Goal: Task Accomplishment & Management: Manage account settings

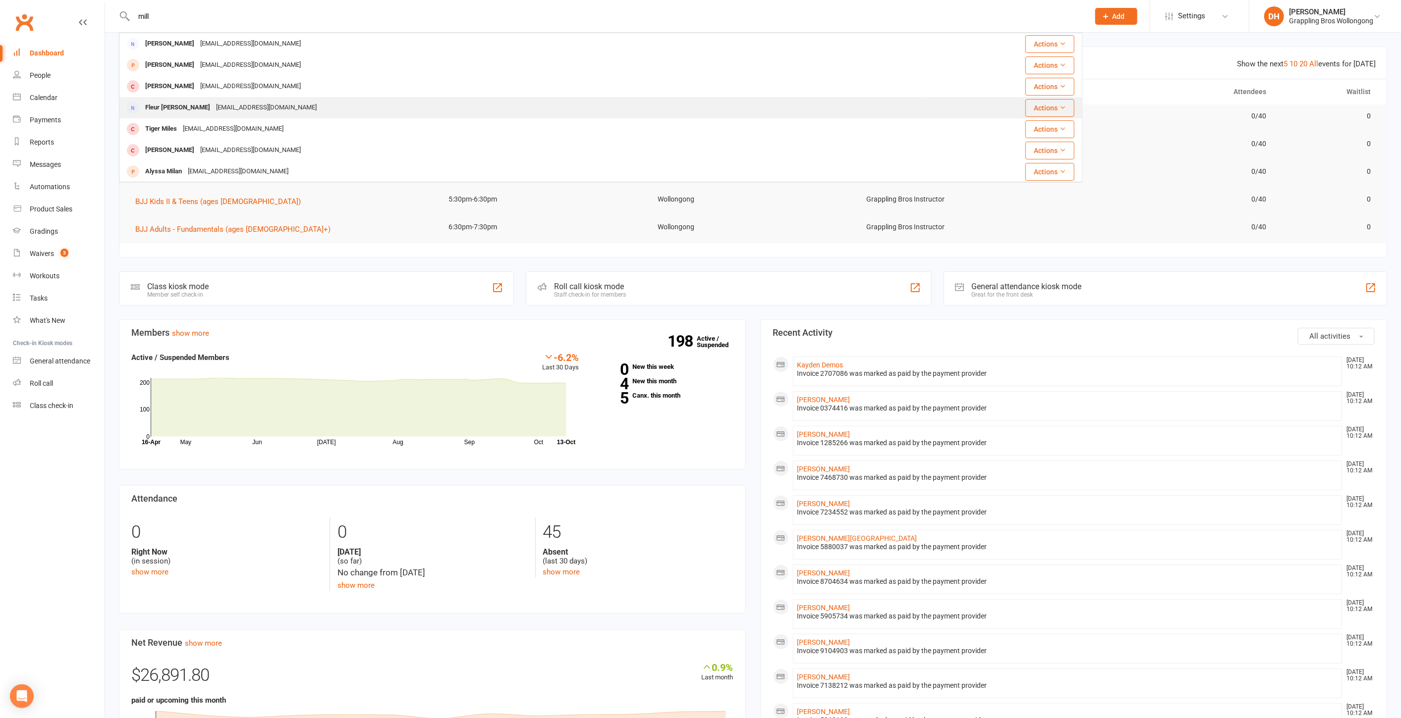
type input "mill"
click at [235, 108] on div "fleurandrobmilli@gmail.com" at bounding box center [266, 108] width 107 height 14
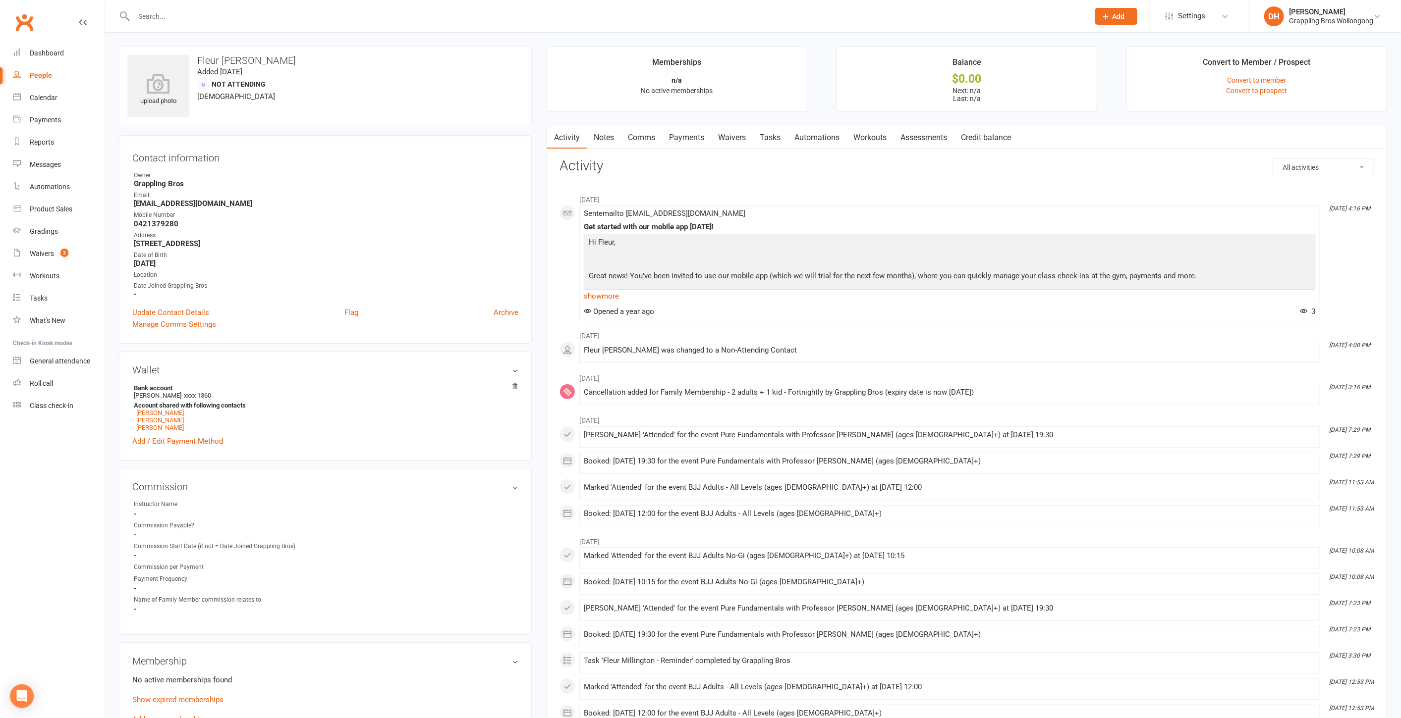
click at [697, 138] on link "Payments" at bounding box center [686, 137] width 49 height 23
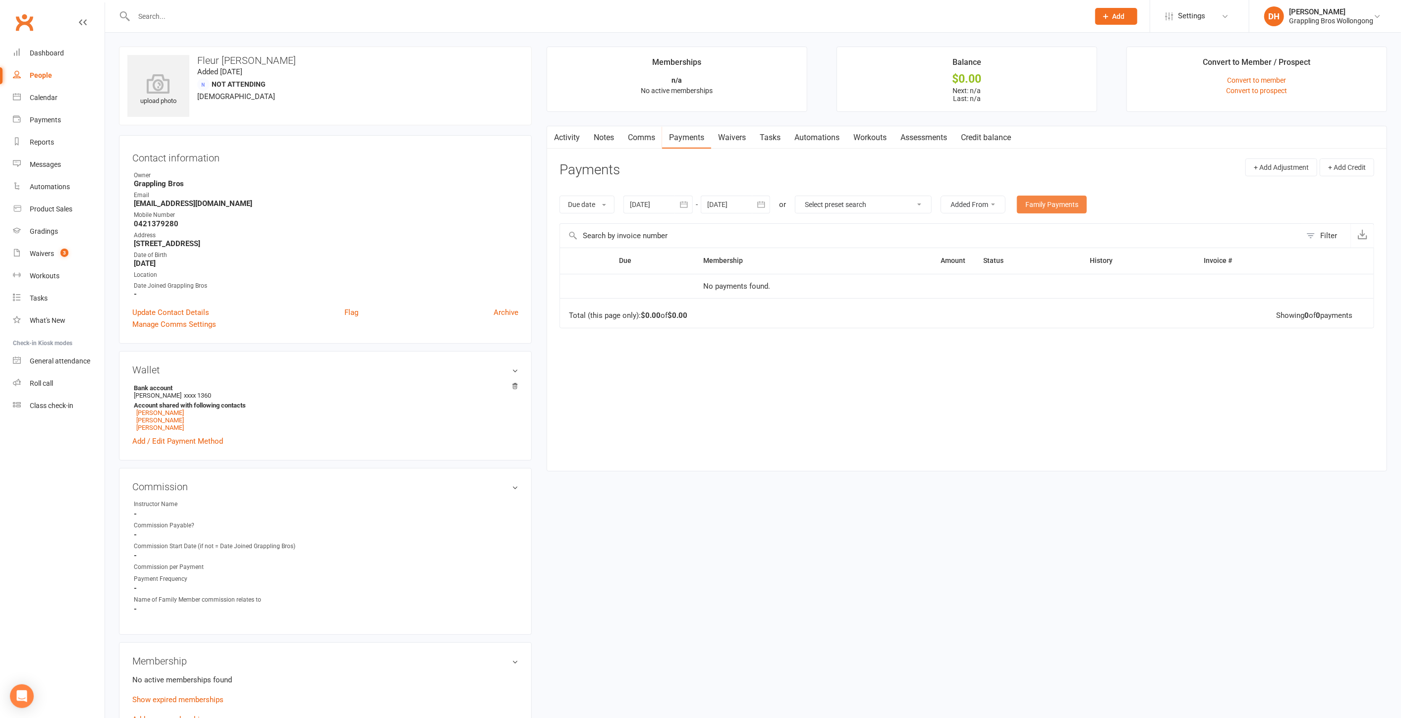
click at [1046, 196] on link "Family Payments" at bounding box center [1052, 205] width 70 height 18
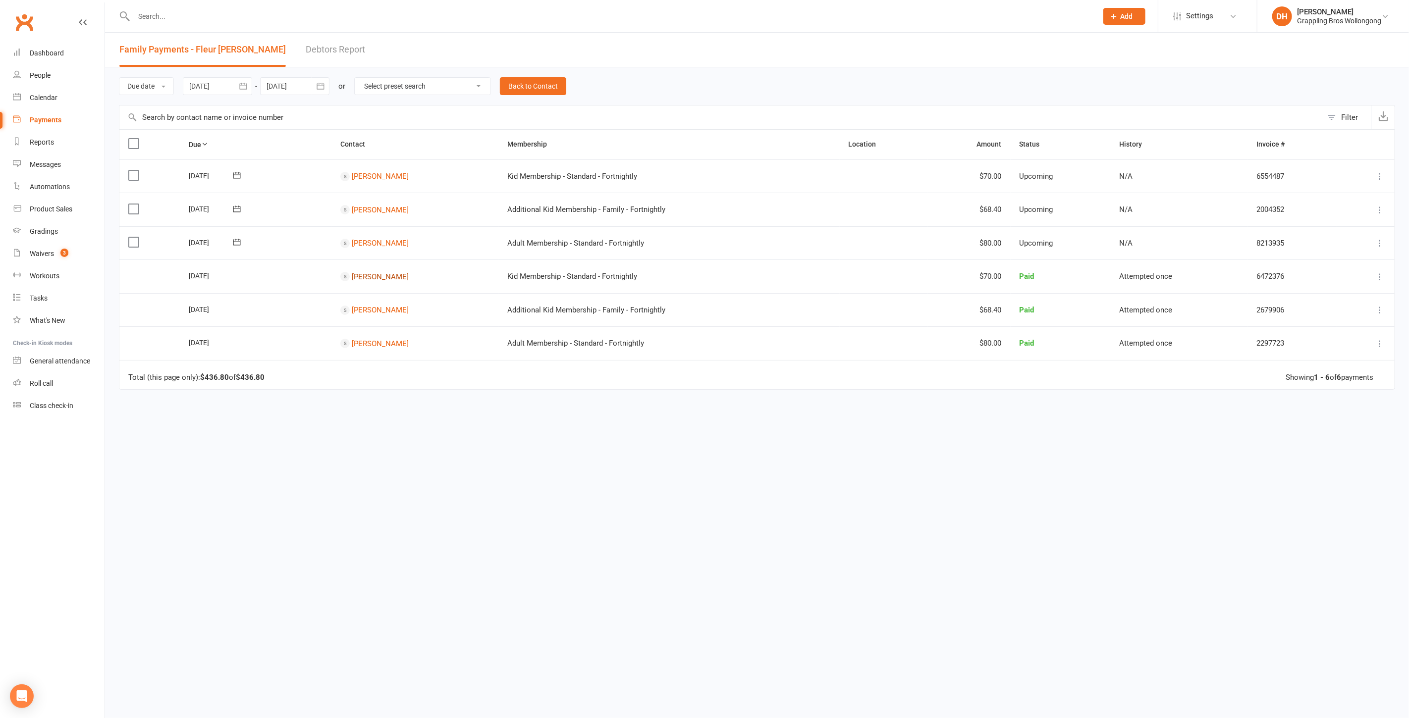
click at [385, 277] on link "Henry Millington" at bounding box center [380, 276] width 57 height 9
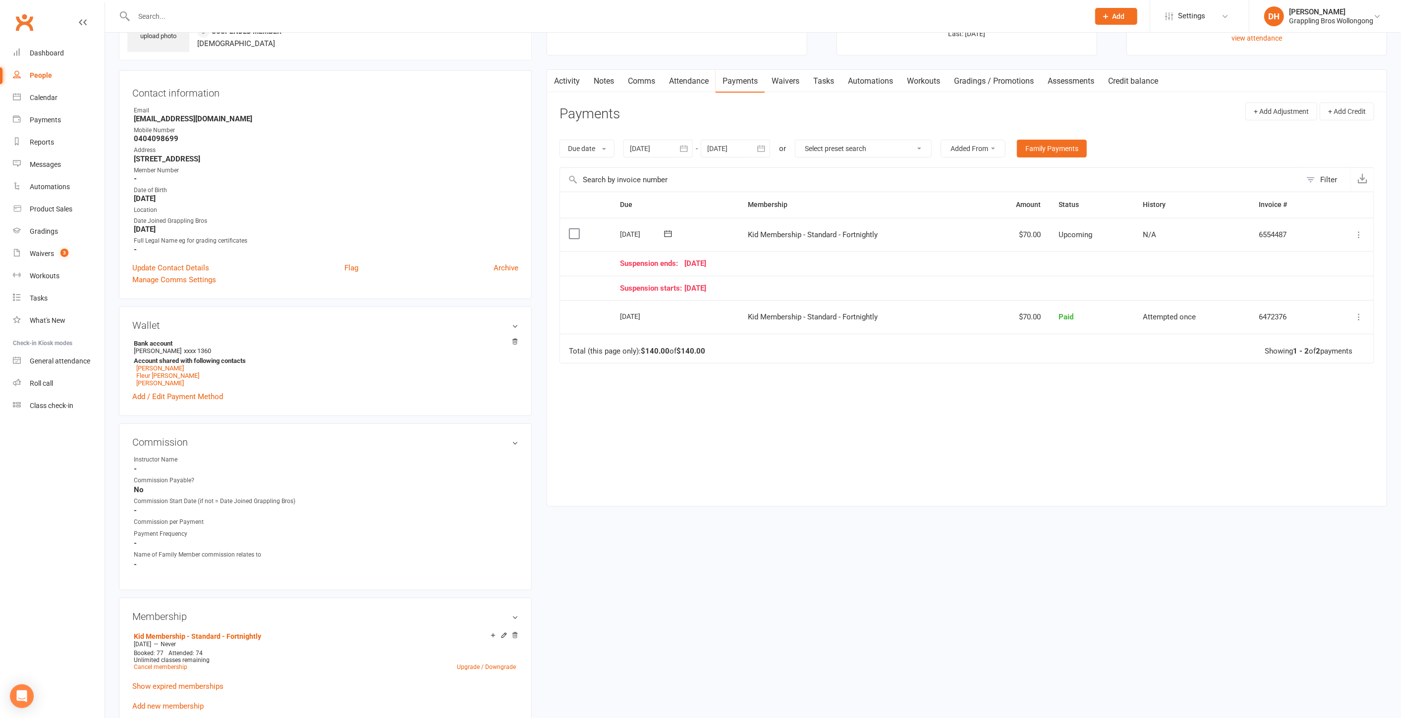
scroll to position [66, 0]
click at [47, 248] on link "Waivers 3" at bounding box center [59, 254] width 92 height 22
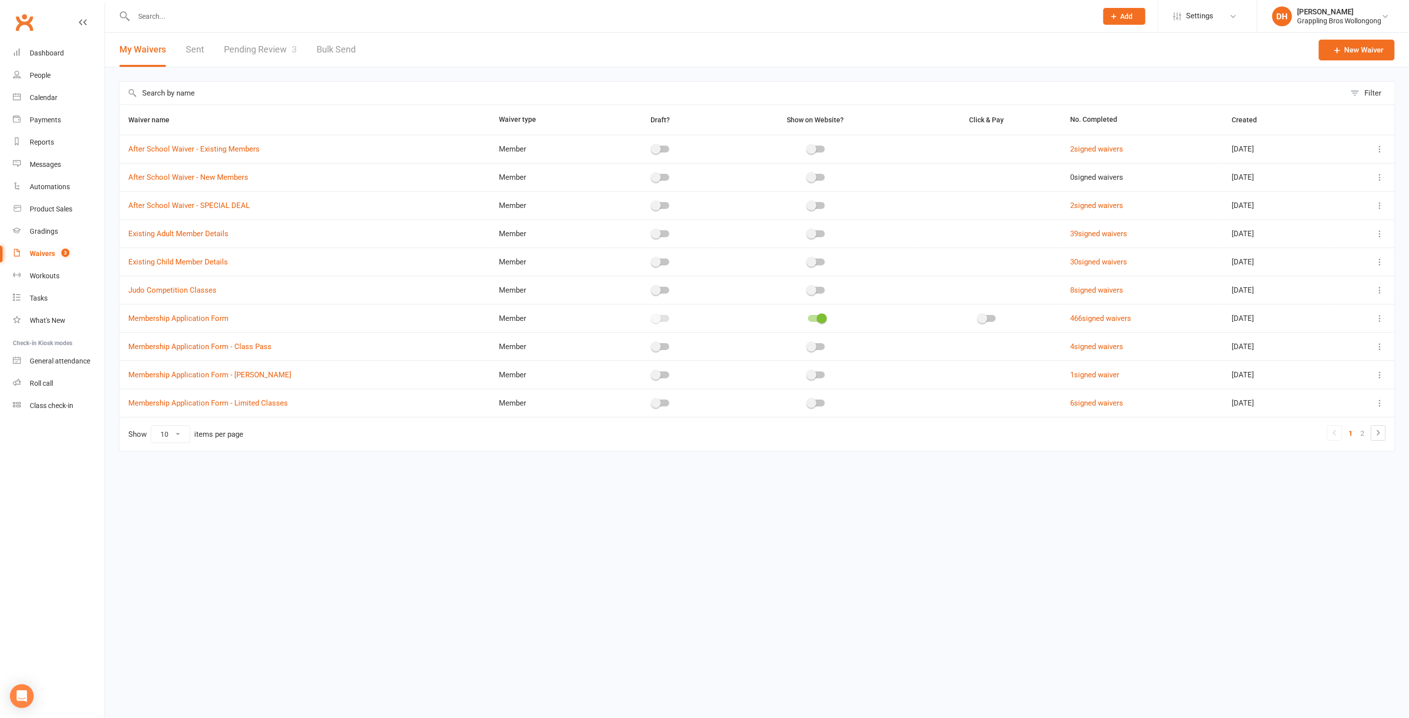
click at [285, 48] on link "Pending Review 3" at bounding box center [260, 50] width 73 height 34
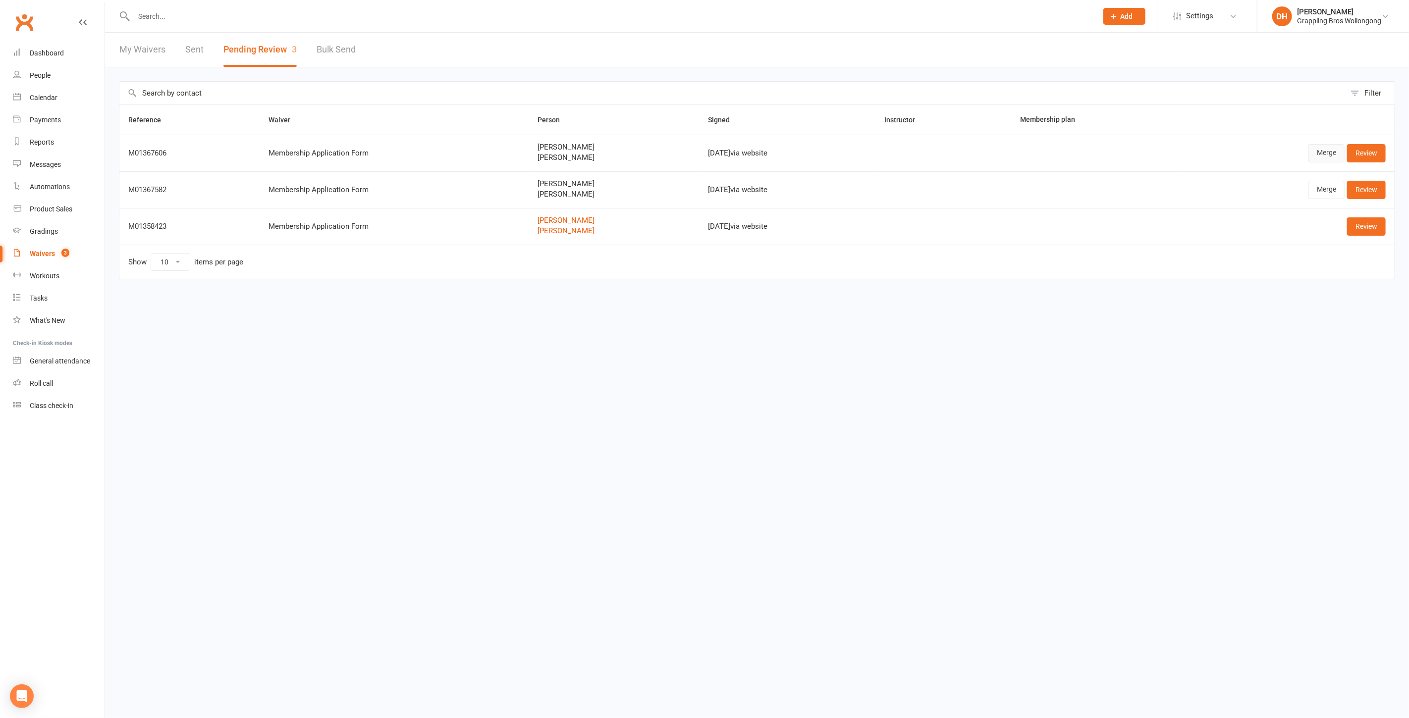
click at [1322, 152] on link "Merge" at bounding box center [1326, 153] width 36 height 18
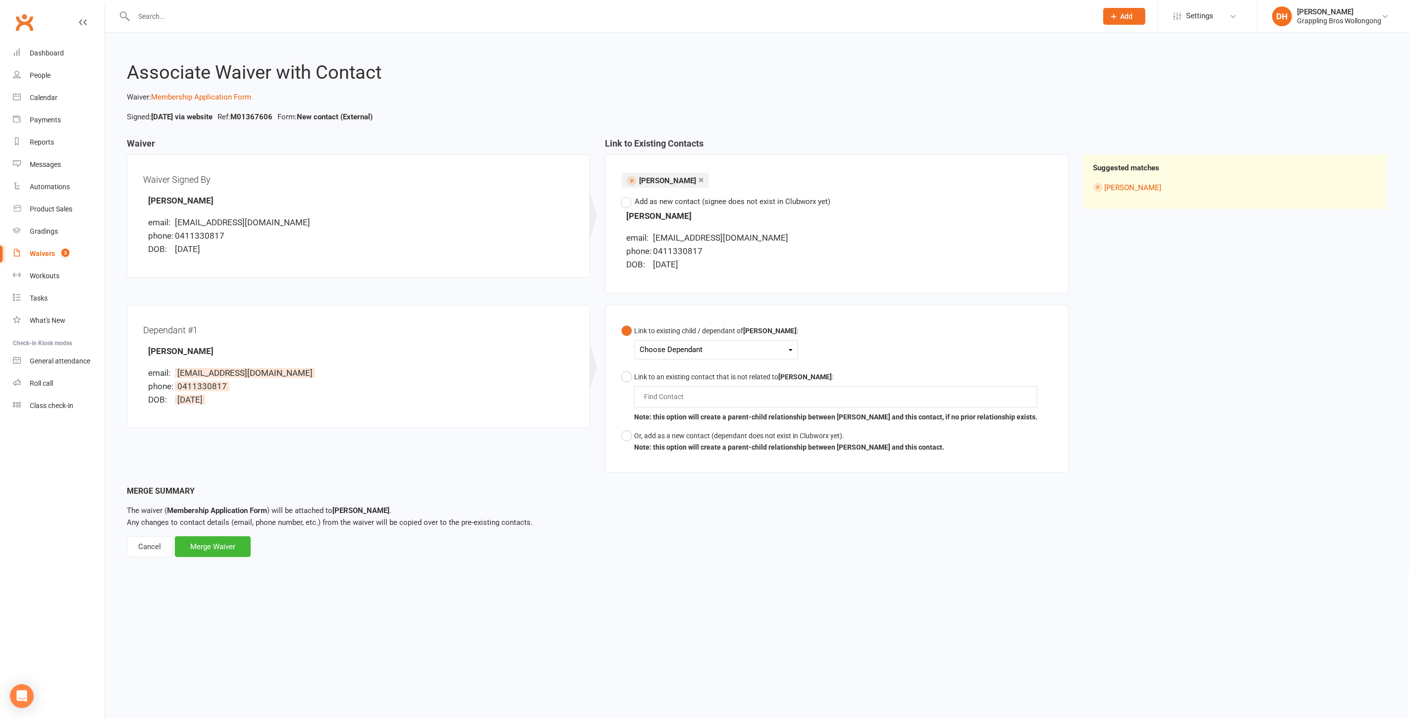
click at [734, 354] on div "Choose Dependant" at bounding box center [716, 349] width 153 height 13
click at [713, 380] on link "Mason Walker" at bounding box center [689, 373] width 98 height 21
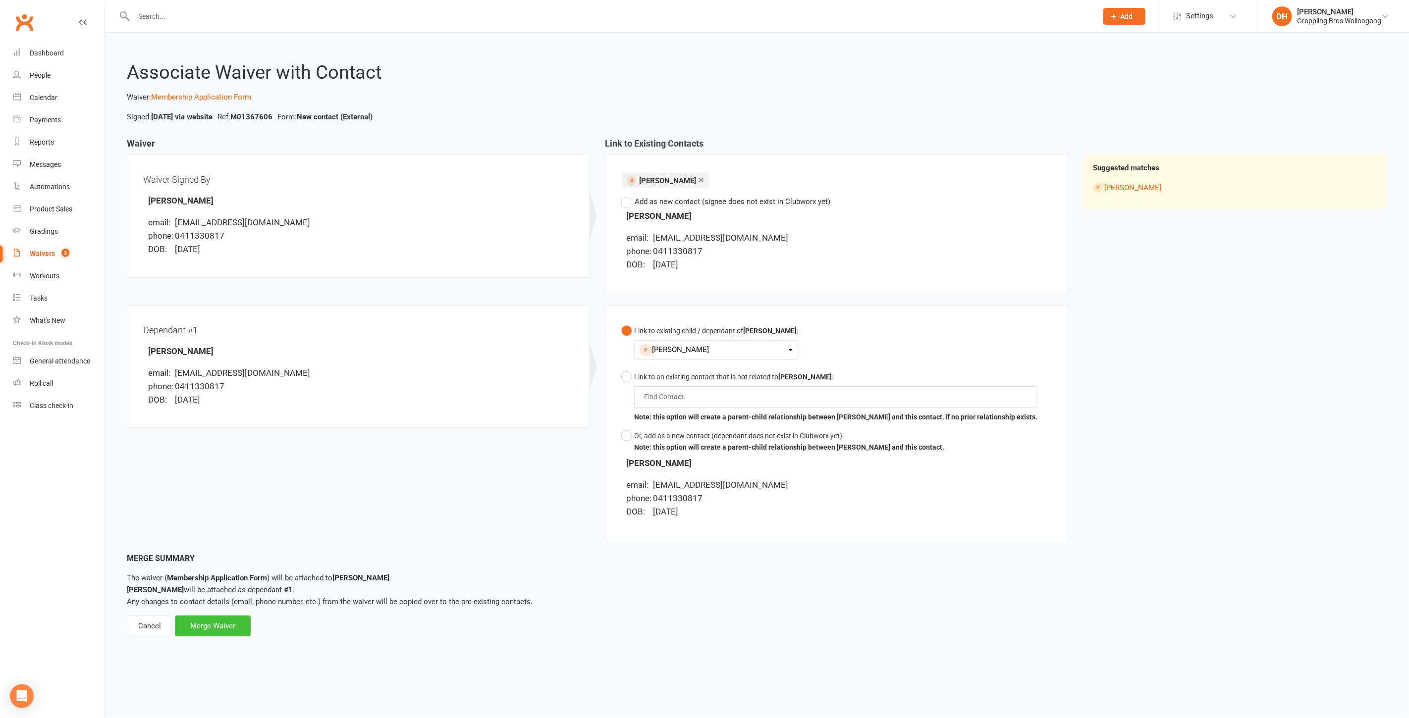
click at [212, 623] on div "Merge Waiver" at bounding box center [213, 626] width 76 height 21
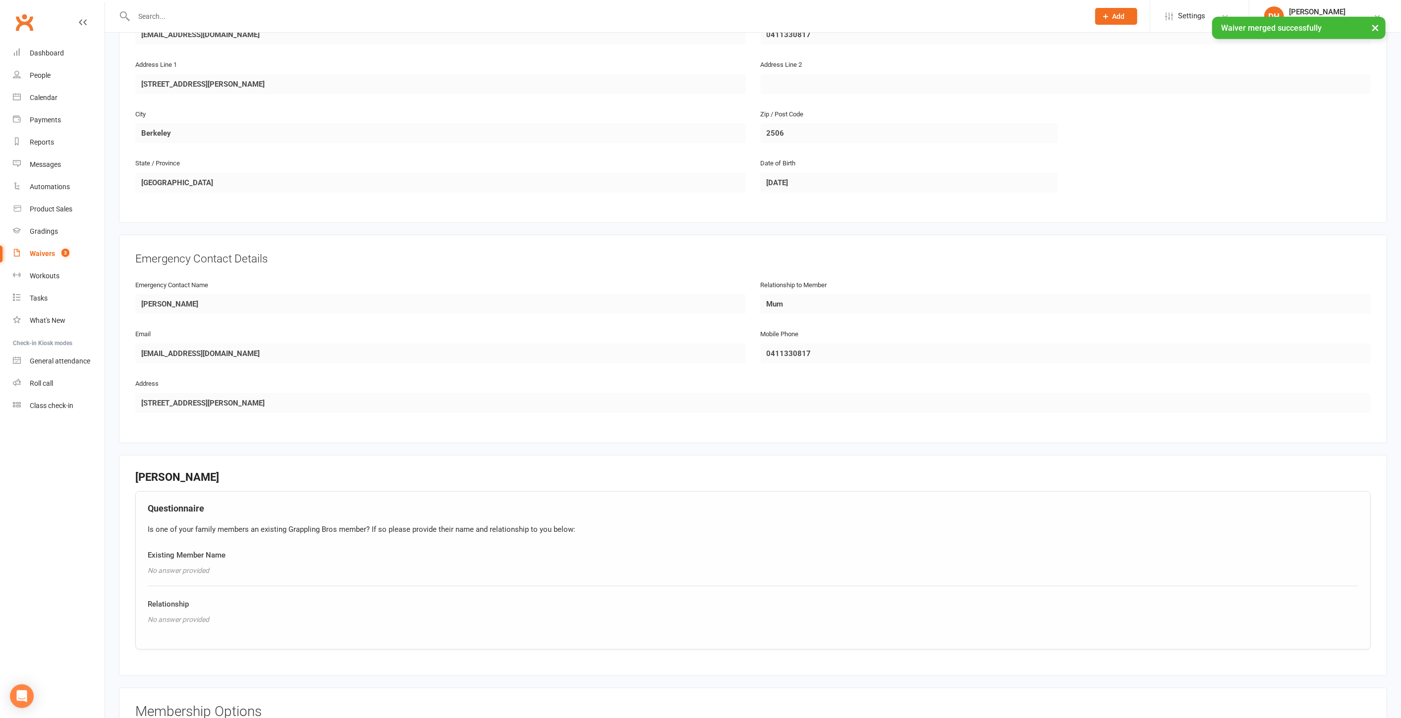
scroll to position [1253, 0]
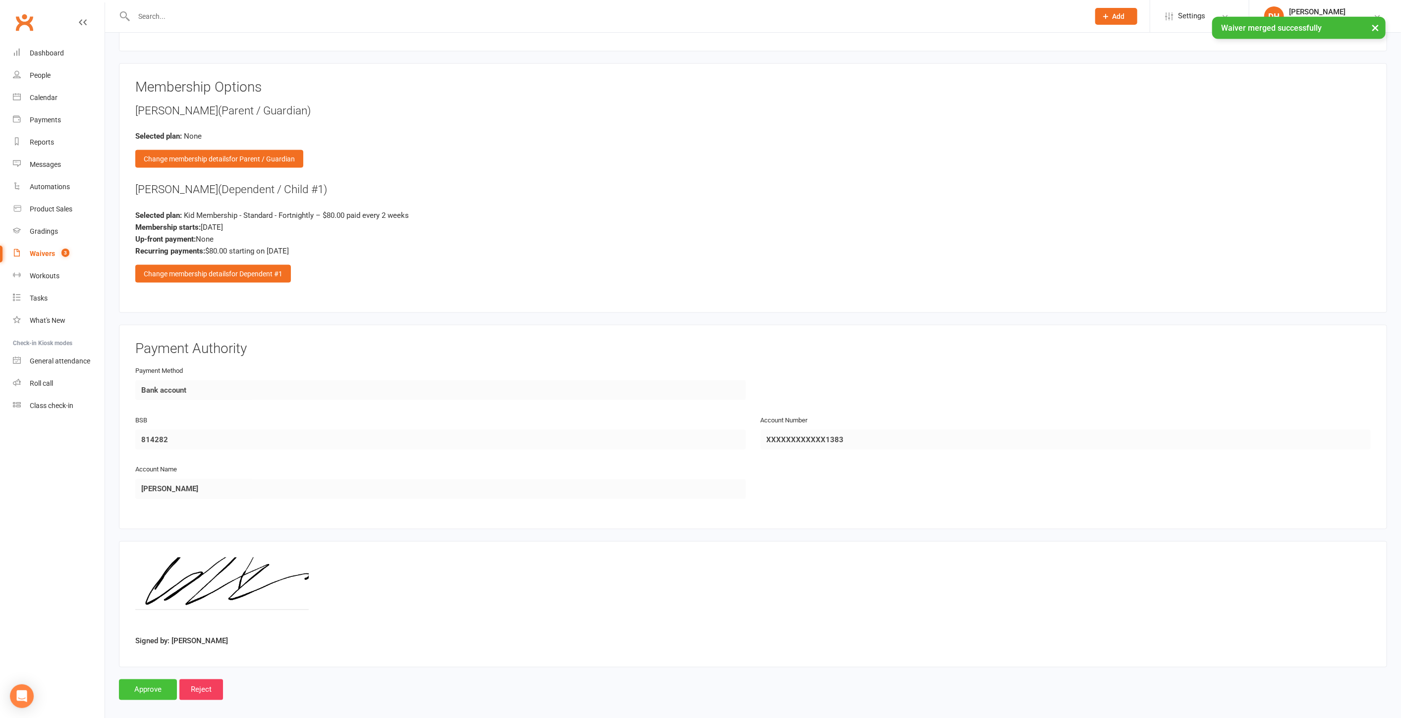
click at [150, 684] on input "Approve" at bounding box center [148, 690] width 58 height 21
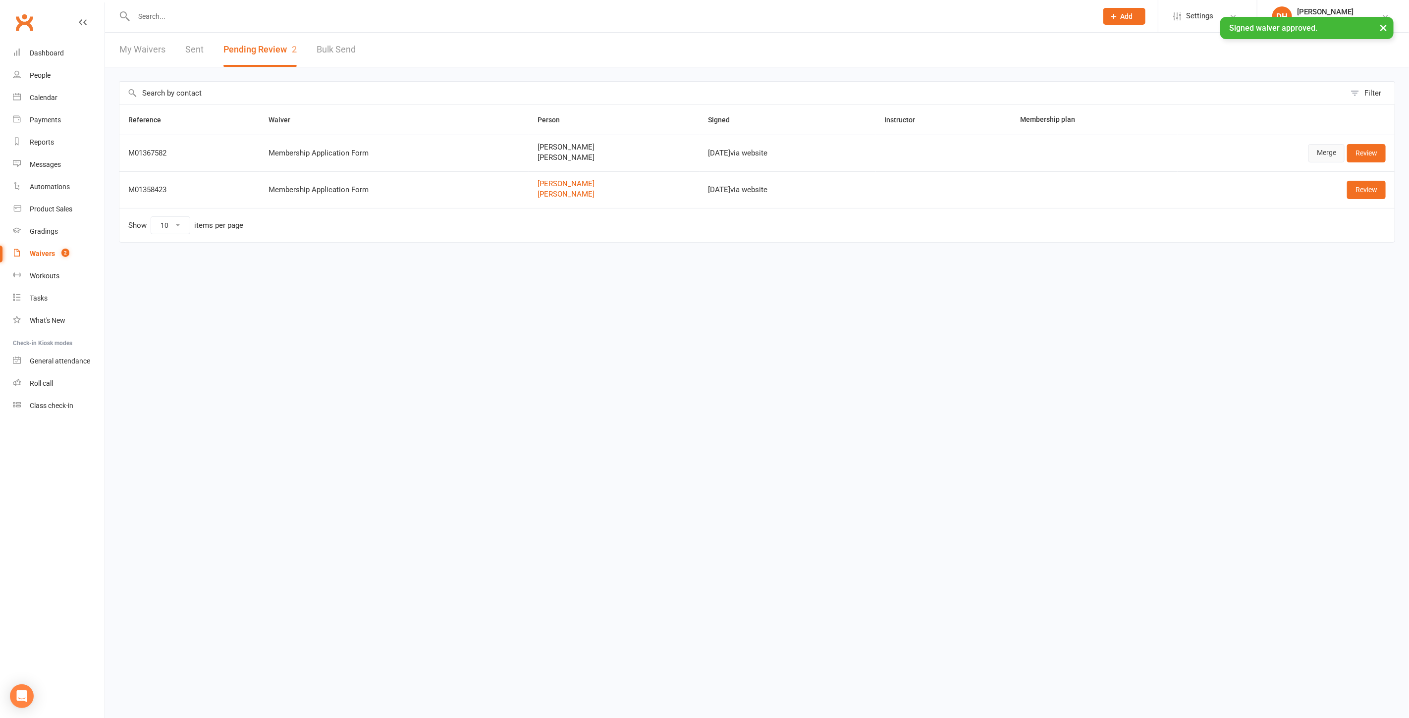
drag, startPoint x: 1327, startPoint y: 149, endPoint x: 1320, endPoint y: 153, distance: 7.6
click at [1326, 149] on link "Merge" at bounding box center [1326, 153] width 36 height 18
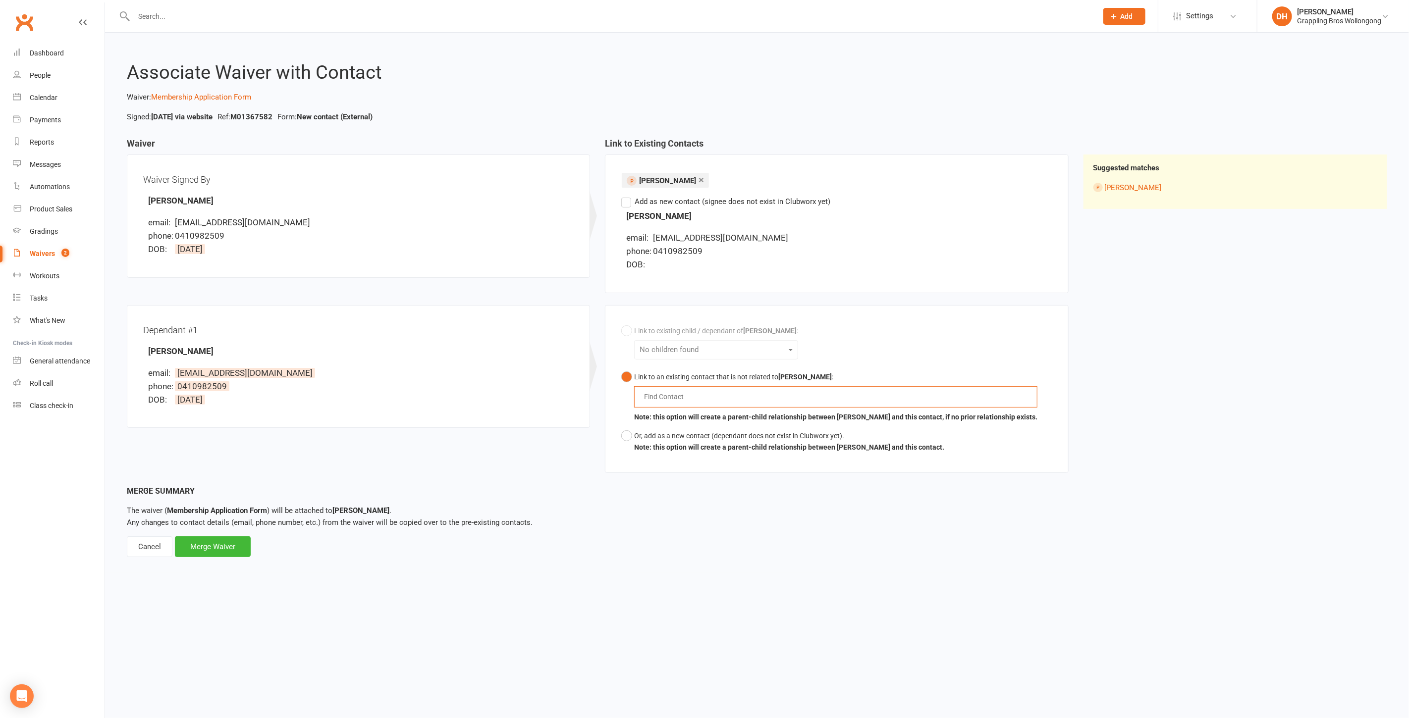
click at [689, 400] on input "text" at bounding box center [666, 397] width 46 height 12
click at [621, 368] on button "Link to an existing contact that is not related to April Payne : arih arih Note…" at bounding box center [829, 397] width 416 height 59
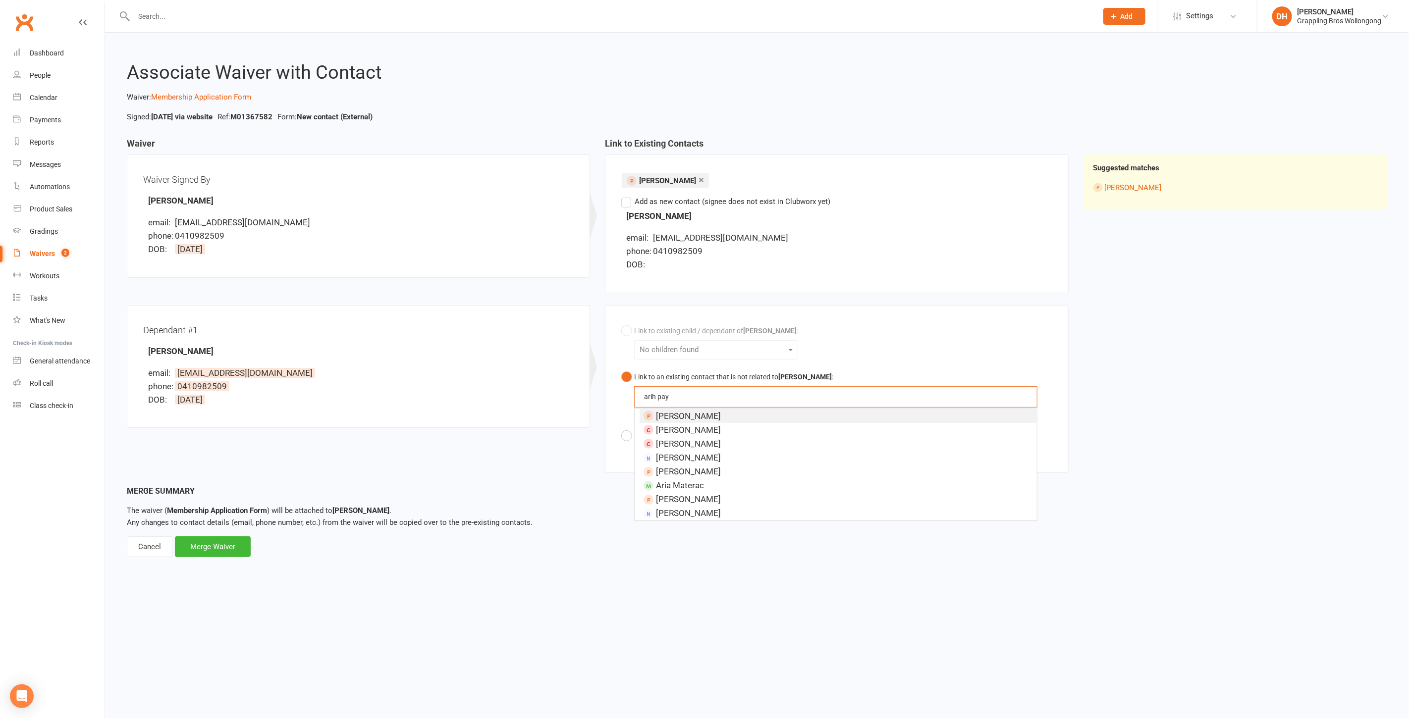
type input "arih pay"
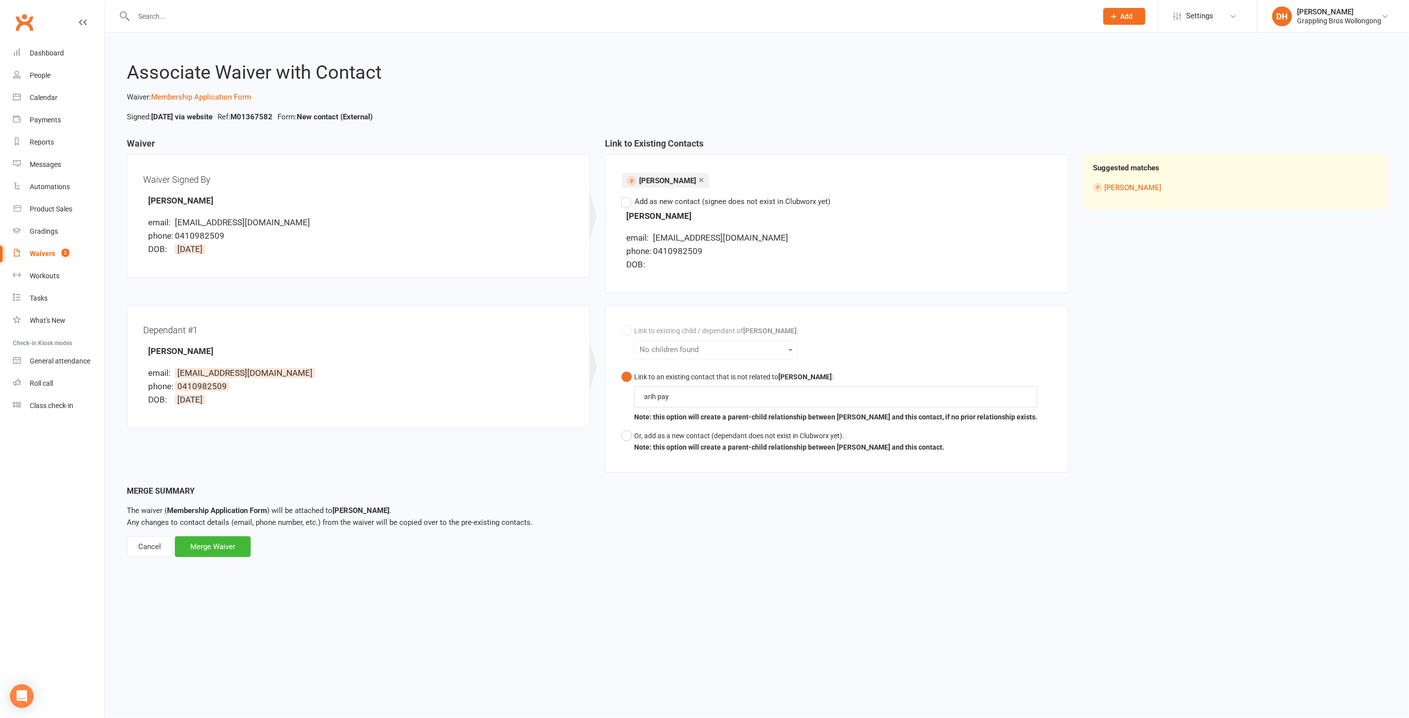
click at [468, 459] on div "Dependant #1 Arih Payne email: april.ozcan@icloud.com phone: 0410982509 DOB: 26…" at bounding box center [597, 395] width 957 height 180
click at [643, 435] on div "Or, add as a new contact (dependant does not exist in Clubworx yet)." at bounding box center [789, 436] width 310 height 11
click at [220, 557] on div "Merge Waiver" at bounding box center [213, 558] width 76 height 21
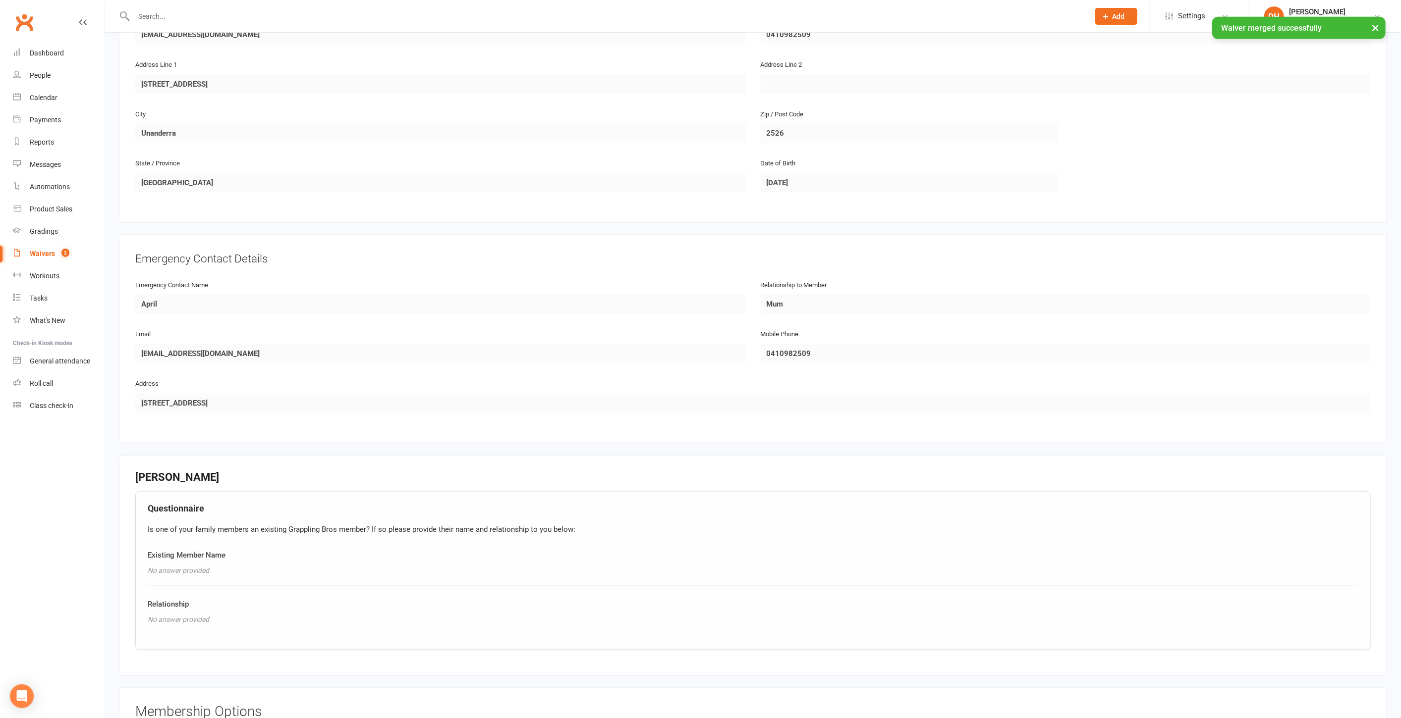
scroll to position [1253, 0]
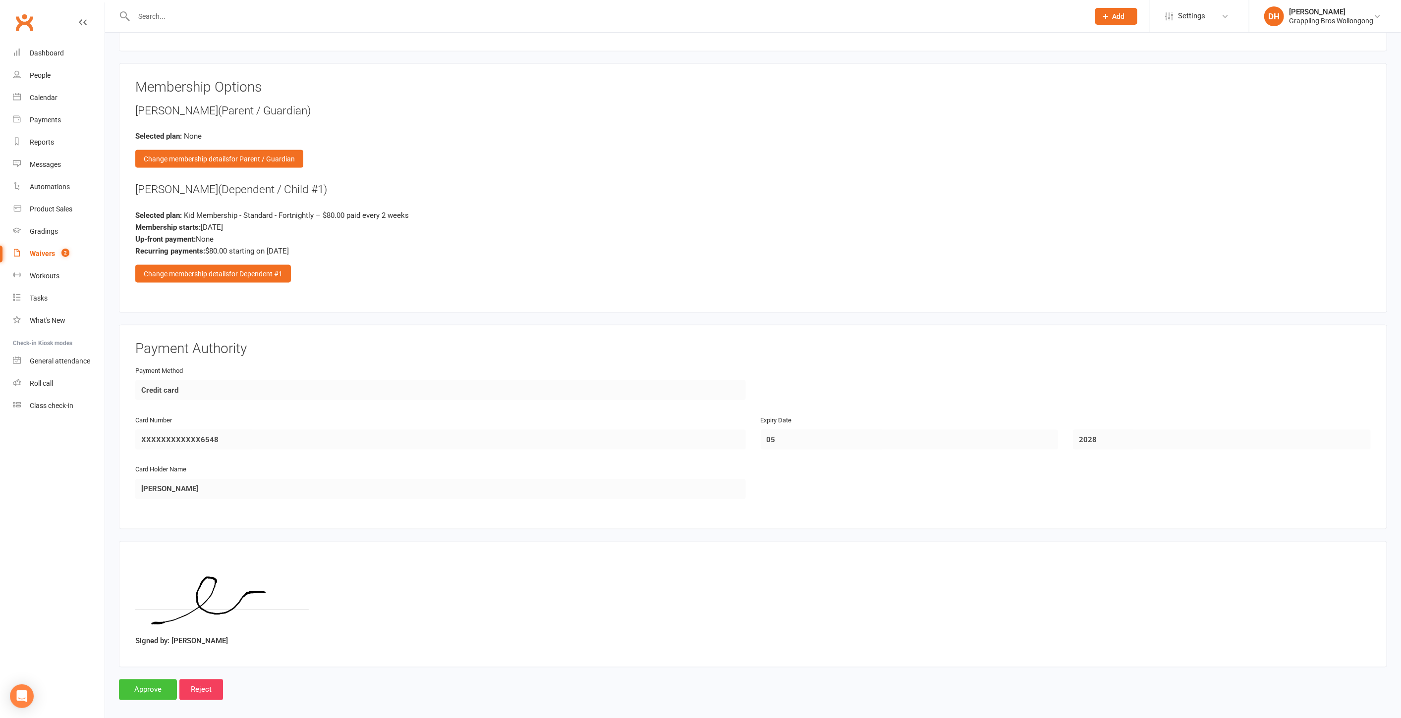
click at [151, 682] on input "Approve" at bounding box center [148, 690] width 58 height 21
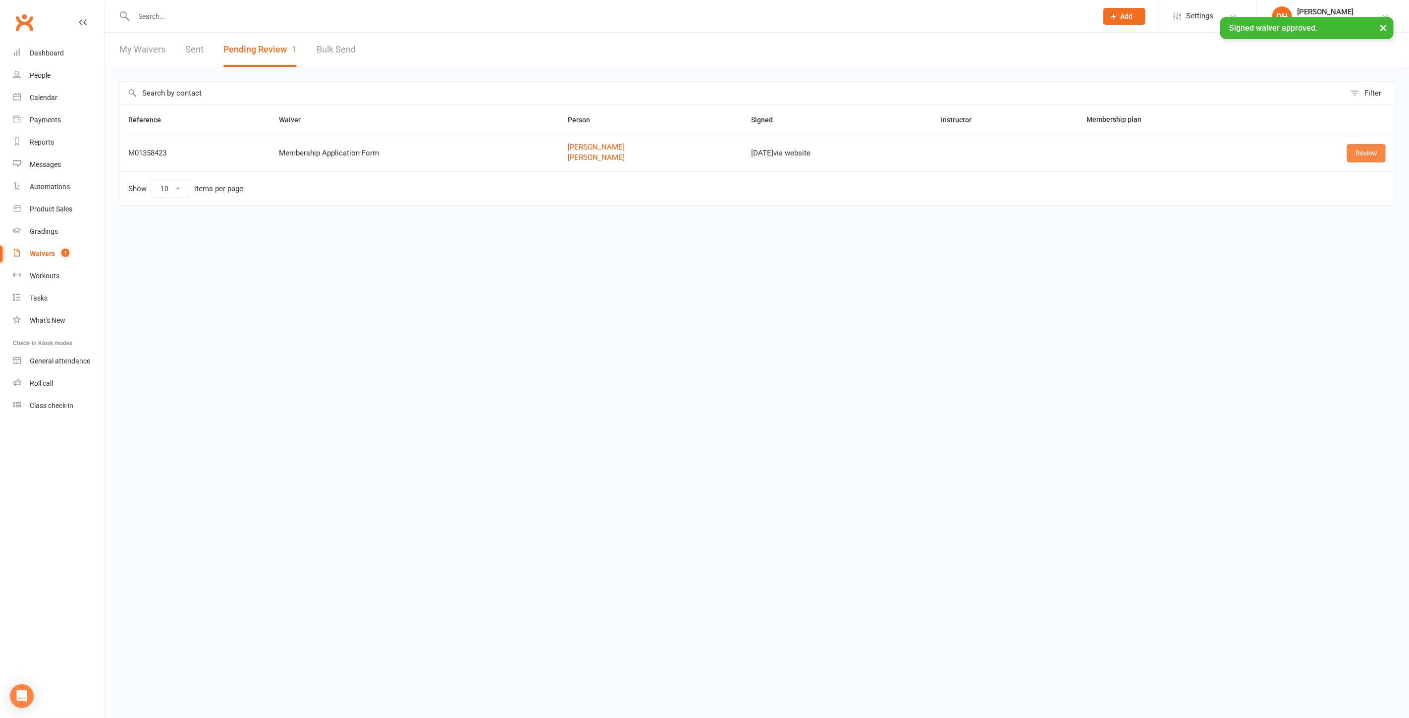
click at [1362, 149] on link "Review" at bounding box center [1366, 153] width 39 height 18
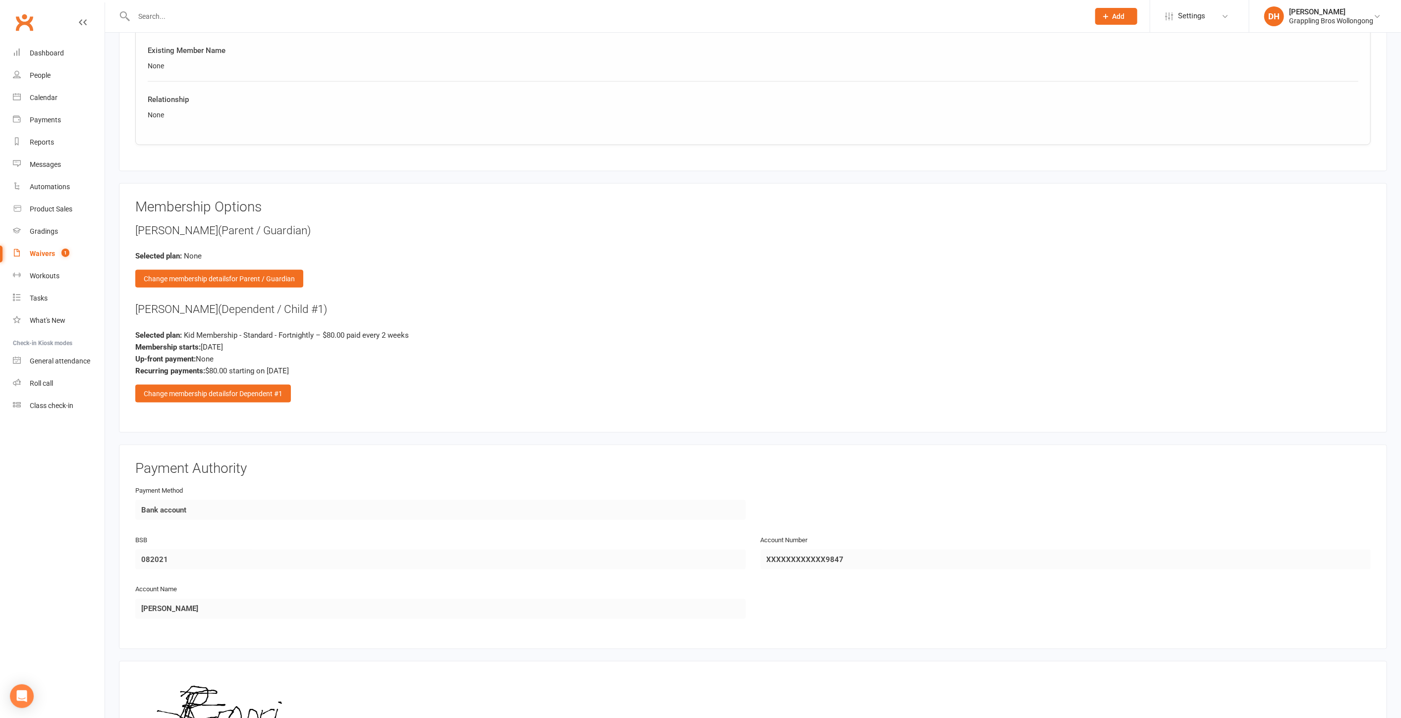
scroll to position [1253, 0]
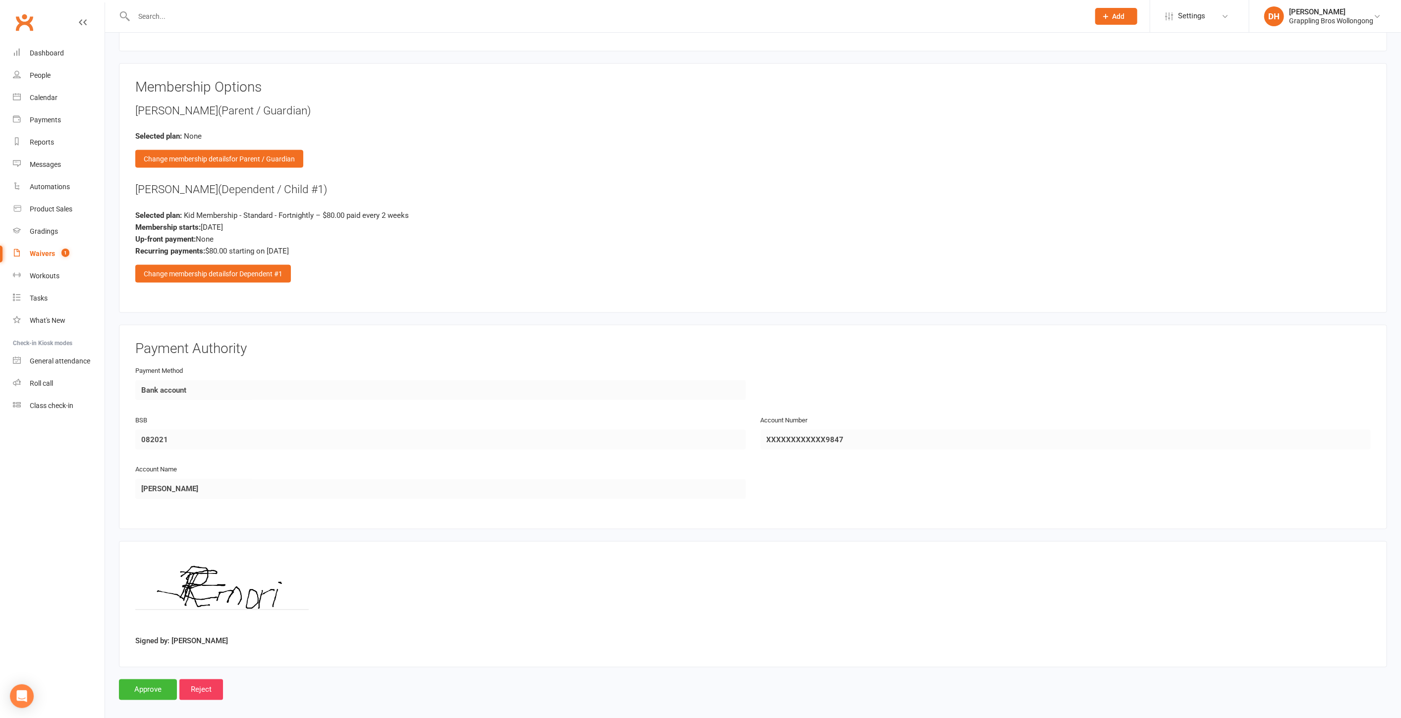
click at [50, 257] on div "Waivers" at bounding box center [42, 254] width 25 height 8
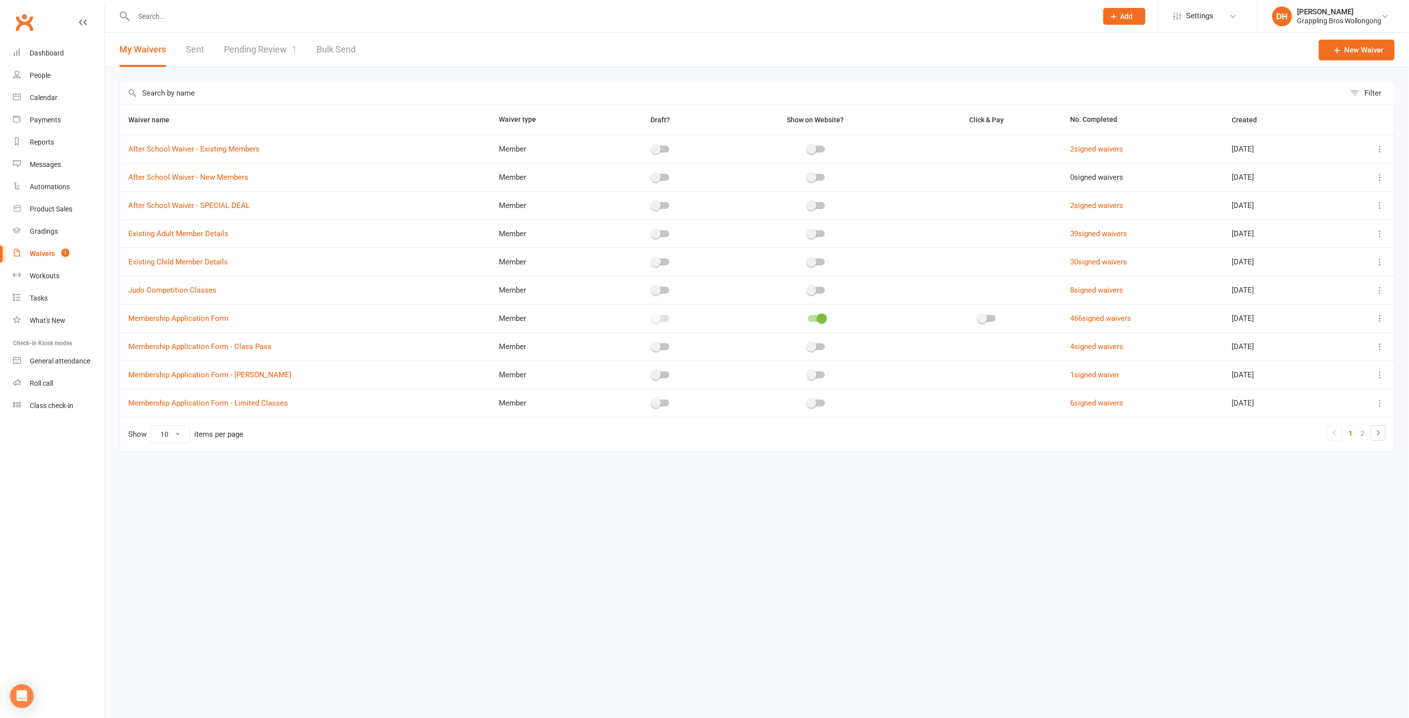
click at [274, 54] on link "Pending Review 1" at bounding box center [260, 50] width 73 height 34
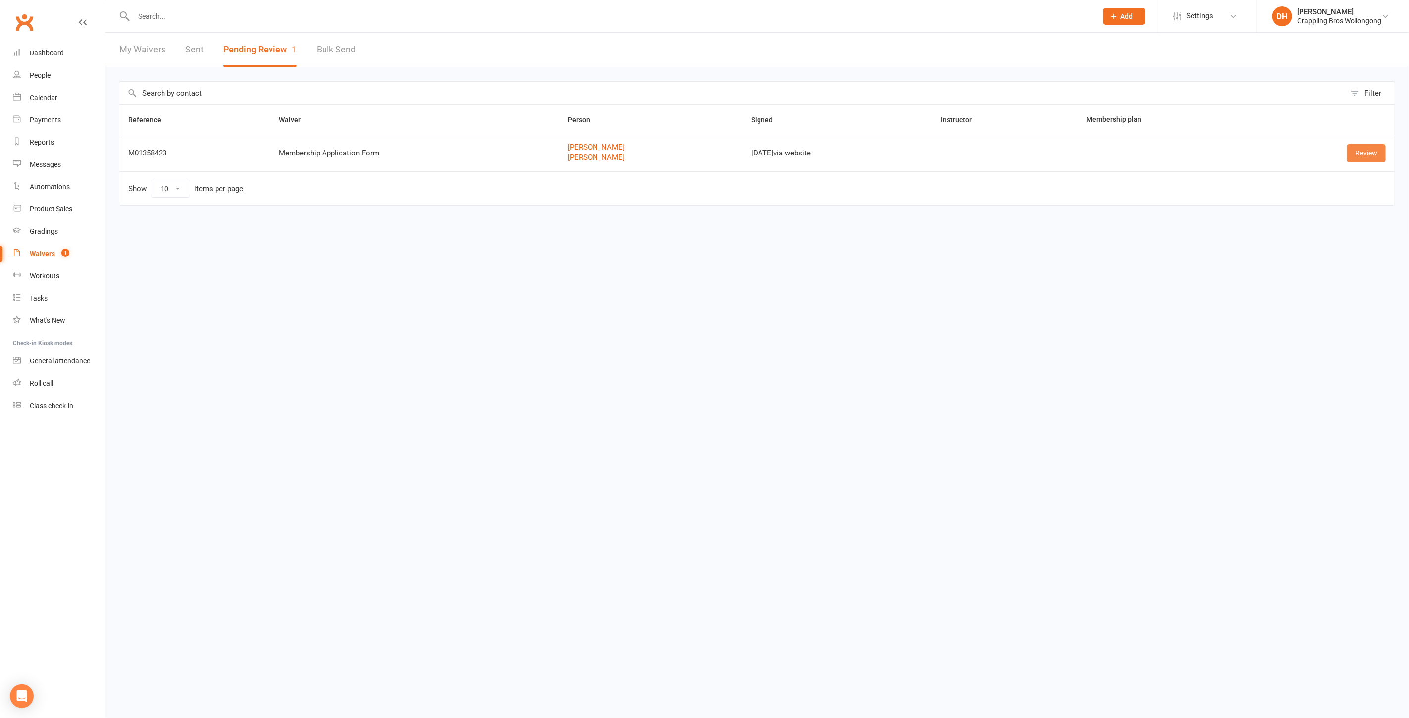
click at [1381, 154] on link "Review" at bounding box center [1366, 153] width 39 height 18
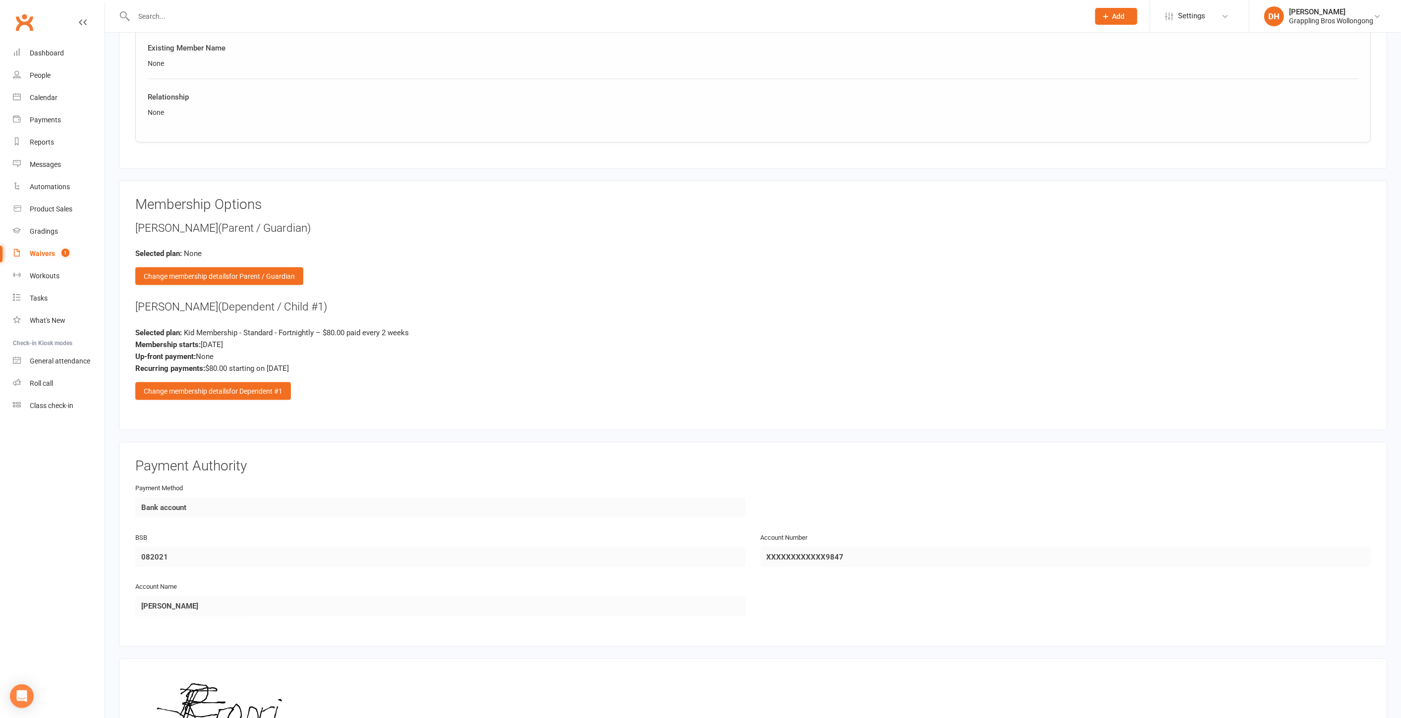
scroll to position [1253, 0]
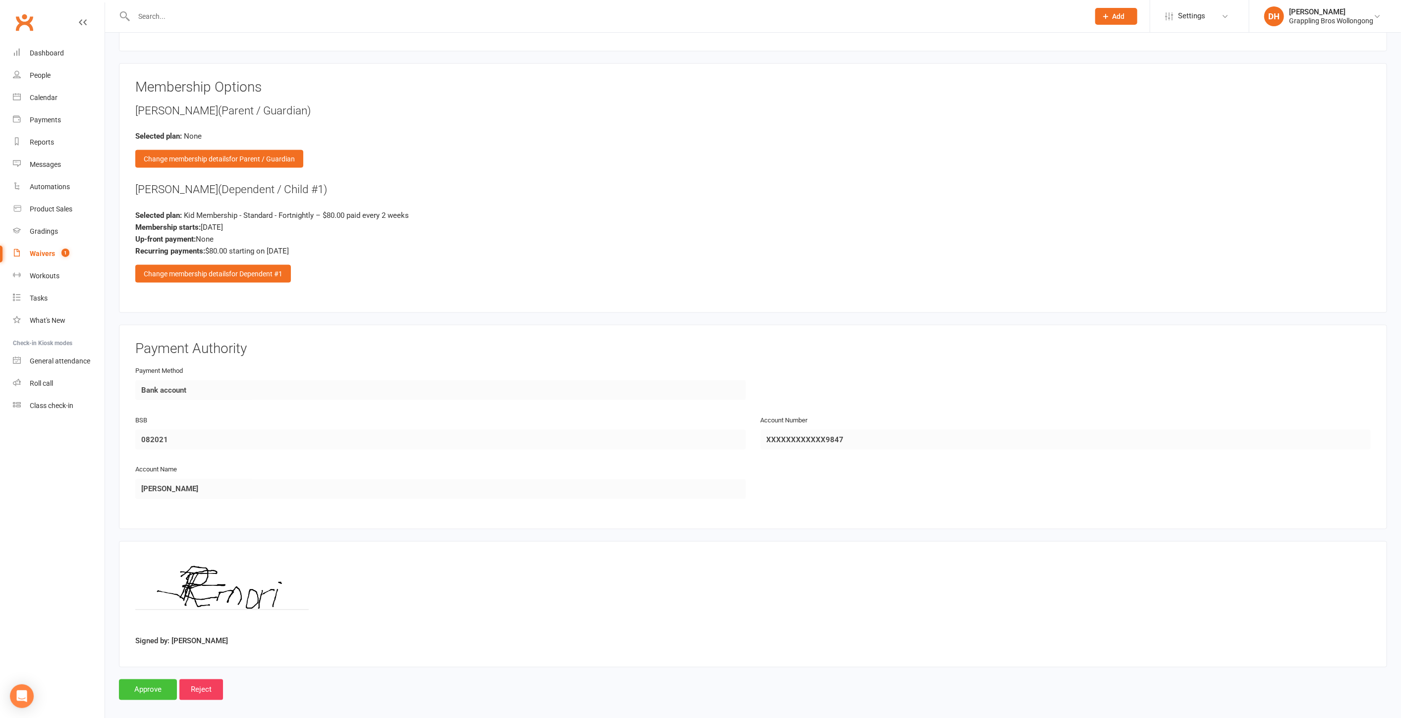
click at [159, 680] on input "Approve" at bounding box center [148, 690] width 58 height 21
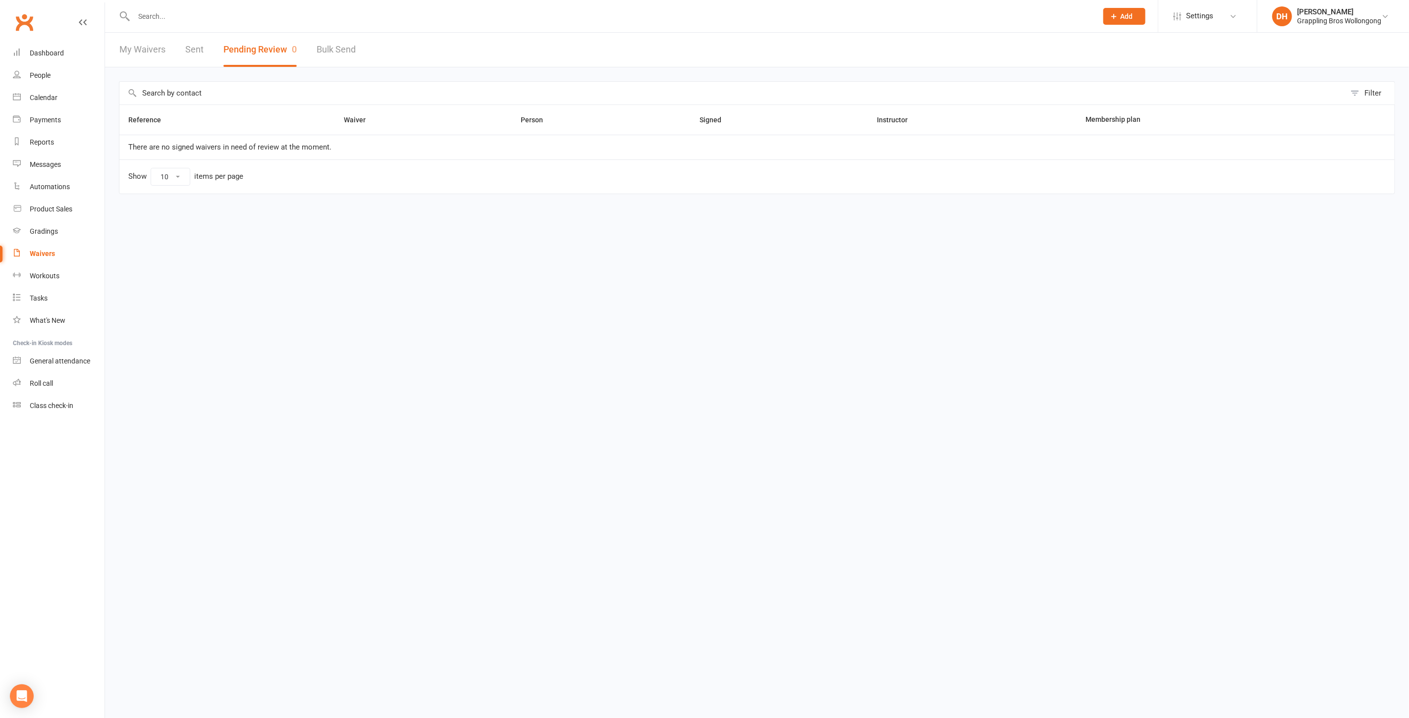
click at [366, 15] on input "text" at bounding box center [611, 16] width 960 height 14
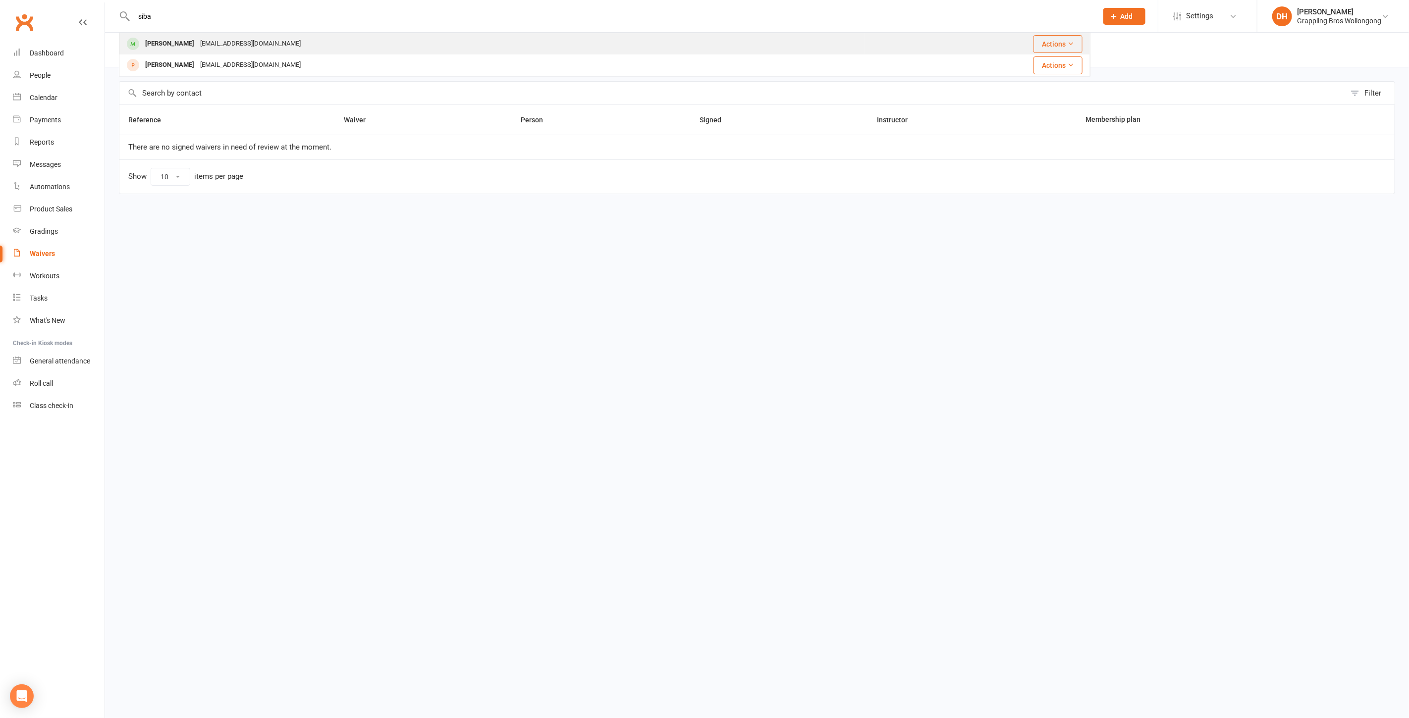
type input "siba"
click at [313, 46] on div "Valaree Siba rbemori18@gmail.com" at bounding box center [492, 44] width 745 height 20
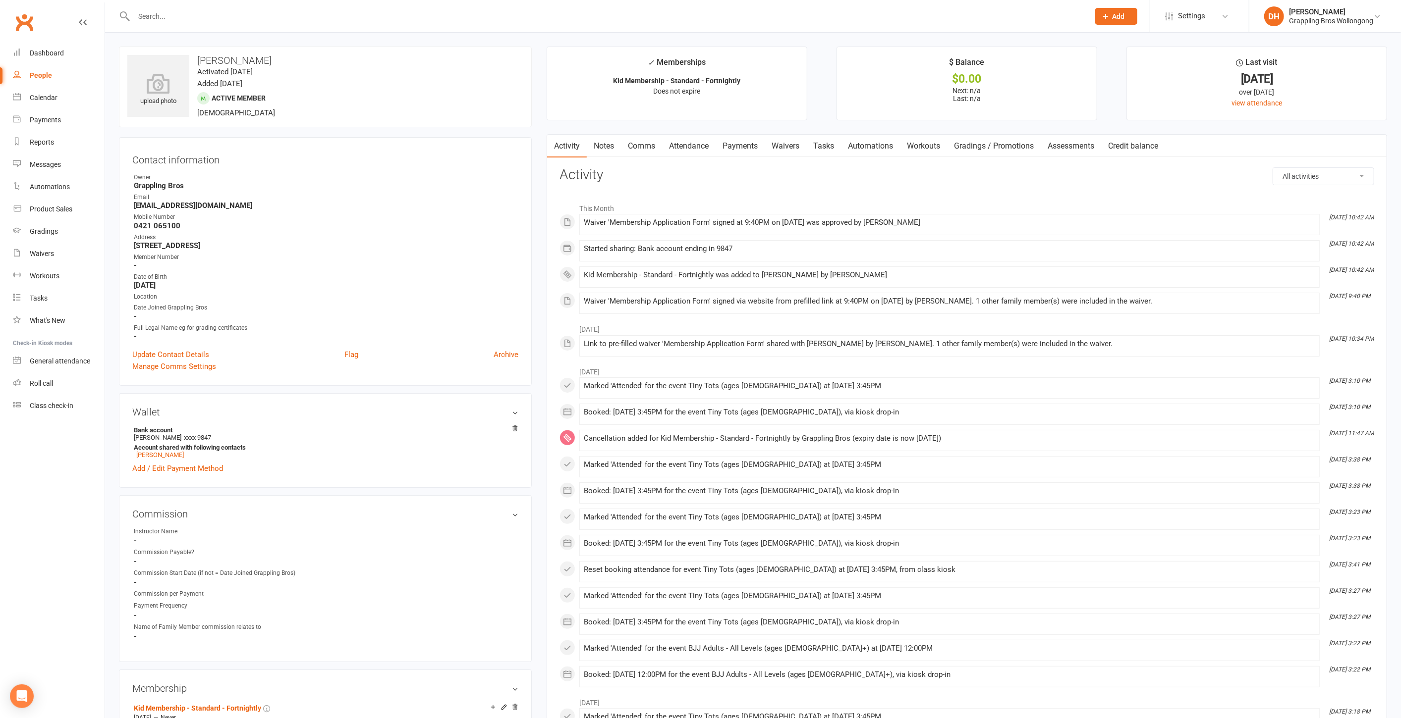
click at [394, 20] on input "text" at bounding box center [606, 16] width 951 height 14
type input "odabas"
click at [1280, 17] on div "DH" at bounding box center [1274, 16] width 20 height 20
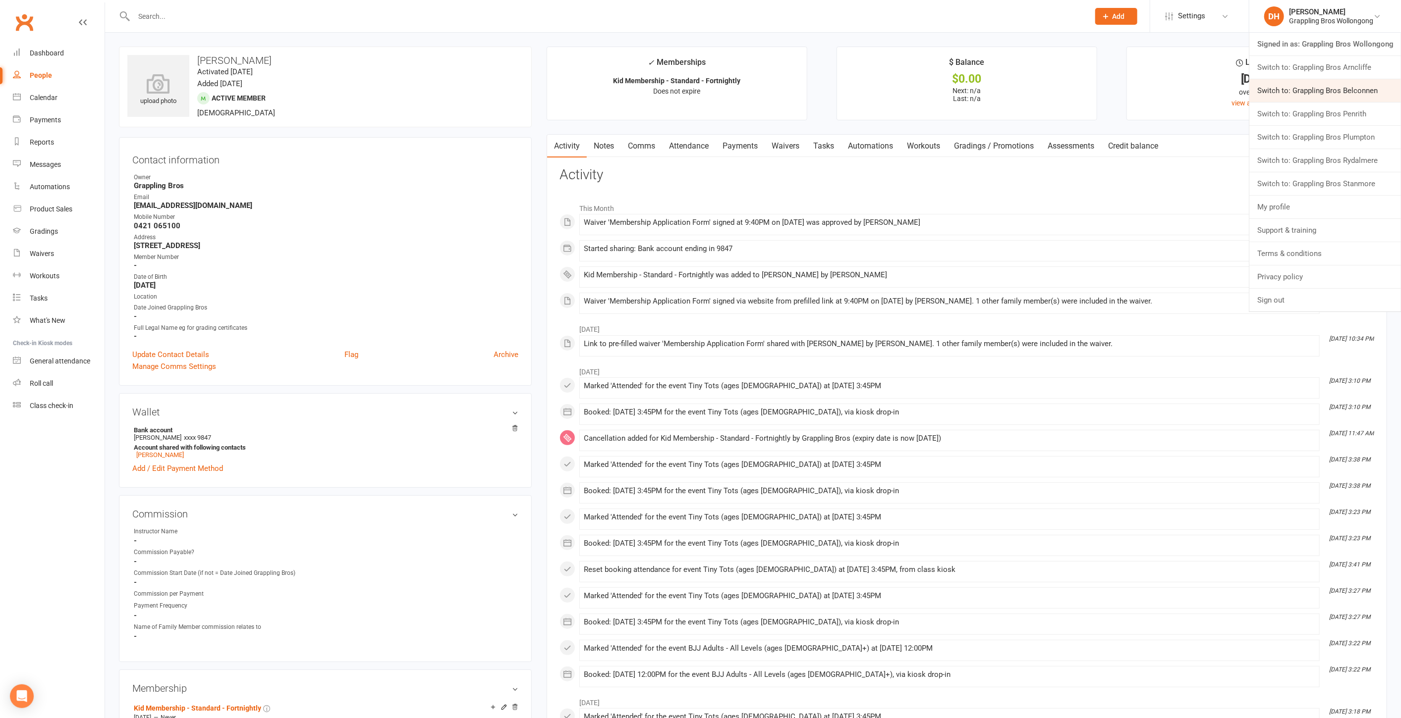
click at [1293, 95] on link "Switch to: Grappling Bros Belconnen" at bounding box center [1325, 90] width 152 height 23
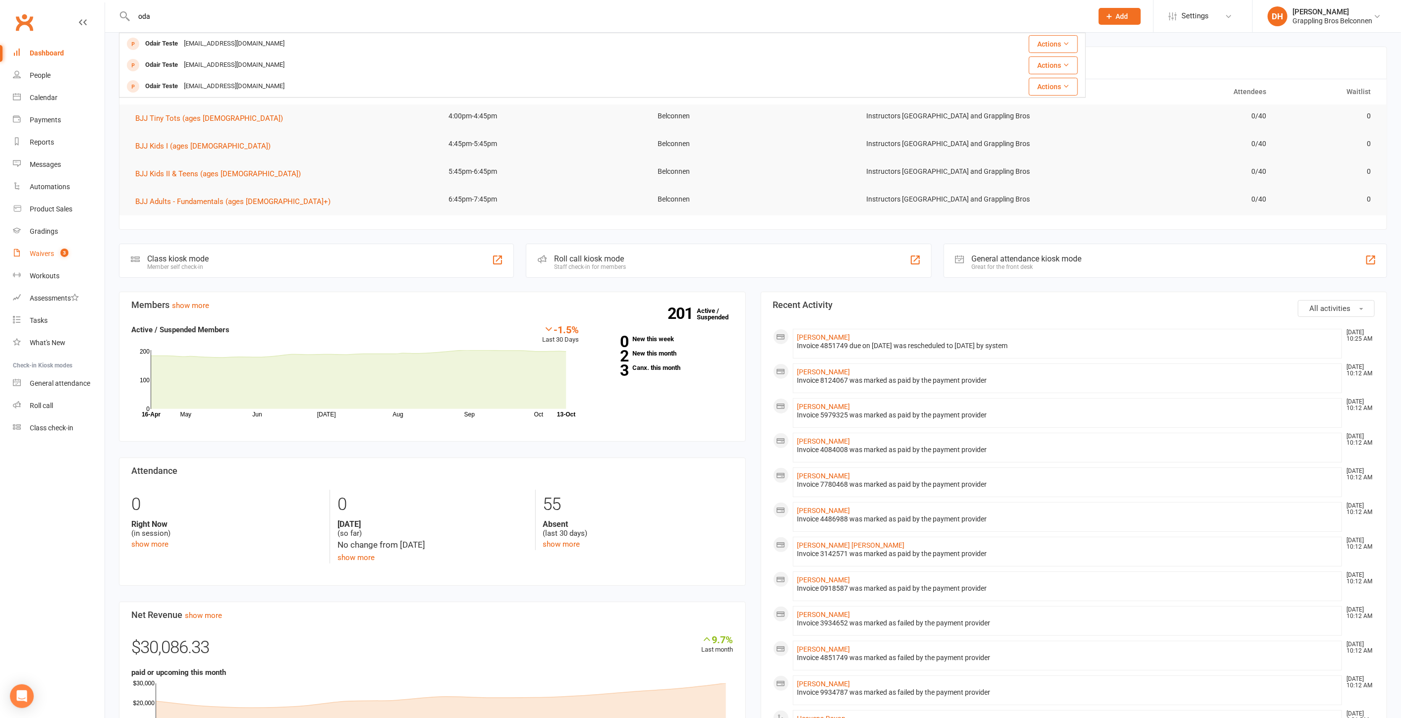
type input "oda"
click at [28, 251] on link "Waivers 3" at bounding box center [59, 254] width 92 height 22
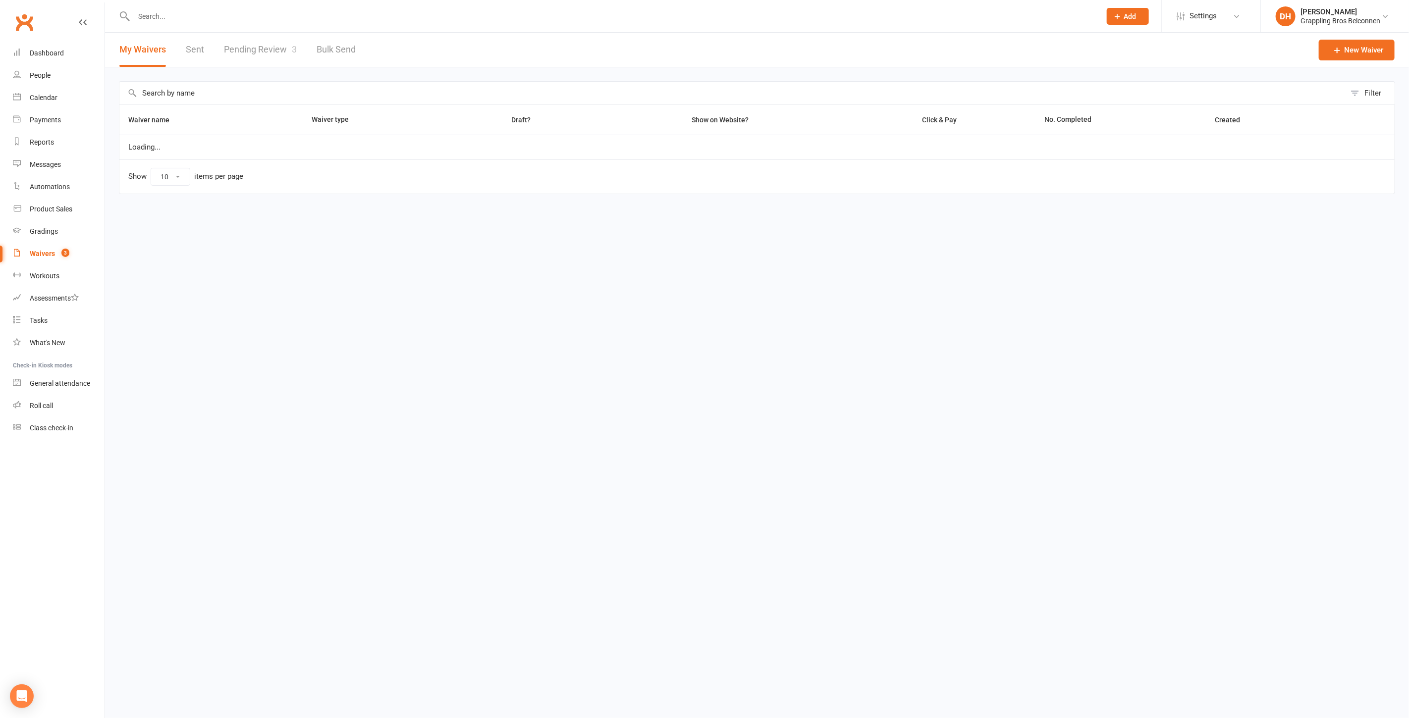
click at [275, 56] on link "Pending Review 3" at bounding box center [260, 50] width 73 height 34
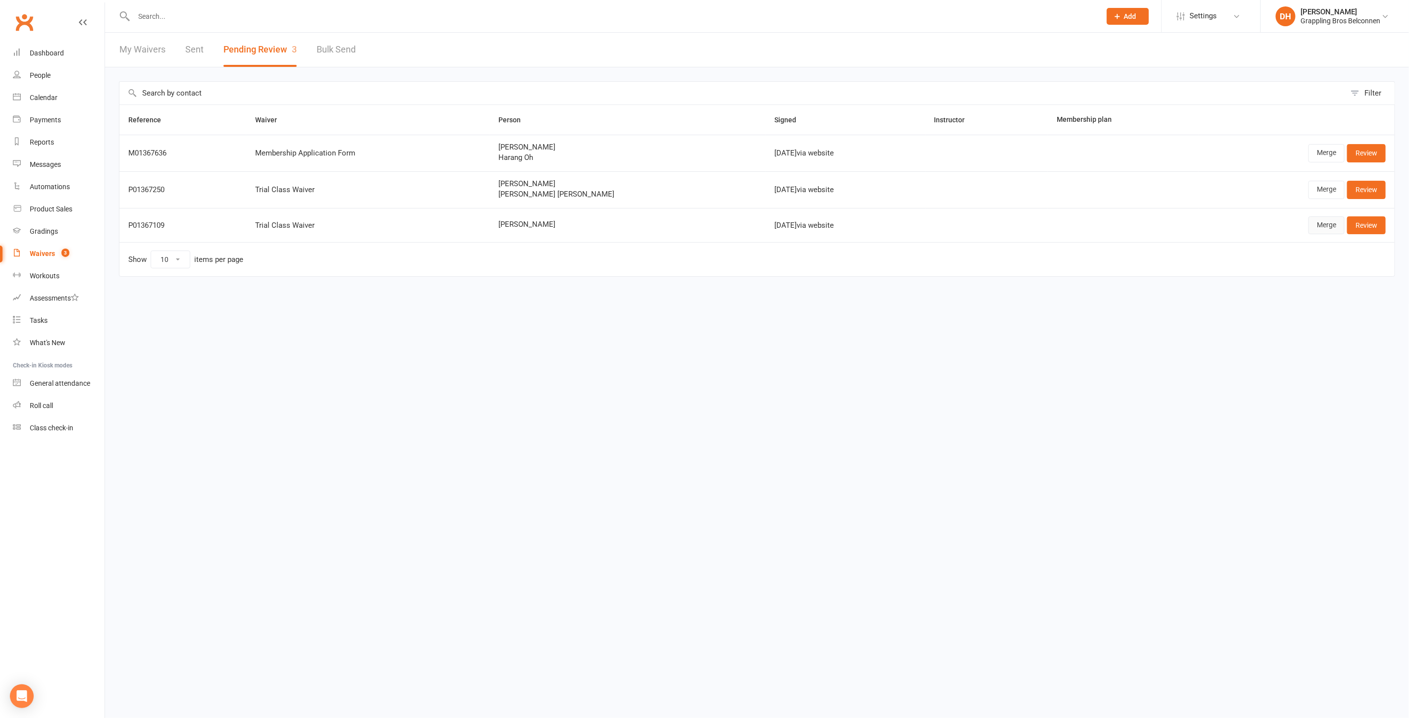
click at [1325, 222] on link "Merge" at bounding box center [1326, 225] width 36 height 18
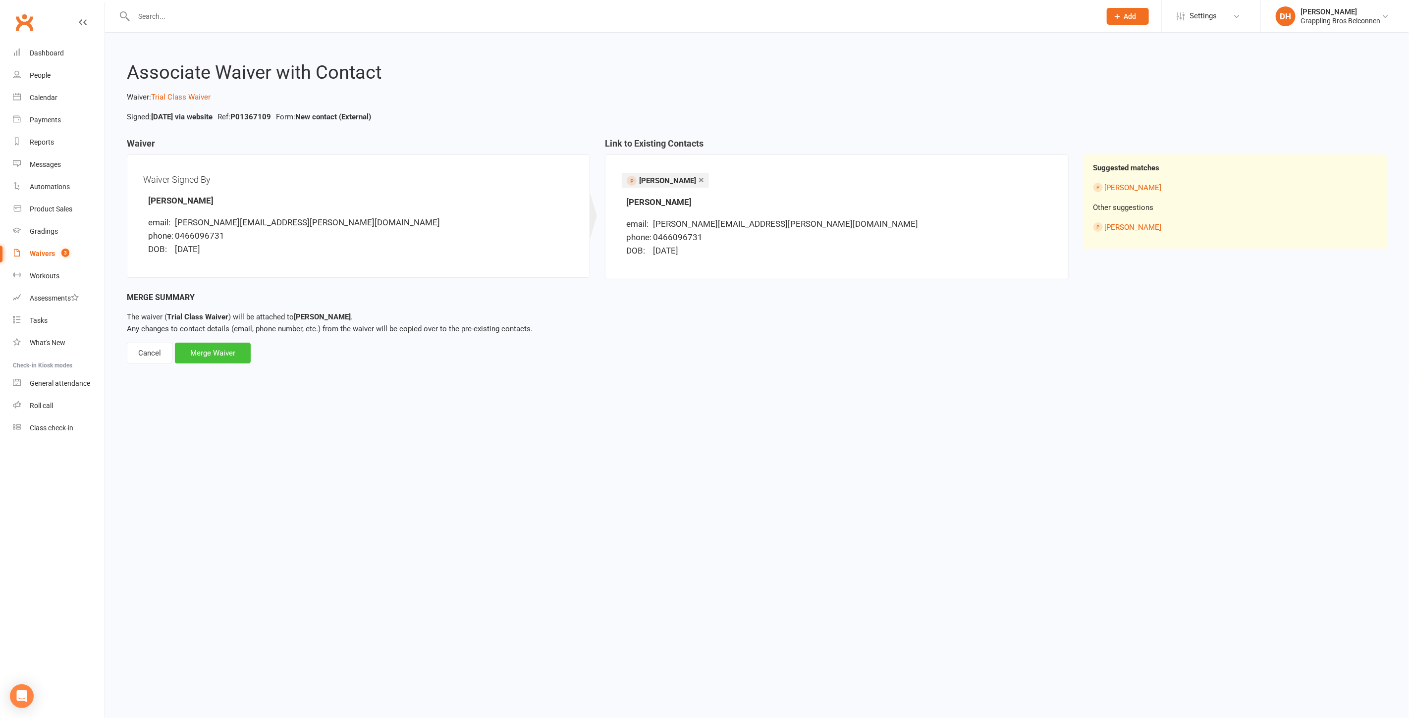
click at [216, 350] on div "Merge Waiver" at bounding box center [213, 353] width 76 height 21
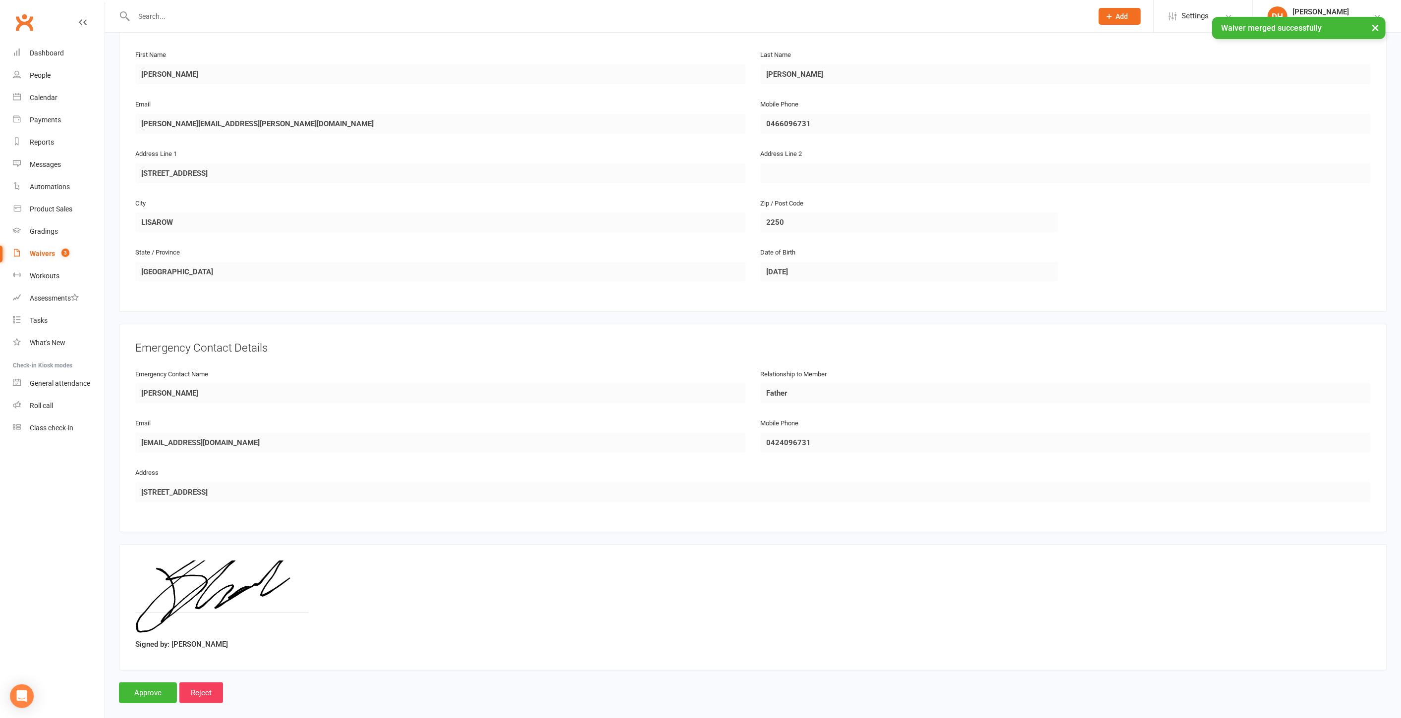
scroll to position [170, 0]
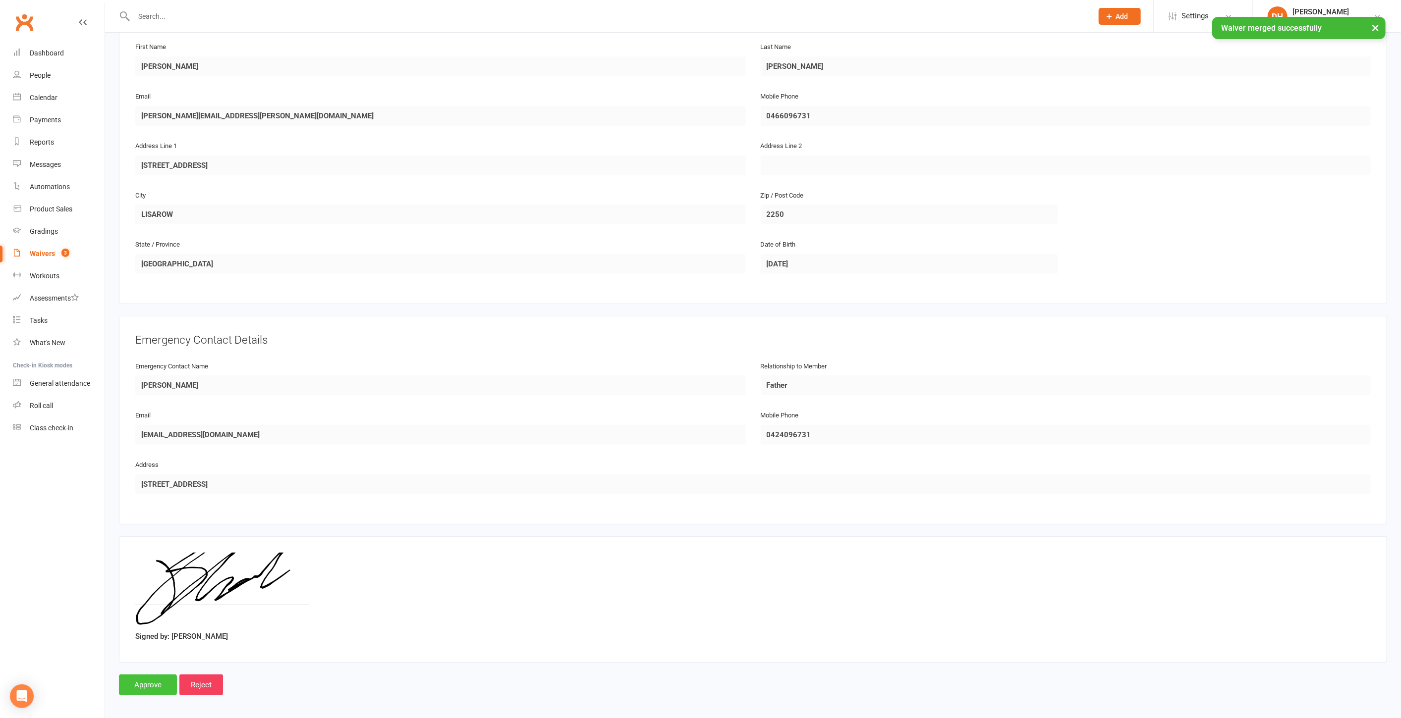
click at [130, 675] on input "Approve" at bounding box center [148, 685] width 58 height 21
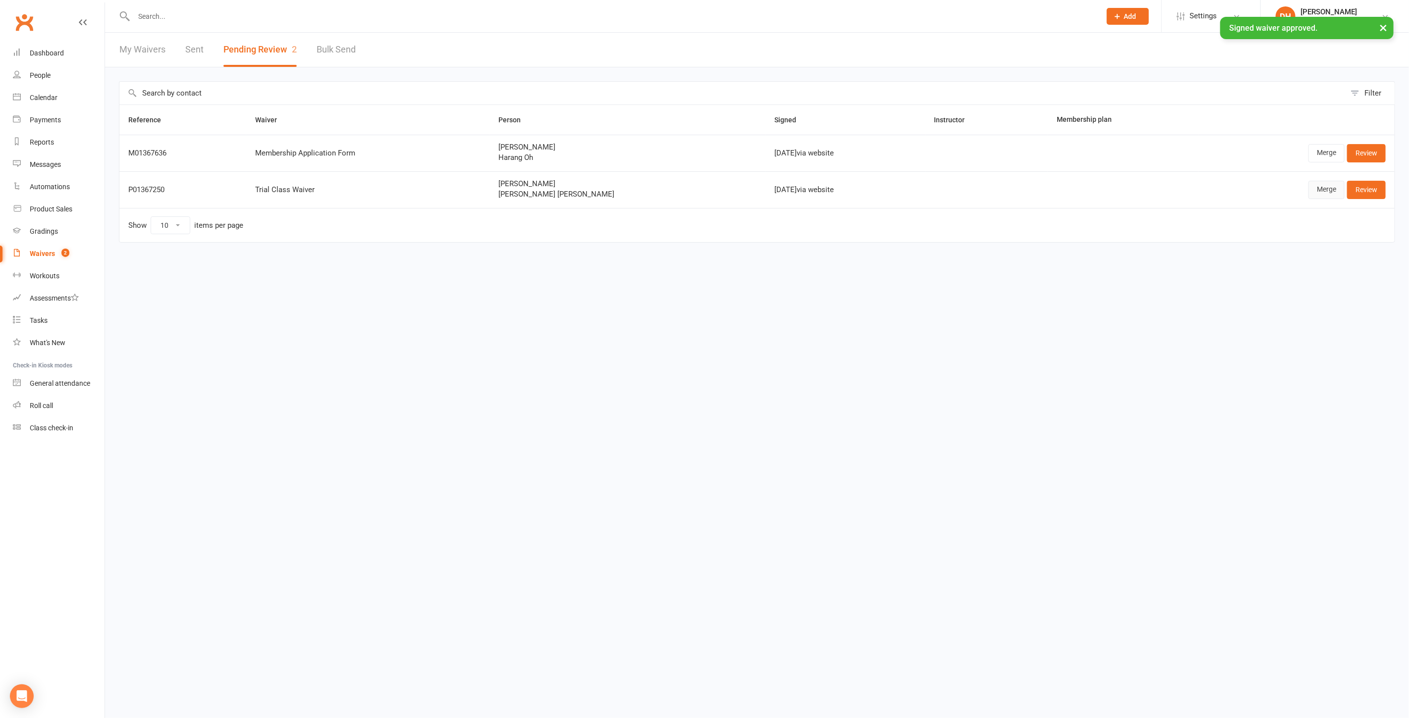
click at [1325, 190] on link "Merge" at bounding box center [1326, 190] width 36 height 18
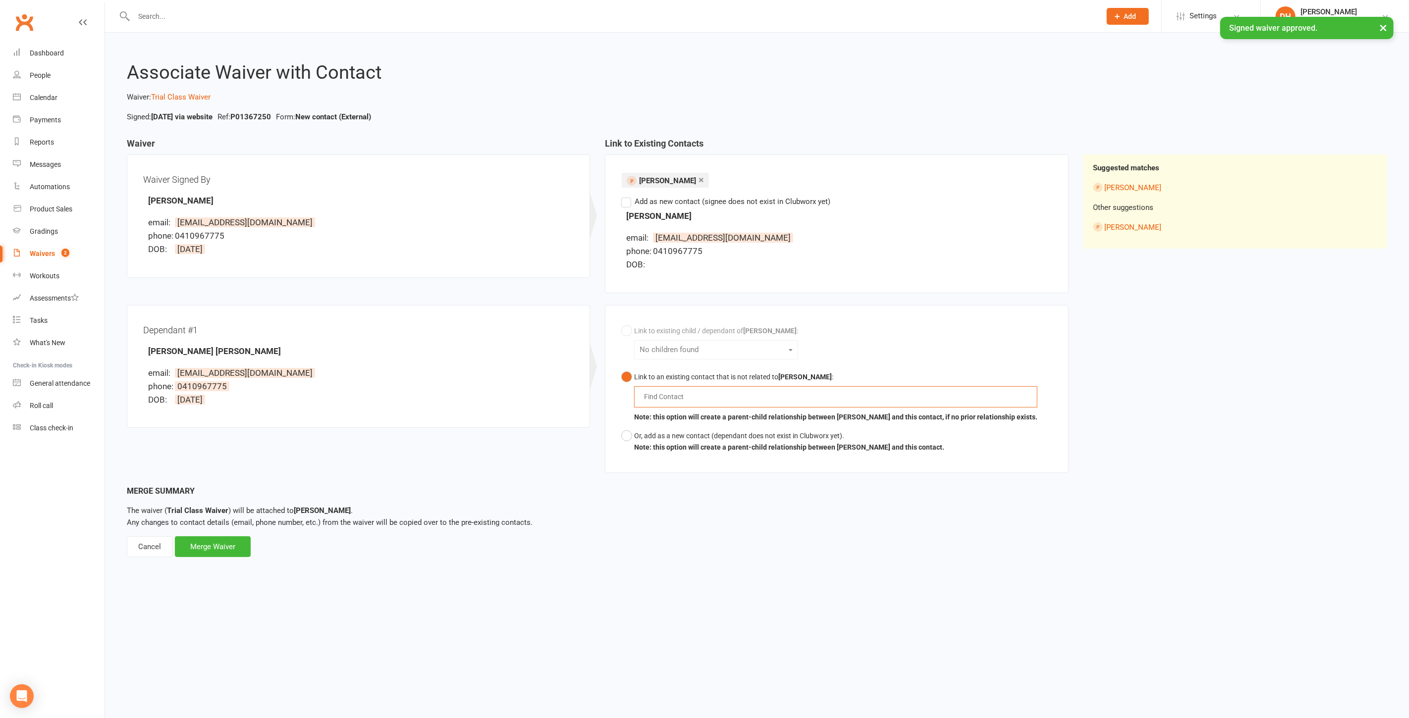
click at [679, 391] on input "text" at bounding box center [666, 397] width 46 height 12
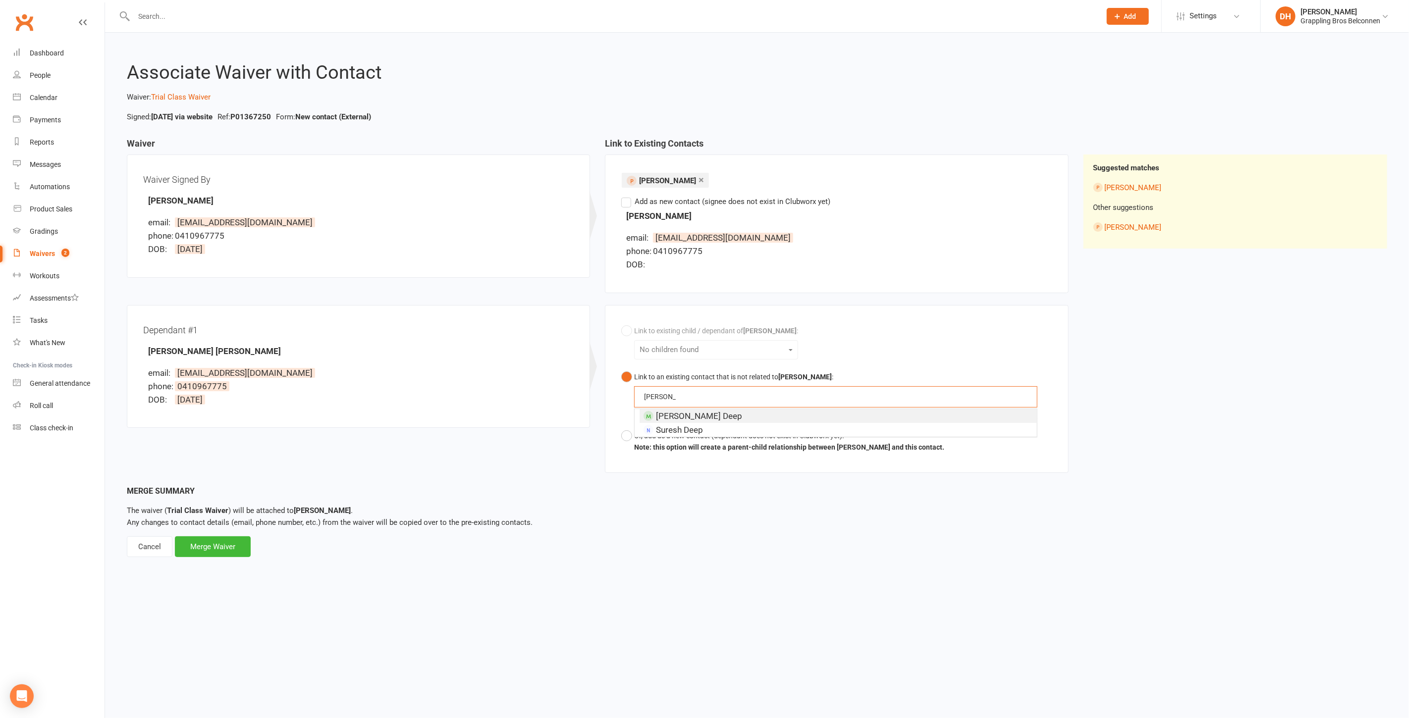
type input "devish"
drag, startPoint x: 532, startPoint y: 502, endPoint x: 645, endPoint y: 477, distance: 116.2
click at [532, 502] on div "Merge Summary The waiver ( Trial Class Waiver ) will be attached to Wandana Lal…" at bounding box center [757, 521] width 1260 height 73
click at [686, 444] on b "Note: this option will create a parent-child relationship between Wandana Lal a…" at bounding box center [789, 447] width 310 height 8
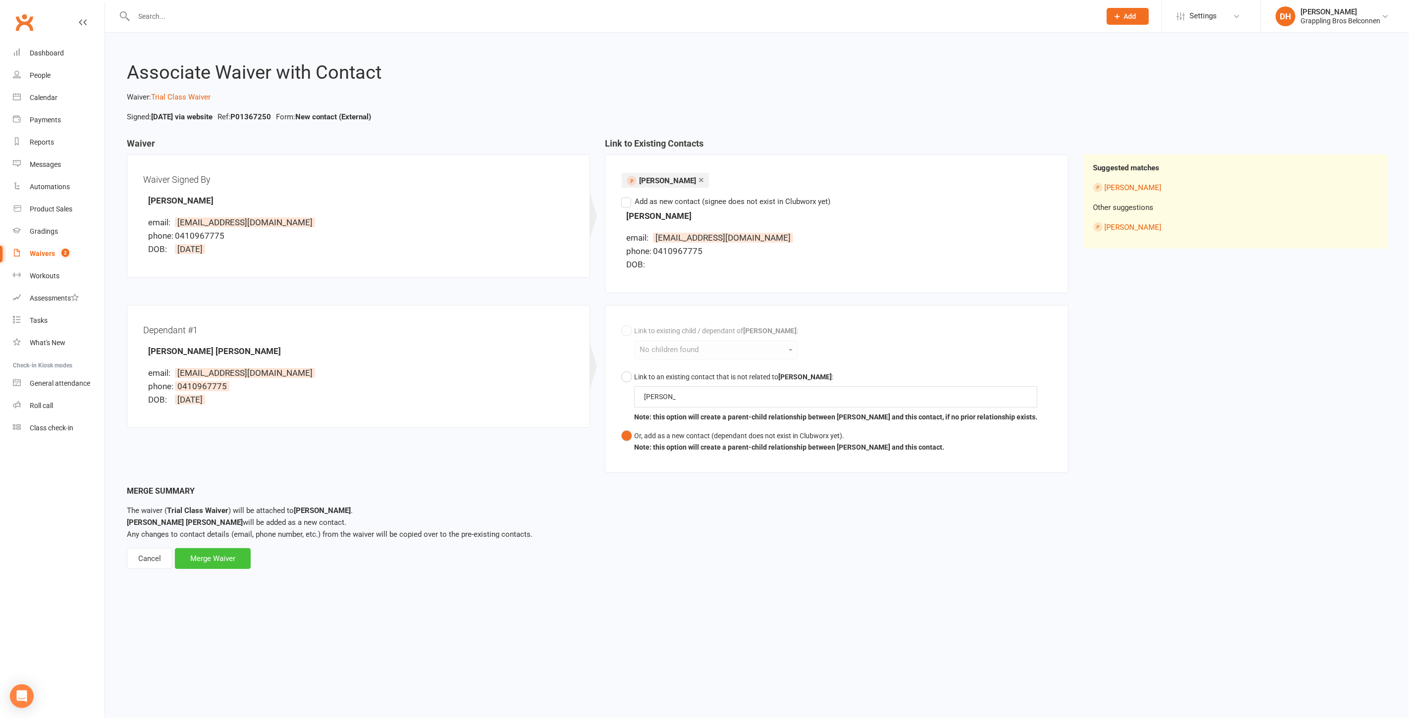
click at [198, 557] on div "Merge Waiver" at bounding box center [213, 558] width 76 height 21
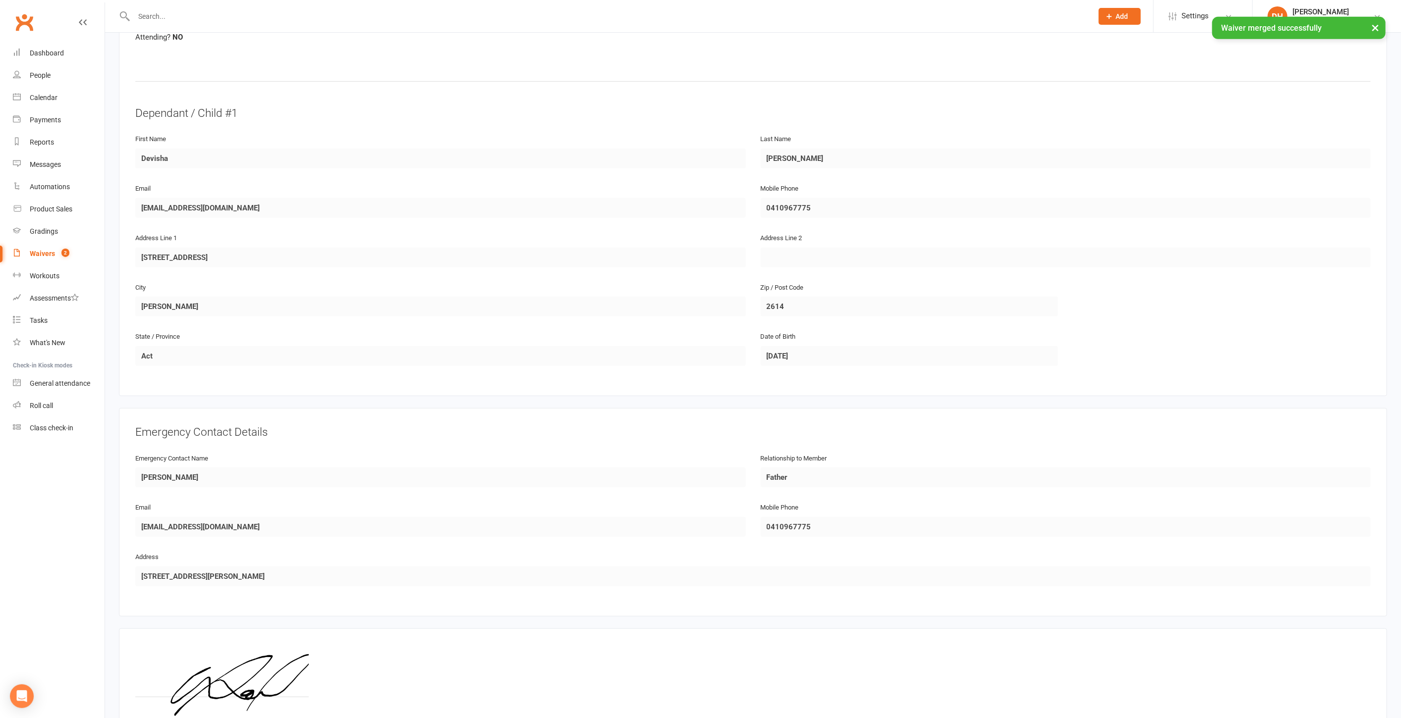
scroll to position [545, 0]
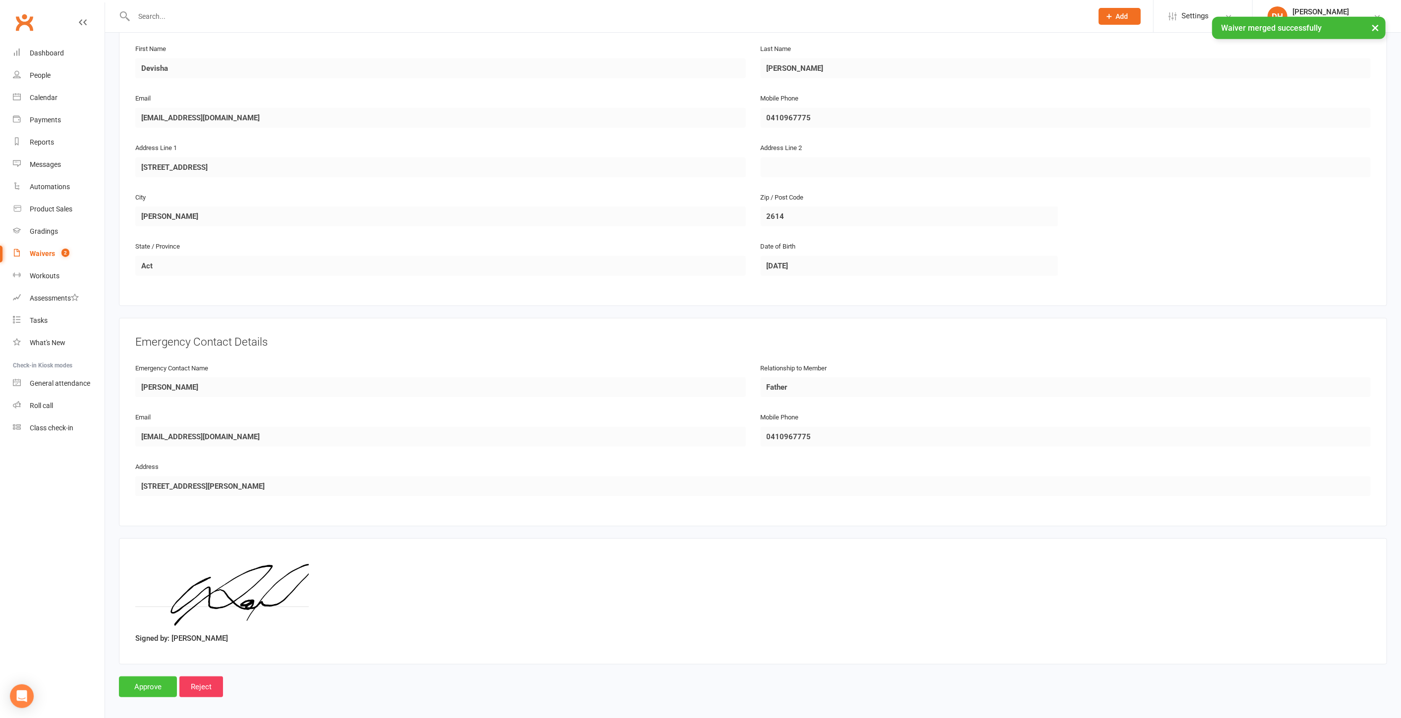
click at [151, 681] on input "Approve" at bounding box center [148, 687] width 58 height 21
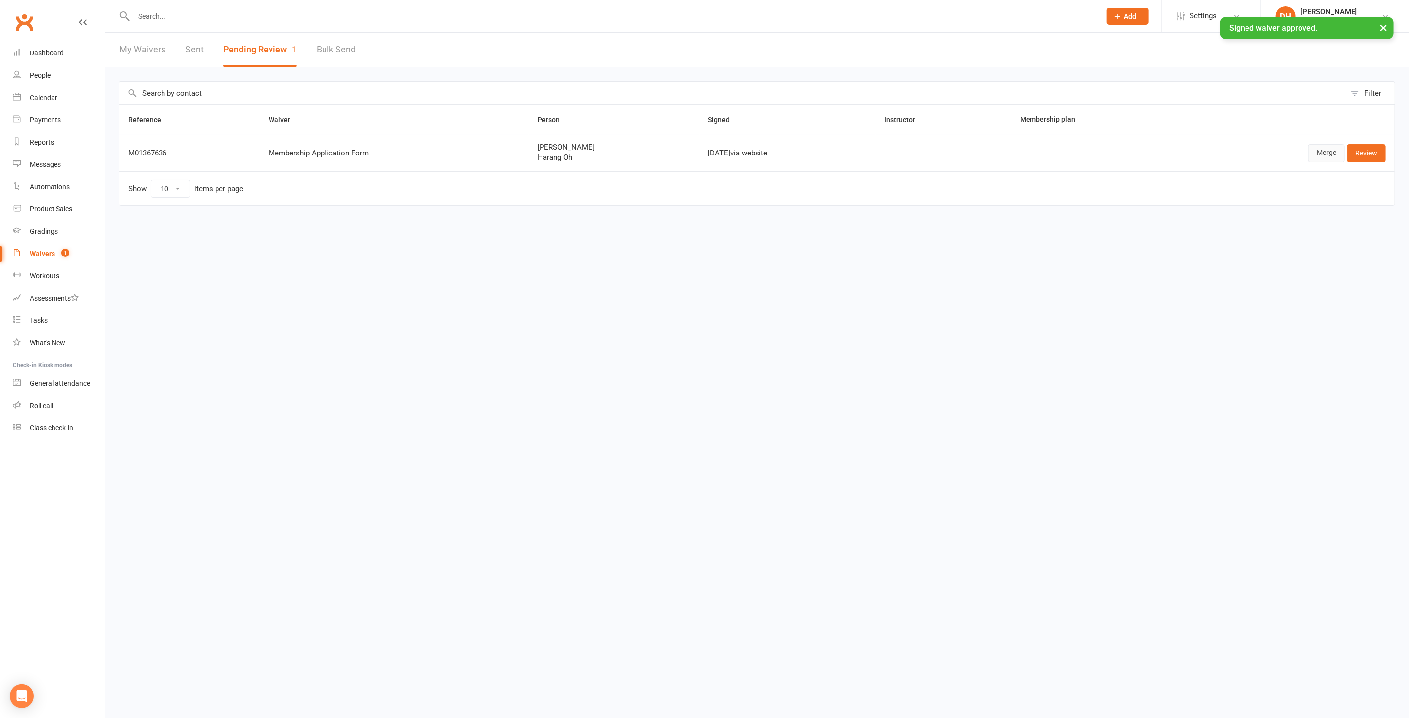
click at [1325, 150] on link "Merge" at bounding box center [1326, 153] width 36 height 18
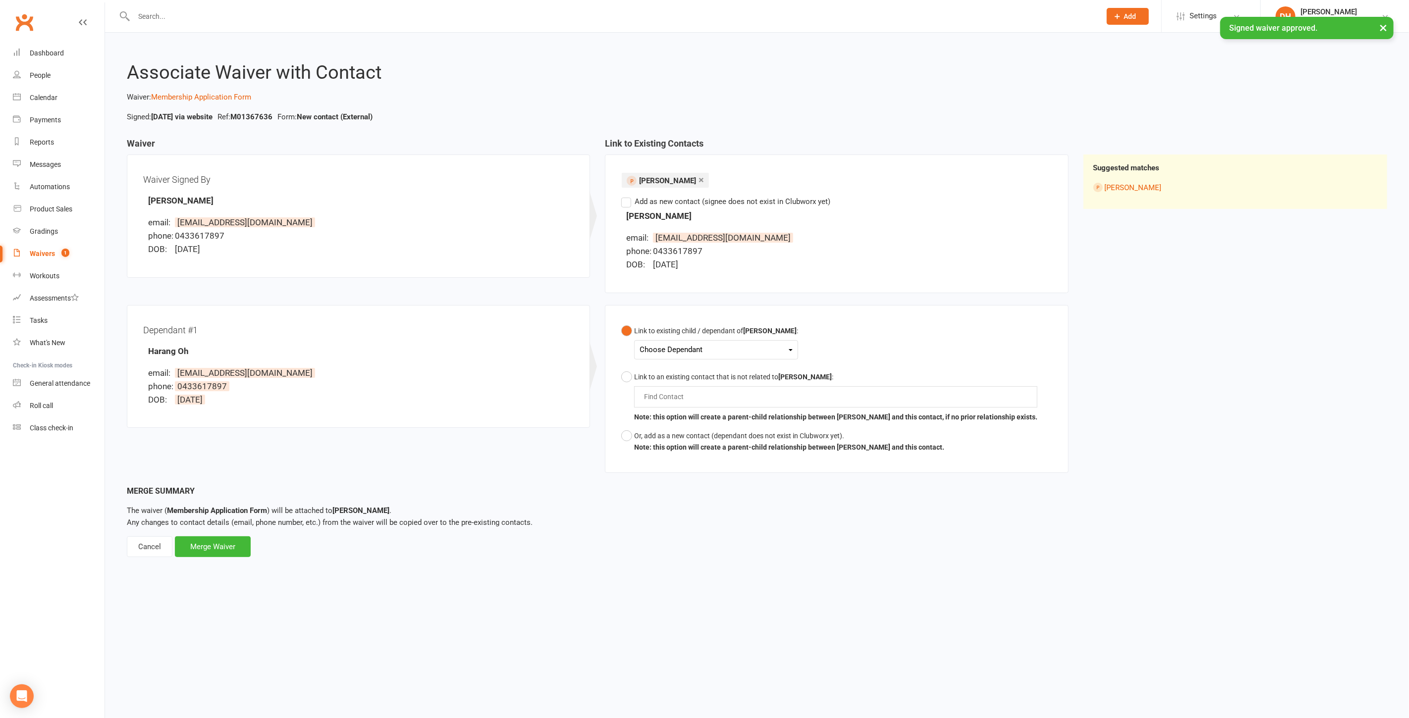
click at [693, 336] on button "Link to existing child / dependant of Youjin Kim : Choose Dependant Harang Oh" at bounding box center [709, 345] width 177 height 46
click at [691, 351] on div "Choose Dependant" at bounding box center [716, 349] width 153 height 13
click at [682, 372] on link "Harang Oh" at bounding box center [689, 373] width 98 height 21
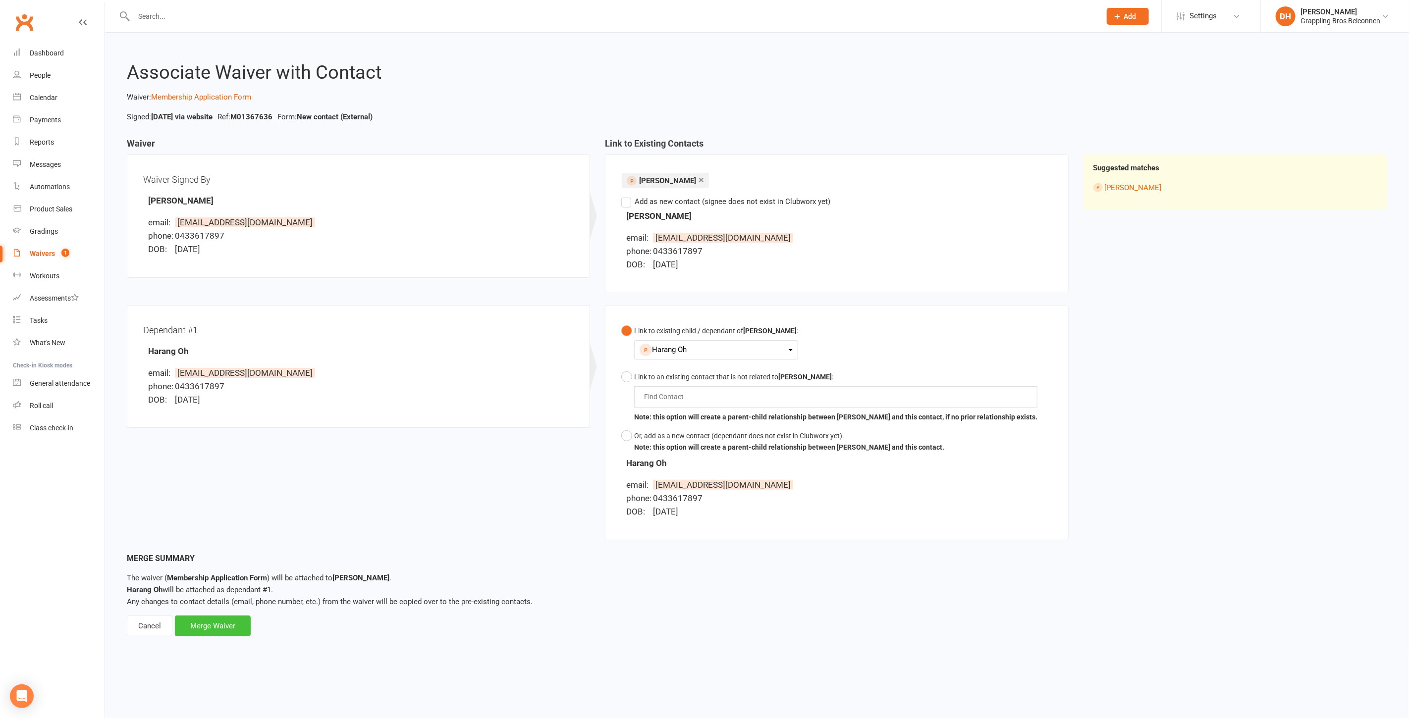
click at [226, 627] on div "Merge Waiver" at bounding box center [213, 626] width 76 height 21
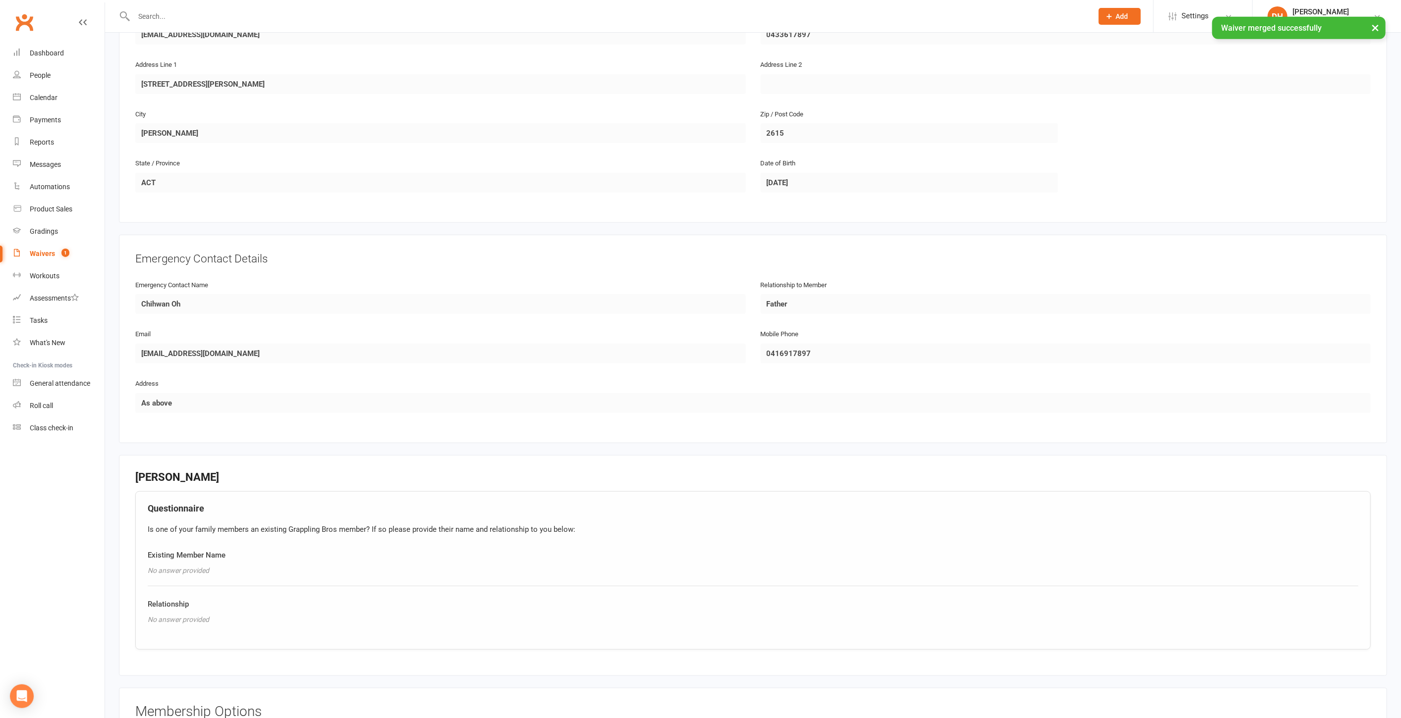
scroll to position [1253, 0]
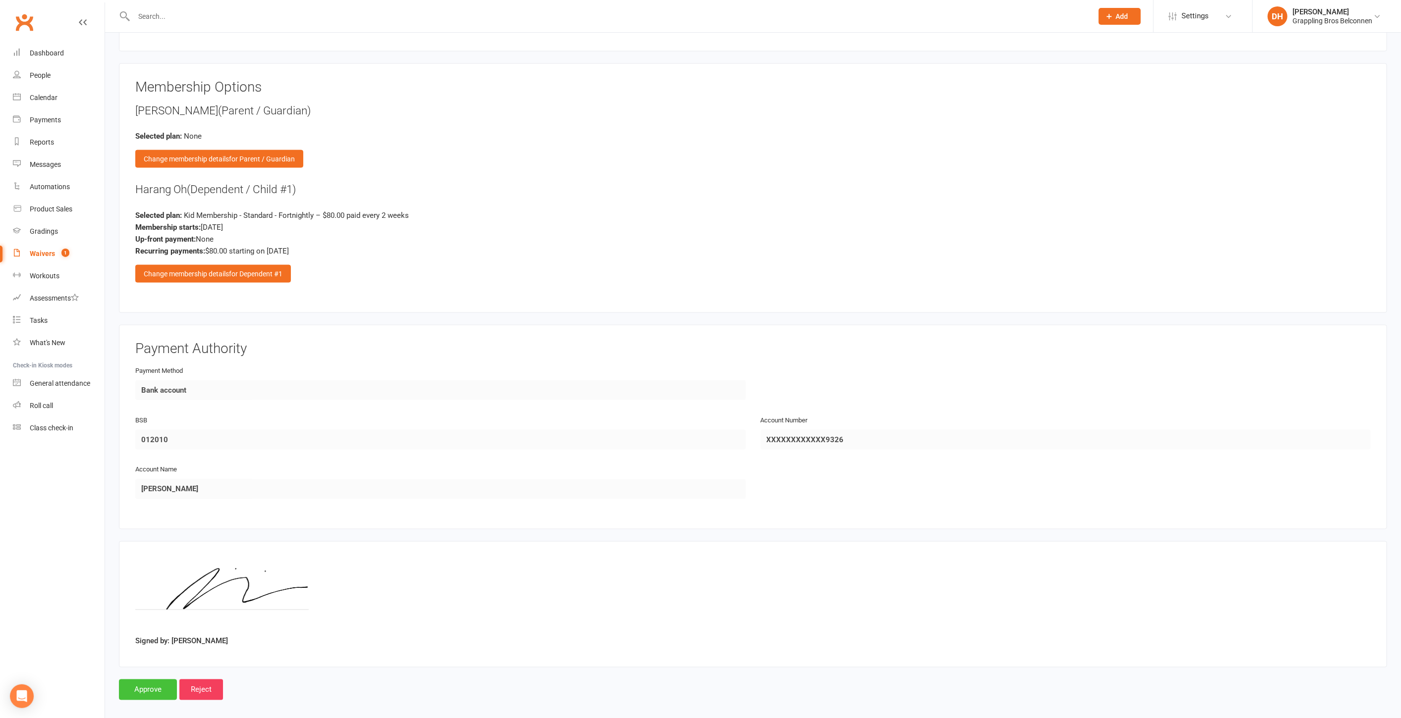
click at [148, 680] on input "Approve" at bounding box center [148, 690] width 58 height 21
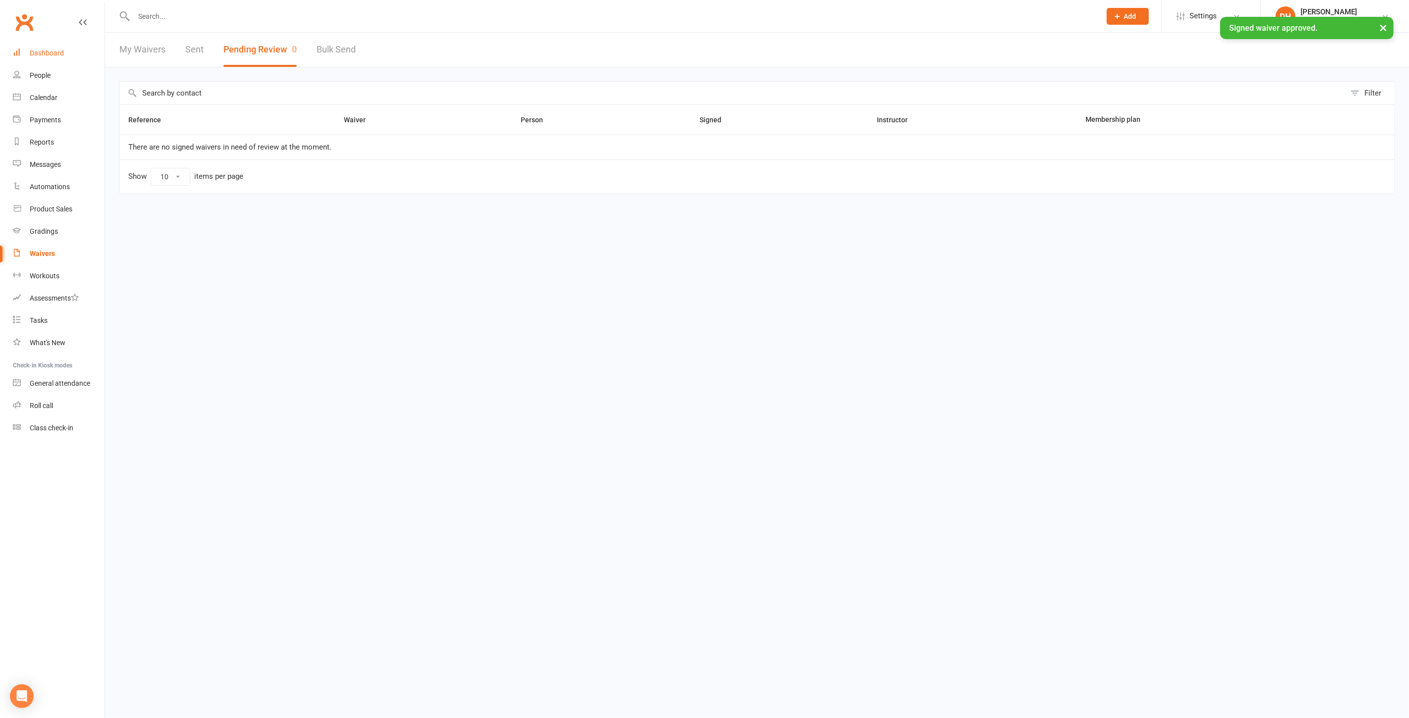
click at [51, 51] on div "Dashboard" at bounding box center [47, 53] width 34 height 8
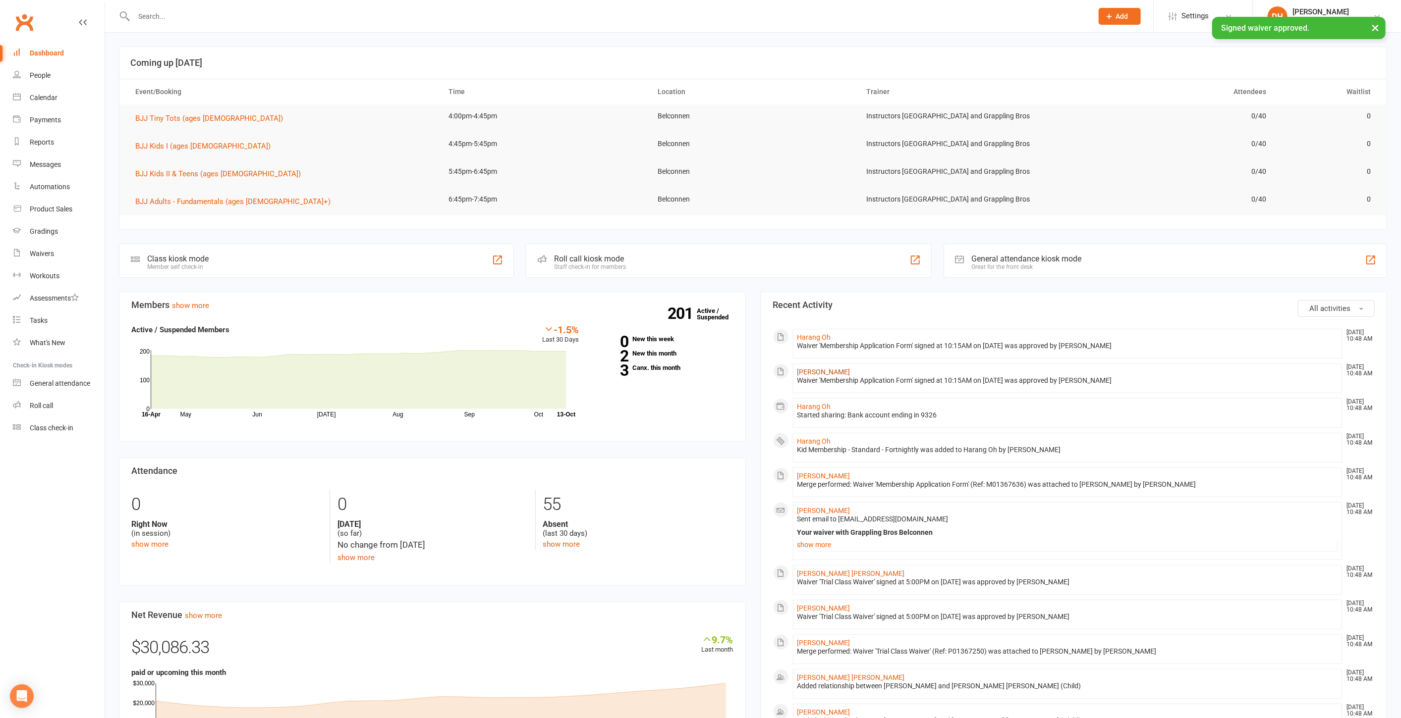
click at [826, 370] on link "Youjin Kim" at bounding box center [823, 372] width 53 height 8
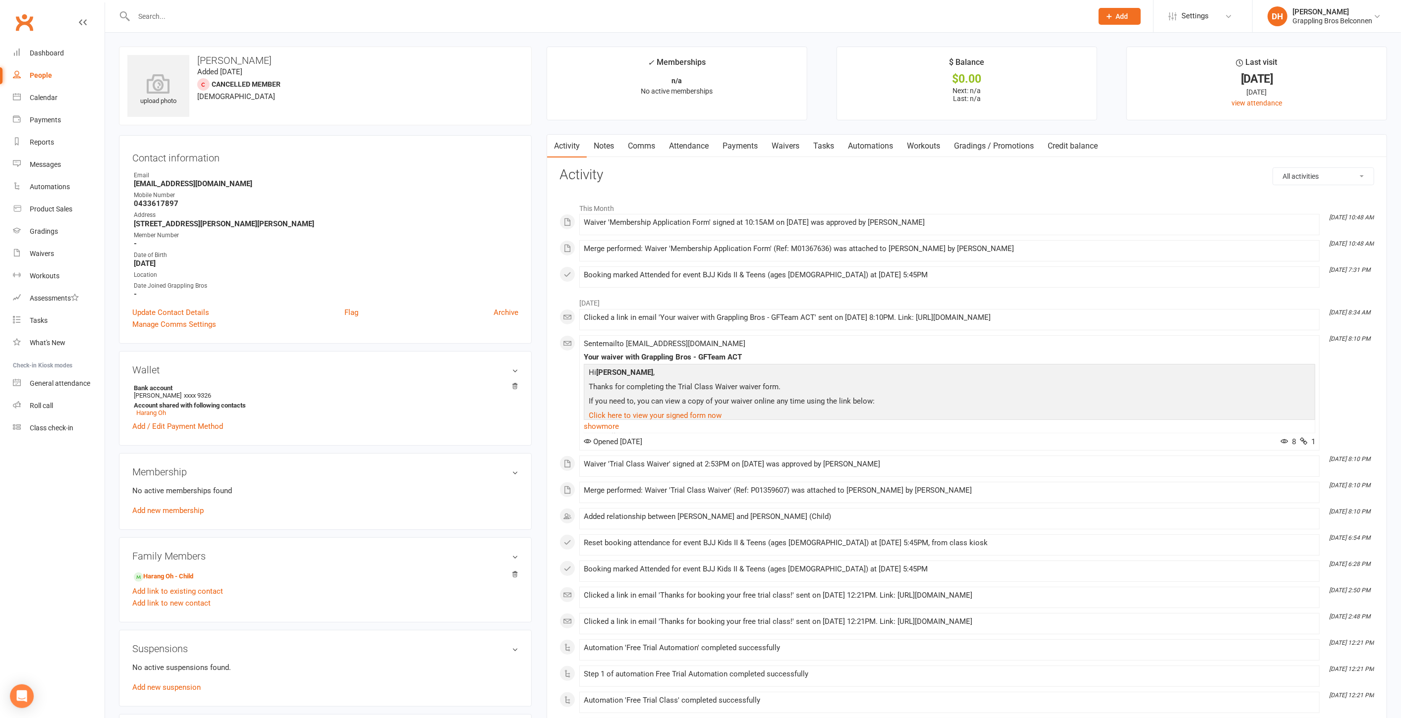
scroll to position [337, 0]
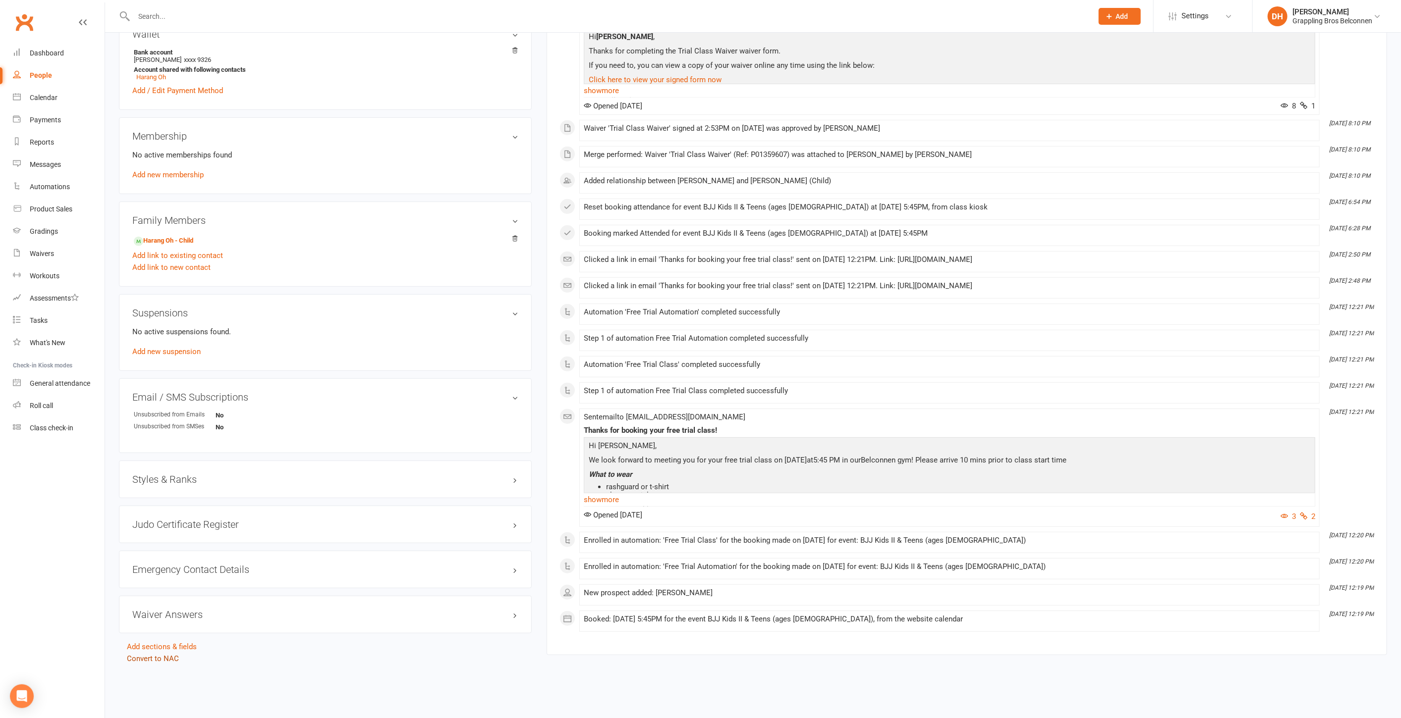
click at [147, 657] on link "Convert to NAC" at bounding box center [153, 658] width 52 height 9
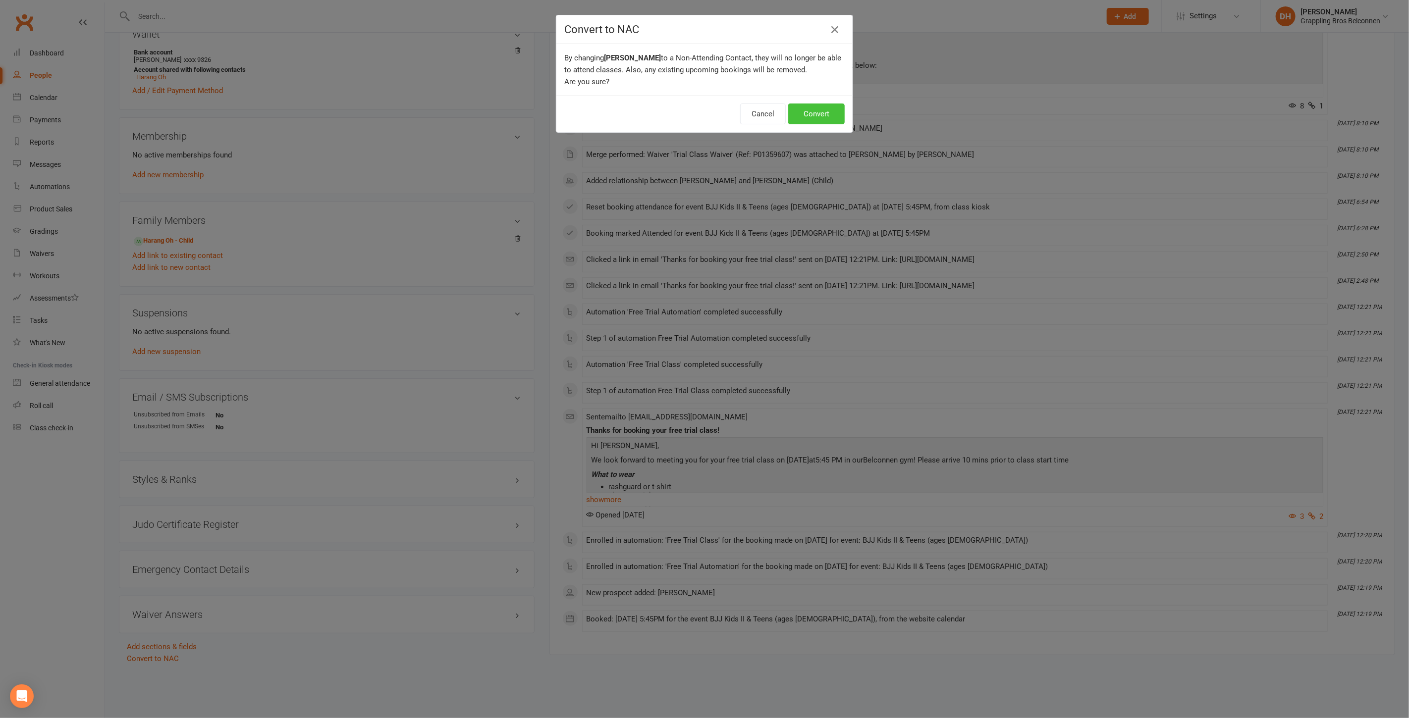
click at [814, 116] on button "Convert" at bounding box center [816, 114] width 56 height 21
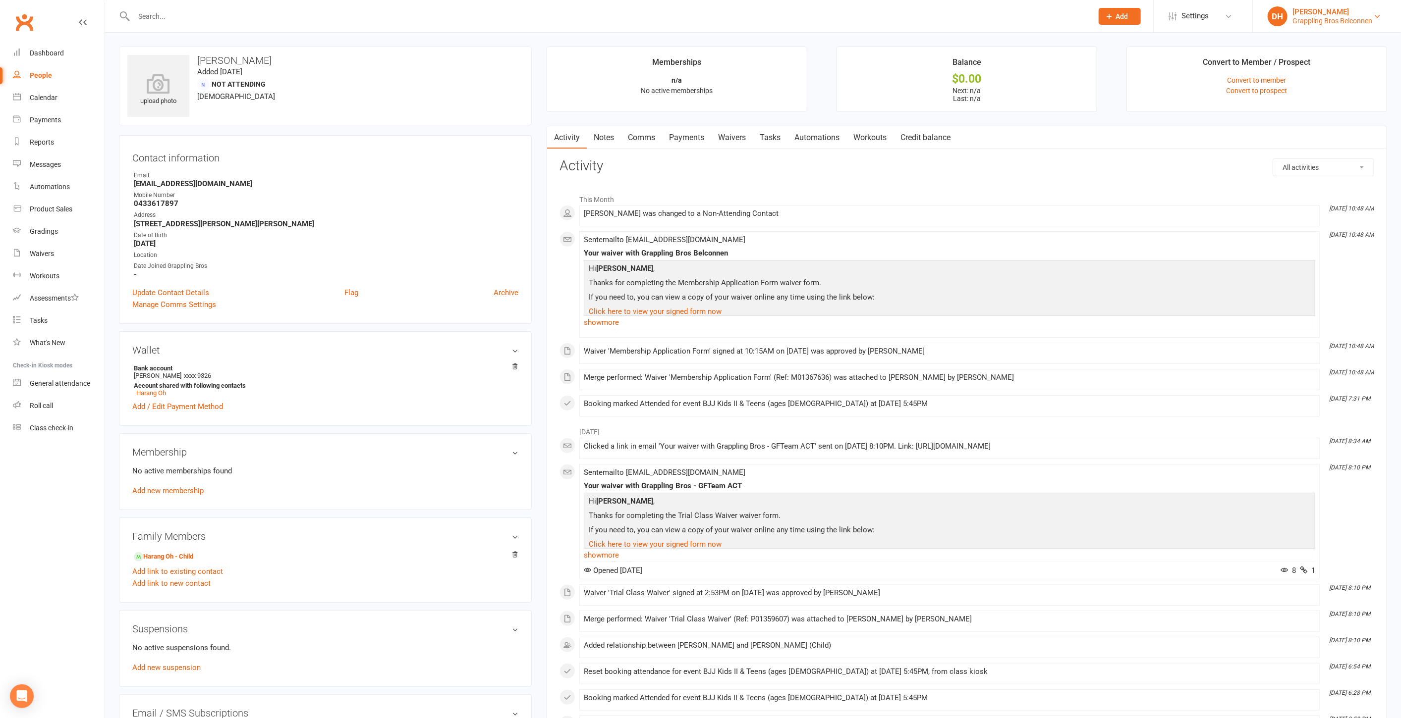
drag, startPoint x: 1327, startPoint y: 10, endPoint x: 1342, endPoint y: 109, distance: 100.1
click at [1328, 10] on div "[PERSON_NAME]" at bounding box center [1332, 11] width 80 height 9
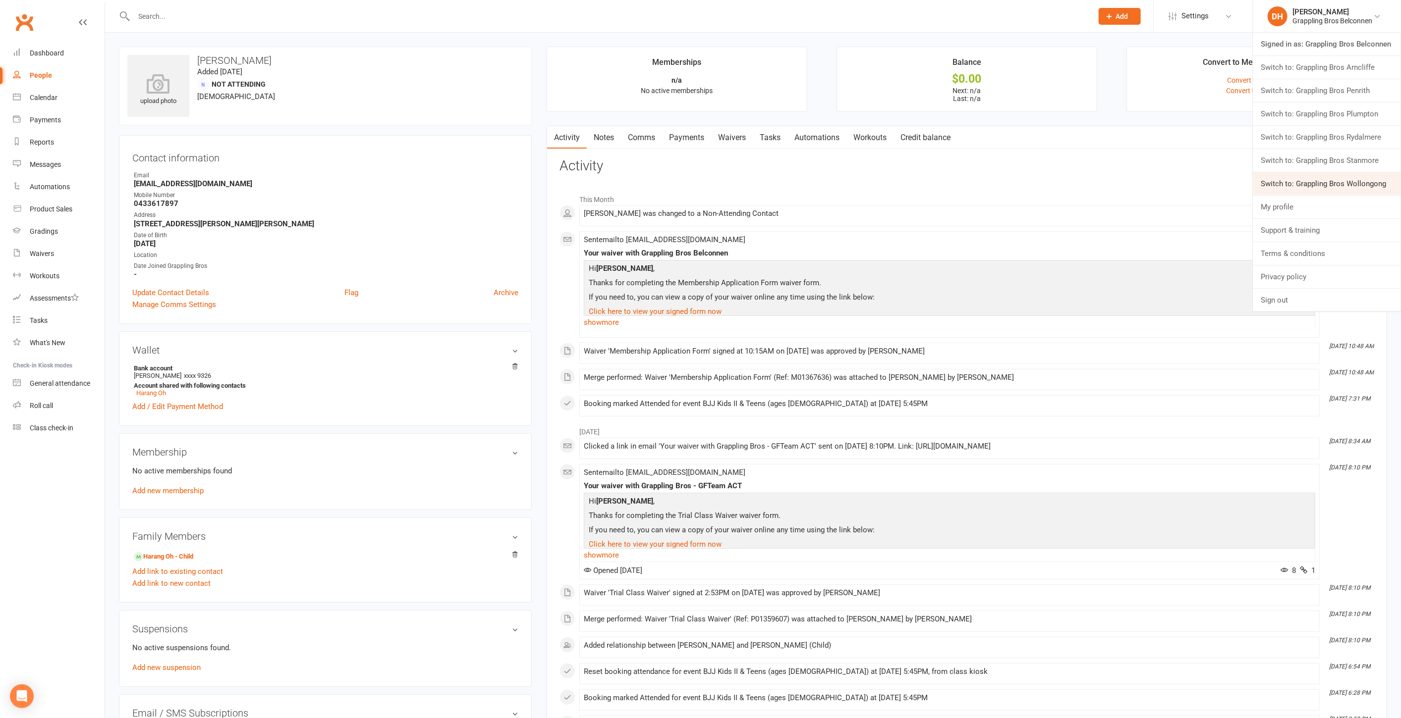
click at [1329, 181] on link "Switch to: Grappling Bros Wollongong" at bounding box center [1326, 183] width 148 height 23
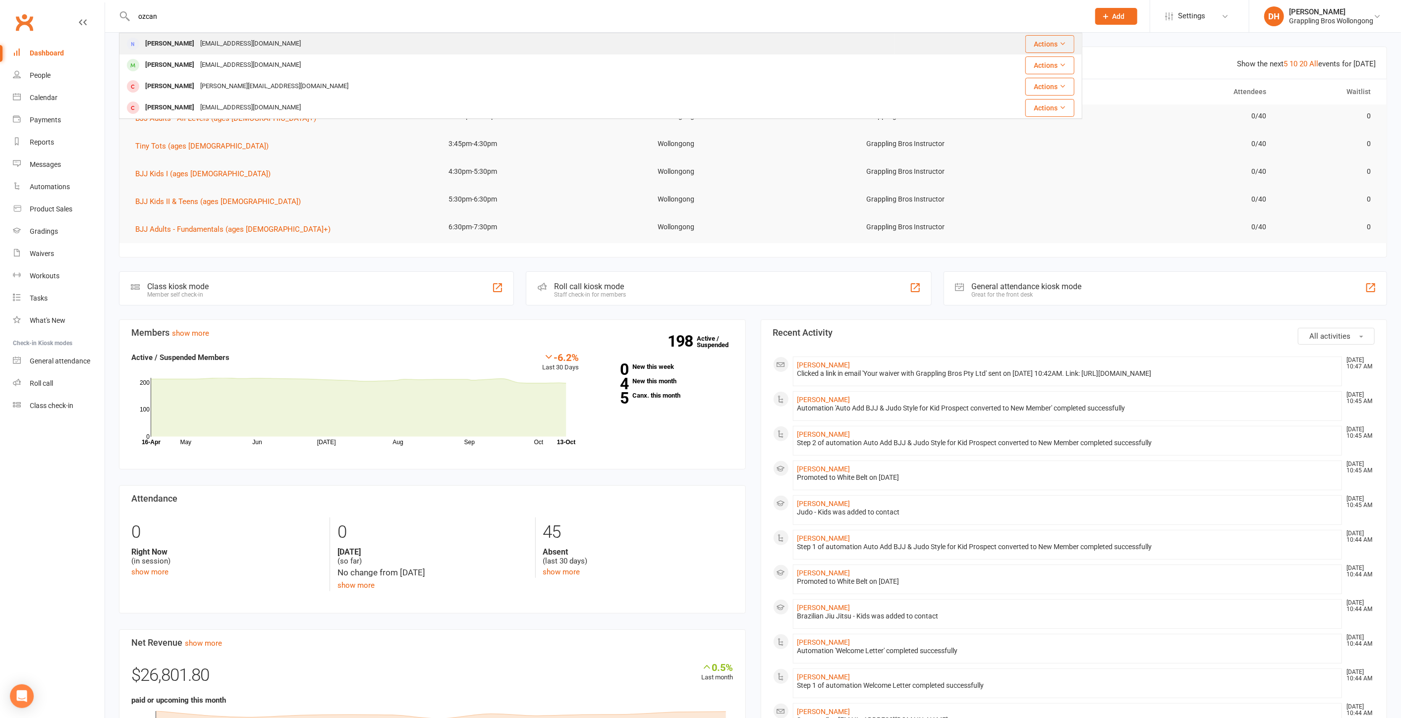
type input "ozcan"
click at [325, 39] on div "April Payne april.ozcan@icloud.com" at bounding box center [507, 44] width 774 height 20
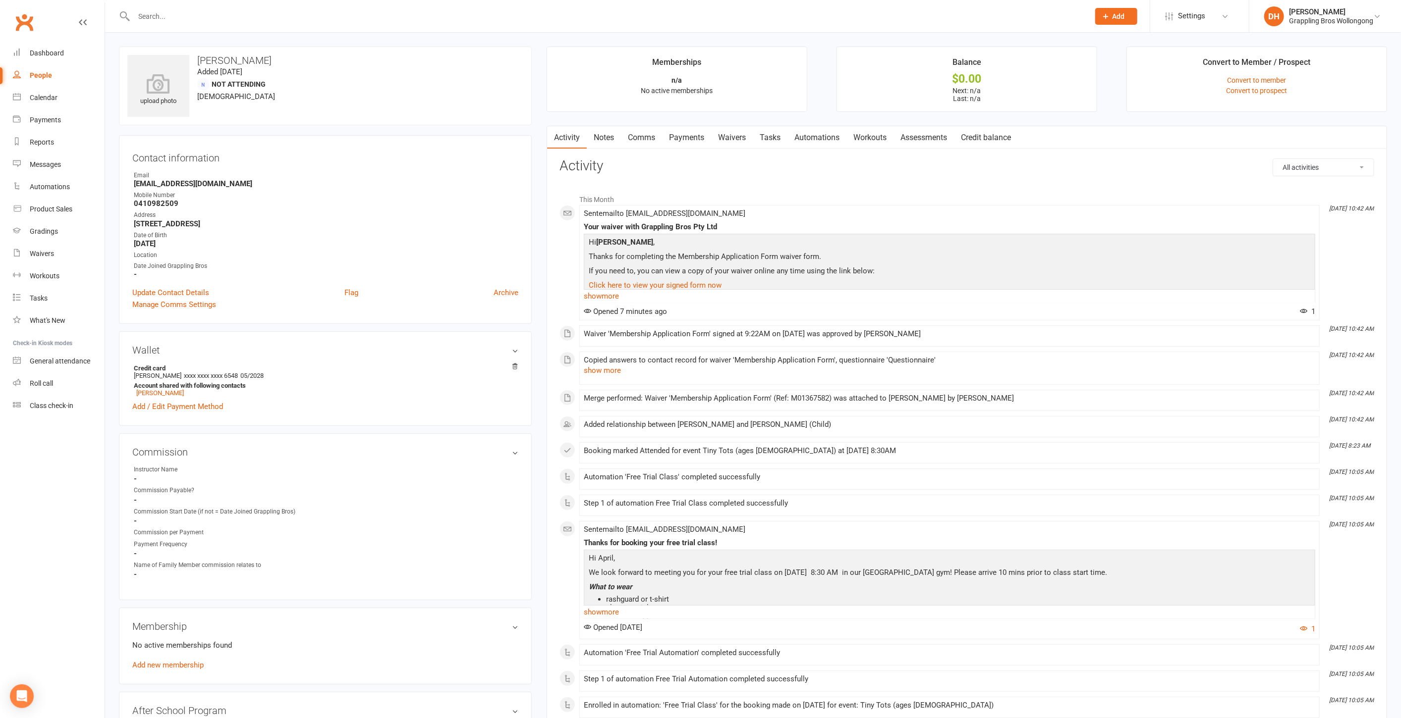
click at [686, 136] on link "Payments" at bounding box center [686, 137] width 49 height 23
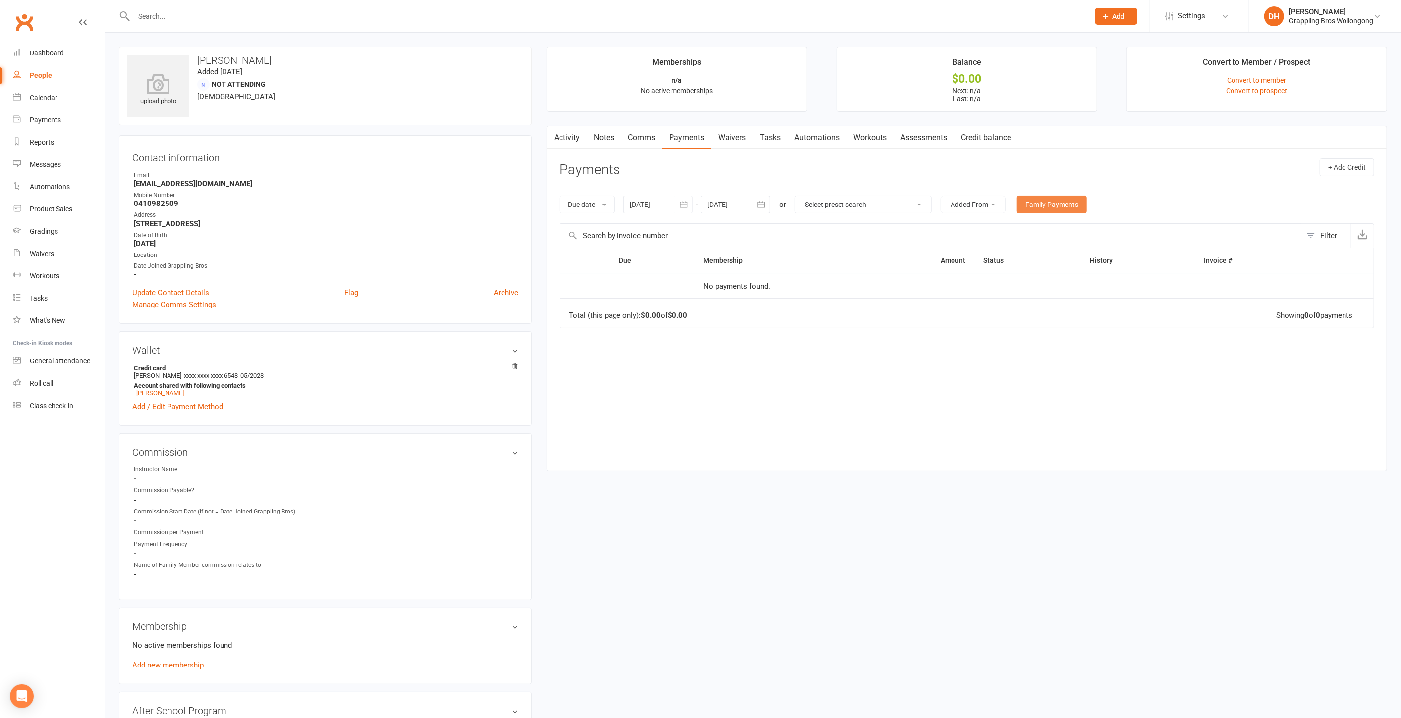
click at [1046, 208] on link "Family Payments" at bounding box center [1052, 205] width 70 height 18
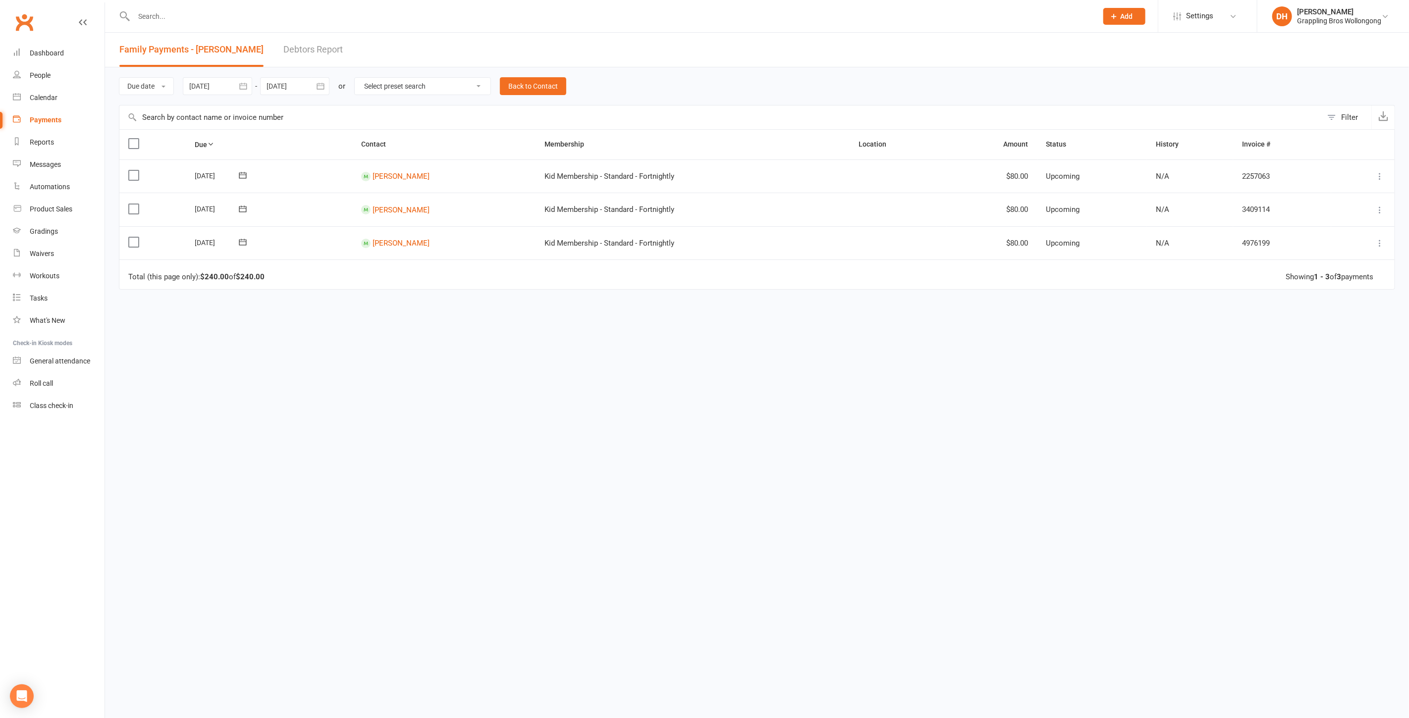
click at [1380, 238] on icon at bounding box center [1380, 243] width 10 height 10
click at [243, 242] on icon at bounding box center [243, 242] width 10 height 10
click at [277, 334] on span "14" at bounding box center [281, 337] width 8 height 8
click at [238, 16] on input "text" at bounding box center [611, 16] width 960 height 14
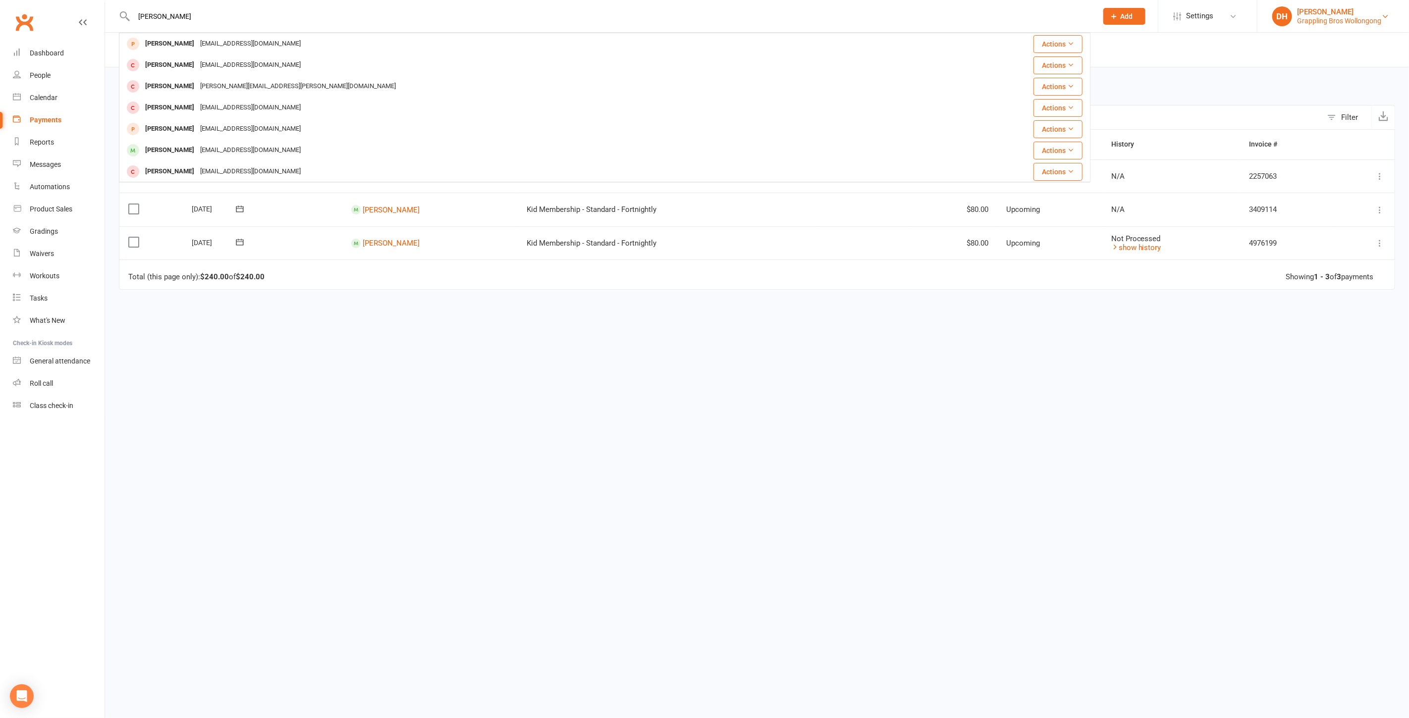
type input "[PERSON_NAME]"
click at [1295, 15] on link "DH Debra Hay Grappling Bros Wollongong" at bounding box center [1333, 16] width 122 height 20
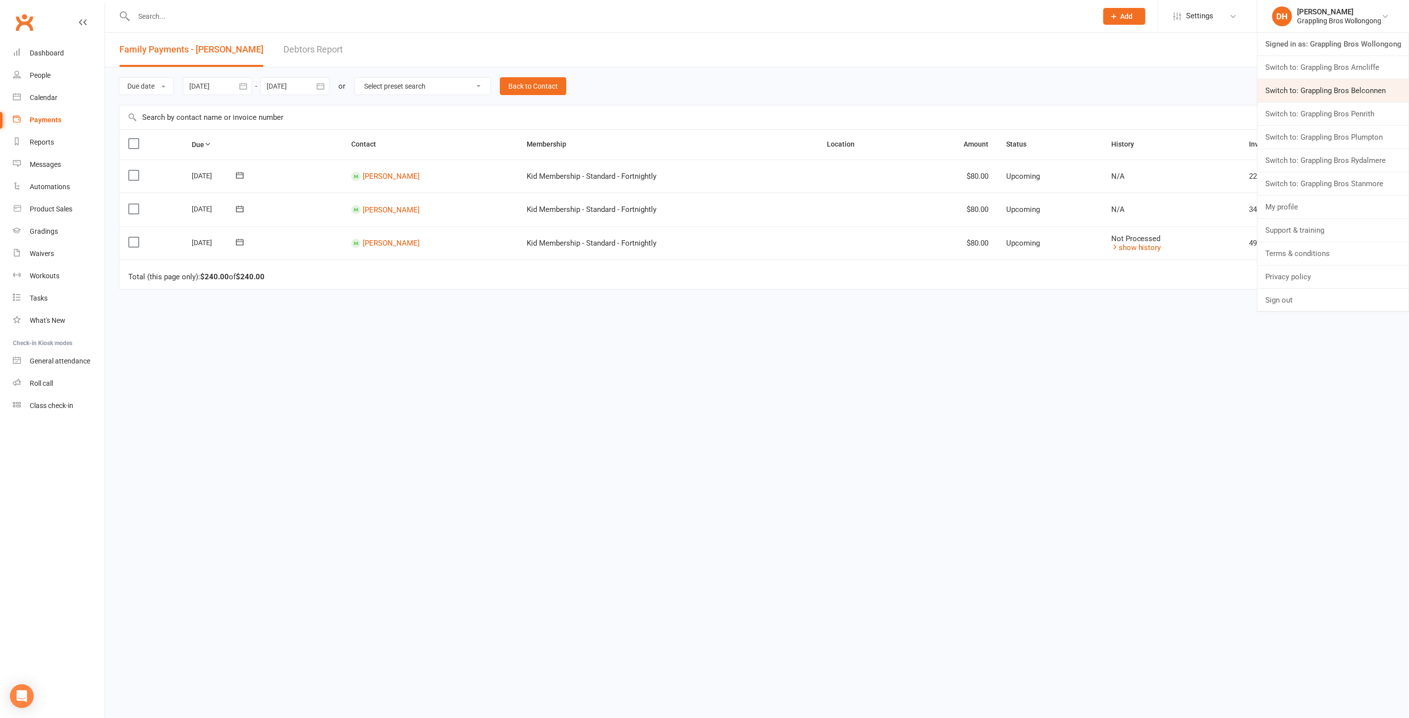
click at [1293, 84] on link "Switch to: Grappling Bros Belconnen" at bounding box center [1333, 90] width 152 height 23
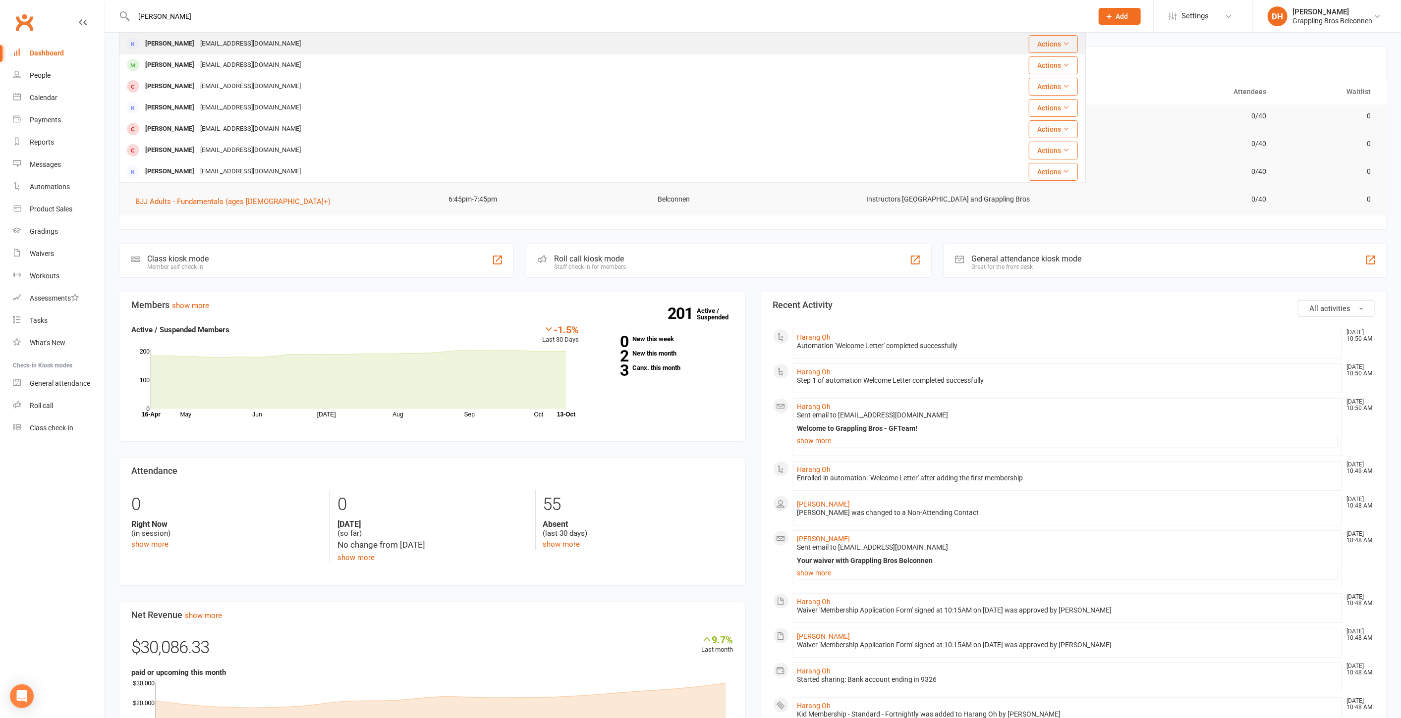
type input "[PERSON_NAME]"
click at [278, 47] on div "[PERSON_NAME] [EMAIL_ADDRESS][DOMAIN_NAME]" at bounding box center [532, 44] width 824 height 20
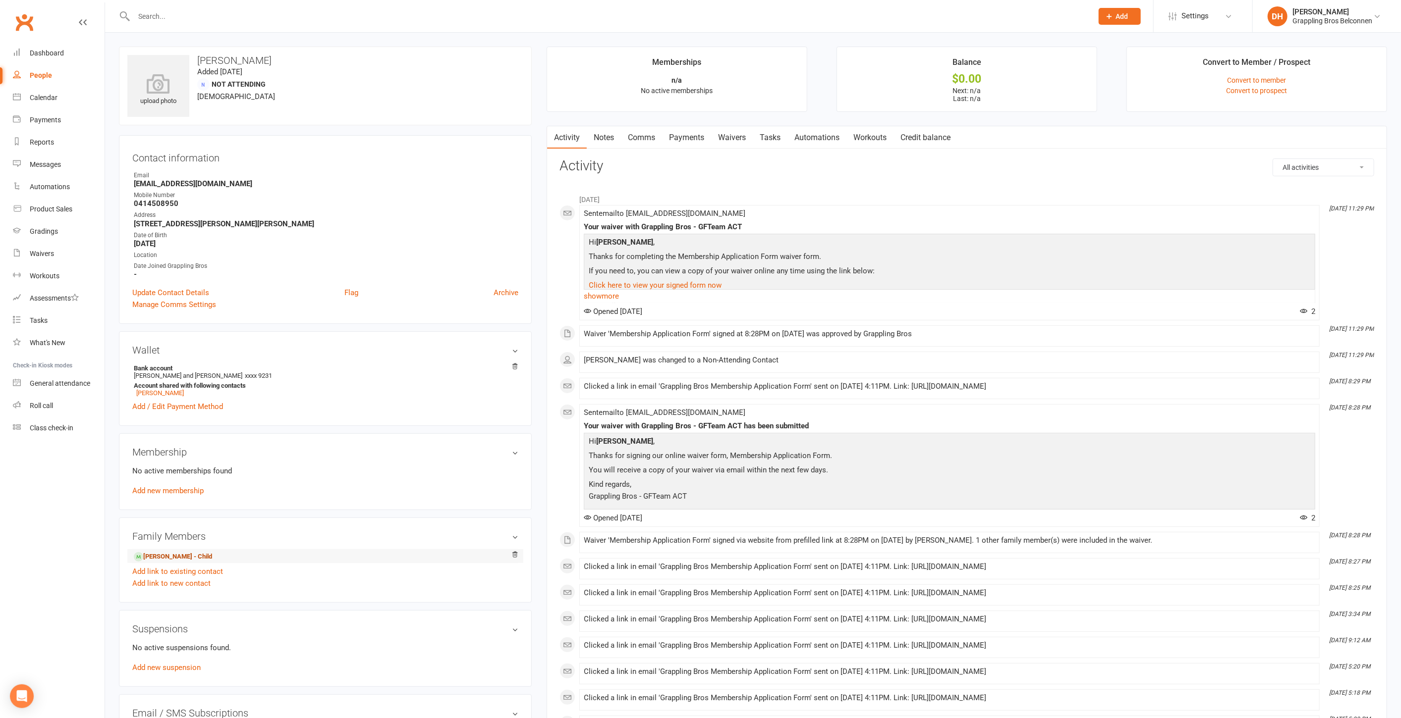
click at [171, 552] on link "[PERSON_NAME] - Child" at bounding box center [173, 557] width 78 height 10
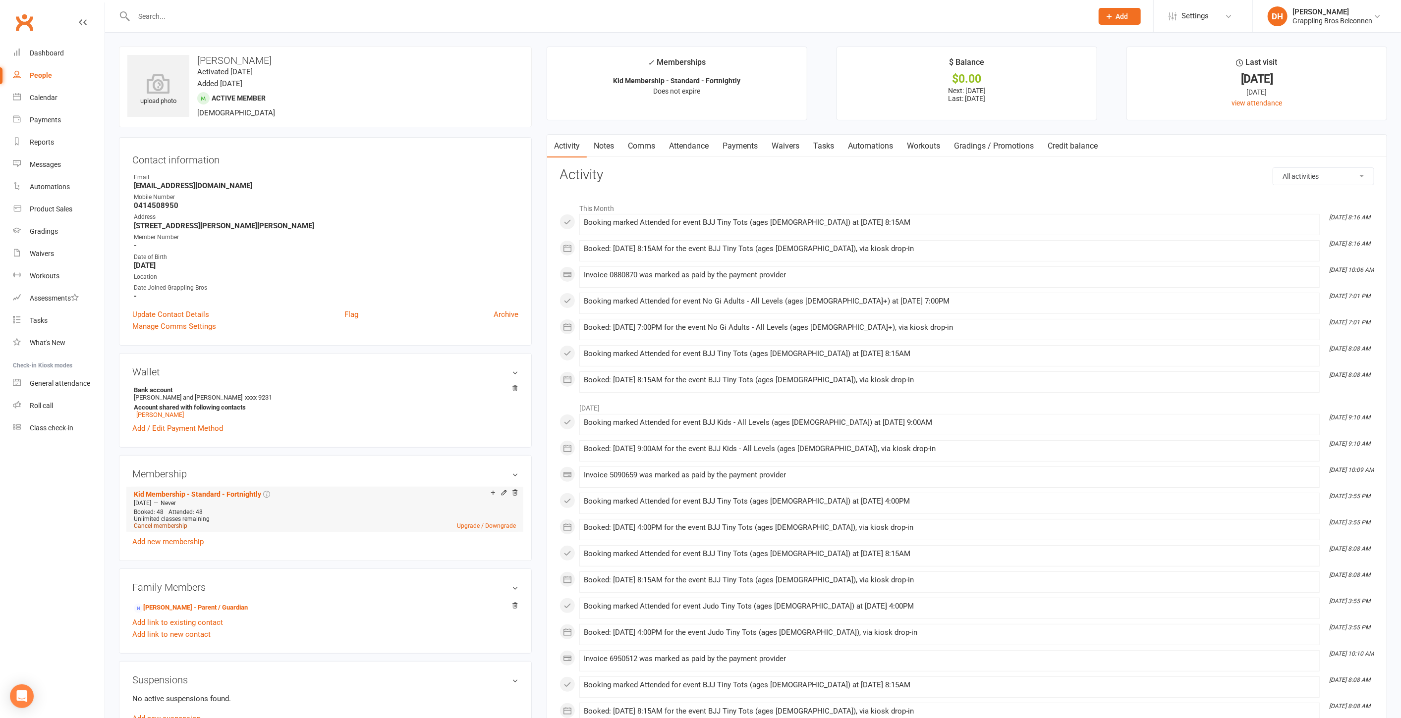
click at [176, 523] on link "Cancel membership" at bounding box center [161, 526] width 54 height 7
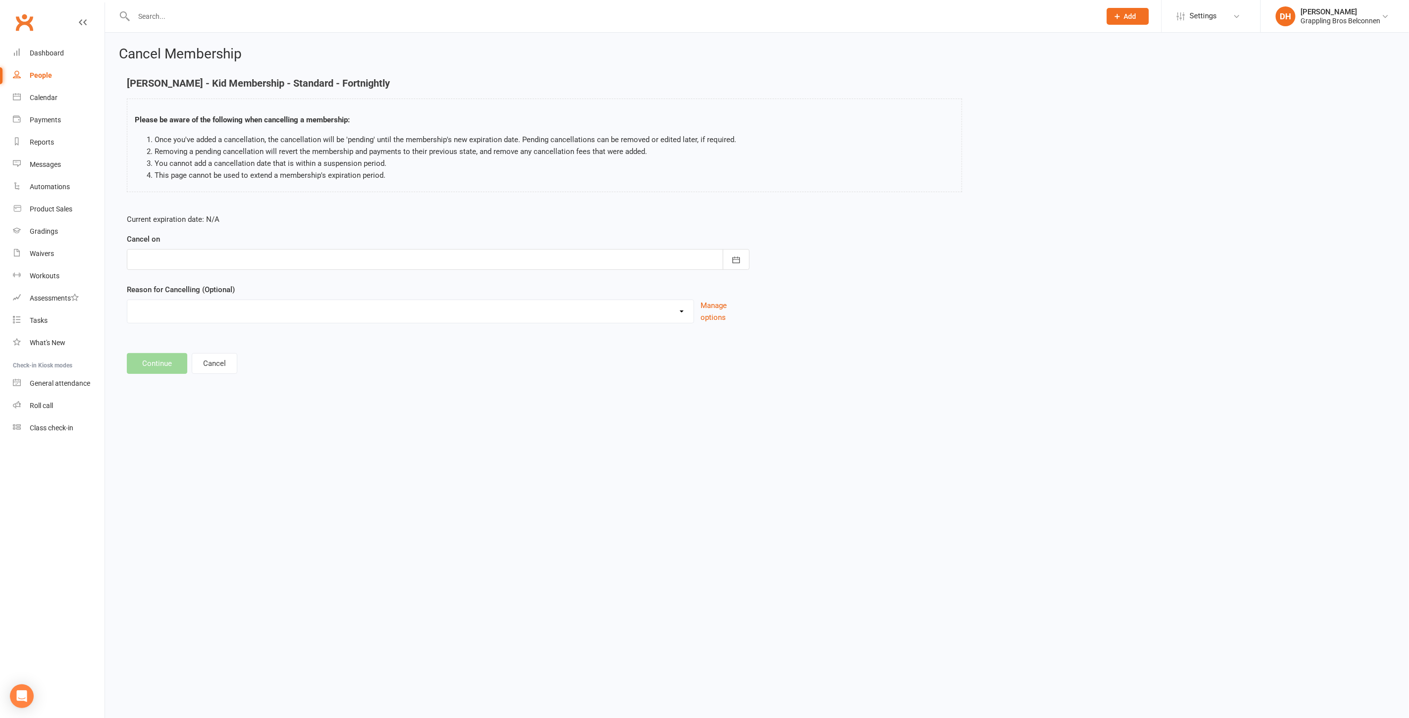
click at [265, 265] on div at bounding box center [438, 259] width 623 height 21
click at [300, 377] on span "25" at bounding box center [300, 379] width 8 height 8
type input "25 Oct 2025"
click at [184, 305] on select "Holiday Injury Romans growth requirements in other areas. Other reason" at bounding box center [410, 310] width 566 height 20
select select "3"
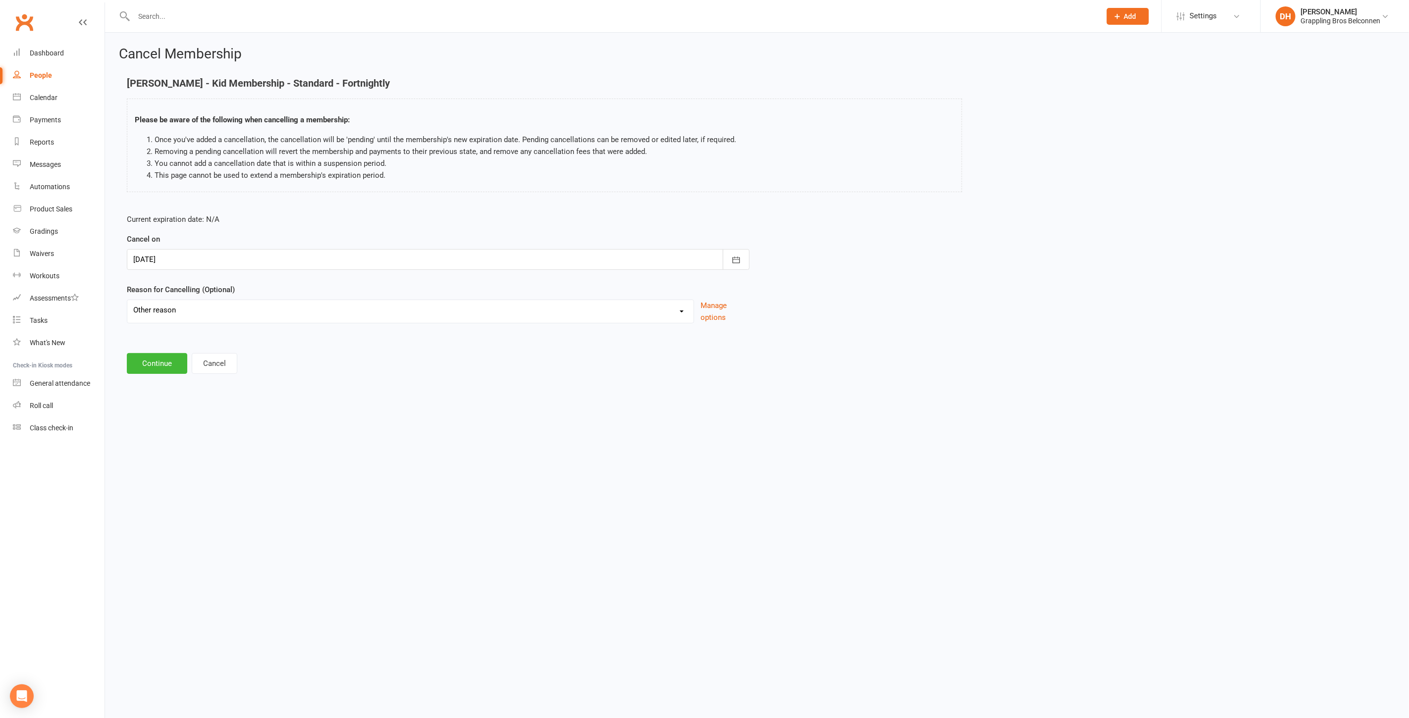
click at [127, 300] on select "Holiday Injury Romans growth requirements in other areas. Other reason" at bounding box center [410, 310] width 566 height 20
click at [176, 360] on input at bounding box center [438, 363] width 623 height 21
type input "cricket season"
click at [163, 420] on button "Continue" at bounding box center [157, 414] width 60 height 21
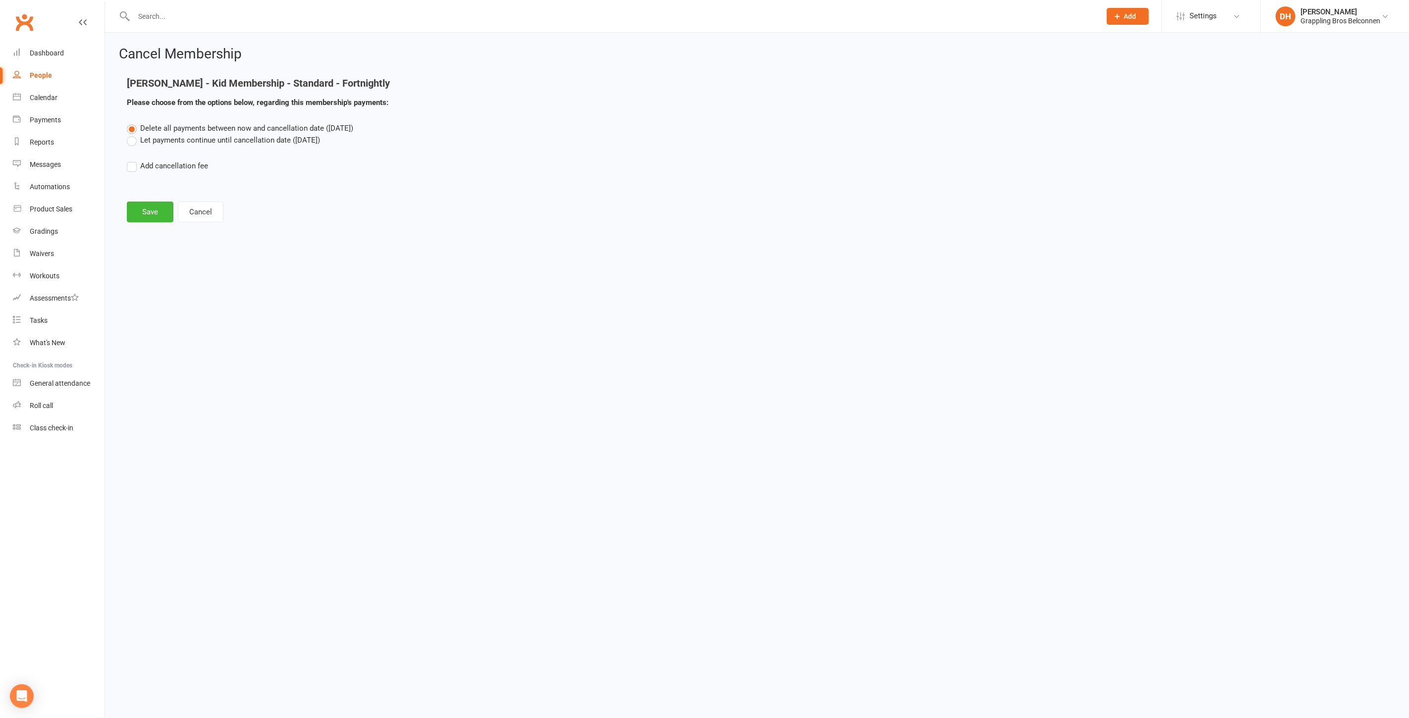
click at [240, 144] on label "Let payments continue until cancellation date (Oct 25, 2025)" at bounding box center [223, 140] width 193 height 12
click at [133, 134] on input "Let payments continue until cancellation date (Oct 25, 2025)" at bounding box center [130, 134] width 6 height 0
click at [156, 215] on button "Save" at bounding box center [150, 212] width 47 height 21
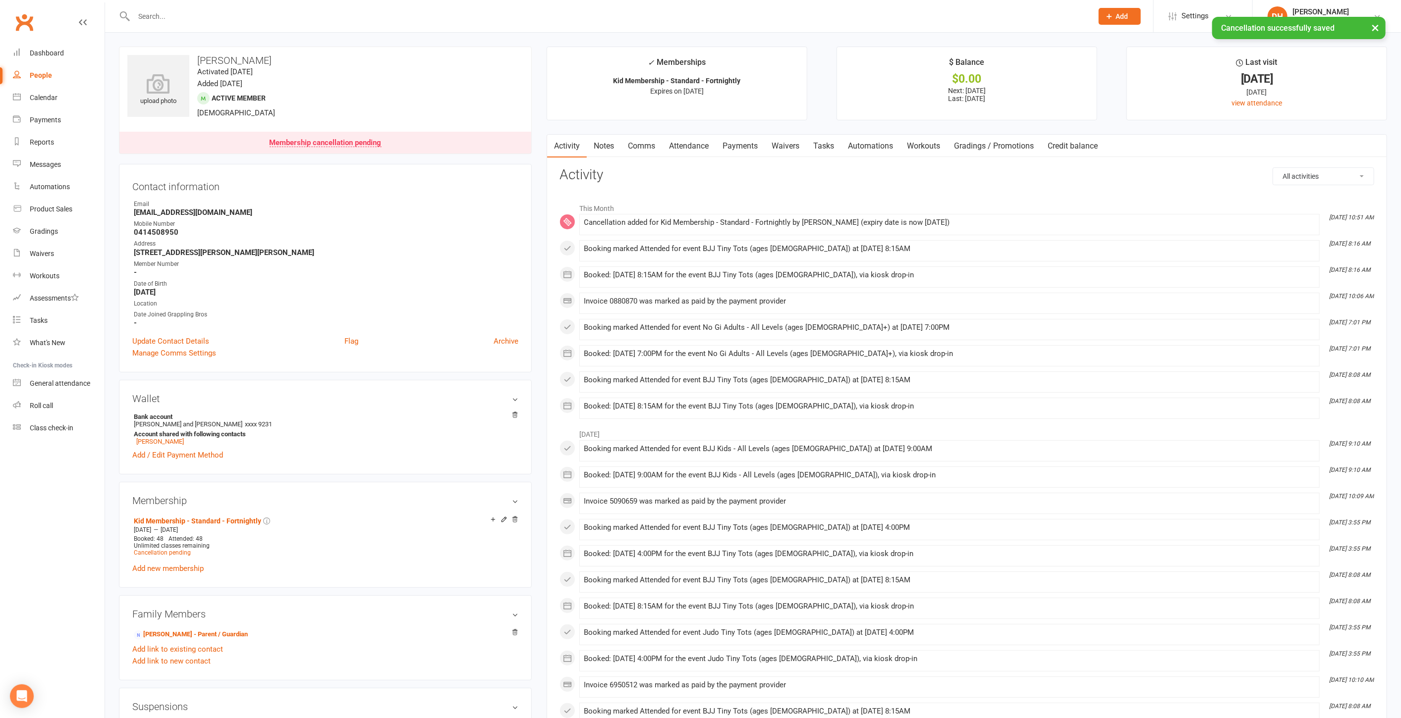
click at [734, 141] on link "Payments" at bounding box center [739, 146] width 49 height 23
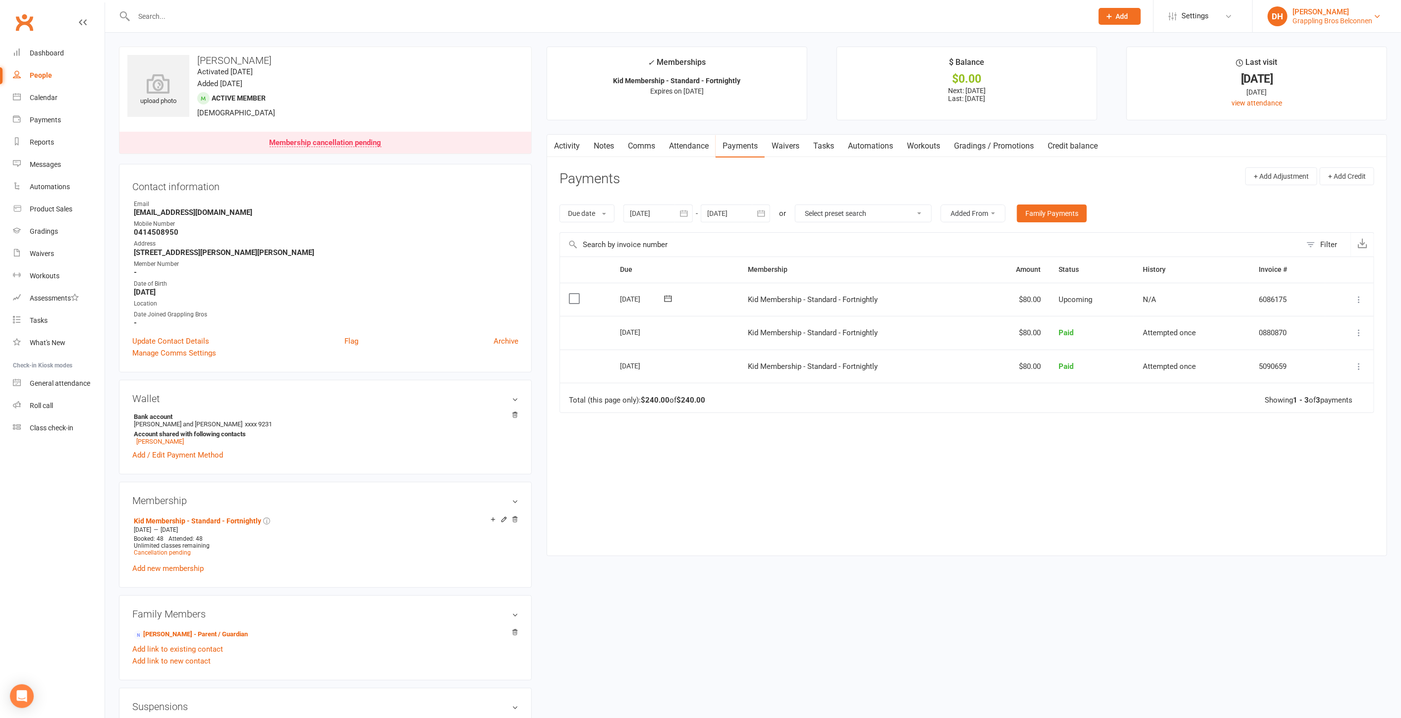
click at [1322, 19] on div "Grappling Bros Belconnen" at bounding box center [1332, 20] width 80 height 9
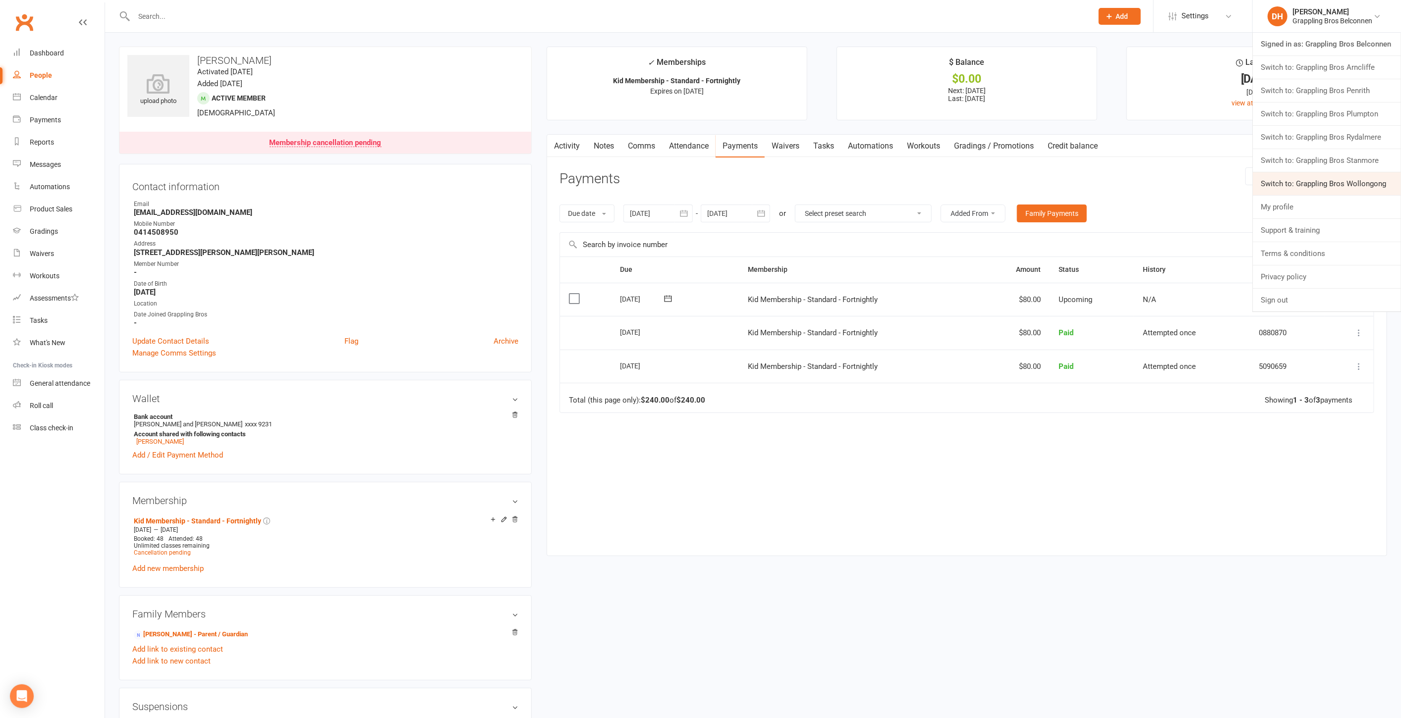
click at [1308, 176] on link "Switch to: Grappling Bros Wollongong" at bounding box center [1326, 183] width 148 height 23
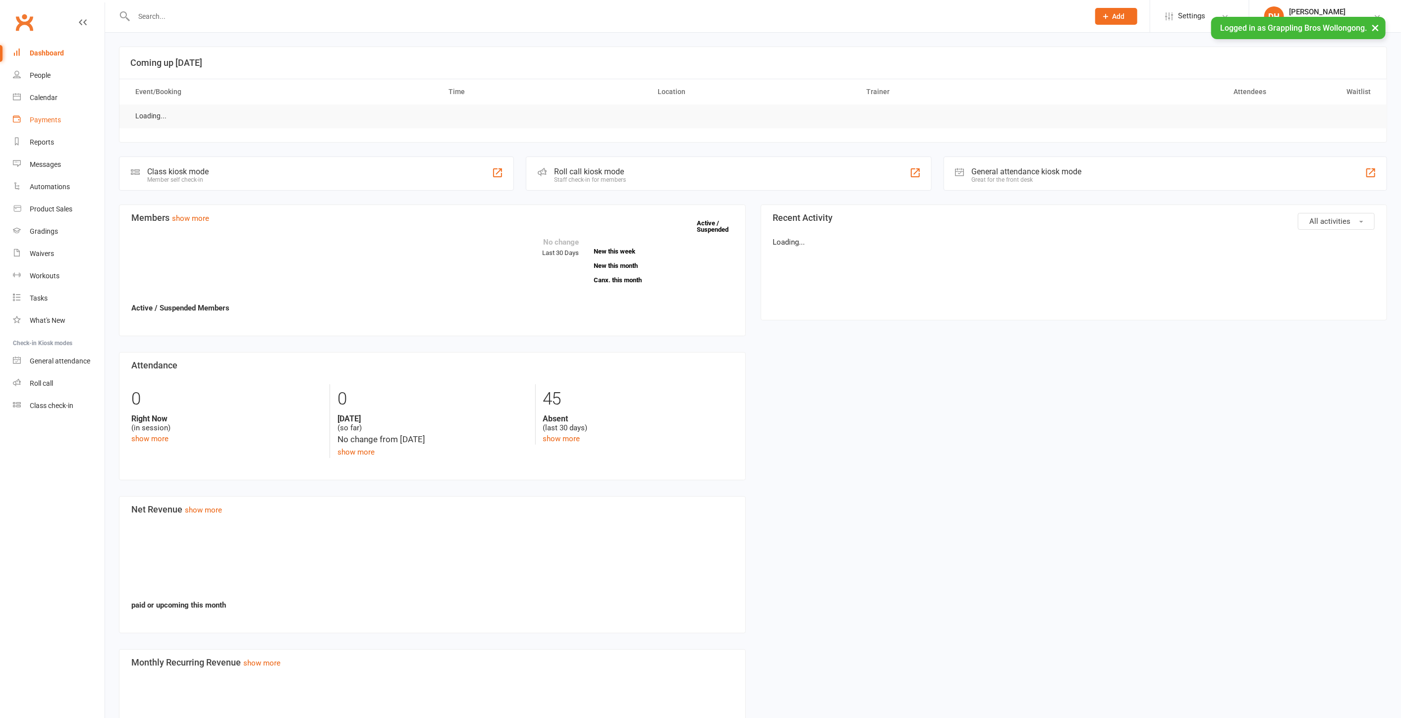
drag, startPoint x: 0, startPoint y: 0, endPoint x: 183, endPoint y: 75, distance: 198.0
click at [45, 121] on div "Payments" at bounding box center [45, 120] width 31 height 8
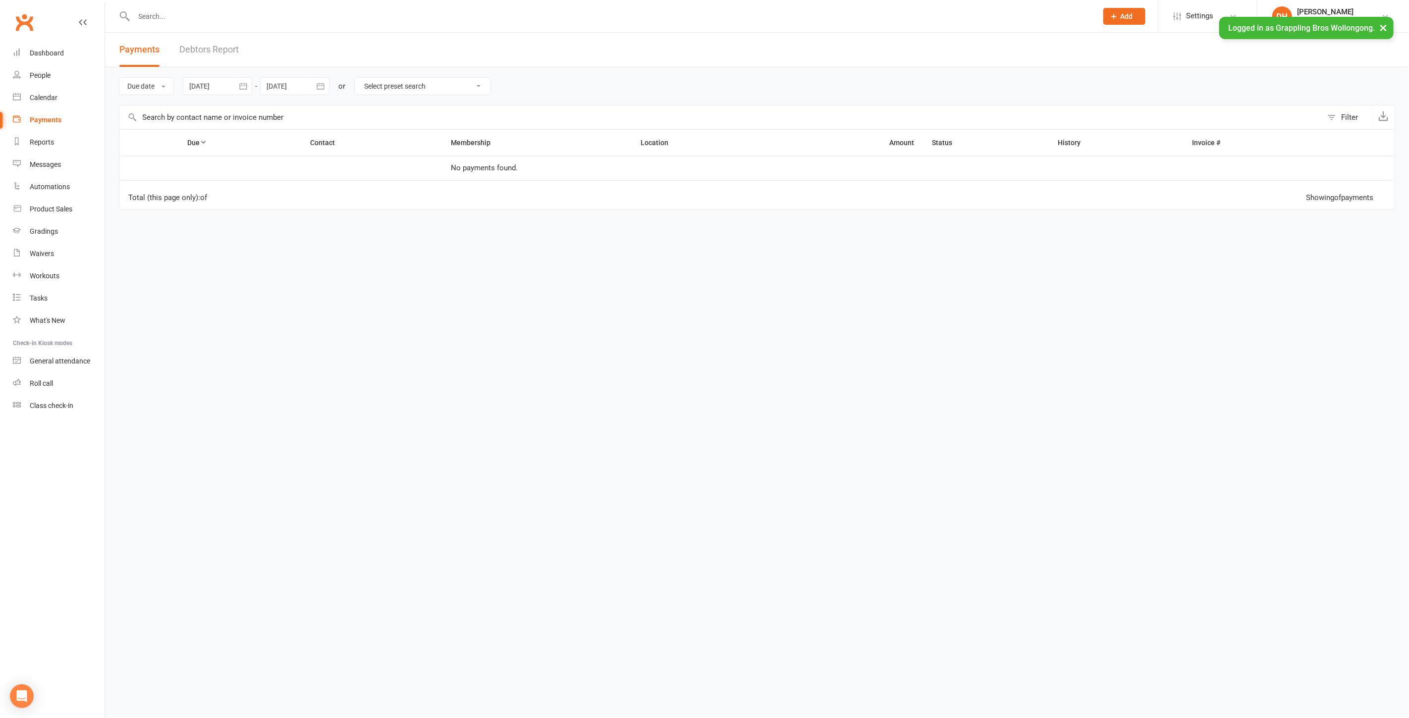
click at [218, 45] on link "Debtors Report" at bounding box center [208, 50] width 59 height 34
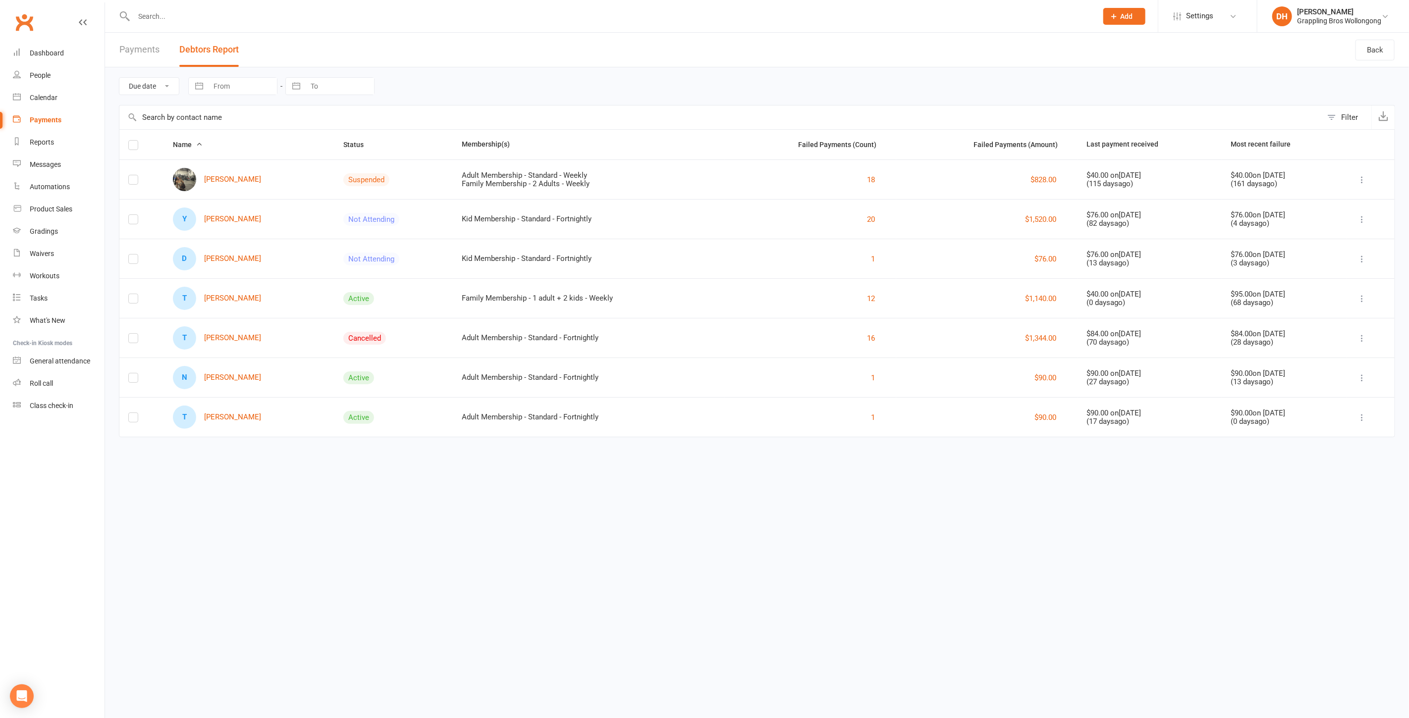
click at [193, 112] on input "text" at bounding box center [720, 118] width 1203 height 24
click at [1318, 16] on div "Grappling Bros Wollongong" at bounding box center [1339, 20] width 84 height 9
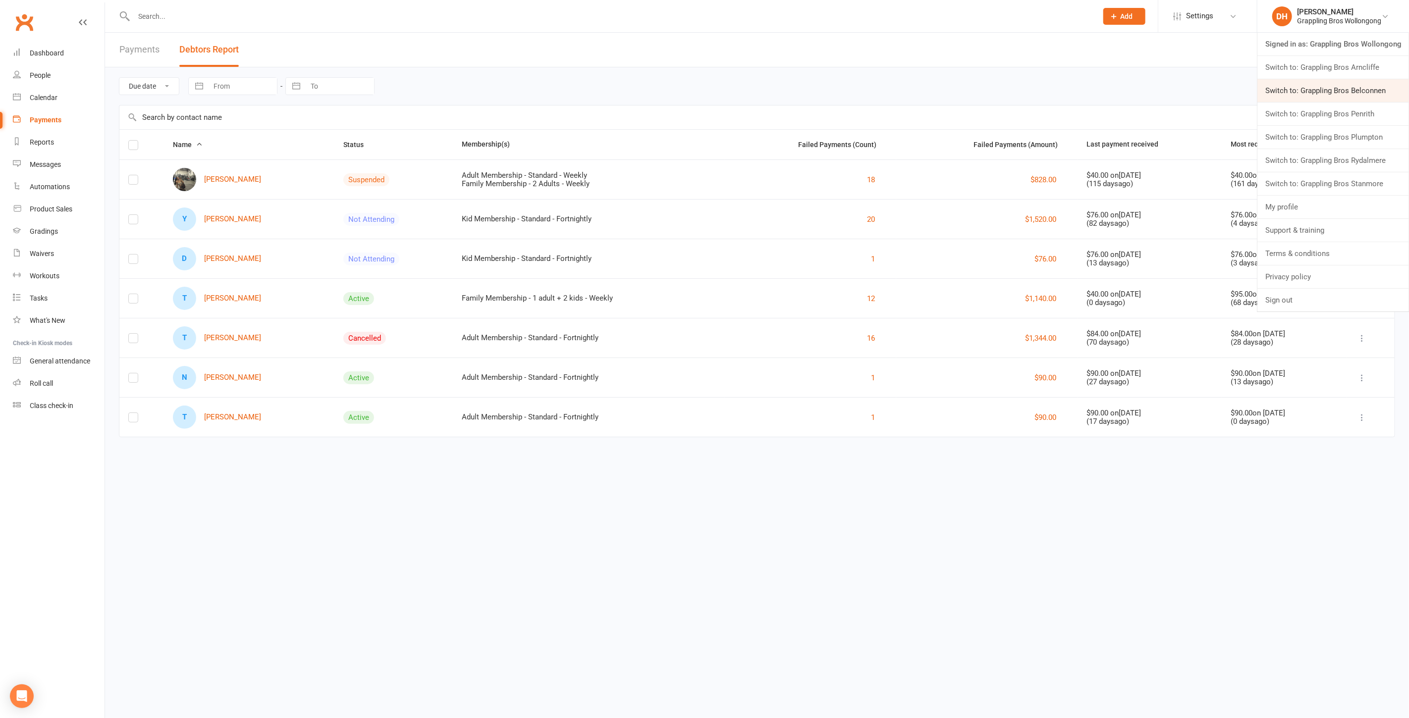
click at [1313, 89] on link "Switch to: Grappling Bros Belconnen" at bounding box center [1333, 90] width 152 height 23
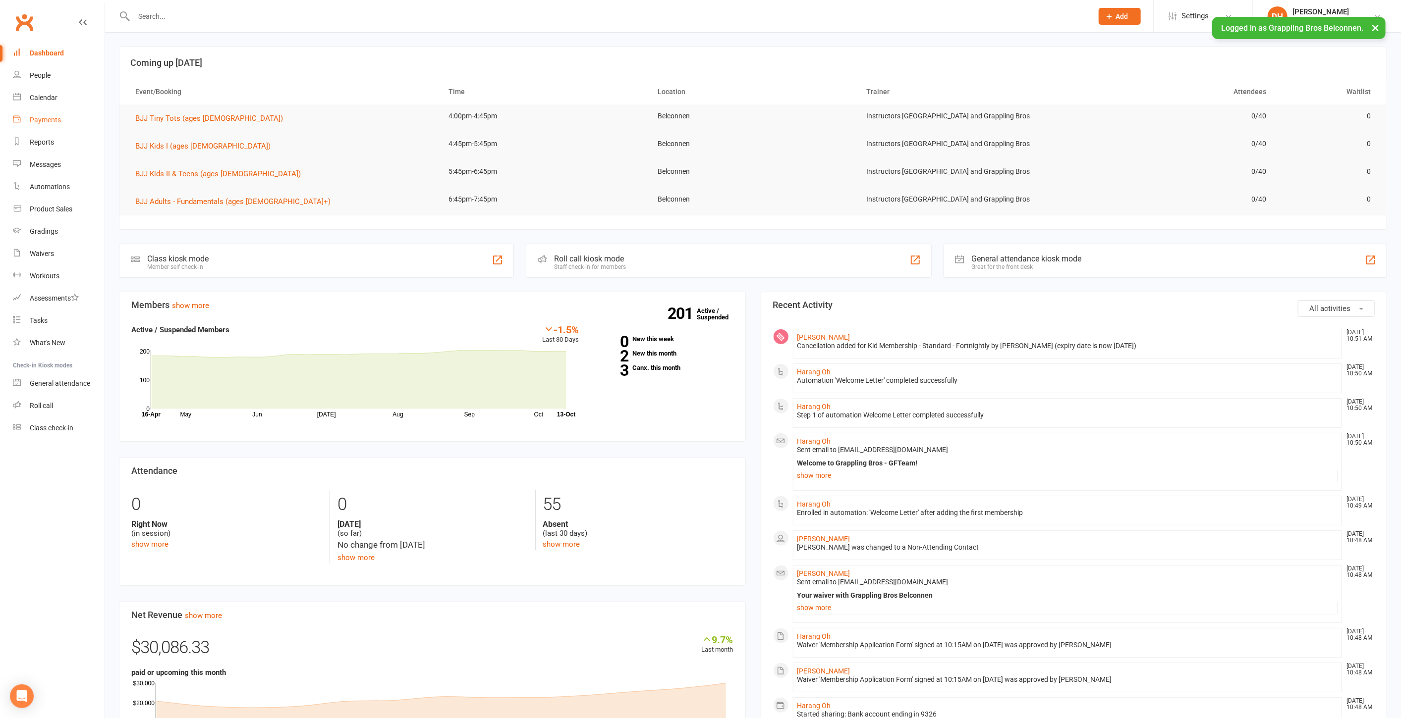
drag, startPoint x: 47, startPoint y: 120, endPoint x: 188, endPoint y: 87, distance: 145.0
click at [47, 120] on div "Payments" at bounding box center [45, 120] width 31 height 8
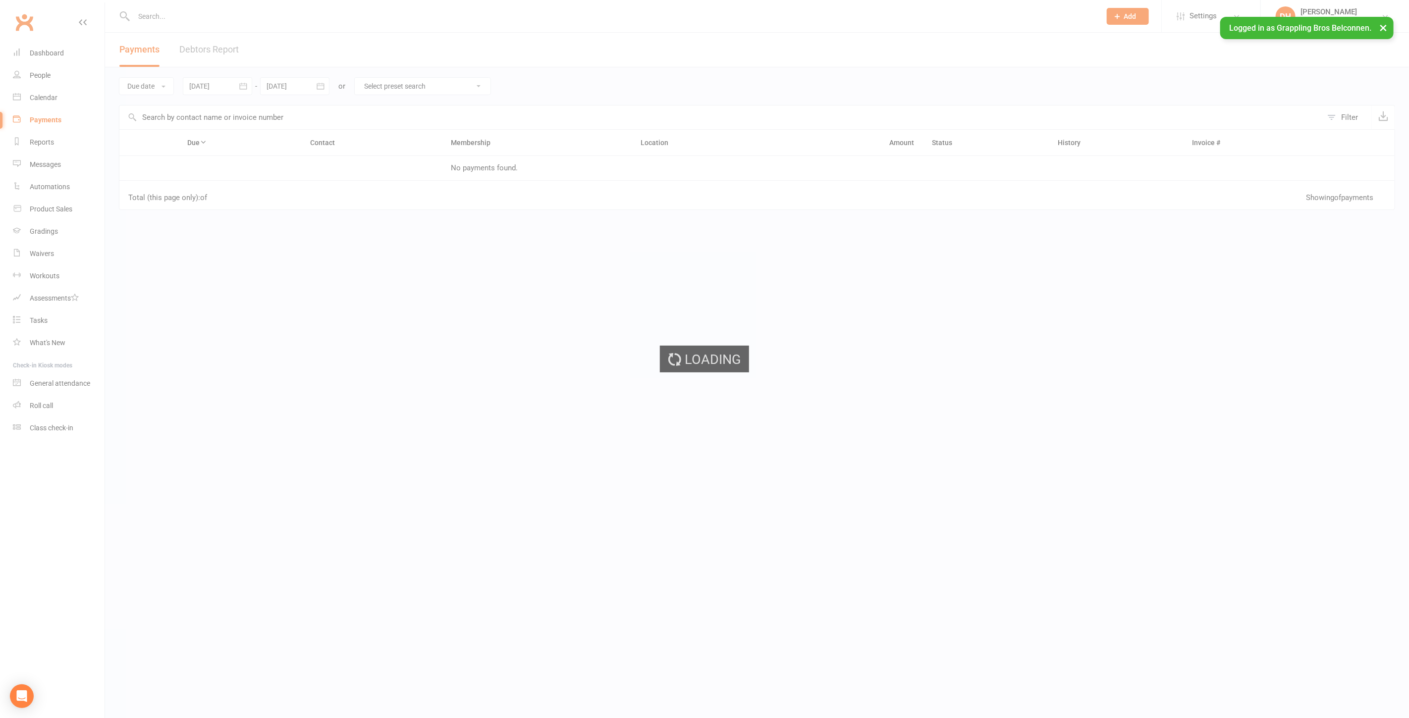
click at [212, 48] on div "Loading" at bounding box center [704, 359] width 1409 height 718
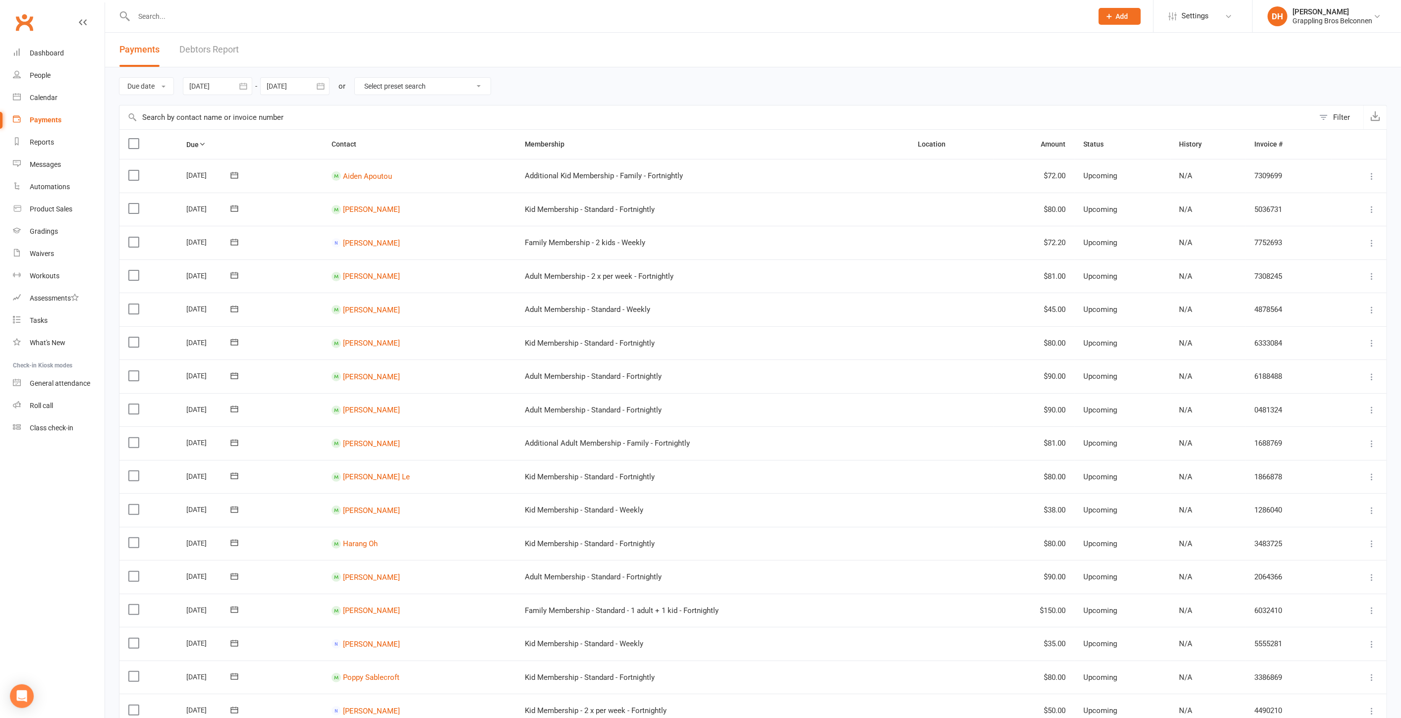
click at [211, 51] on link "Debtors Report" at bounding box center [208, 50] width 59 height 34
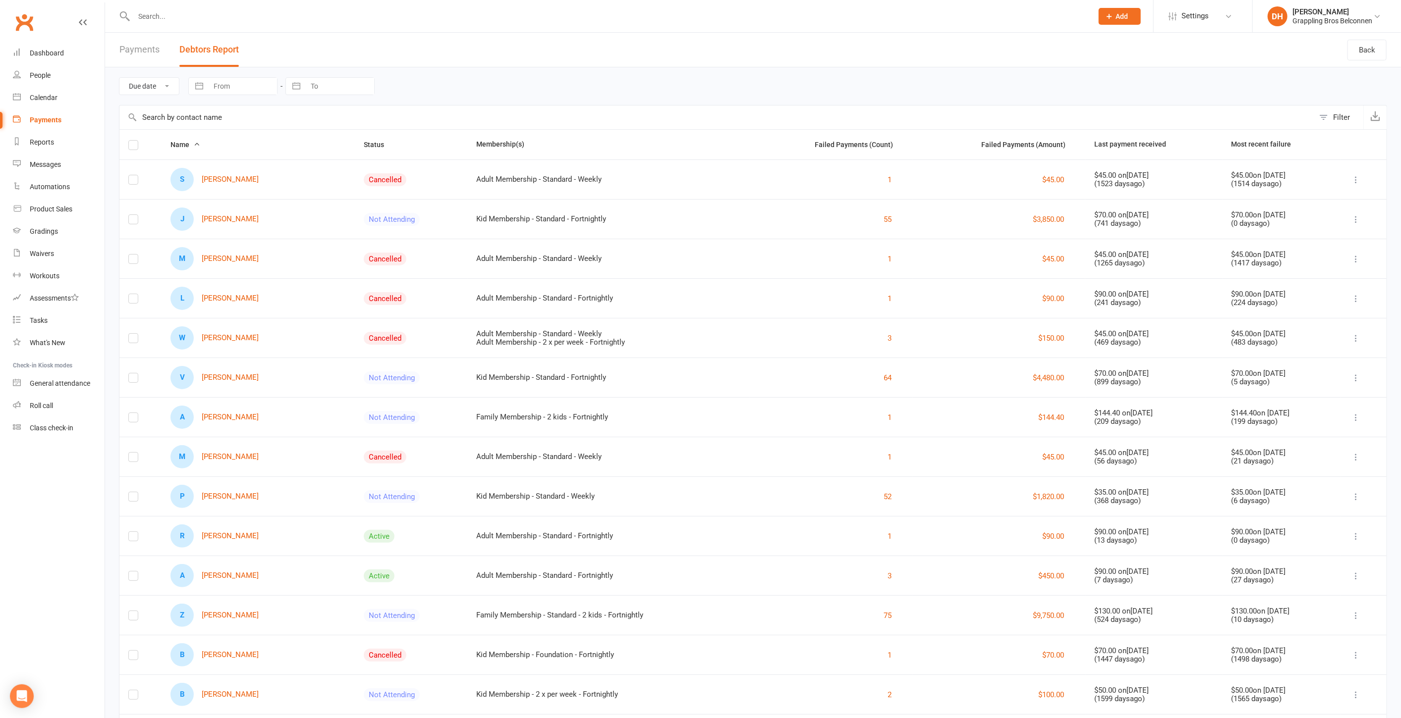
click at [181, 115] on input "text" at bounding box center [716, 118] width 1194 height 24
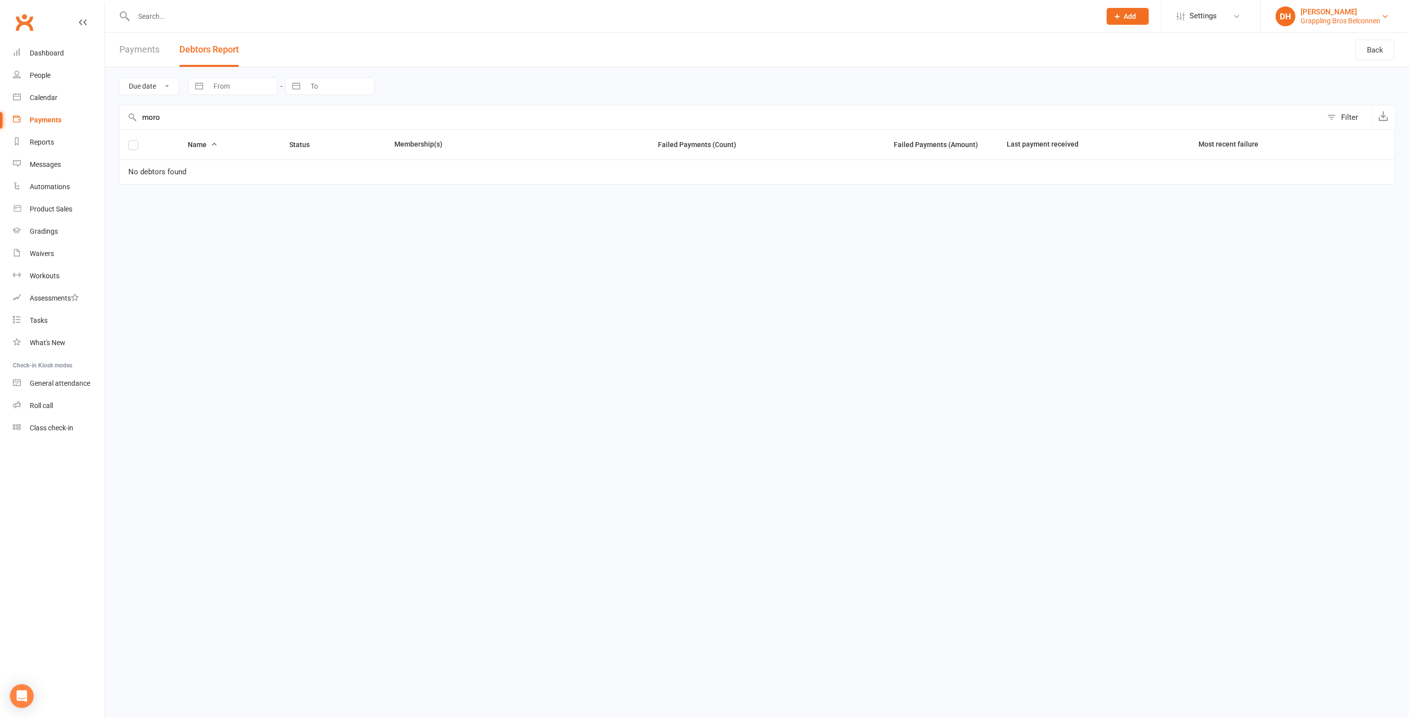
type input "moro"
click at [1349, 18] on div "Grappling Bros Belconnen" at bounding box center [1340, 20] width 80 height 9
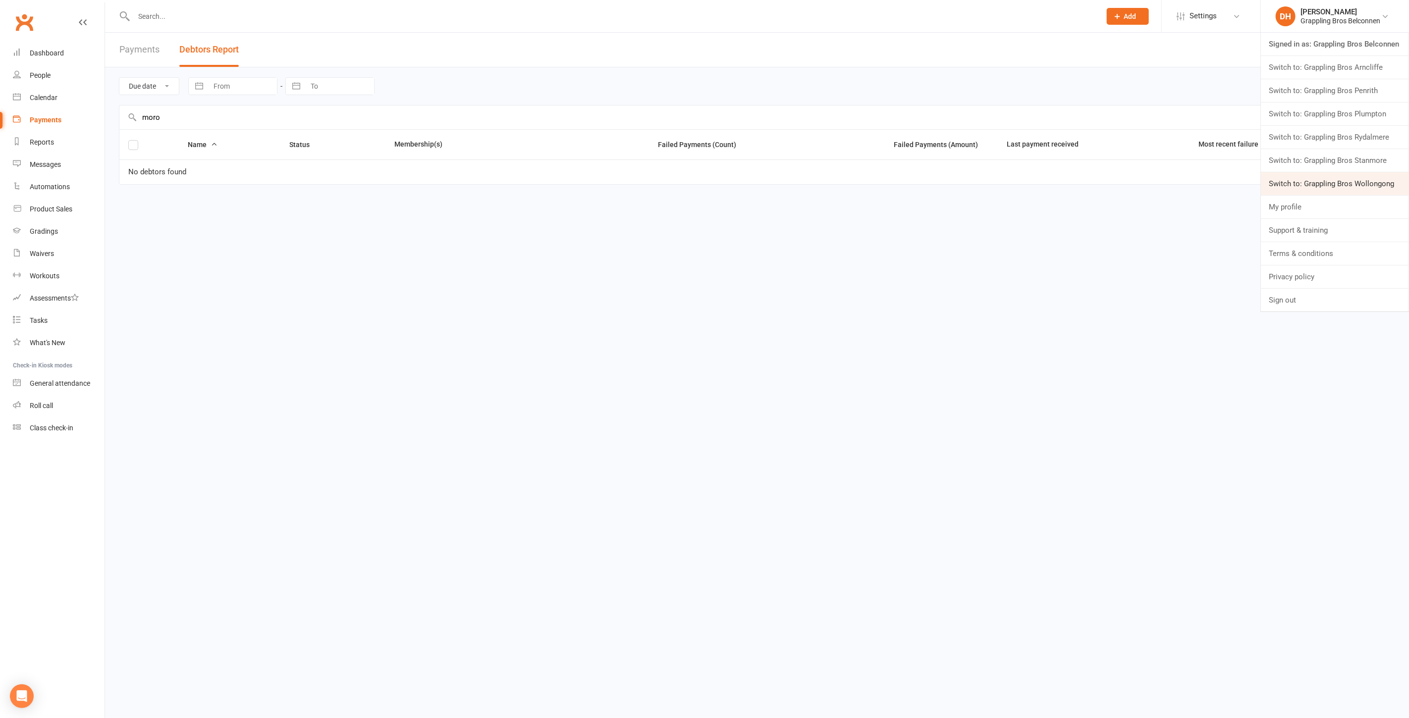
click at [1305, 182] on link "Switch to: Grappling Bros Wollongong" at bounding box center [1335, 183] width 148 height 23
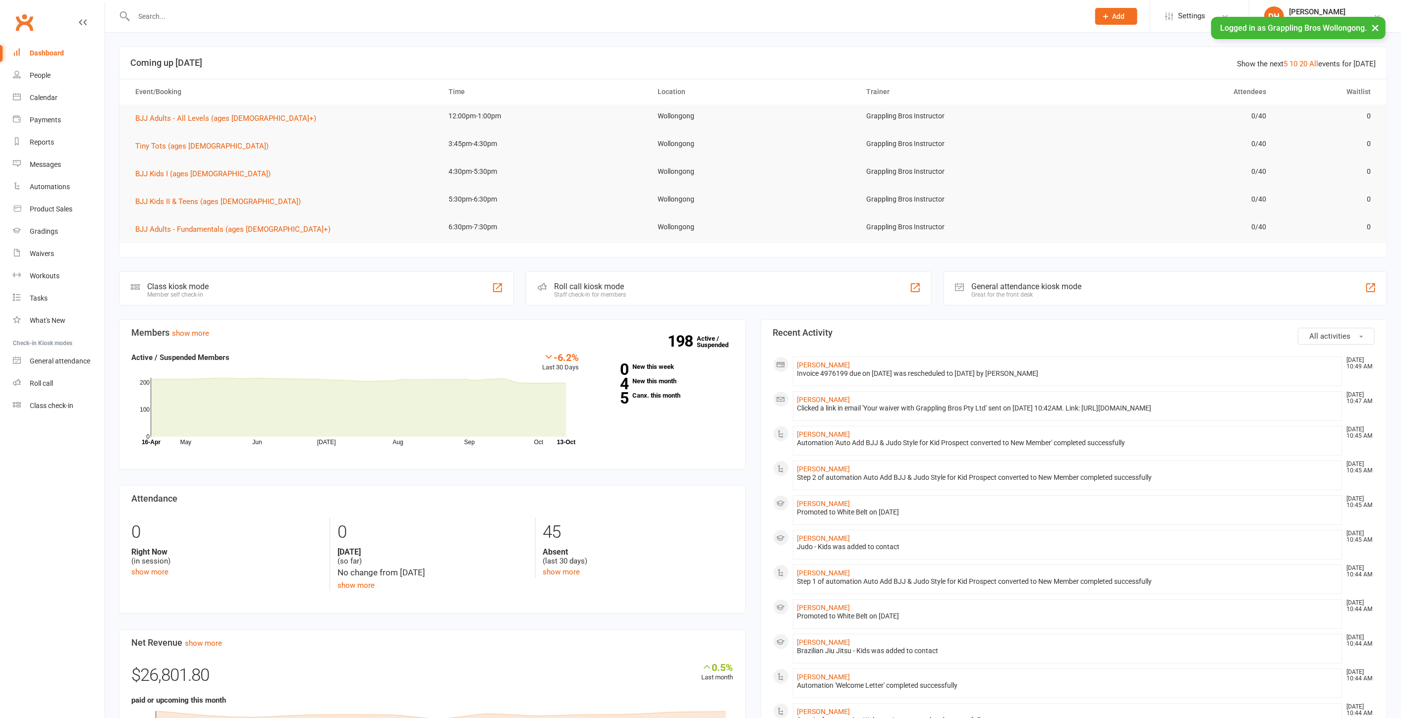
click at [224, 13] on input "text" at bounding box center [606, 16] width 951 height 14
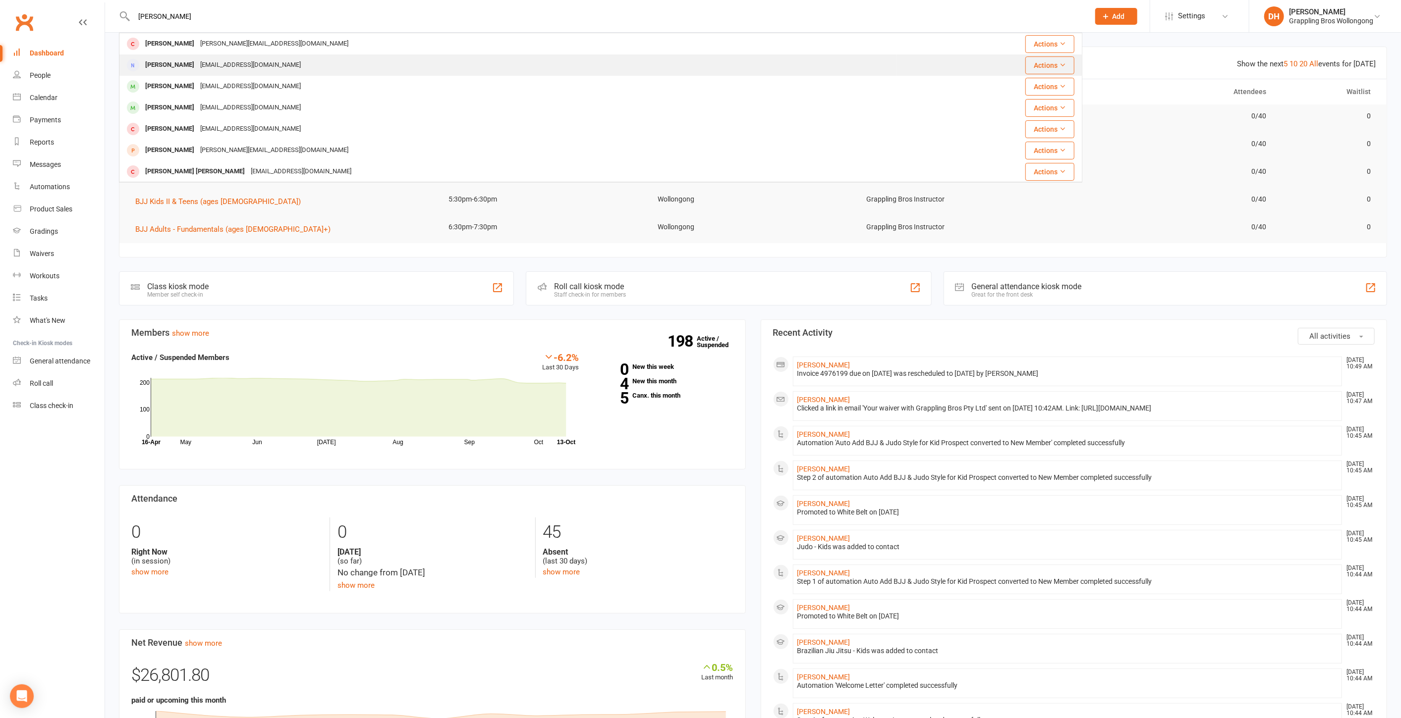
type input "[PERSON_NAME]"
click at [197, 71] on div "[EMAIL_ADDRESS][DOMAIN_NAME]" at bounding box center [250, 65] width 107 height 14
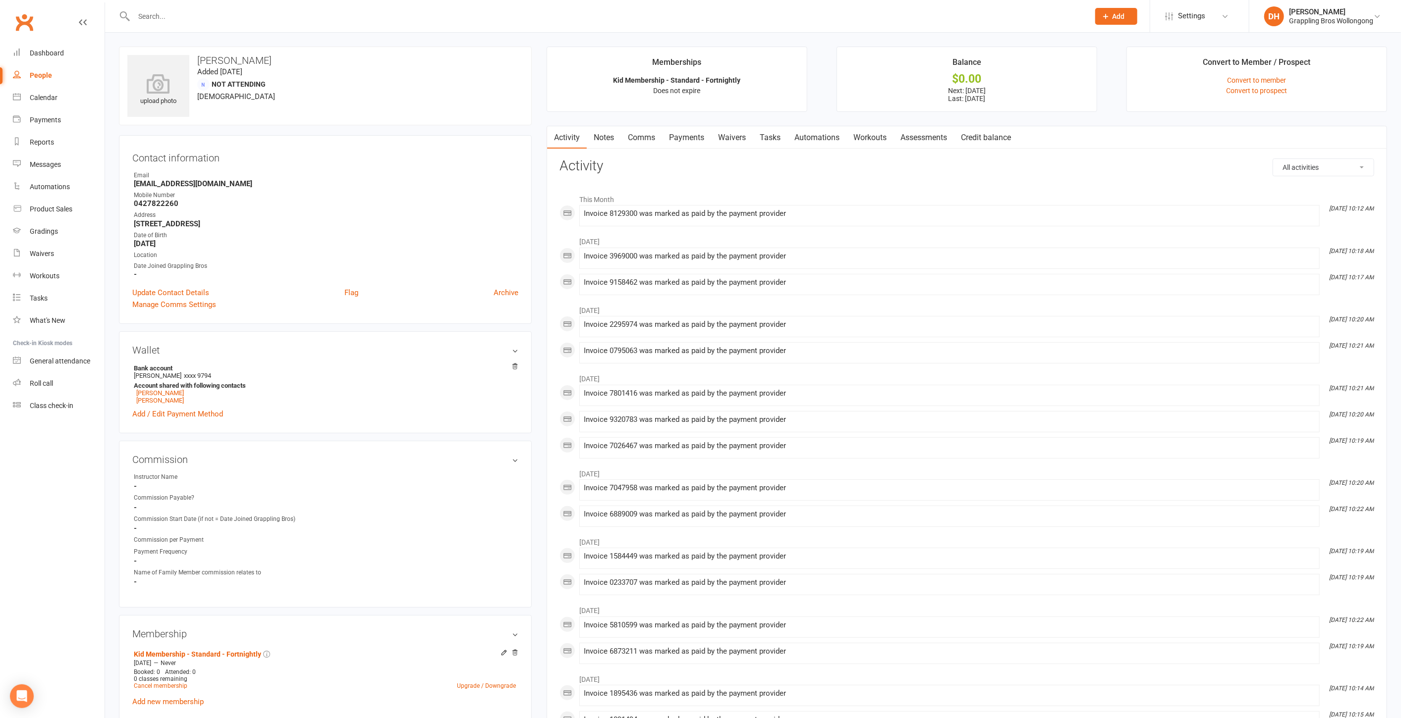
click at [684, 132] on link "Payments" at bounding box center [686, 137] width 49 height 23
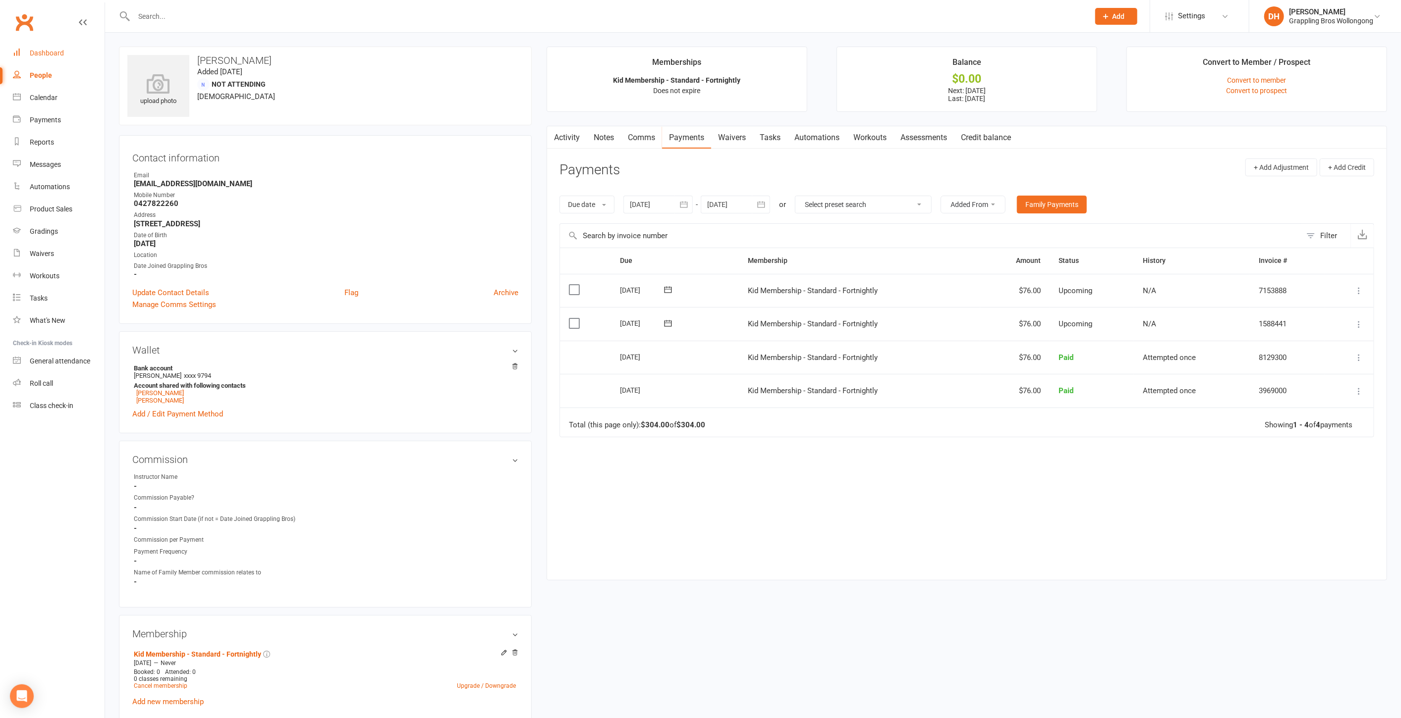
click at [66, 58] on link "Dashboard" at bounding box center [59, 53] width 92 height 22
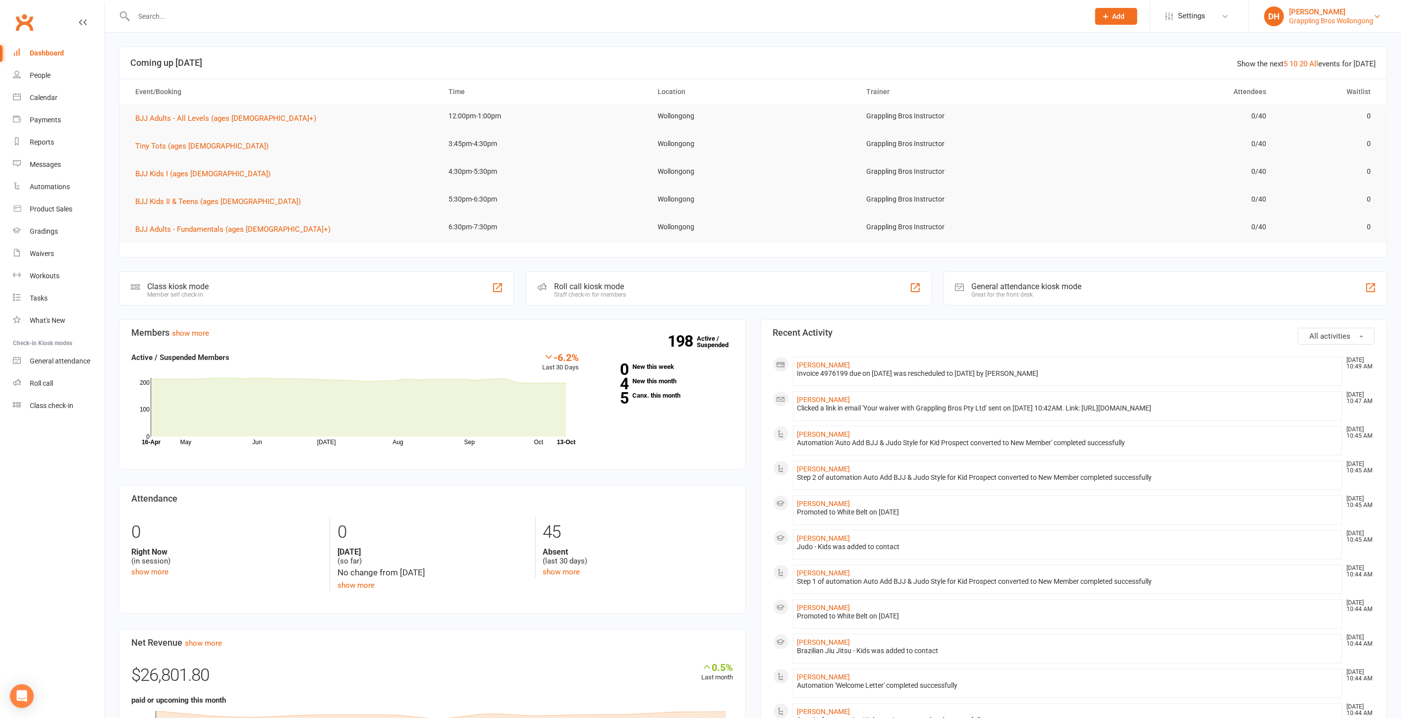
click at [1321, 22] on div "Grappling Bros Wollongong" at bounding box center [1331, 20] width 84 height 9
click at [1296, 152] on link "Switch to: Grappling Bros Rydalmere" at bounding box center [1325, 160] width 152 height 23
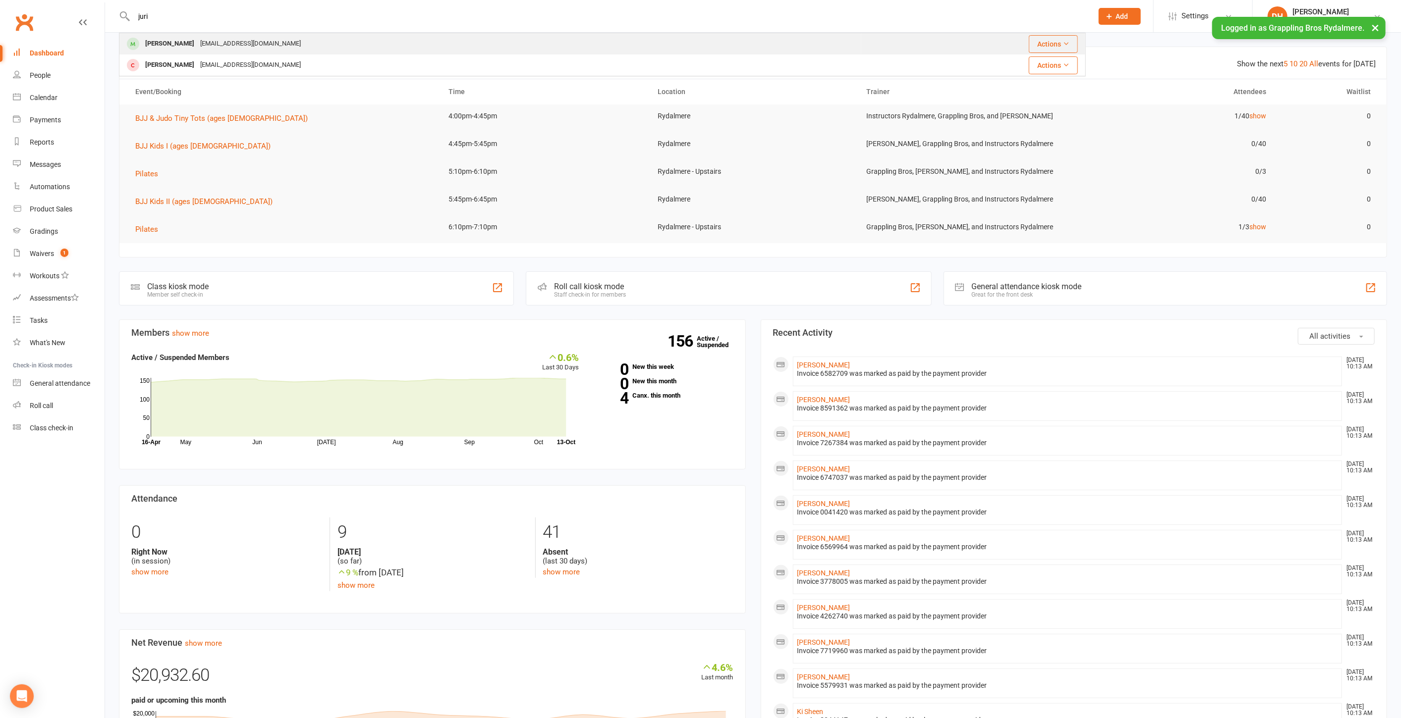
type input "juri"
click at [197, 44] on div "cho.jungmin@gmail.com" at bounding box center [250, 44] width 107 height 14
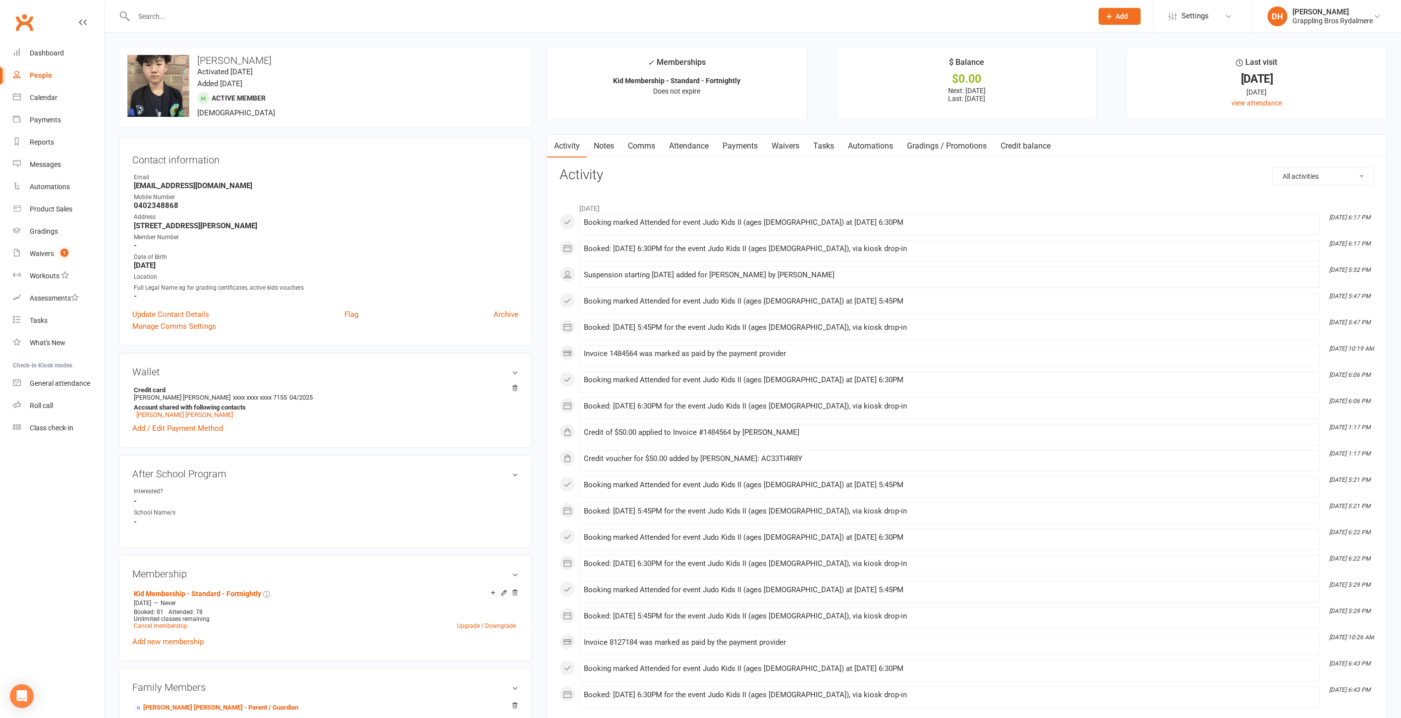
click at [739, 144] on link "Payments" at bounding box center [739, 146] width 49 height 23
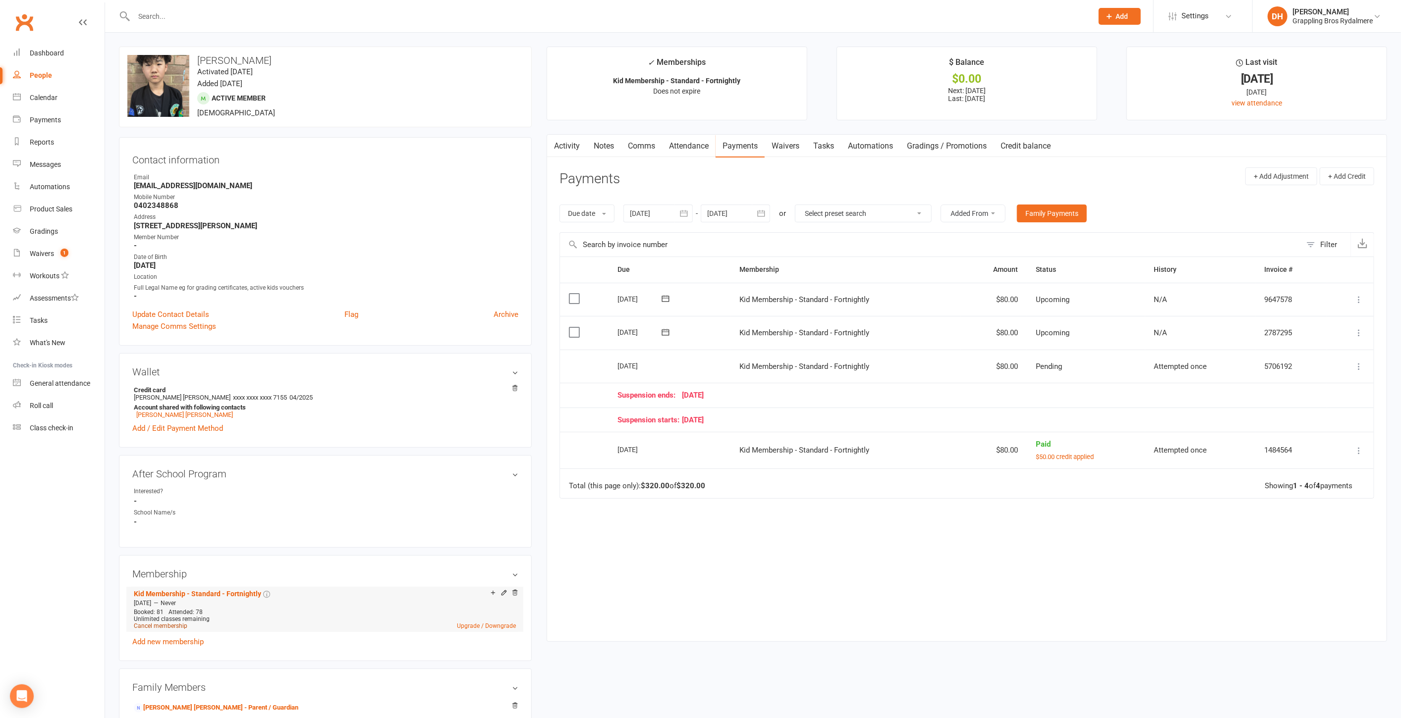
click at [170, 623] on link "Cancel membership" at bounding box center [161, 626] width 54 height 7
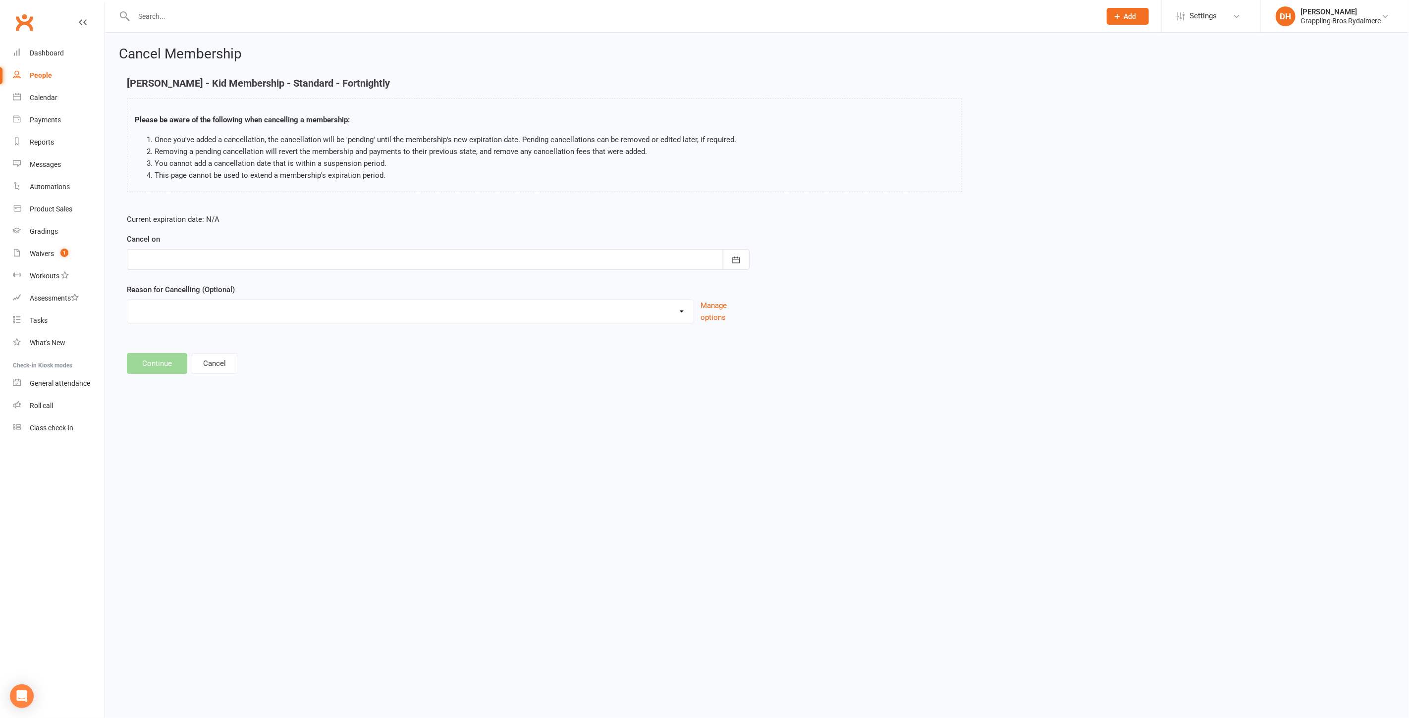
click at [237, 260] on div at bounding box center [438, 259] width 623 height 21
click at [228, 375] on span "22" at bounding box center [232, 379] width 8 height 8
type input "22 Oct 2025"
click at [222, 315] on select "Holiday Injury Relocating Work Commitments Other reason" at bounding box center [410, 310] width 566 height 20
select select "4"
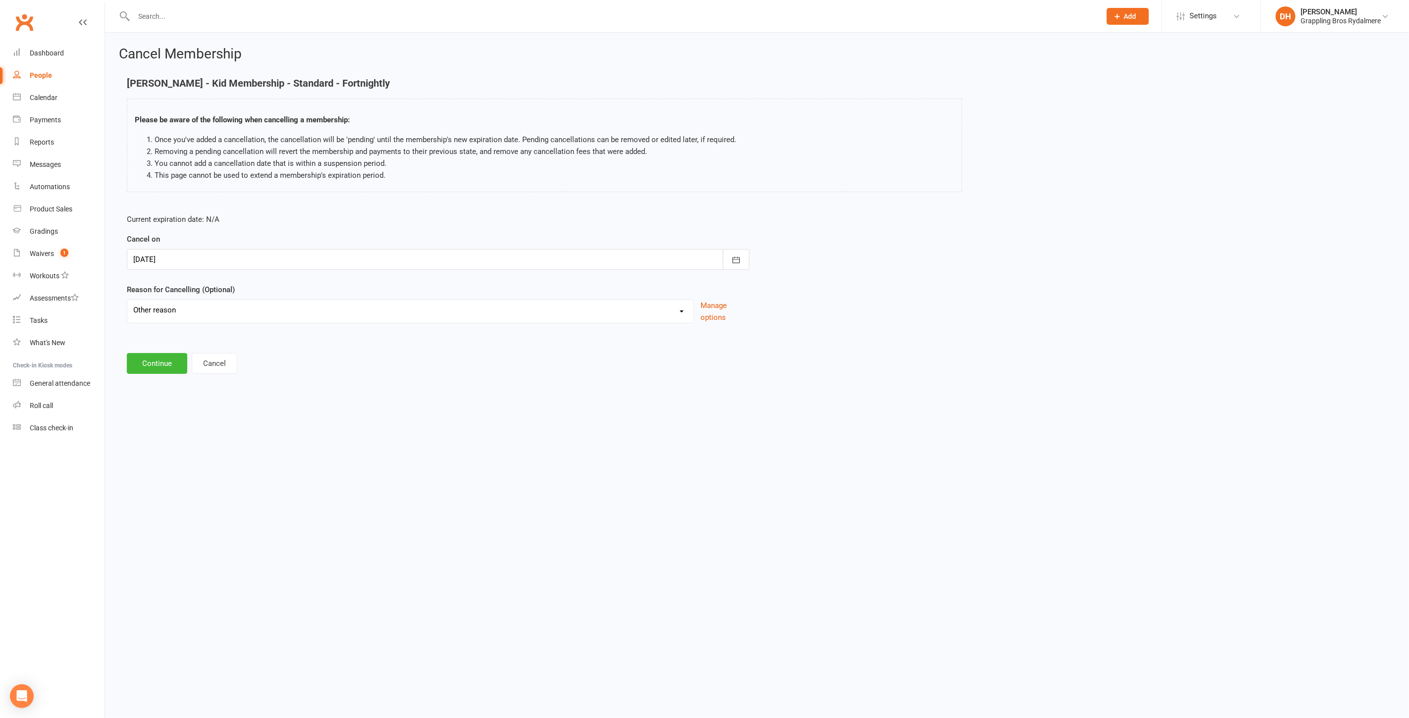
click at [127, 300] on select "Holiday Injury Relocating Work Commitments Other reason" at bounding box center [410, 310] width 566 height 20
click at [201, 362] on input at bounding box center [438, 363] width 623 height 21
type input "broken calceneus"
click at [152, 407] on button "Continue" at bounding box center [157, 414] width 60 height 21
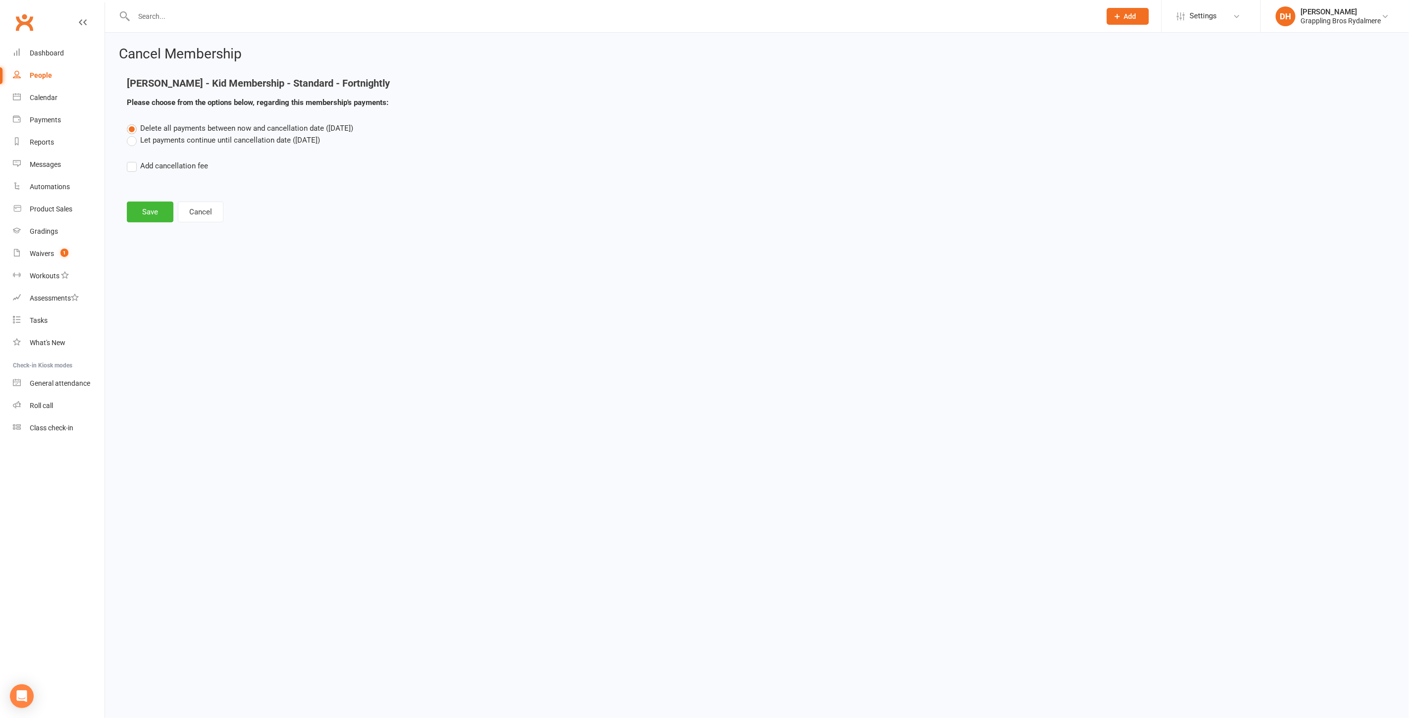
click at [232, 147] on div "Delete all payments between now and cancellation date (Oct 22, 2025) Let paymen…" at bounding box center [756, 153] width 1275 height 63
click at [233, 140] on label "Let payments continue until cancellation date (Oct 22, 2025)" at bounding box center [223, 140] width 193 height 12
click at [133, 134] on input "Let payments continue until cancellation date (Oct 22, 2025)" at bounding box center [130, 134] width 6 height 0
click at [145, 206] on button "Save" at bounding box center [150, 212] width 47 height 21
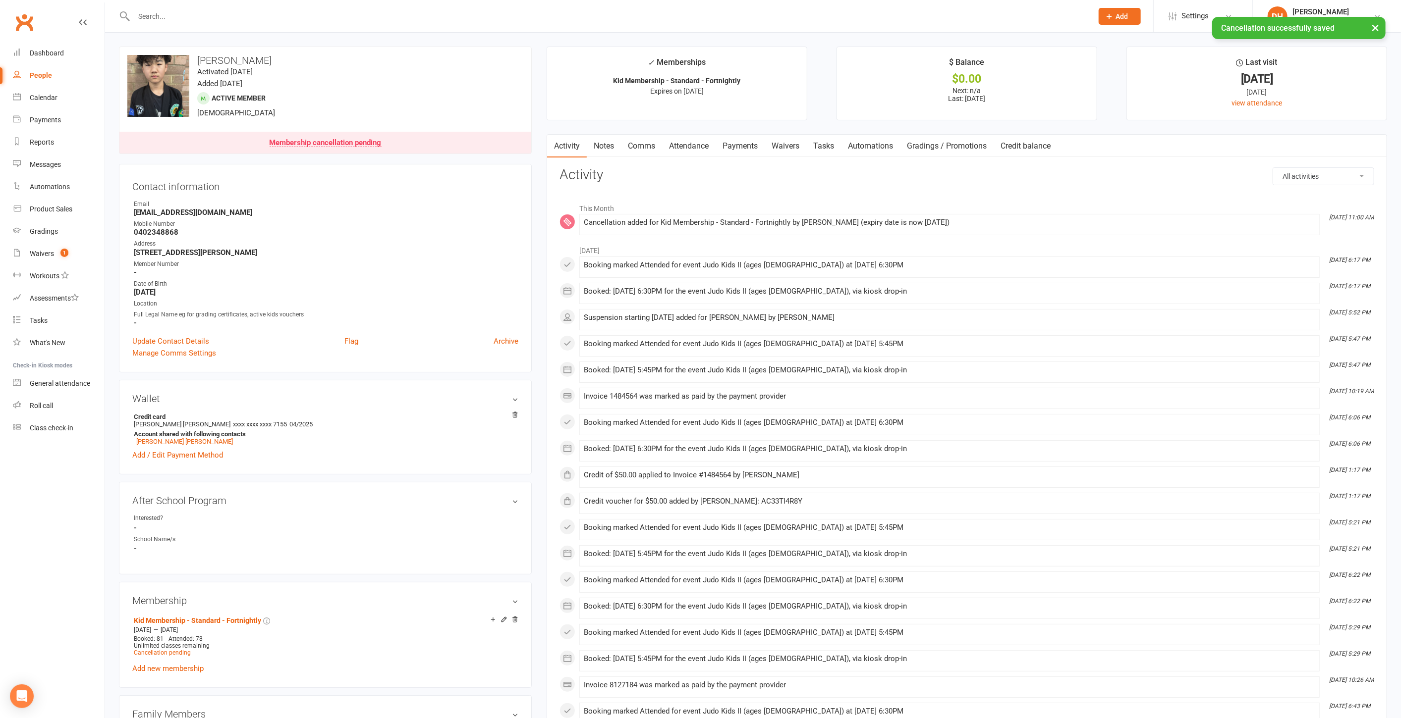
click at [755, 143] on link "Payments" at bounding box center [739, 146] width 49 height 23
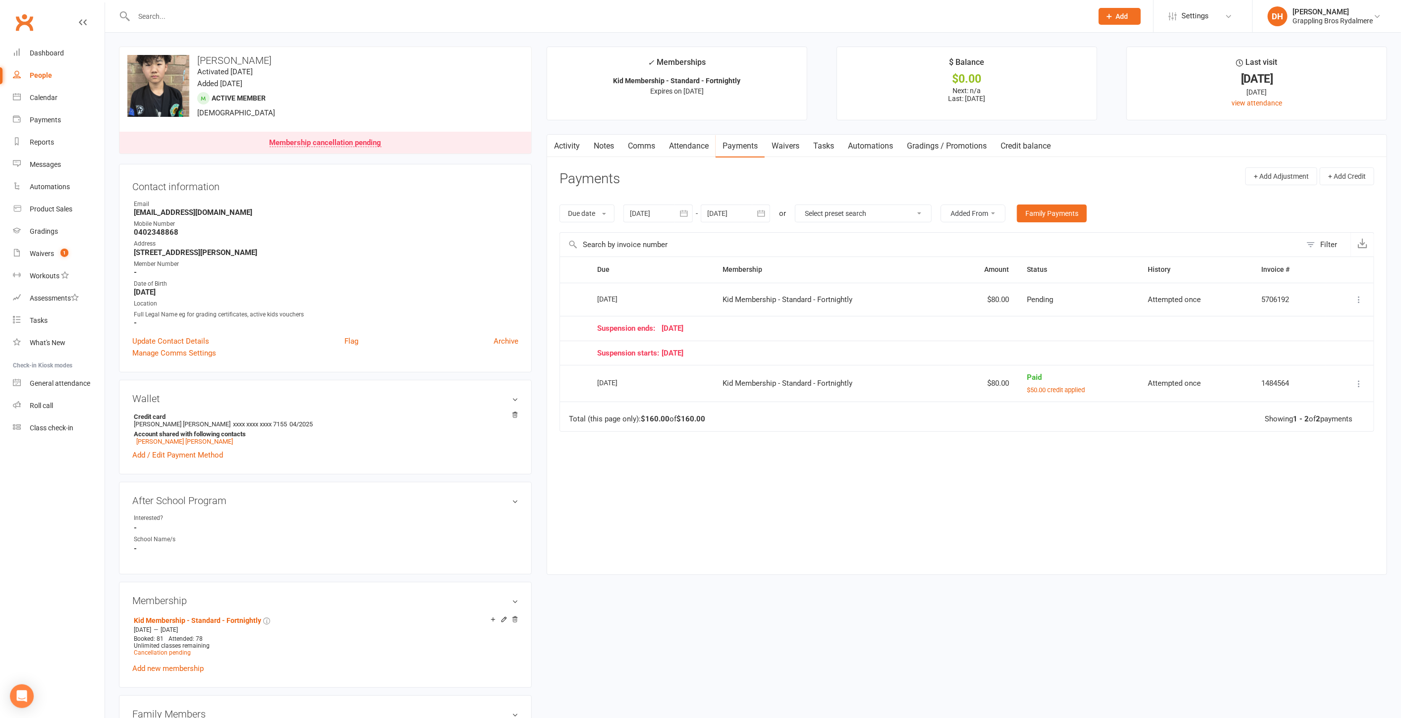
click at [169, 15] on input "text" at bounding box center [608, 16] width 955 height 14
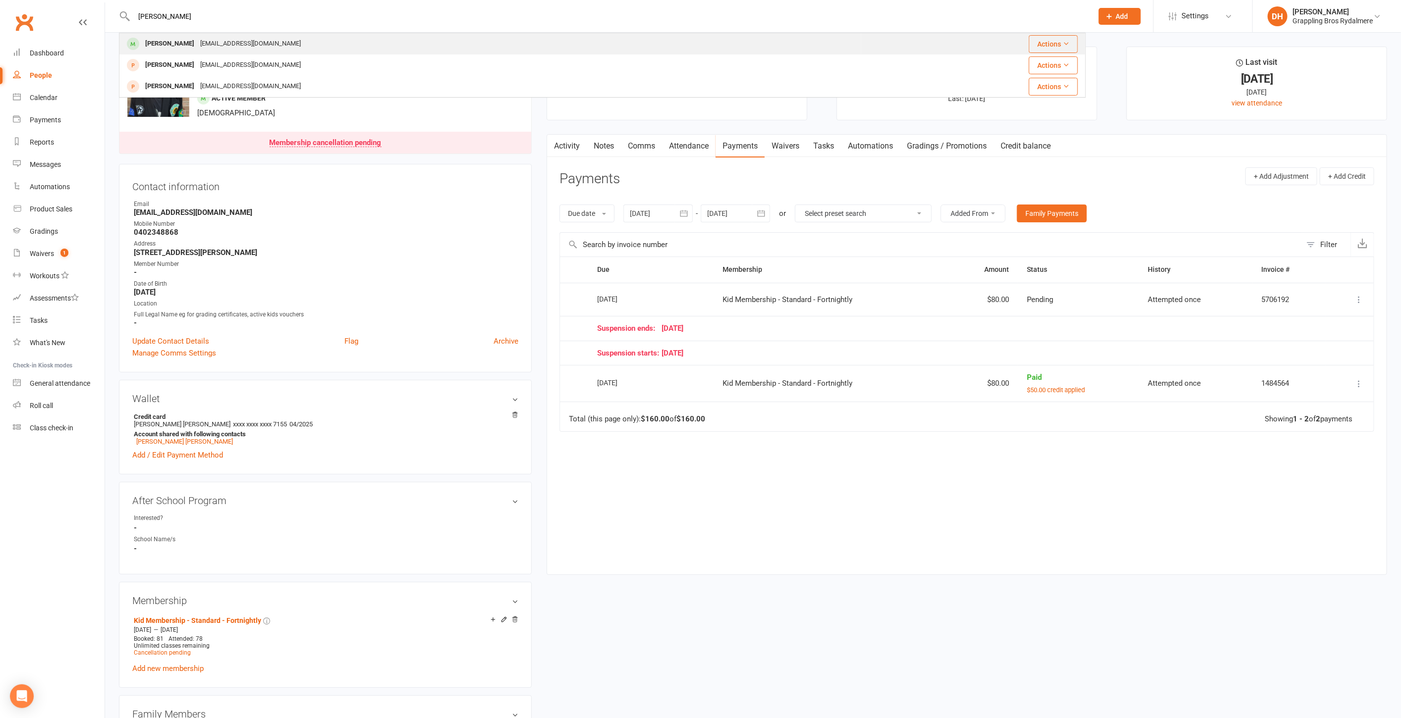
type input "zach"
click at [177, 43] on div "Zach Broughton" at bounding box center [169, 44] width 55 height 14
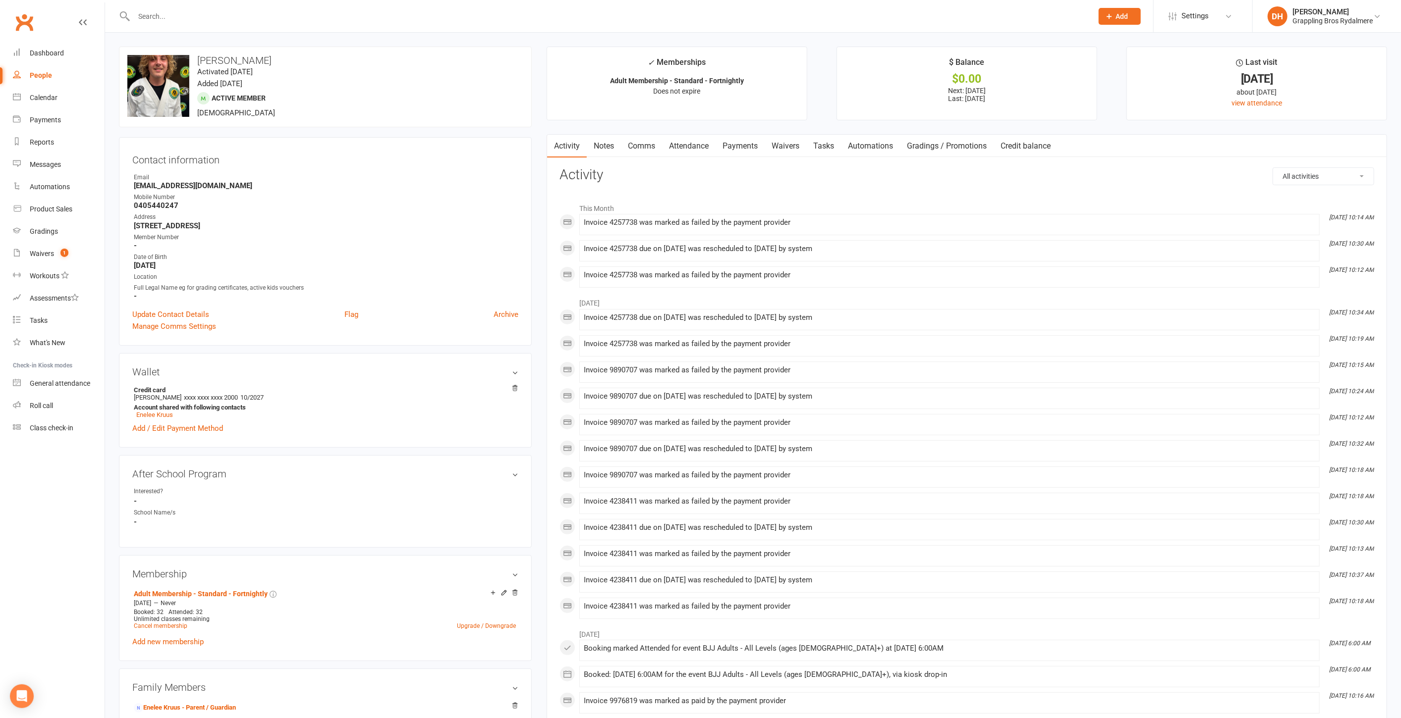
click at [744, 146] on link "Payments" at bounding box center [739, 146] width 49 height 23
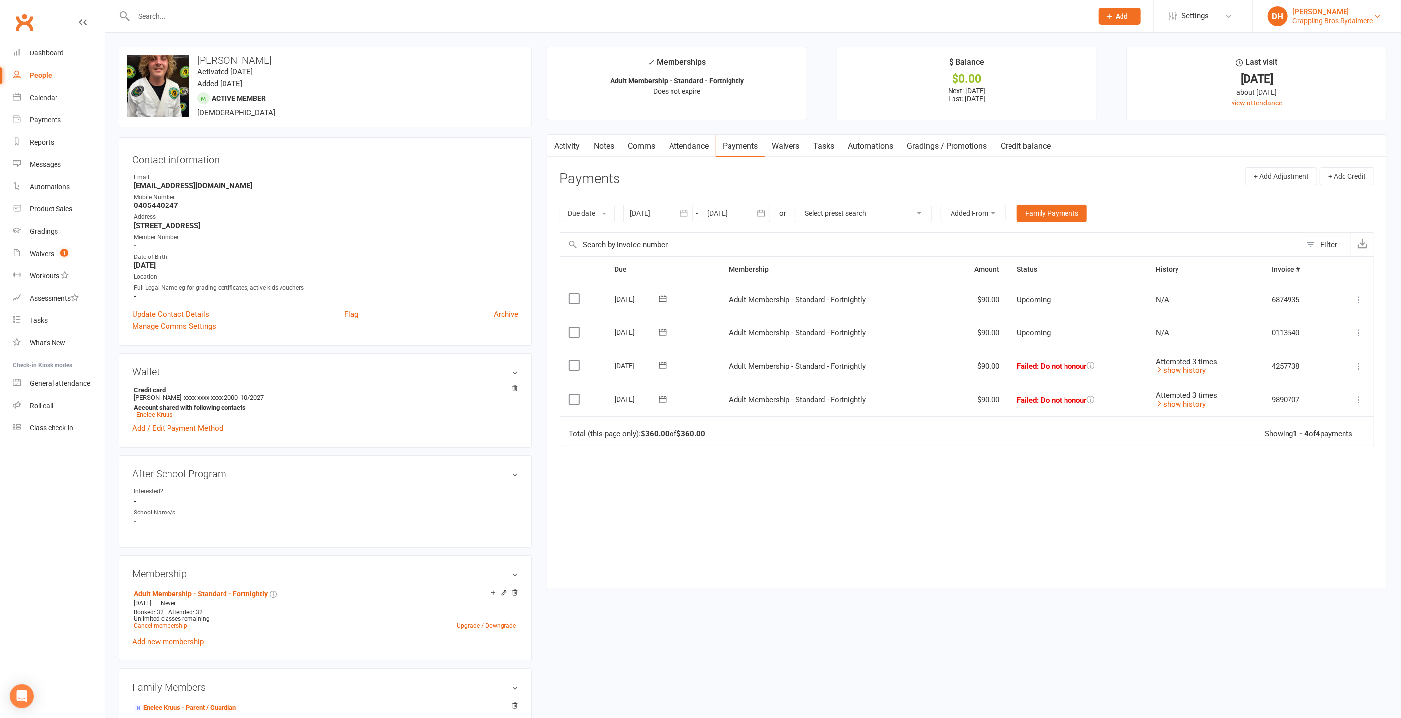
click at [1319, 22] on div "Grappling Bros Rydalmere" at bounding box center [1332, 20] width 80 height 9
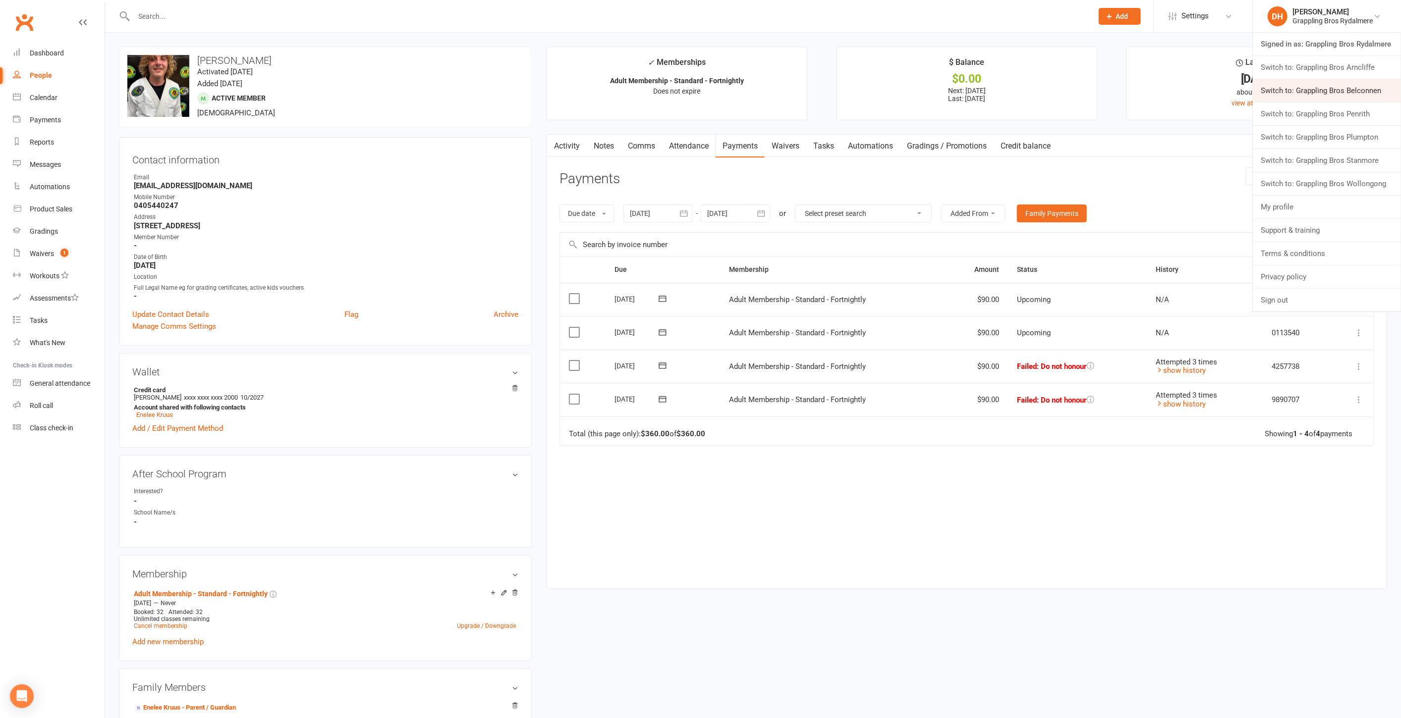
click at [1302, 82] on link "Switch to: Grappling Bros Belconnen" at bounding box center [1326, 90] width 148 height 23
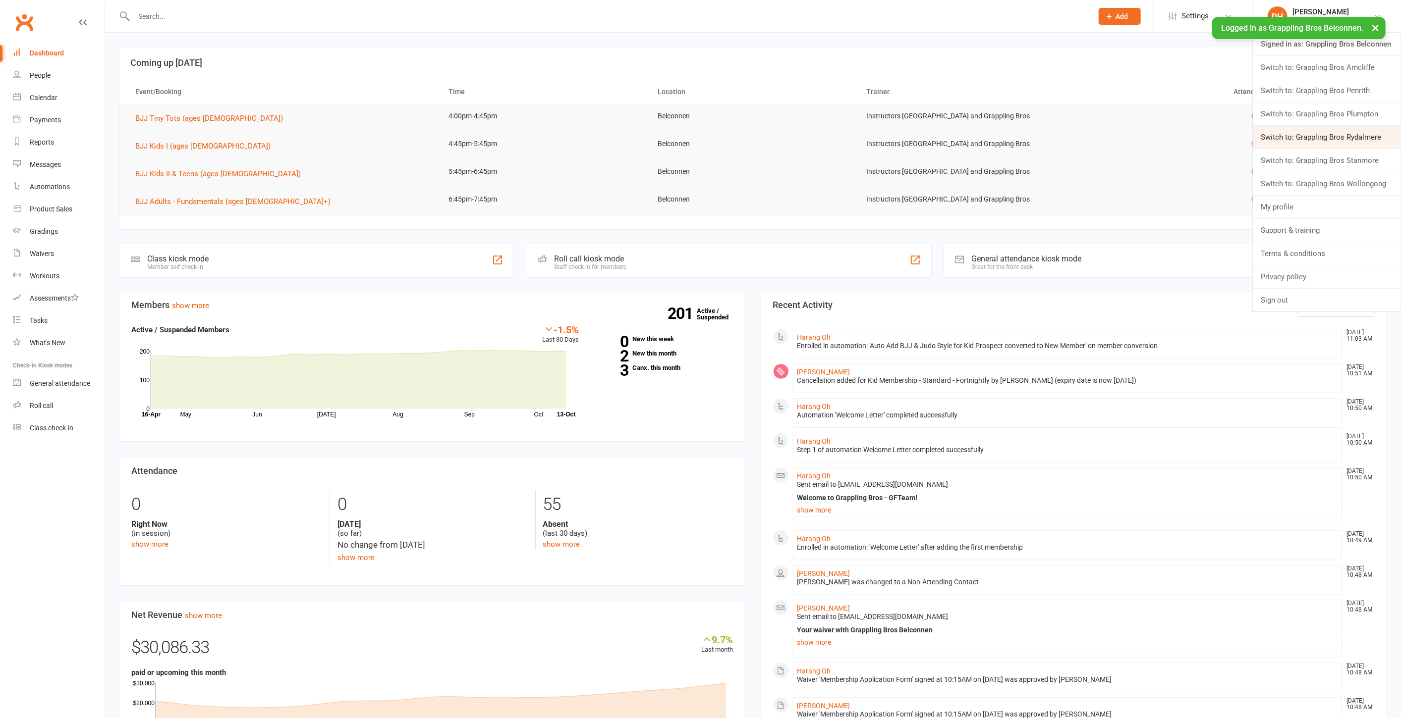
click at [1300, 141] on link "Switch to: Grappling Bros Rydalmere" at bounding box center [1326, 137] width 148 height 23
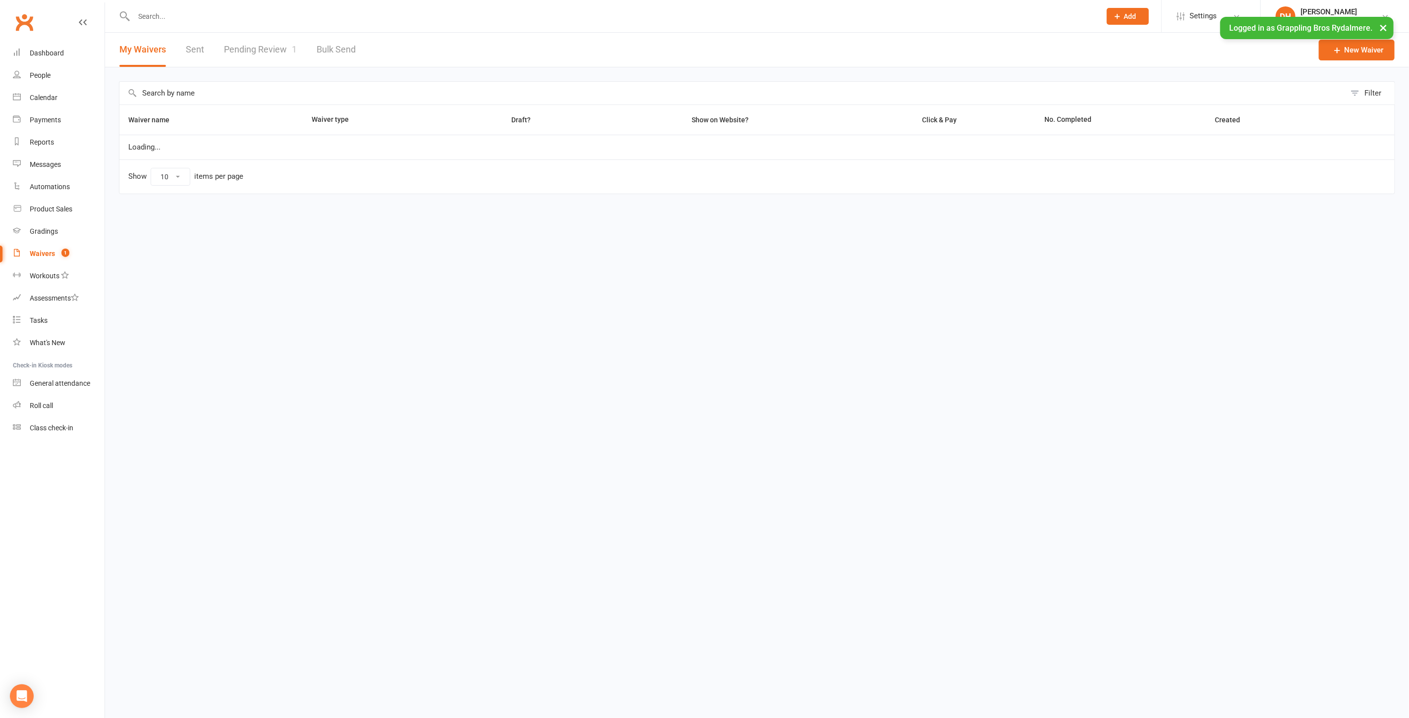
click at [270, 50] on link "Pending Review 1" at bounding box center [260, 50] width 73 height 34
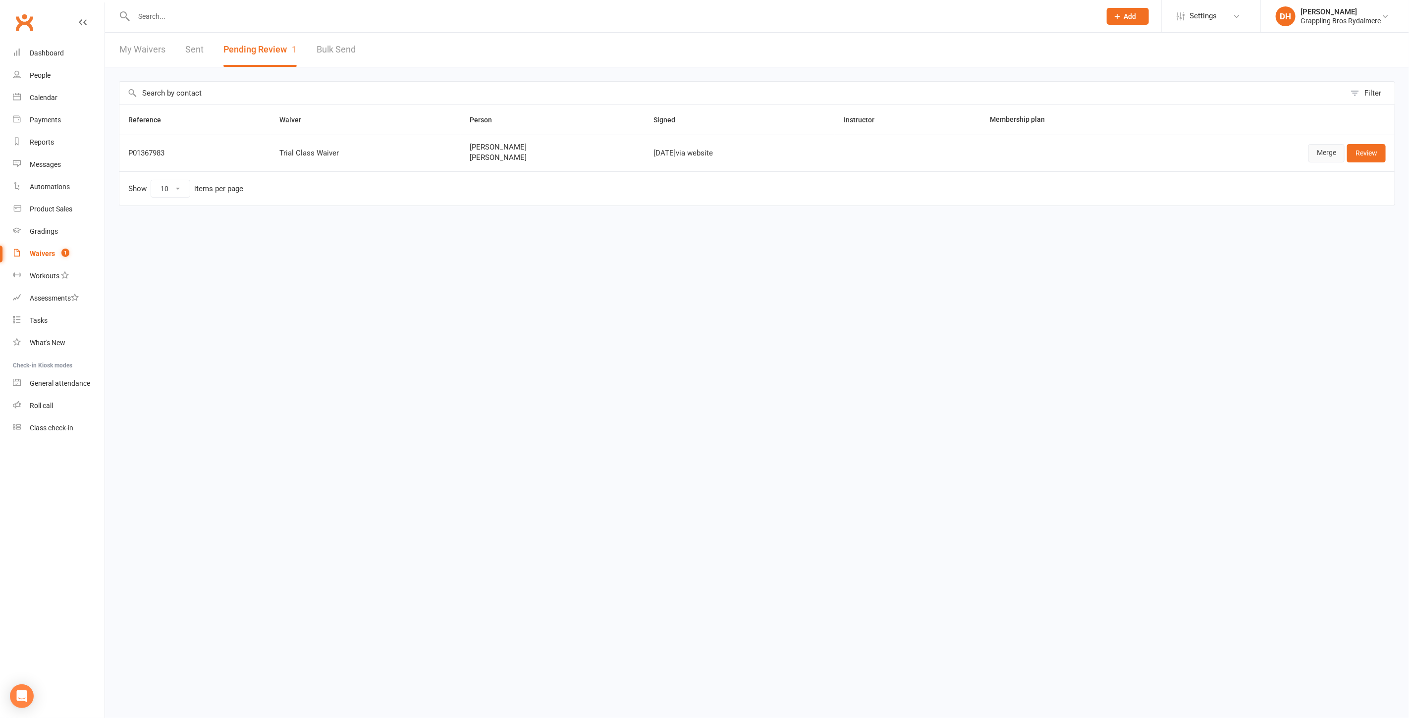
click at [1329, 151] on link "Merge" at bounding box center [1326, 153] width 36 height 18
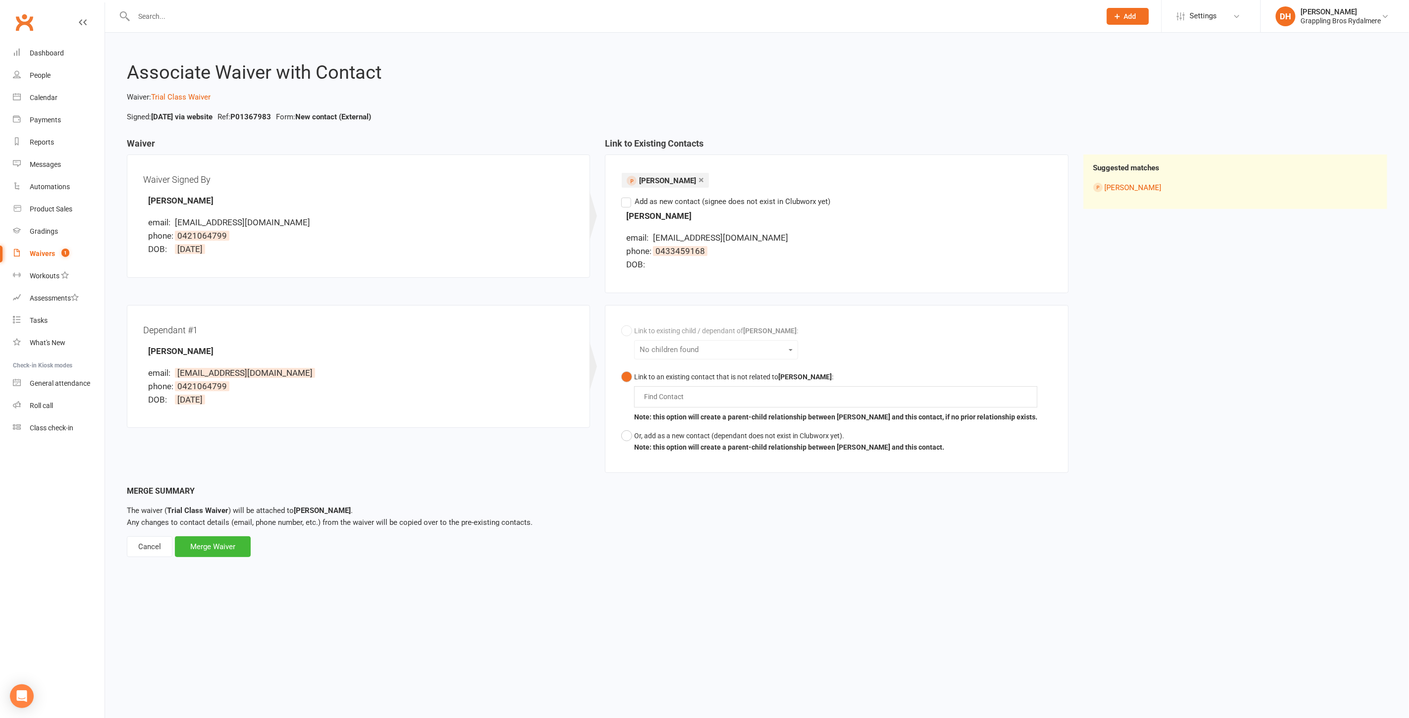
click at [699, 182] on link "×" at bounding box center [701, 180] width 5 height 16
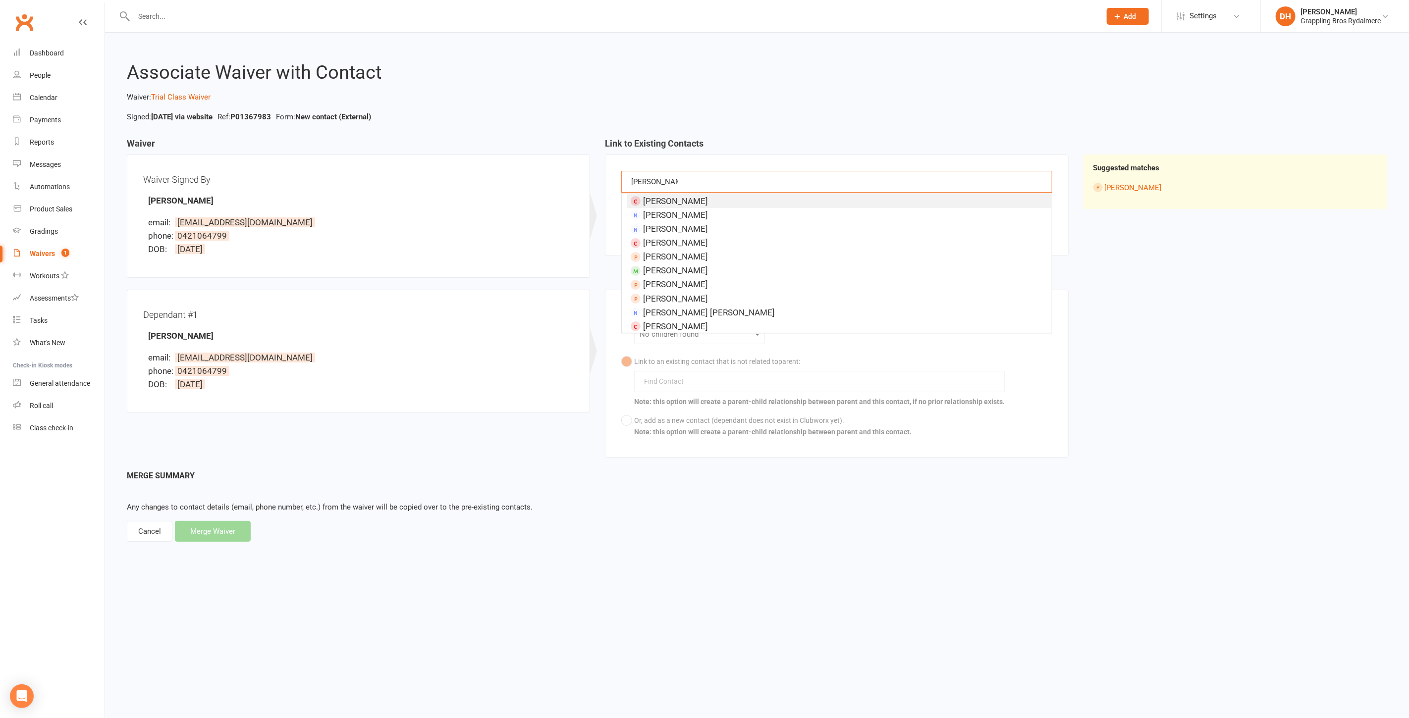
type input "joanne cheng"
click at [535, 216] on li "email: alanandjoanne16@gmail.com" at bounding box center [361, 222] width 426 height 13
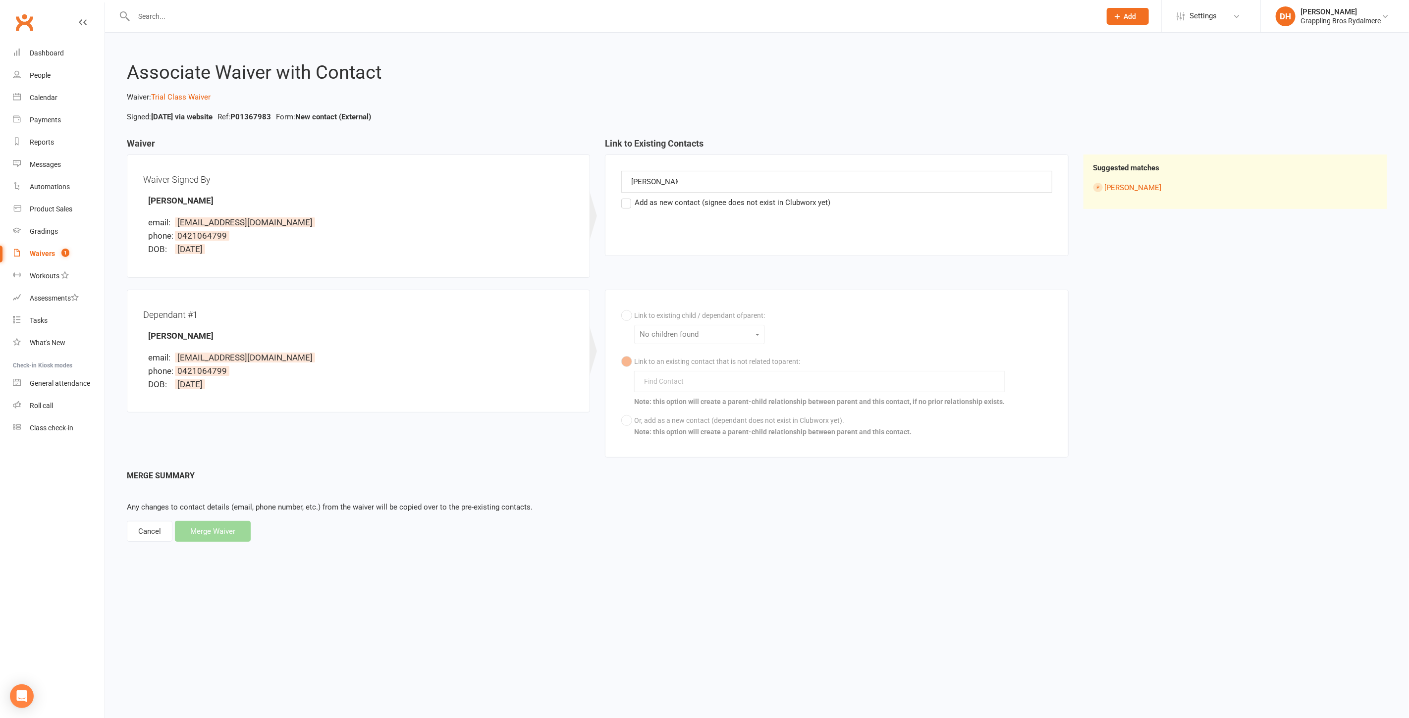
click at [696, 202] on label "Add as new contact (signee does not exist in Clubworx yet)" at bounding box center [725, 203] width 209 height 12
click at [628, 197] on input "Add as new contact (signee does not exist in Clubworx yet)" at bounding box center [624, 197] width 6 height 0
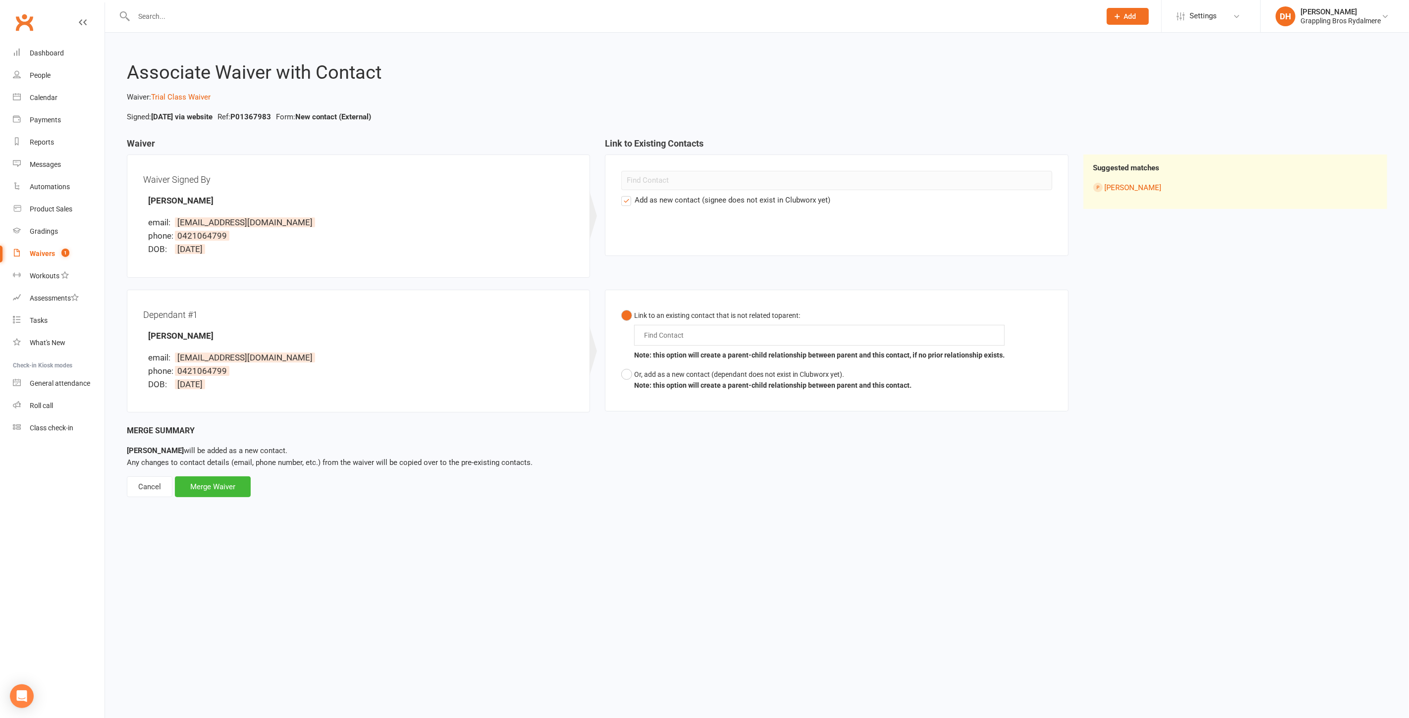
click at [688, 333] on input "text" at bounding box center [666, 335] width 46 height 12
type input "isaac"
click at [690, 365] on li "Isaac Ng" at bounding box center [822, 368] width 365 height 14
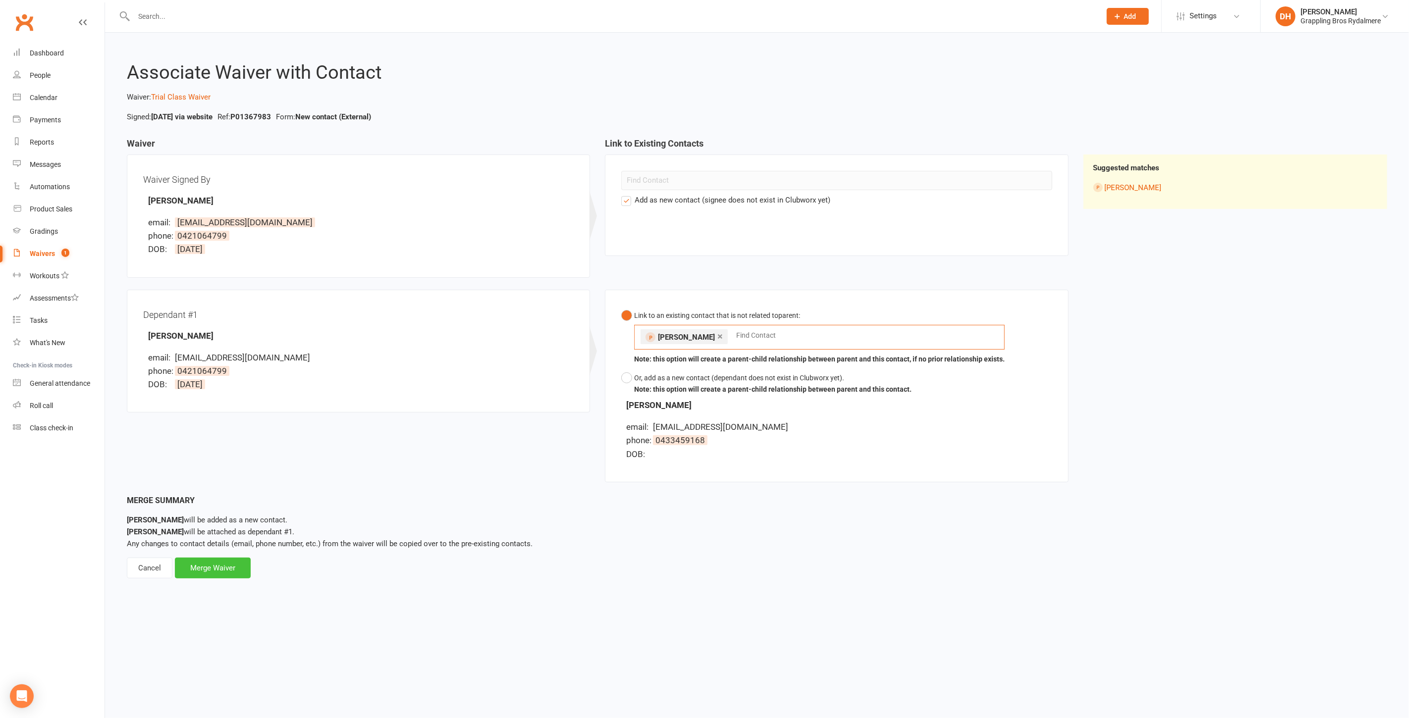
click at [226, 568] on div "Merge Waiver" at bounding box center [213, 568] width 76 height 21
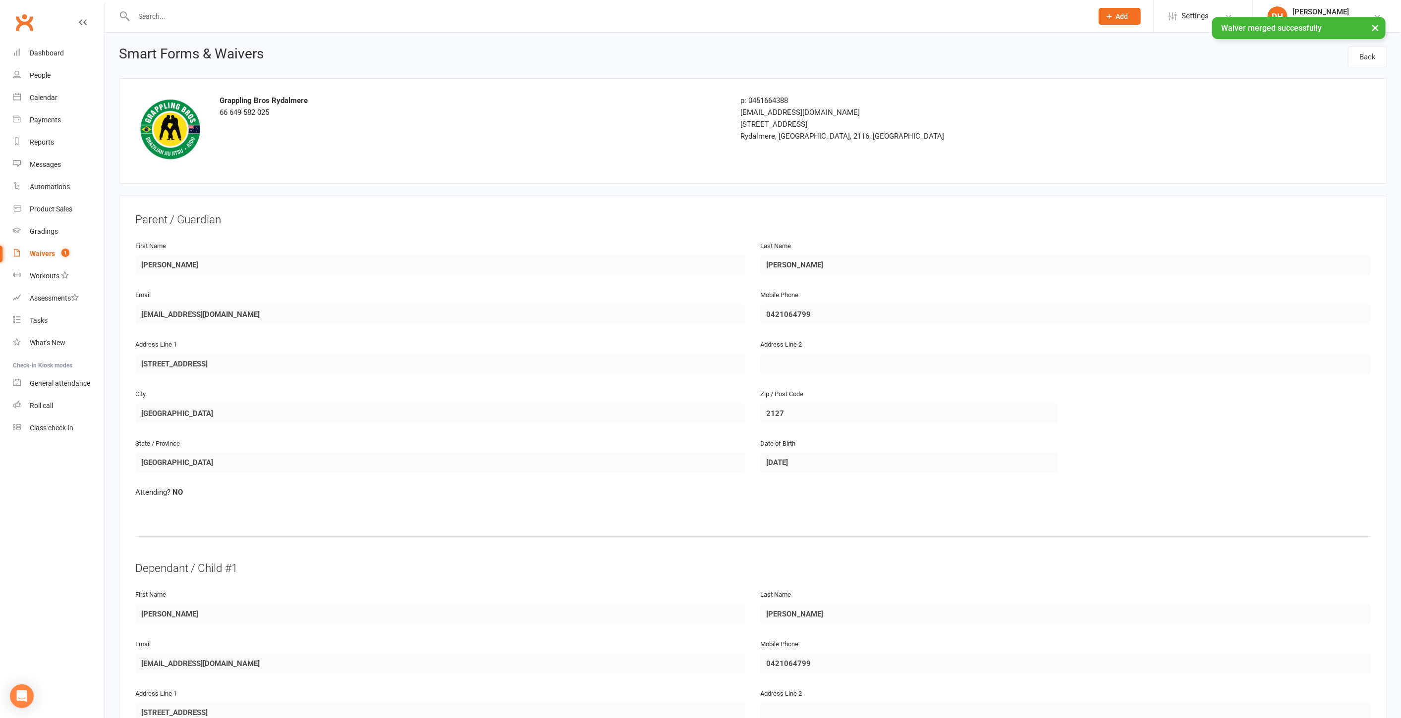
scroll to position [546, 0]
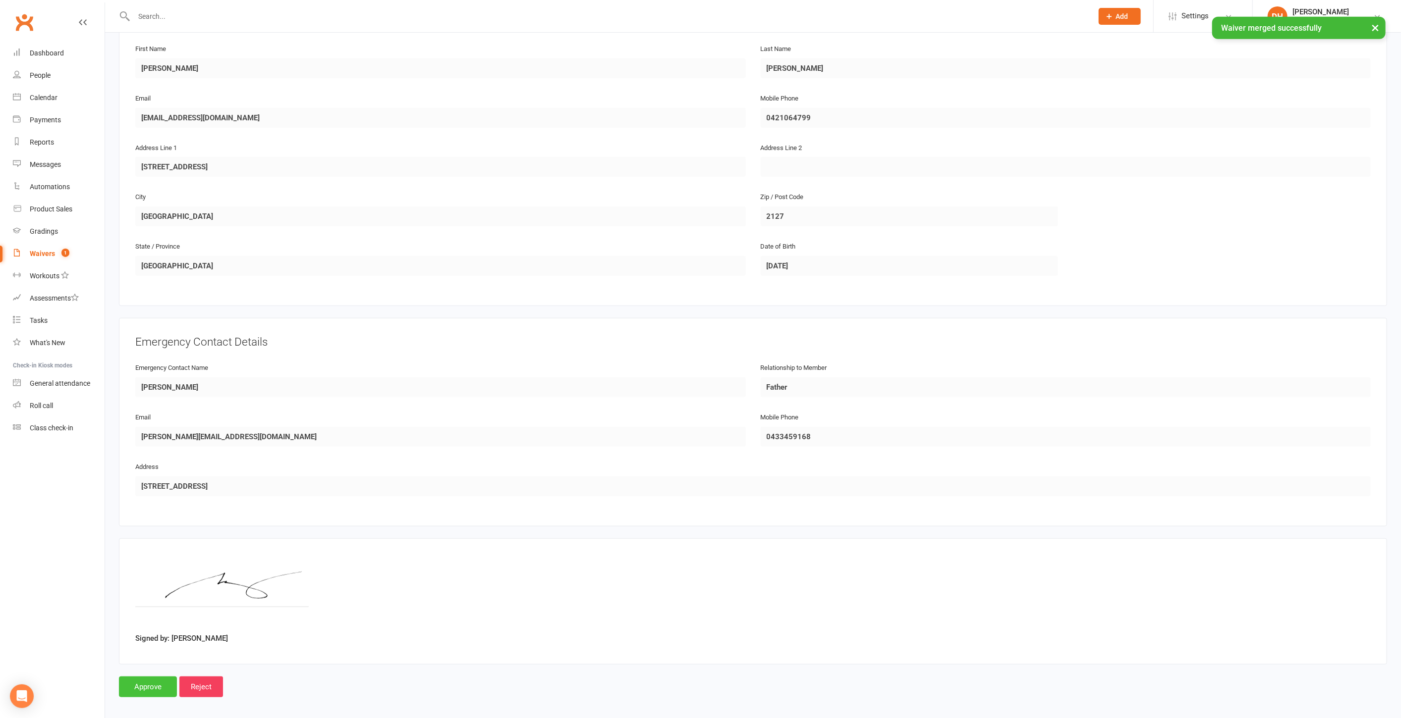
click at [154, 677] on input "Approve" at bounding box center [148, 687] width 58 height 21
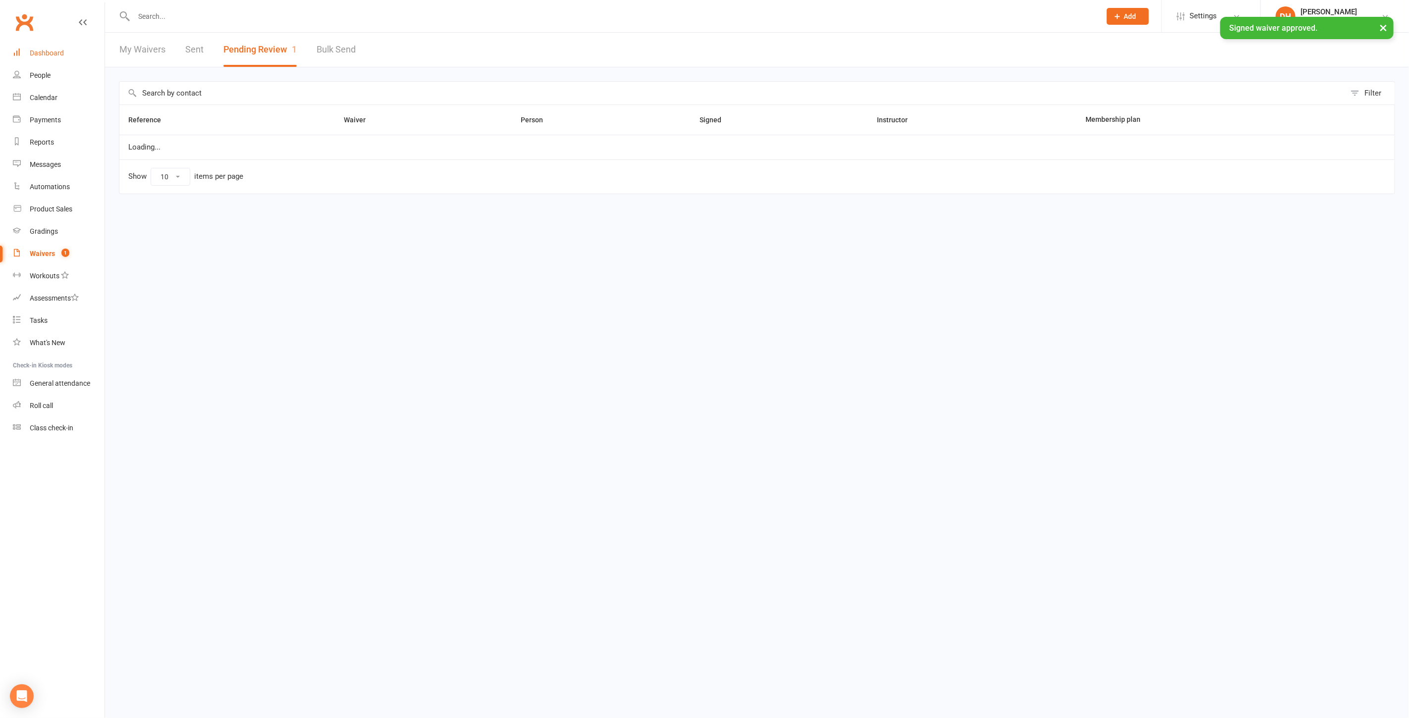
click at [43, 53] on div "Dashboard" at bounding box center [47, 53] width 34 height 8
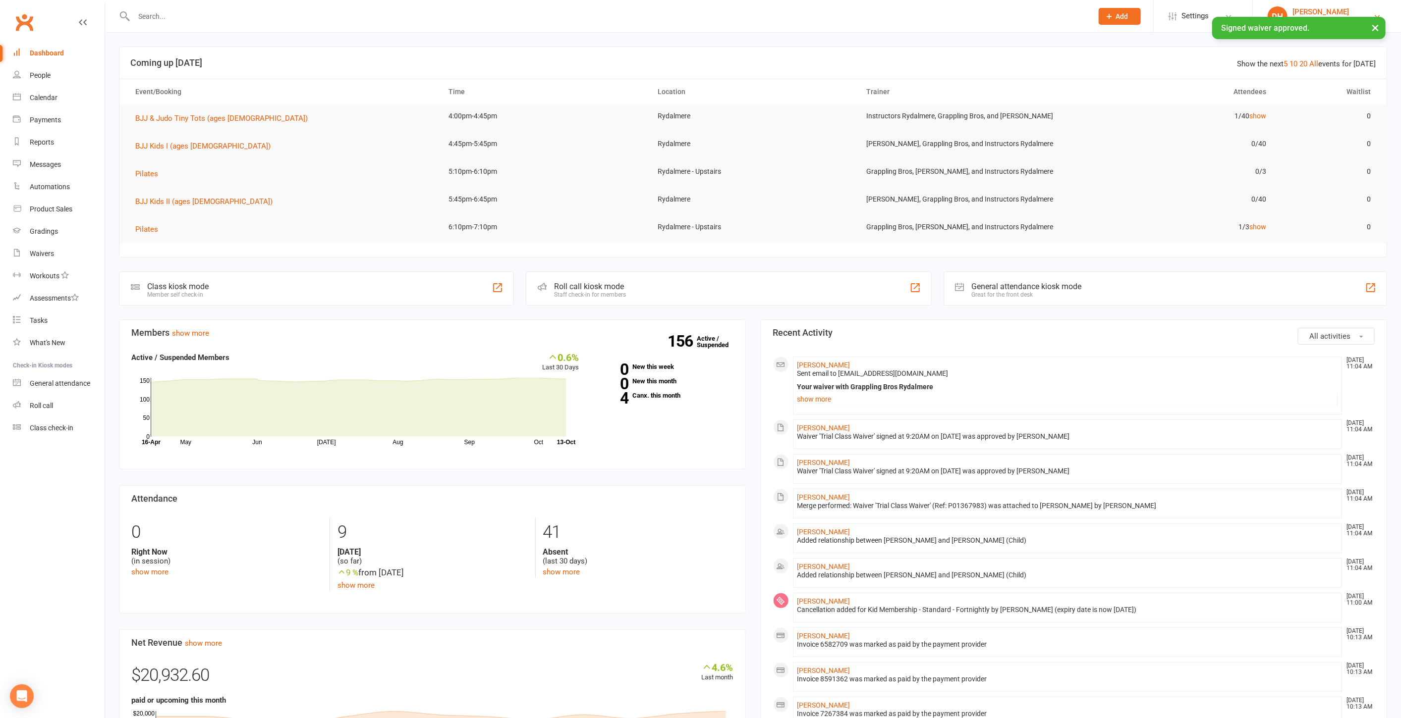
click at [1327, 7] on div "[PERSON_NAME]" at bounding box center [1332, 11] width 80 height 9
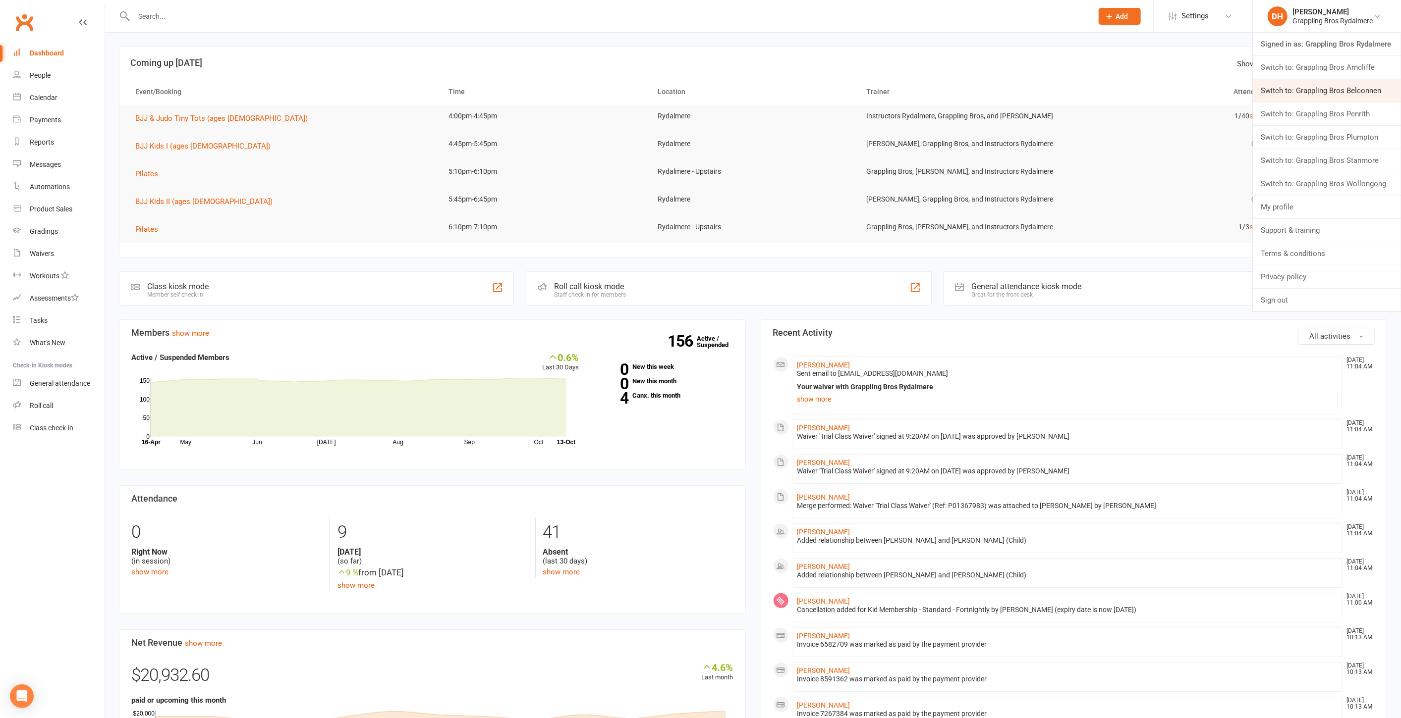
click at [1340, 96] on link "Switch to: Grappling Bros Belconnen" at bounding box center [1326, 90] width 148 height 23
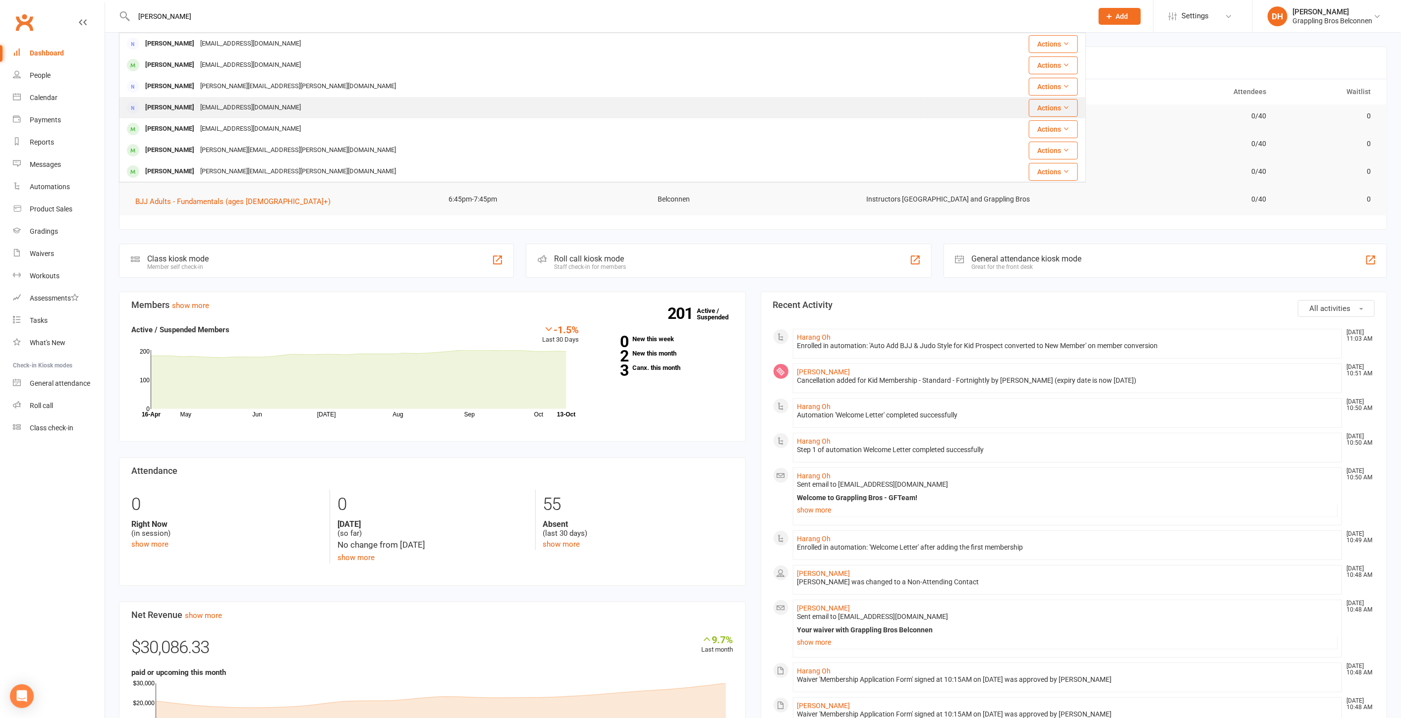
type input "baxter"
click at [246, 103] on div "elviramanjaji@gmail.com" at bounding box center [250, 108] width 107 height 14
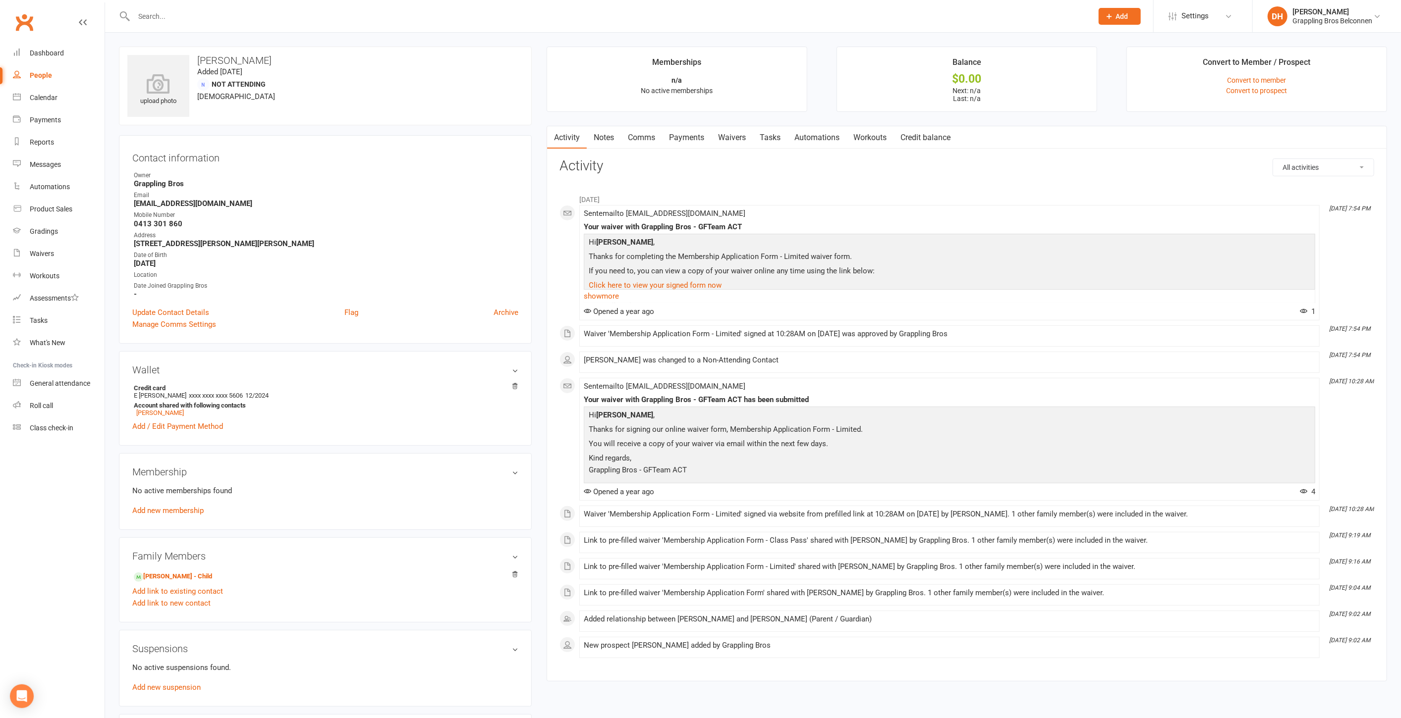
click at [699, 139] on link "Payments" at bounding box center [686, 137] width 49 height 23
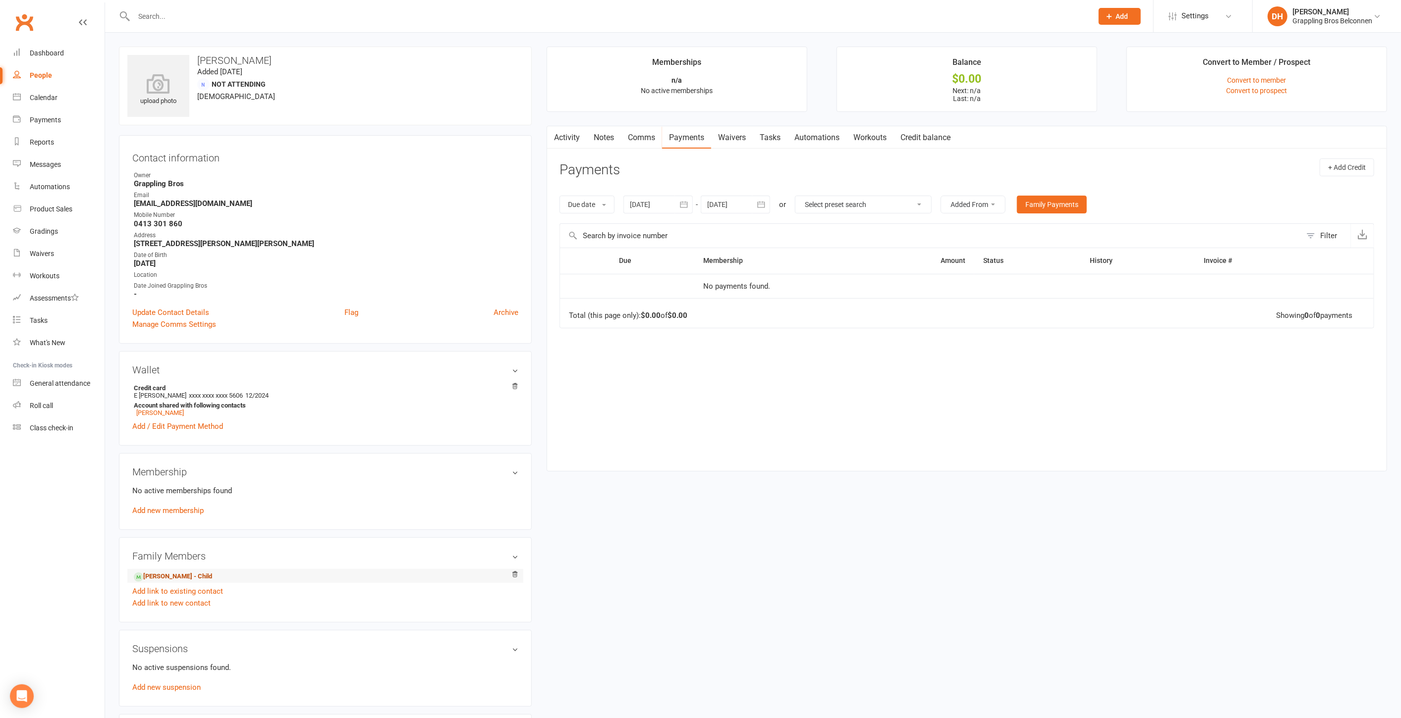
click at [174, 576] on link "Beau Baxter - Child" at bounding box center [173, 577] width 78 height 10
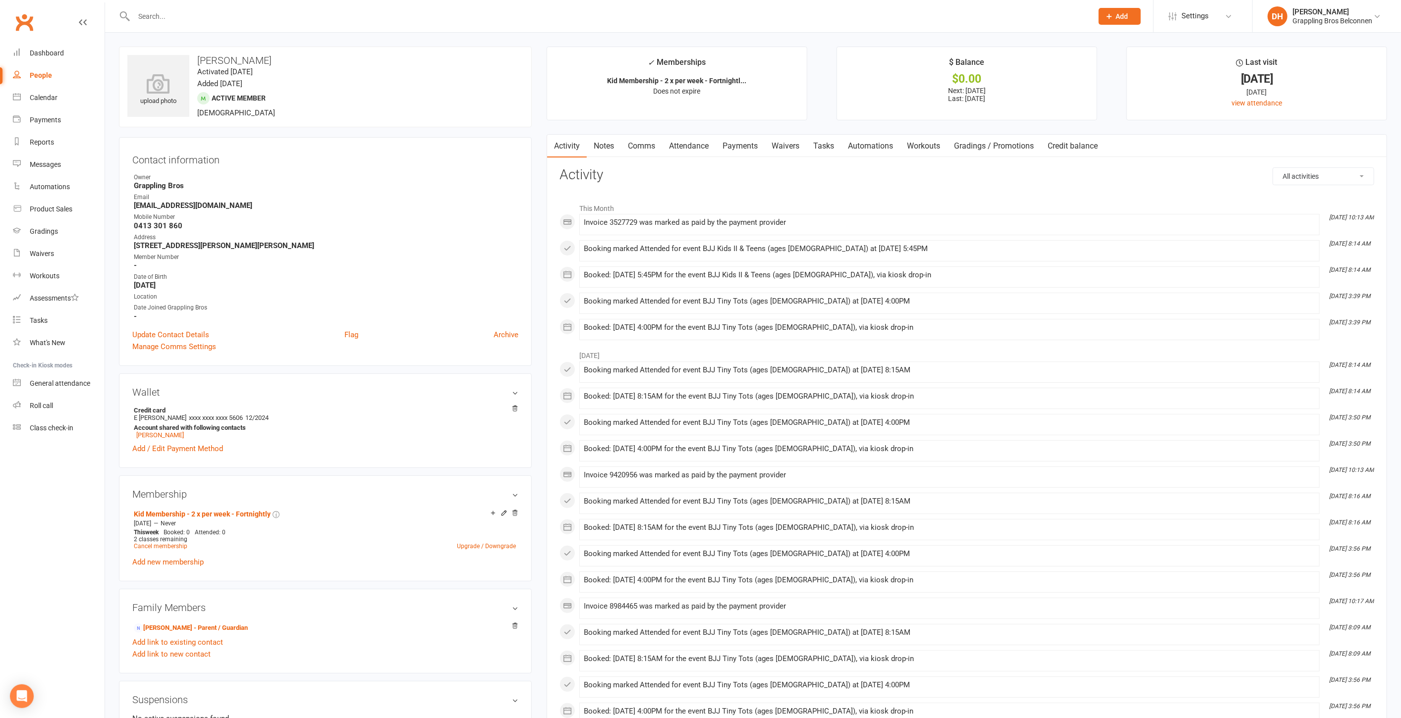
click at [742, 155] on link "Payments" at bounding box center [739, 146] width 49 height 23
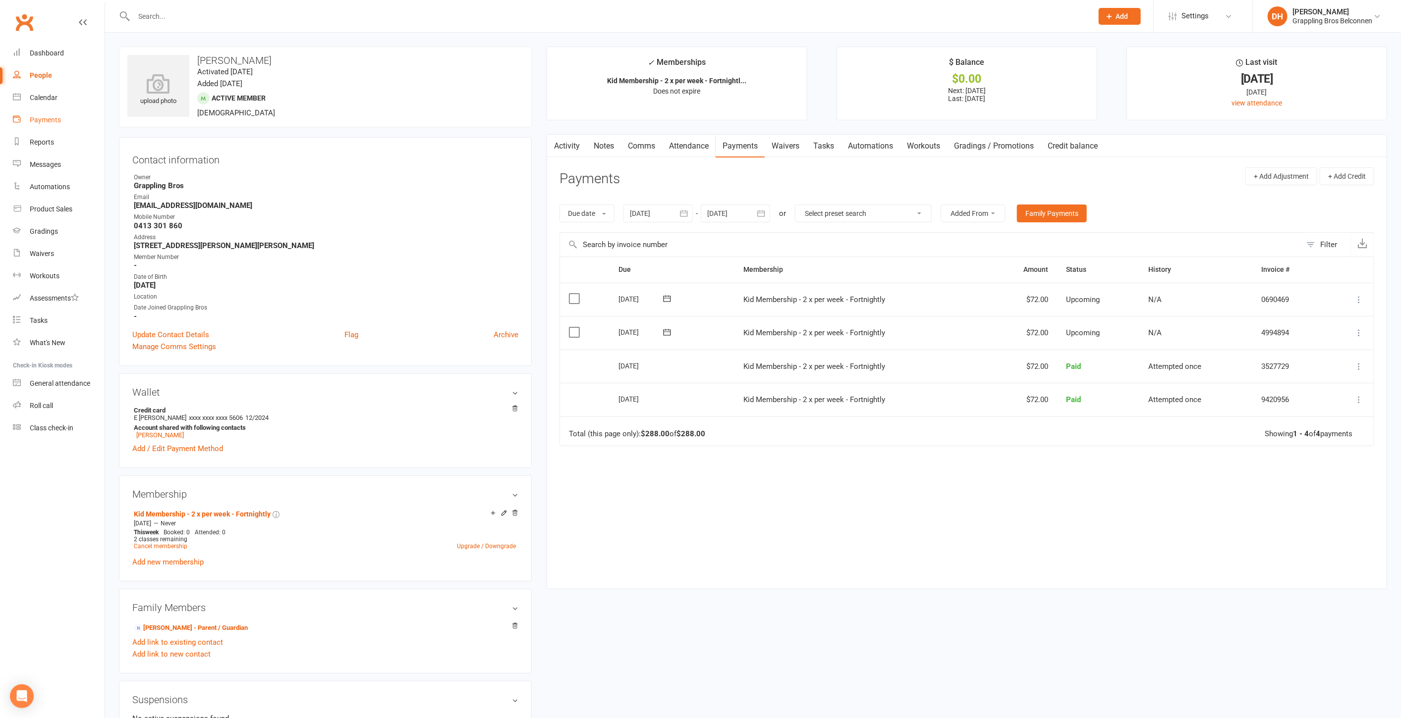
click at [46, 116] on div "Payments" at bounding box center [45, 120] width 31 height 8
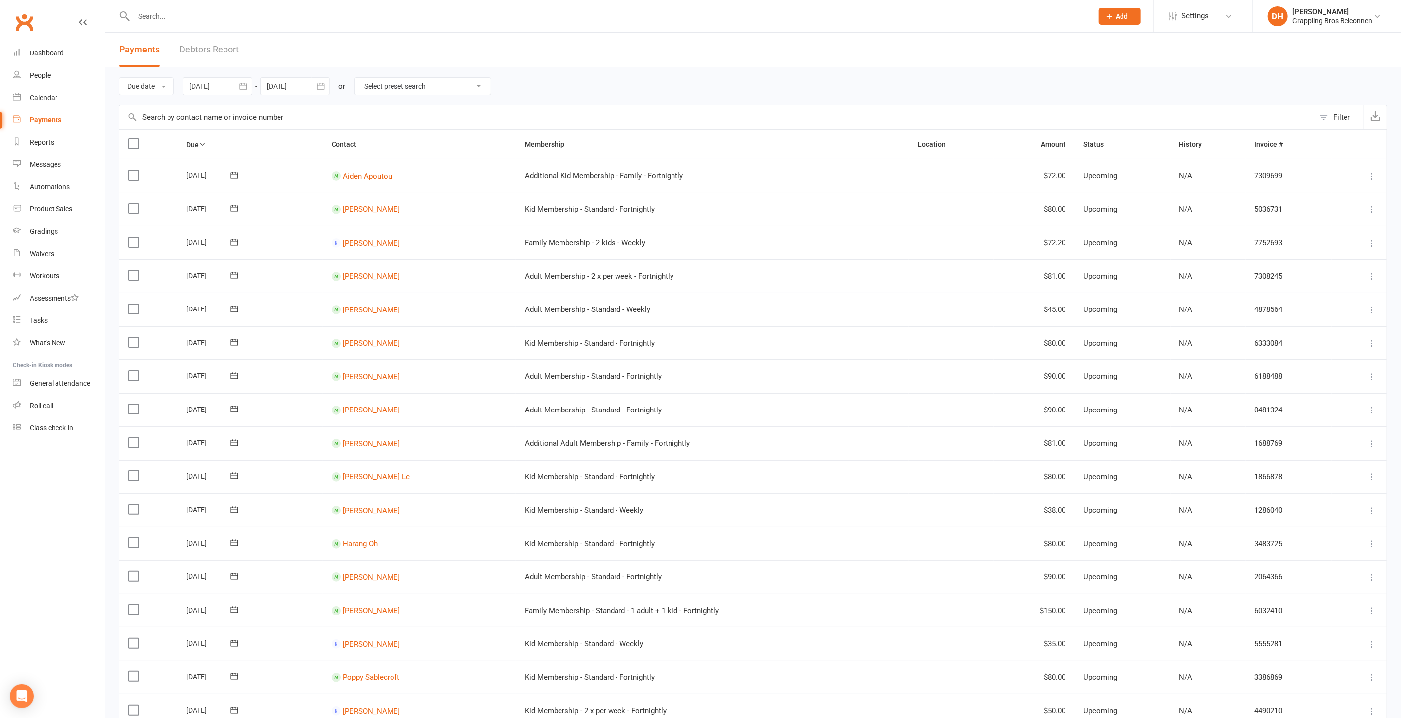
click at [214, 47] on link "Debtors Report" at bounding box center [208, 50] width 59 height 34
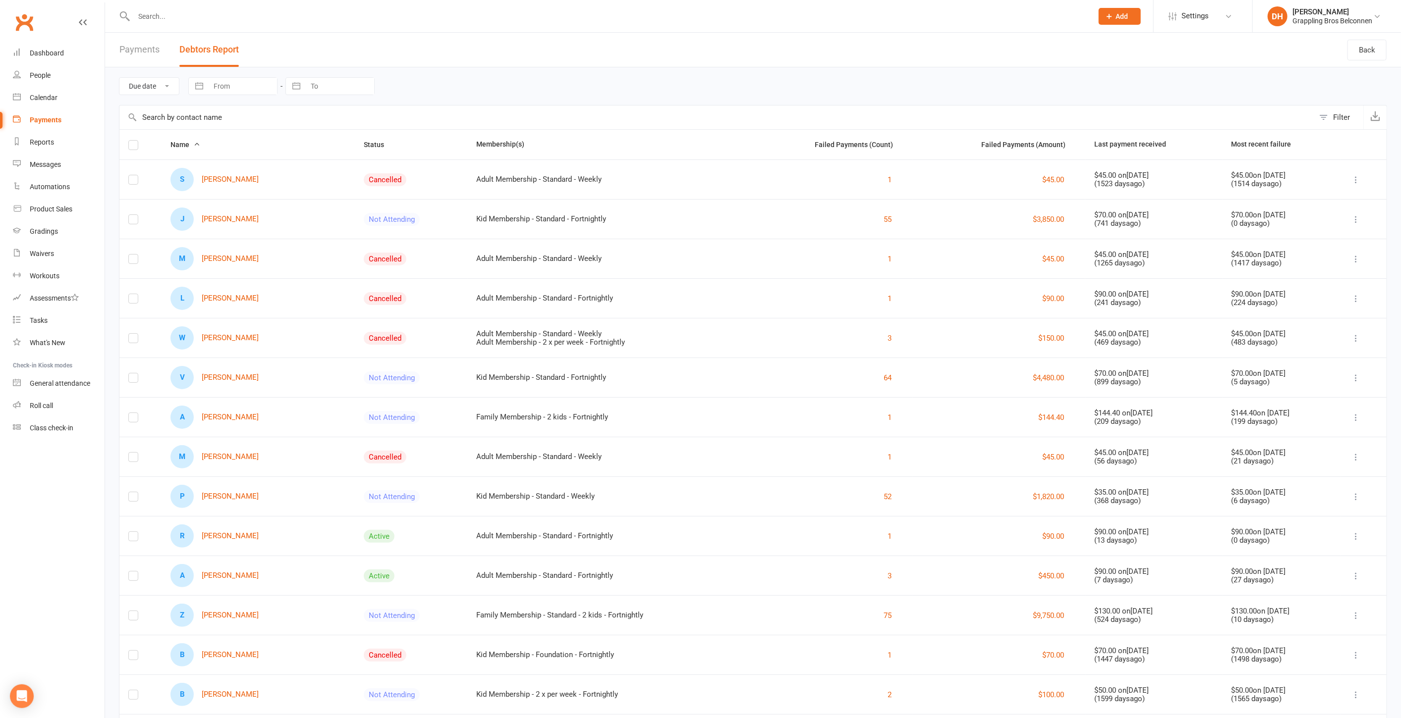
click at [211, 119] on input "text" at bounding box center [716, 118] width 1194 height 24
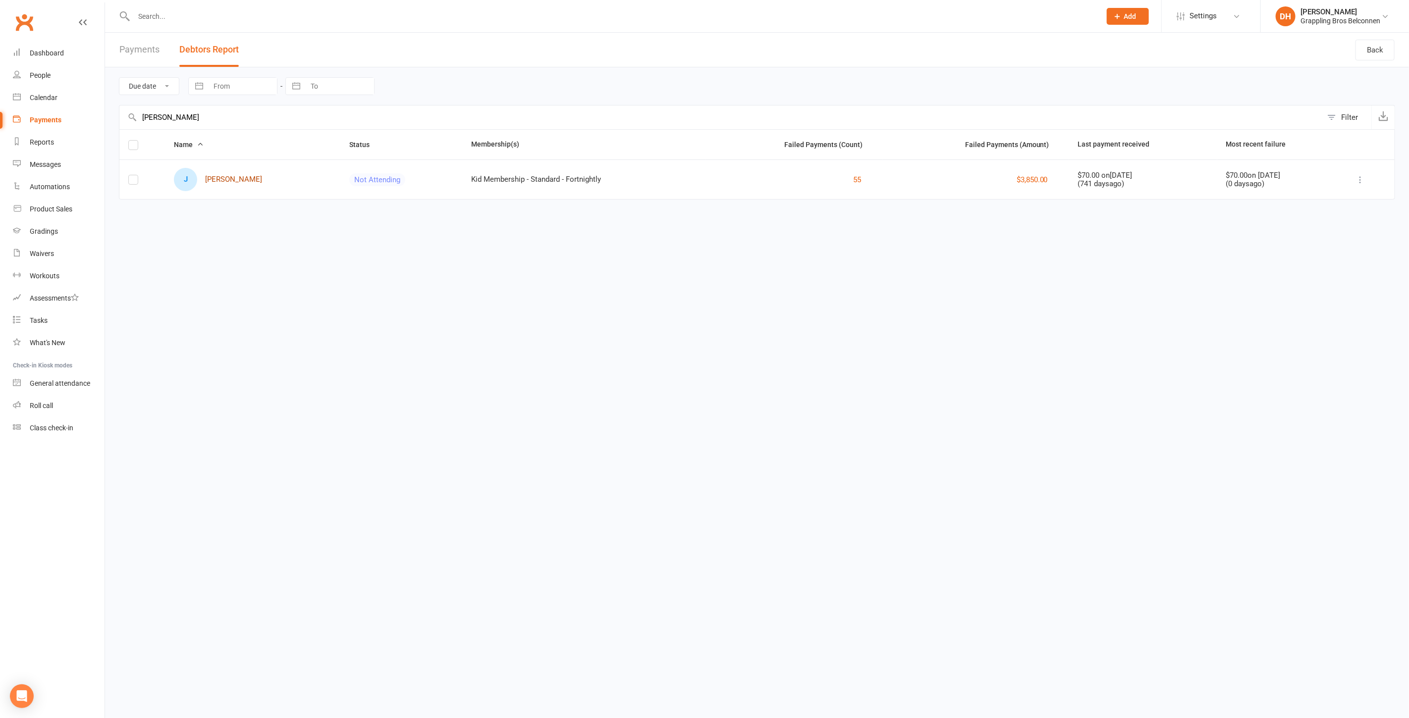
type input "baxter"
click at [233, 180] on link "J James Baxter" at bounding box center [218, 179] width 88 height 23
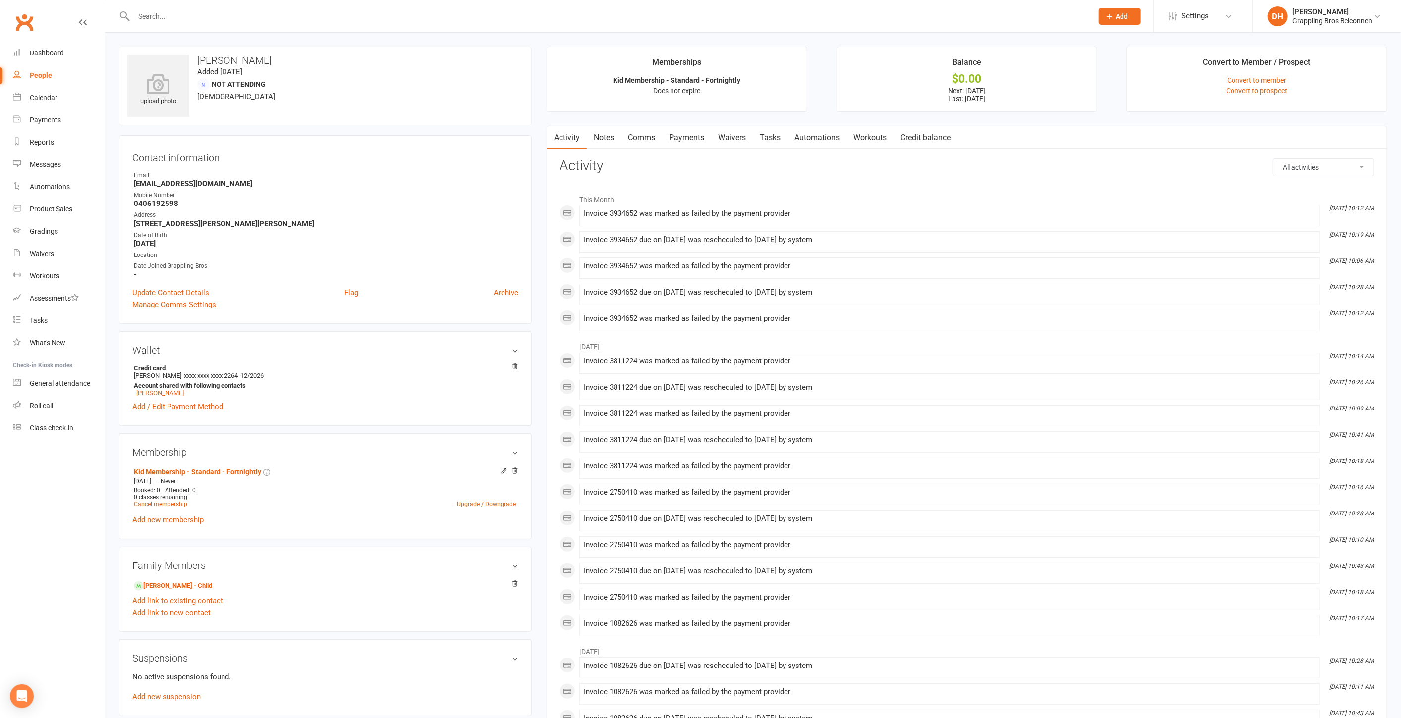
click at [147, 20] on input "text" at bounding box center [608, 16] width 955 height 14
click at [48, 120] on div "Payments" at bounding box center [45, 120] width 31 height 8
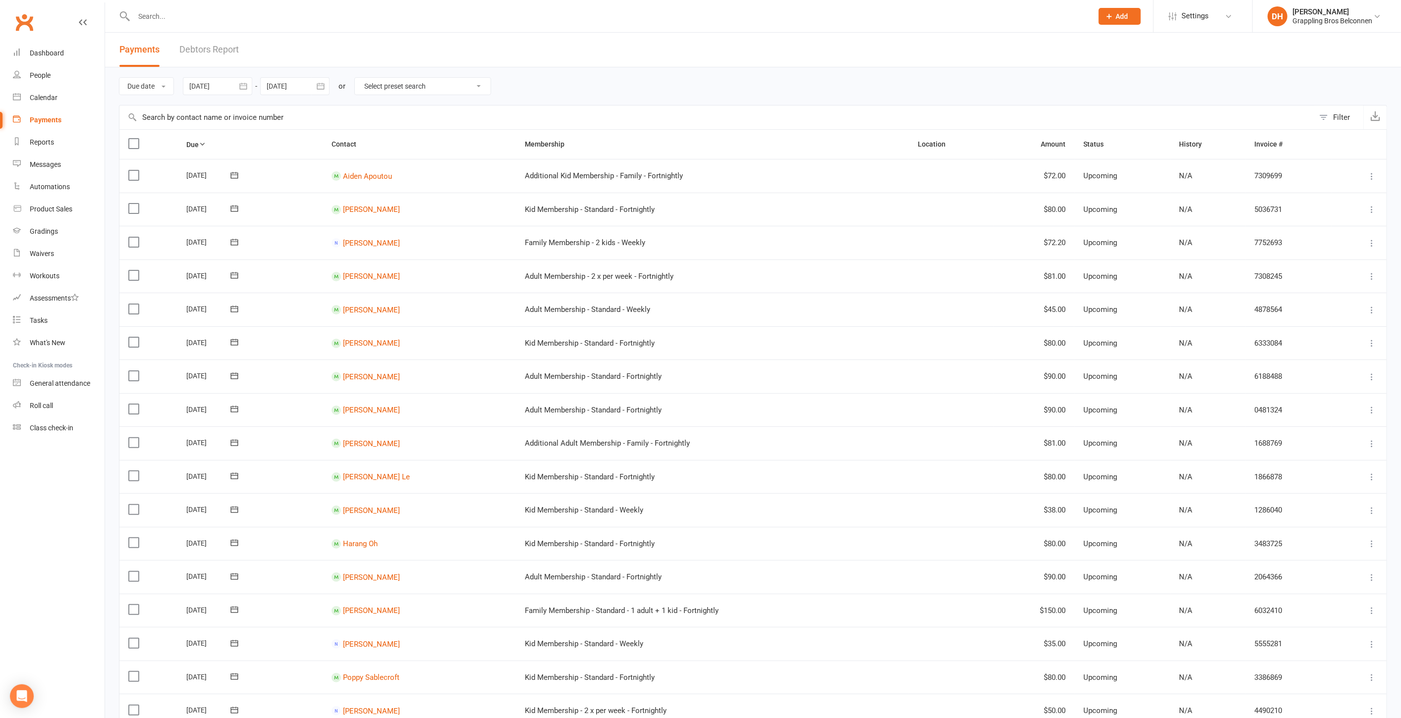
click at [209, 45] on link "Debtors Report" at bounding box center [208, 50] width 59 height 34
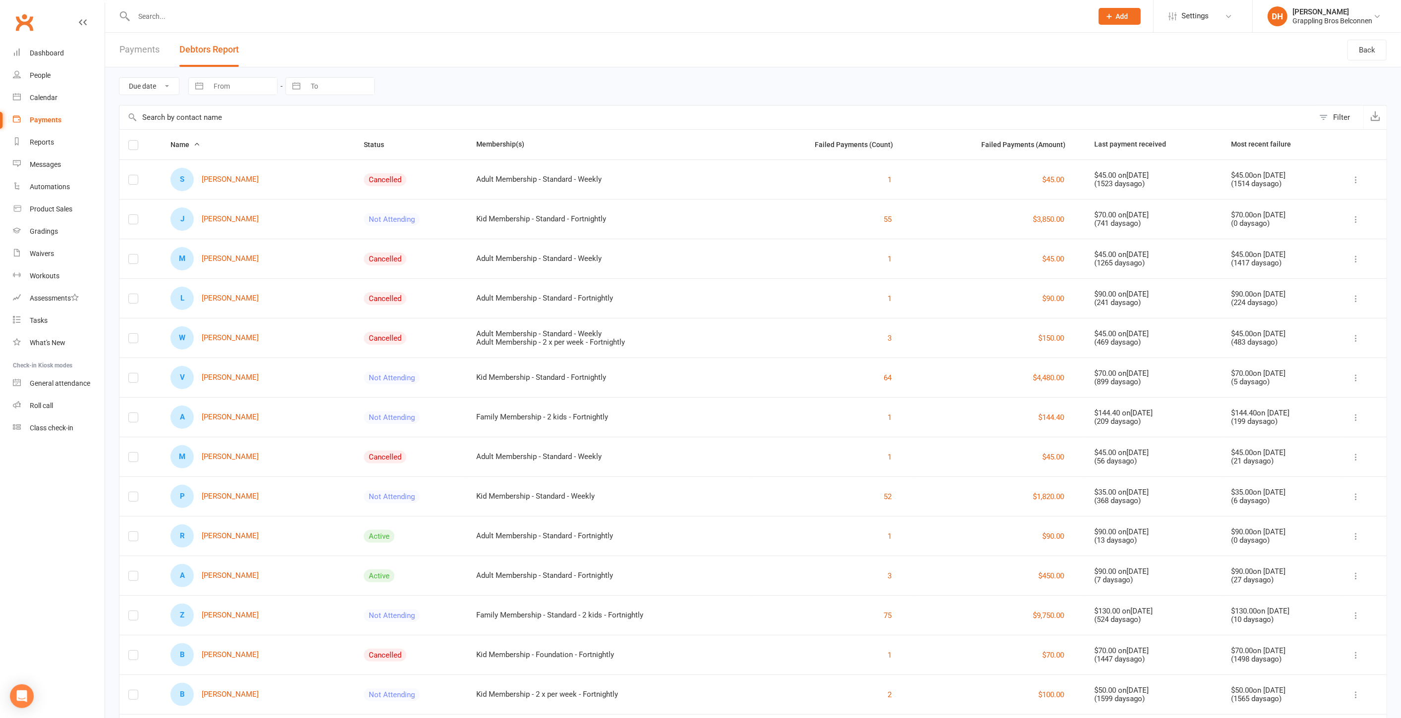
click at [198, 118] on input "text" at bounding box center [716, 118] width 1194 height 24
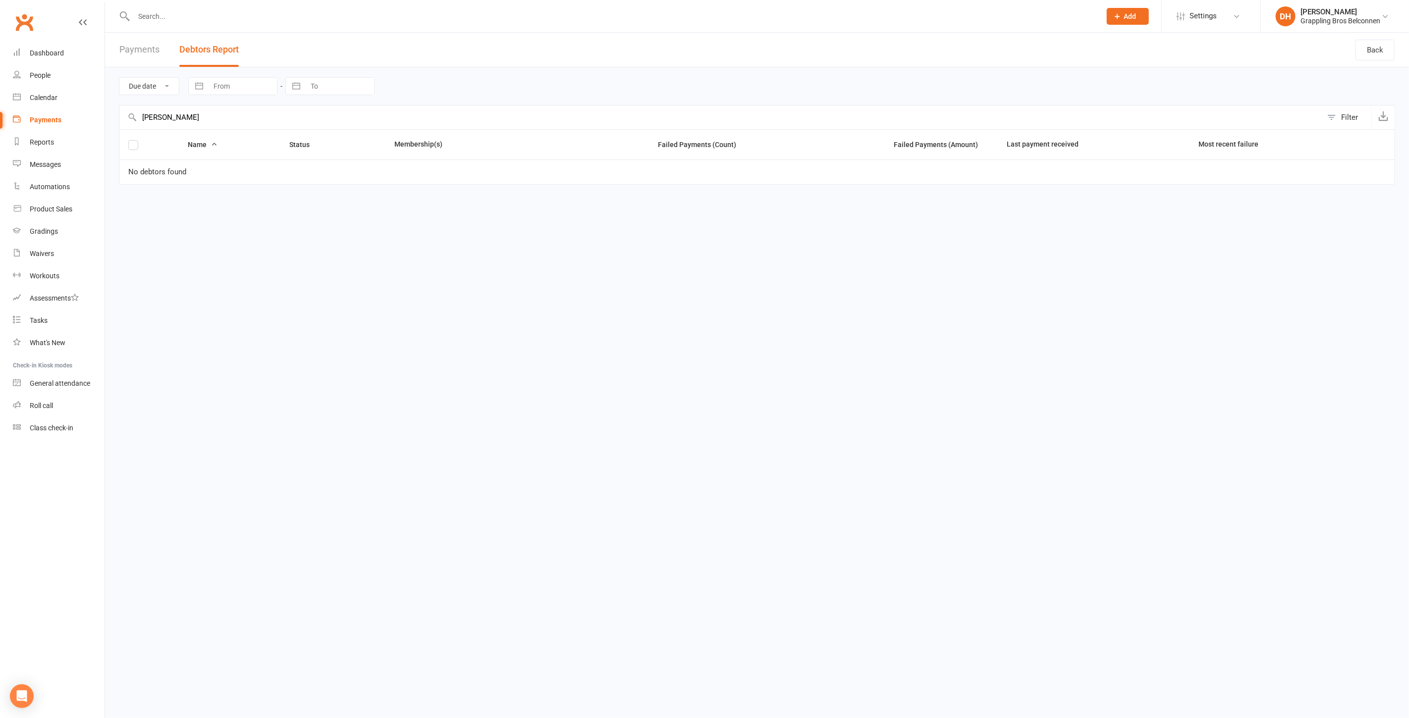
type input "beau baxter"
click at [214, 20] on input "text" at bounding box center [612, 16] width 963 height 14
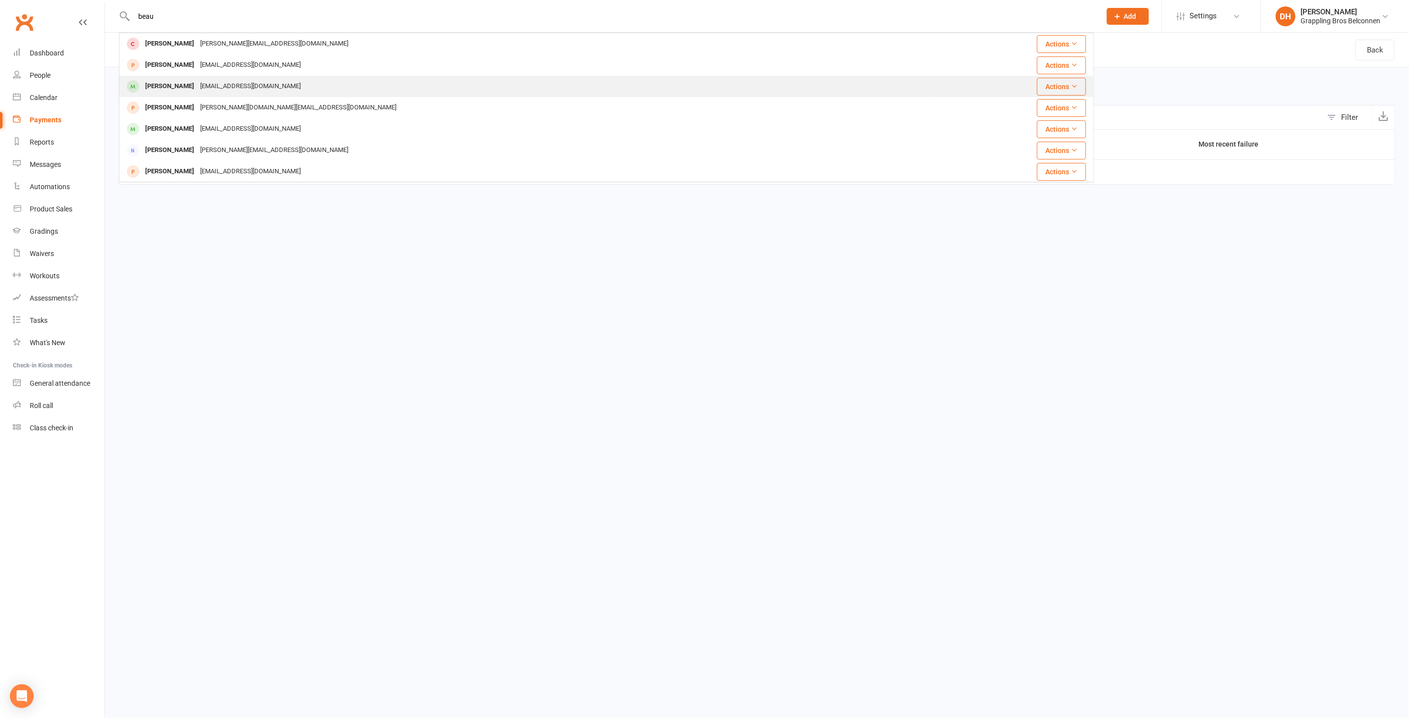
type input "beau"
click at [204, 82] on div "elviramanjaji@gmail.com" at bounding box center [250, 86] width 107 height 14
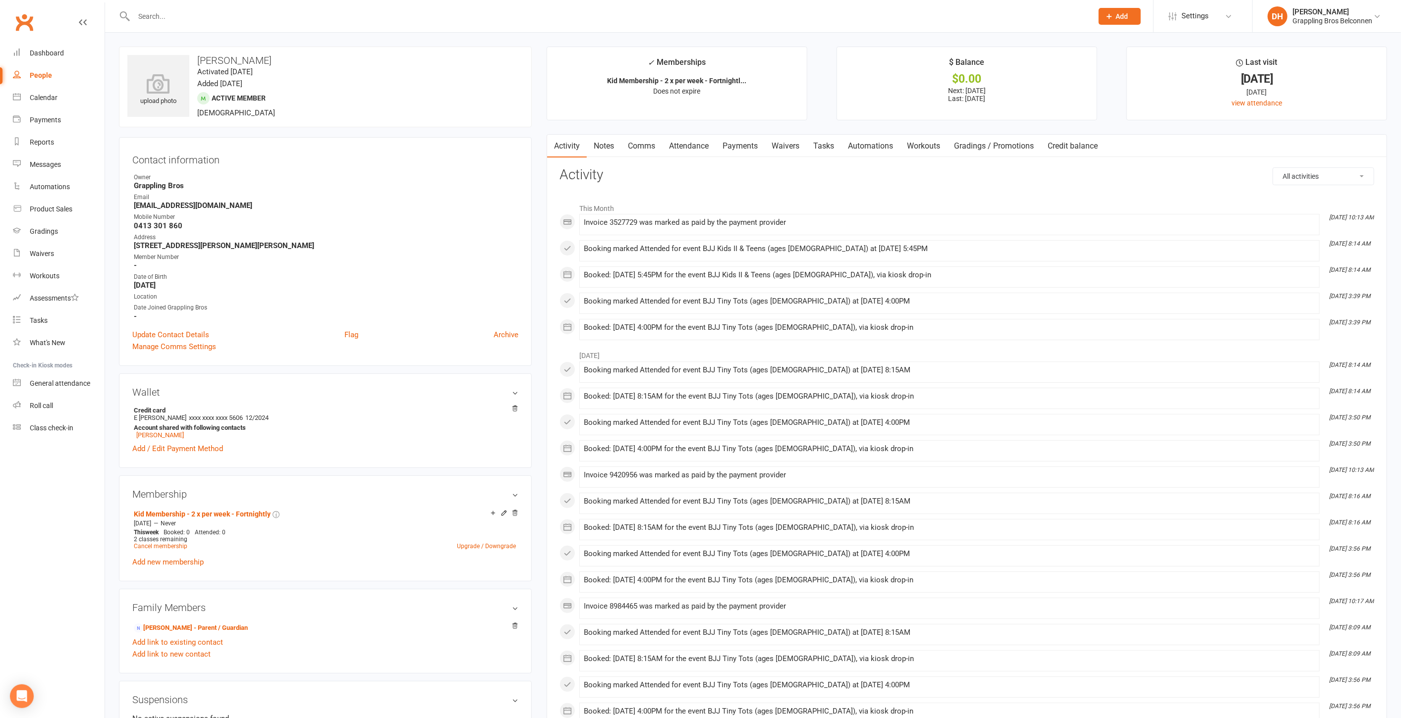
click at [708, 142] on link "Attendance" at bounding box center [689, 146] width 54 height 23
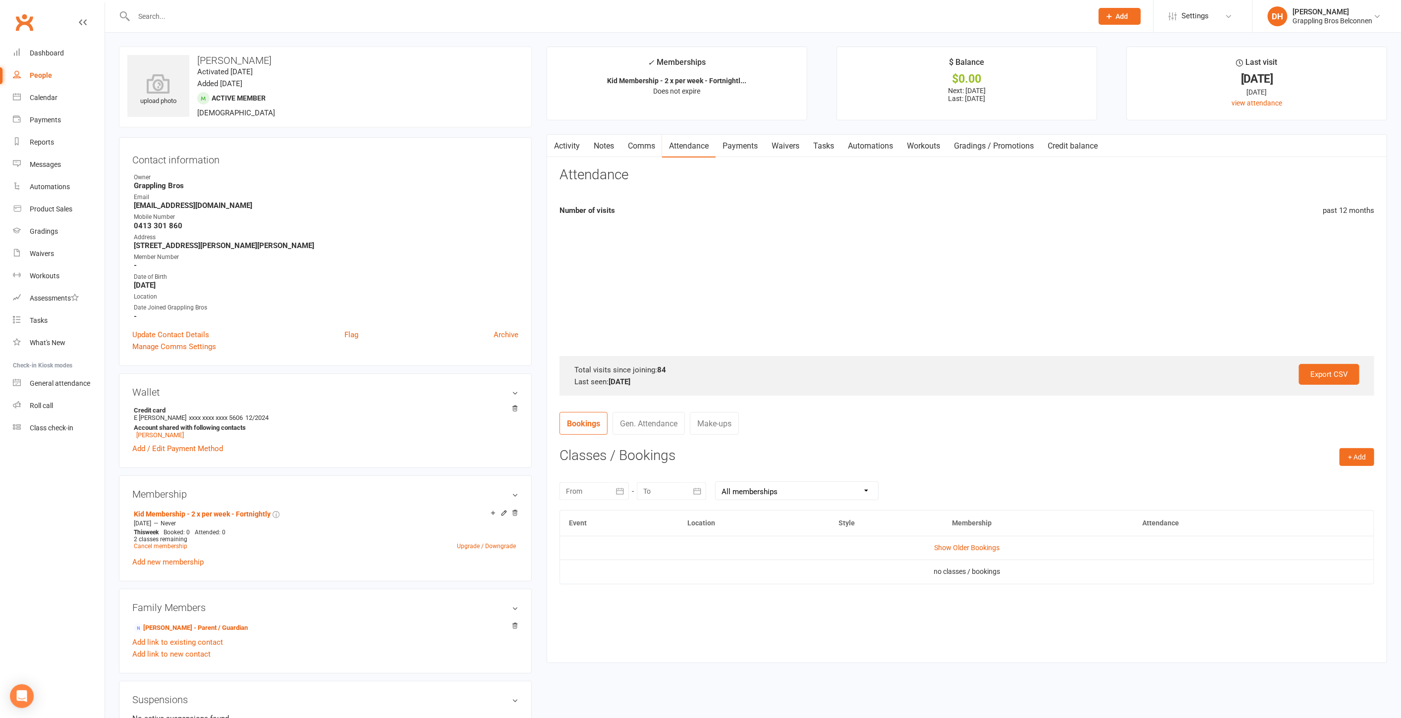
click at [748, 146] on link "Payments" at bounding box center [739, 146] width 49 height 23
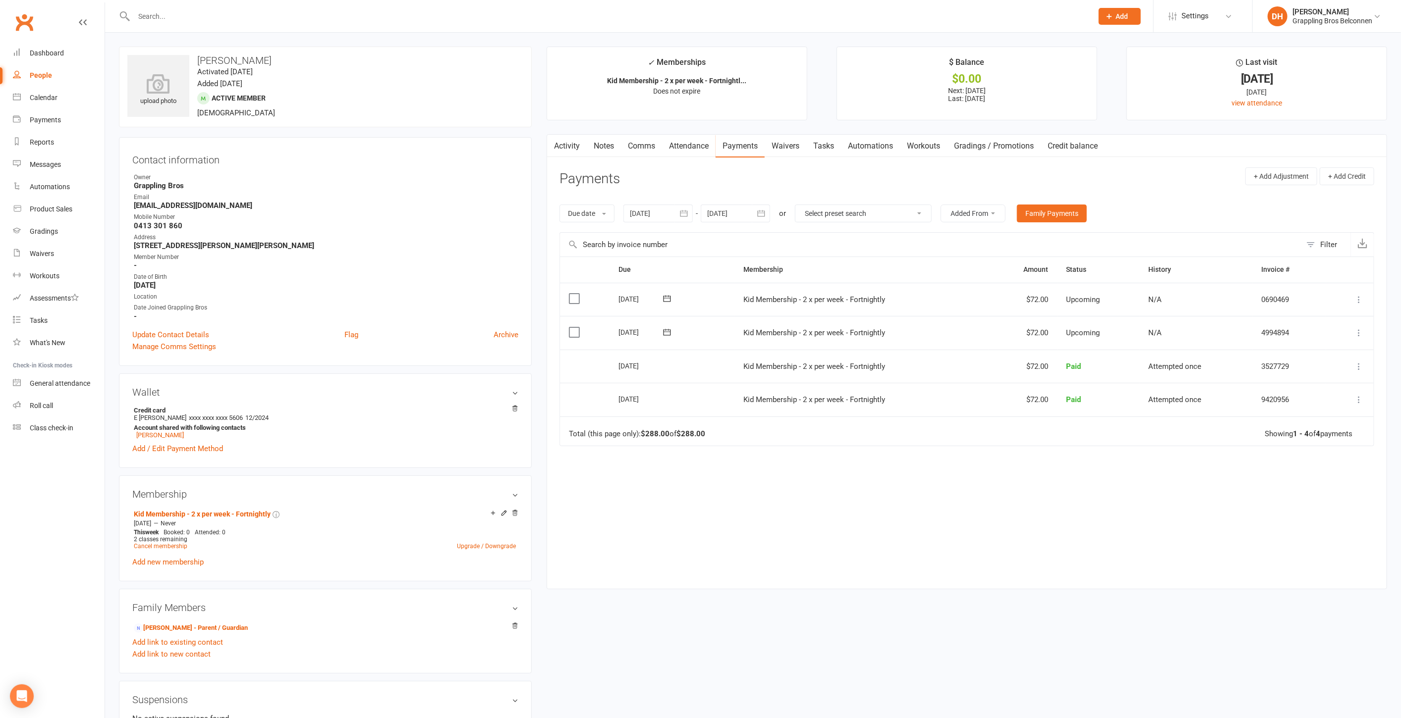
click at [702, 141] on link "Attendance" at bounding box center [689, 146] width 54 height 23
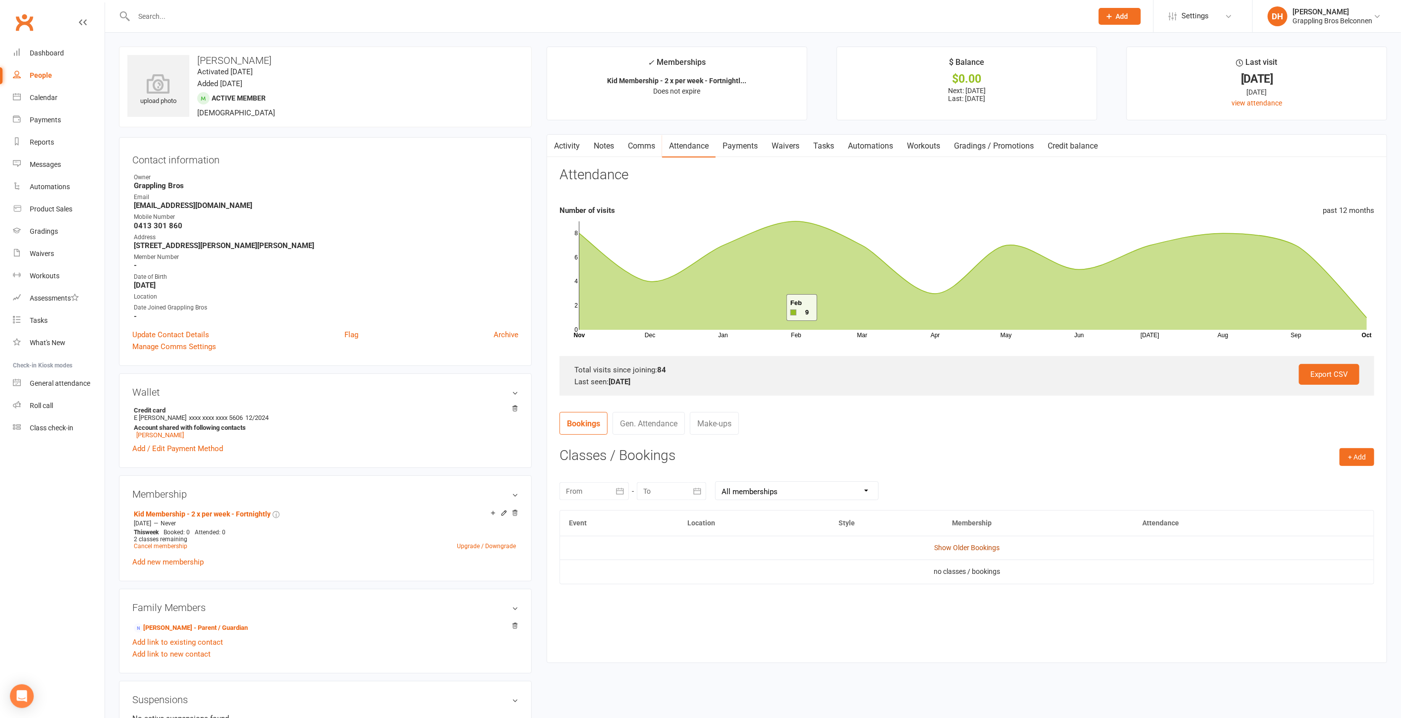
click at [985, 544] on link "Show Older Bookings" at bounding box center [966, 548] width 65 height 8
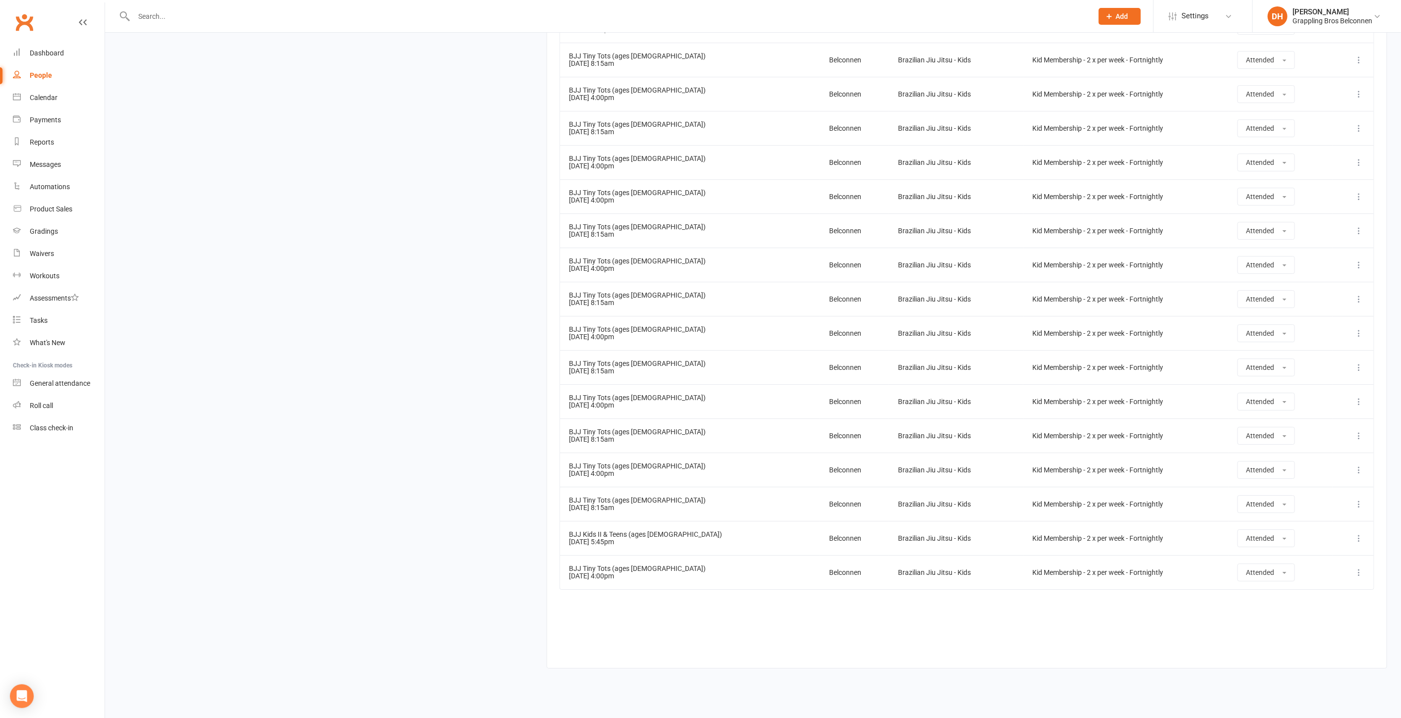
scroll to position [1339, 0]
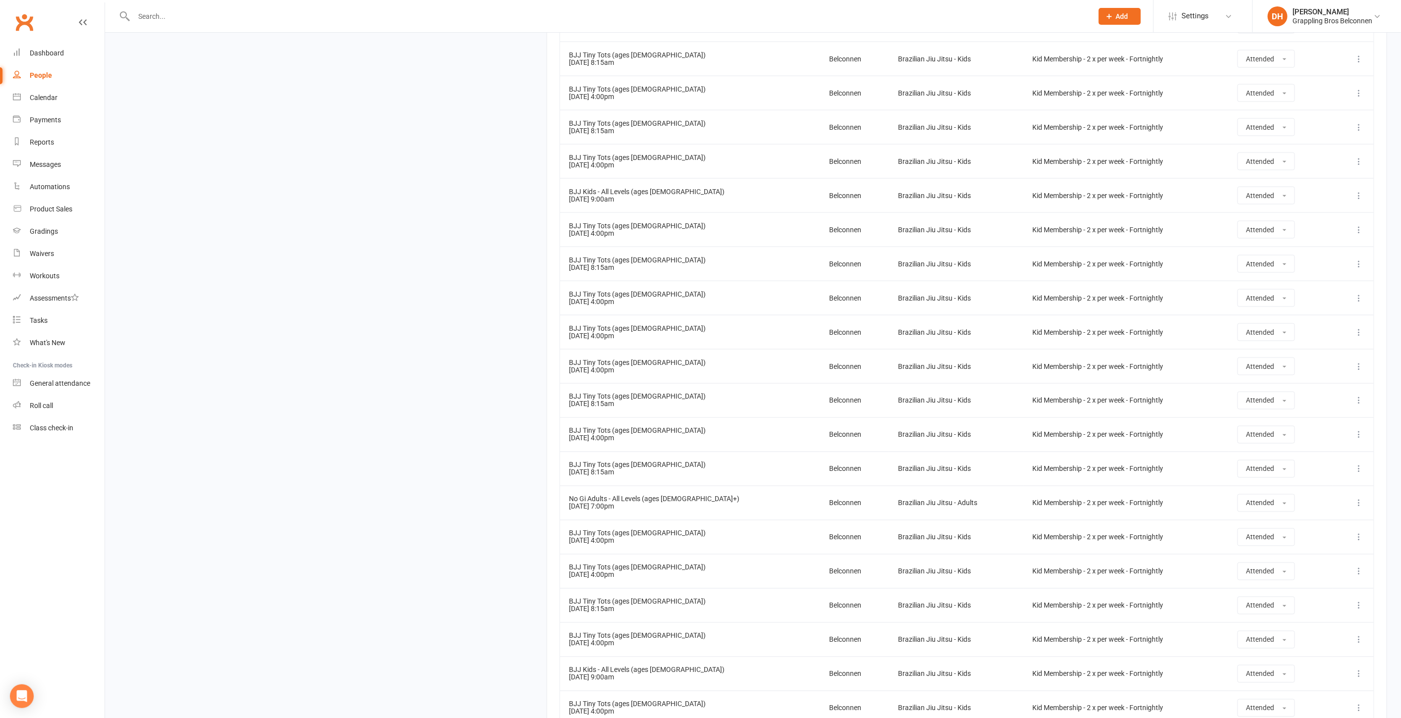
click at [378, 13] on input "text" at bounding box center [608, 16] width 955 height 14
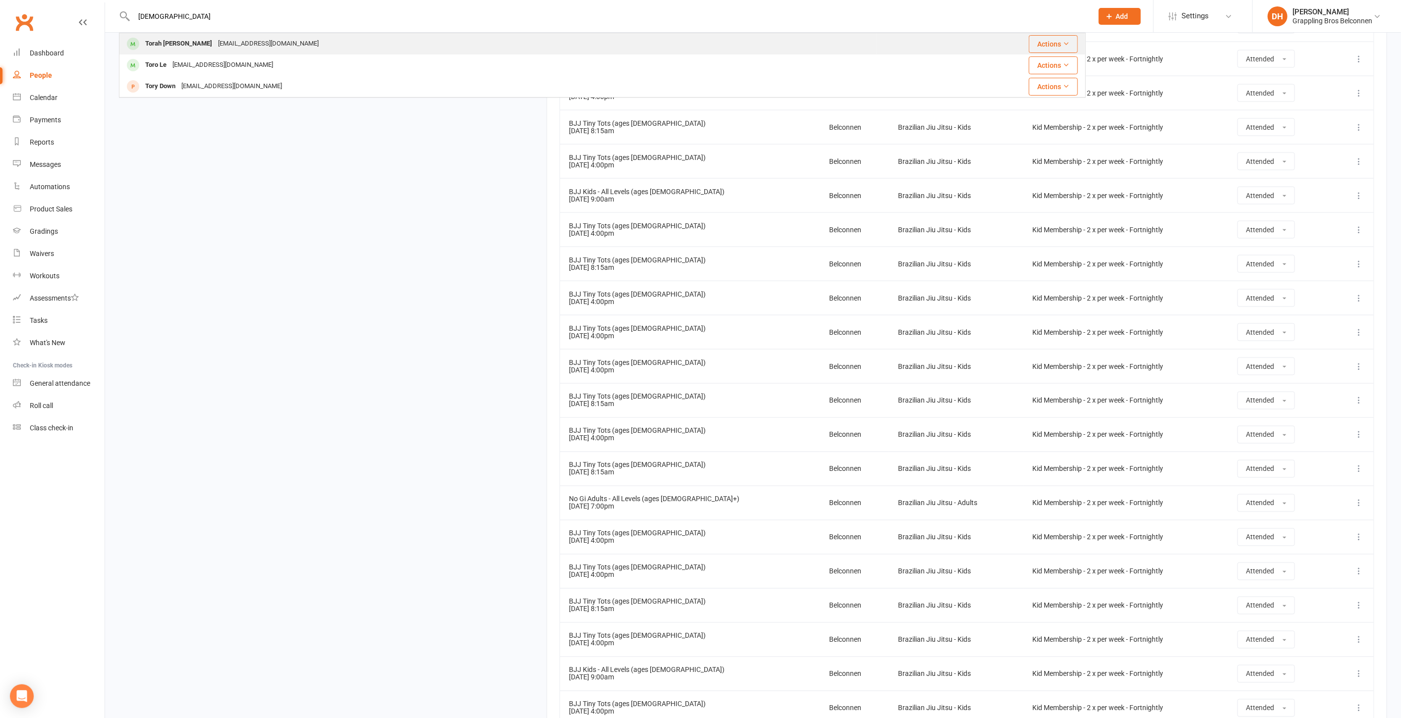
type input "torah"
click at [349, 43] on div "Torah Solari tjsolari@gmail.com" at bounding box center [498, 44] width 756 height 20
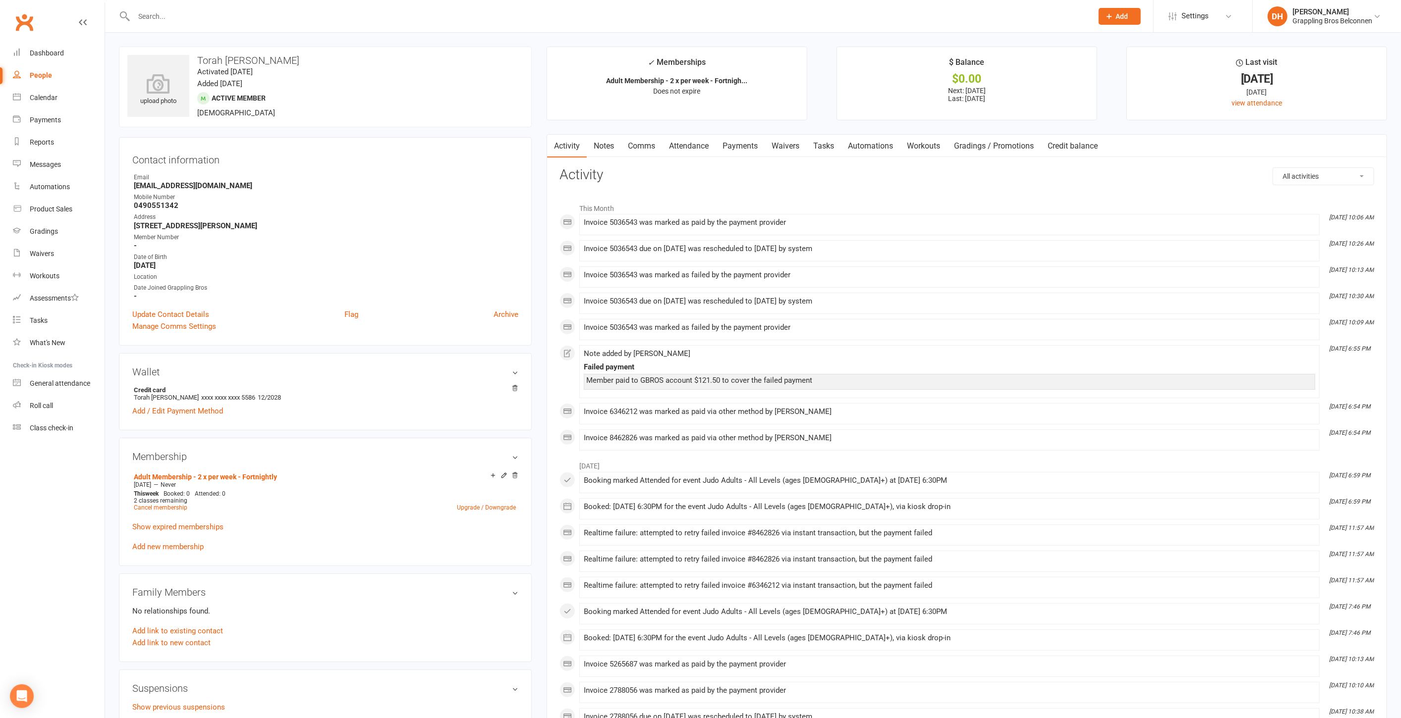
click at [750, 141] on link "Payments" at bounding box center [739, 146] width 49 height 23
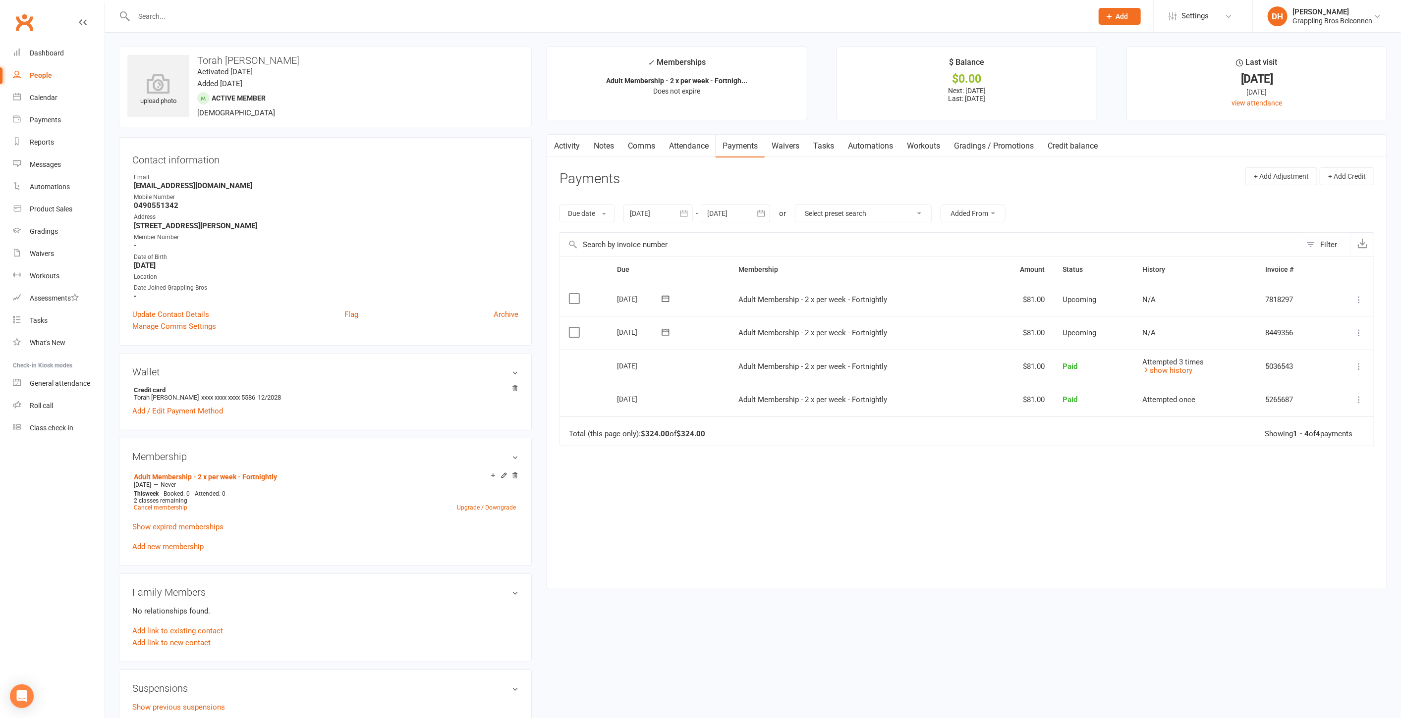
click at [778, 144] on link "Waivers" at bounding box center [785, 146] width 42 height 23
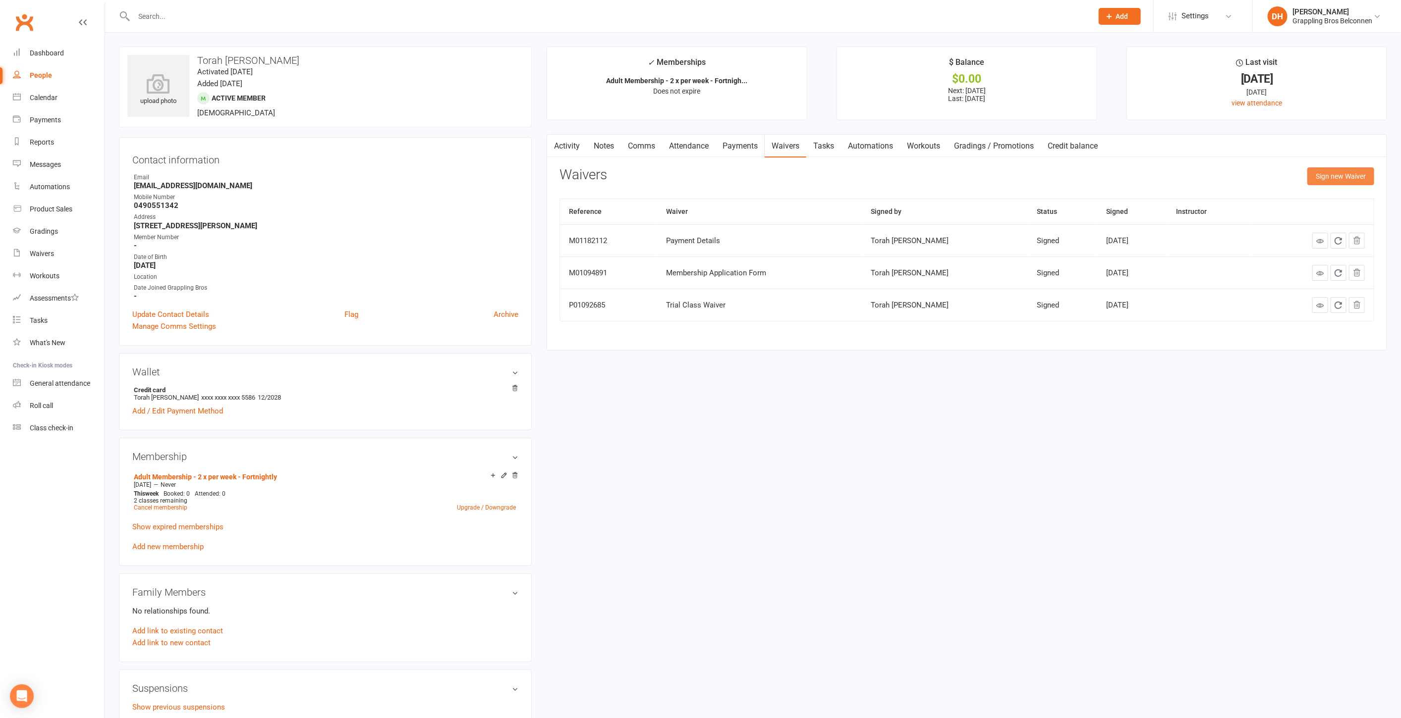
drag, startPoint x: 1320, startPoint y: 174, endPoint x: 1306, endPoint y: 175, distance: 13.4
click at [1320, 174] on button "Sign new Waiver" at bounding box center [1340, 176] width 67 height 18
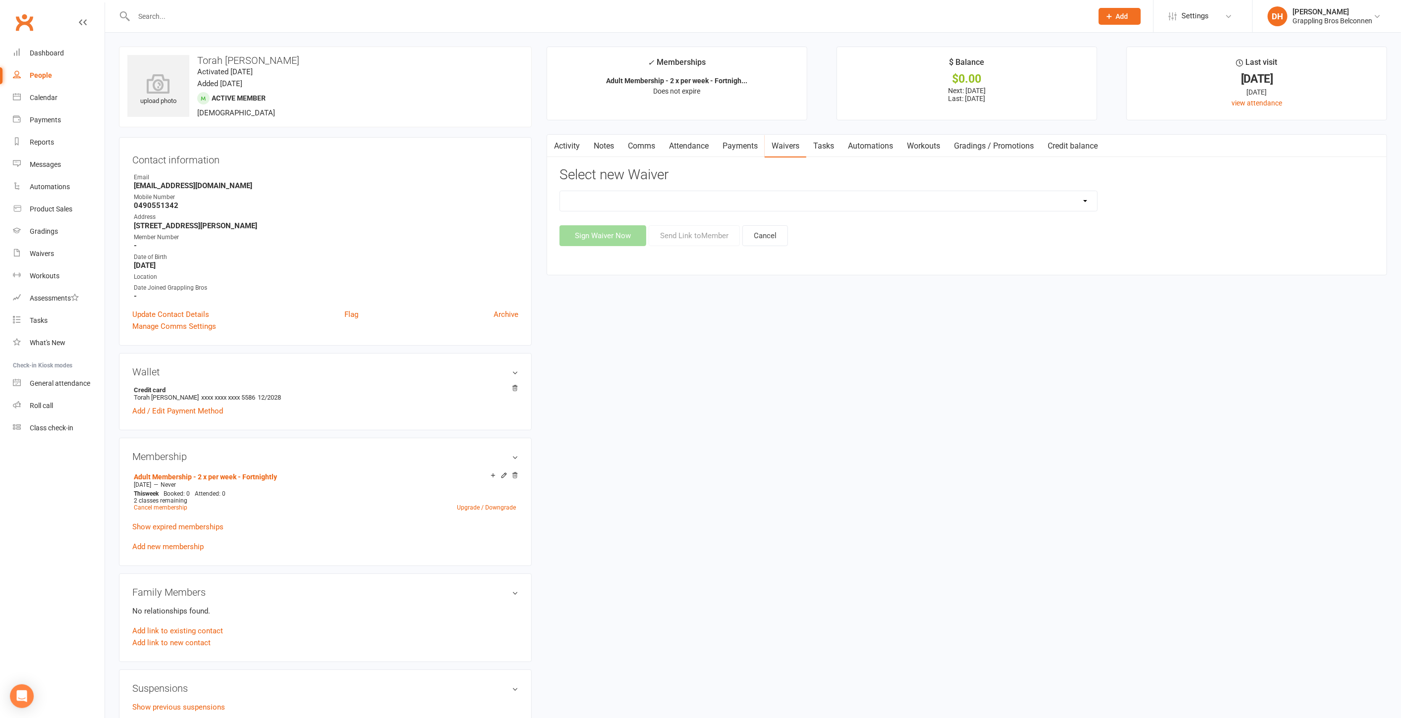
click at [809, 199] on select "Existing Adult Member Details Existing Adult Member Details With Current Rank E…" at bounding box center [828, 201] width 537 height 20
select select "5408"
click at [560, 191] on select "Existing Adult Member Details Existing Adult Member Details With Current Rank E…" at bounding box center [828, 201] width 537 height 20
click at [704, 234] on button "Send Link to Member" at bounding box center [693, 235] width 91 height 21
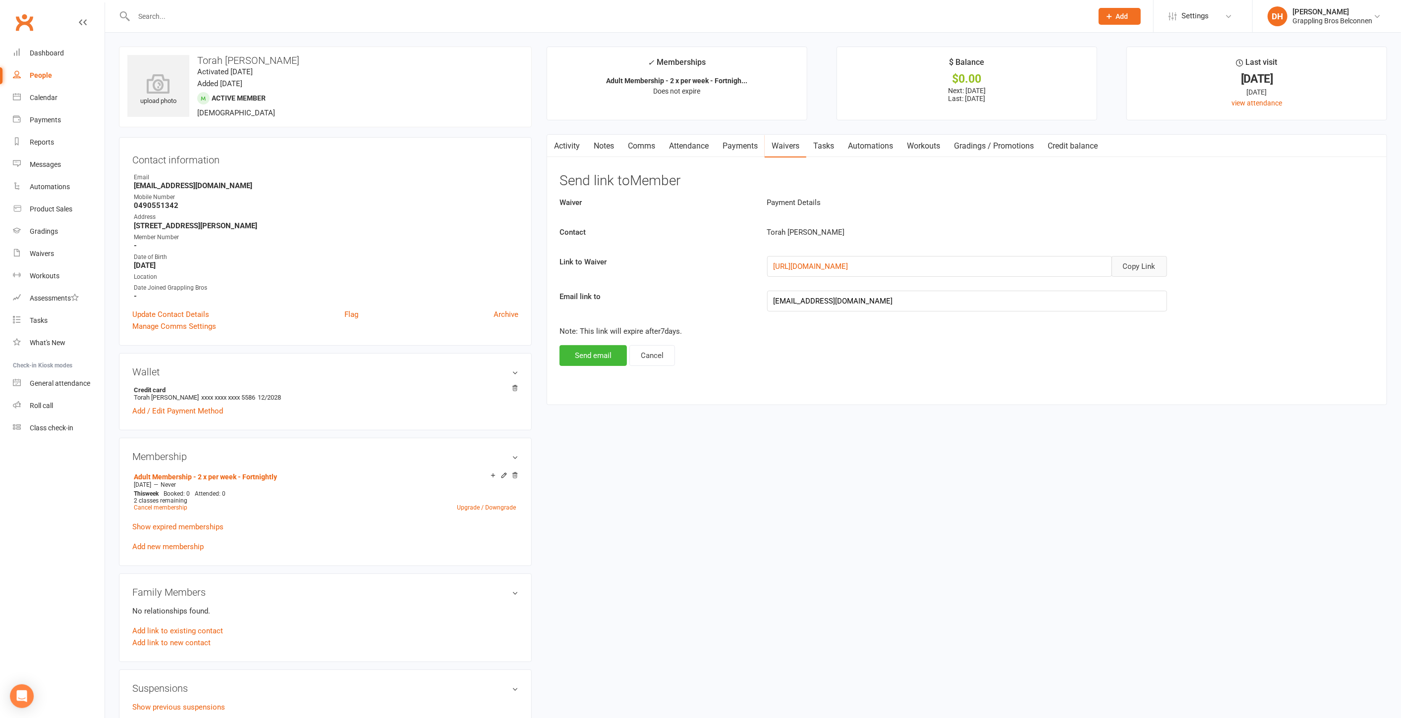
click at [1127, 262] on button "Copy Link" at bounding box center [1138, 266] width 55 height 21
click at [1322, 17] on div "Grappling Bros Belconnen" at bounding box center [1332, 20] width 80 height 9
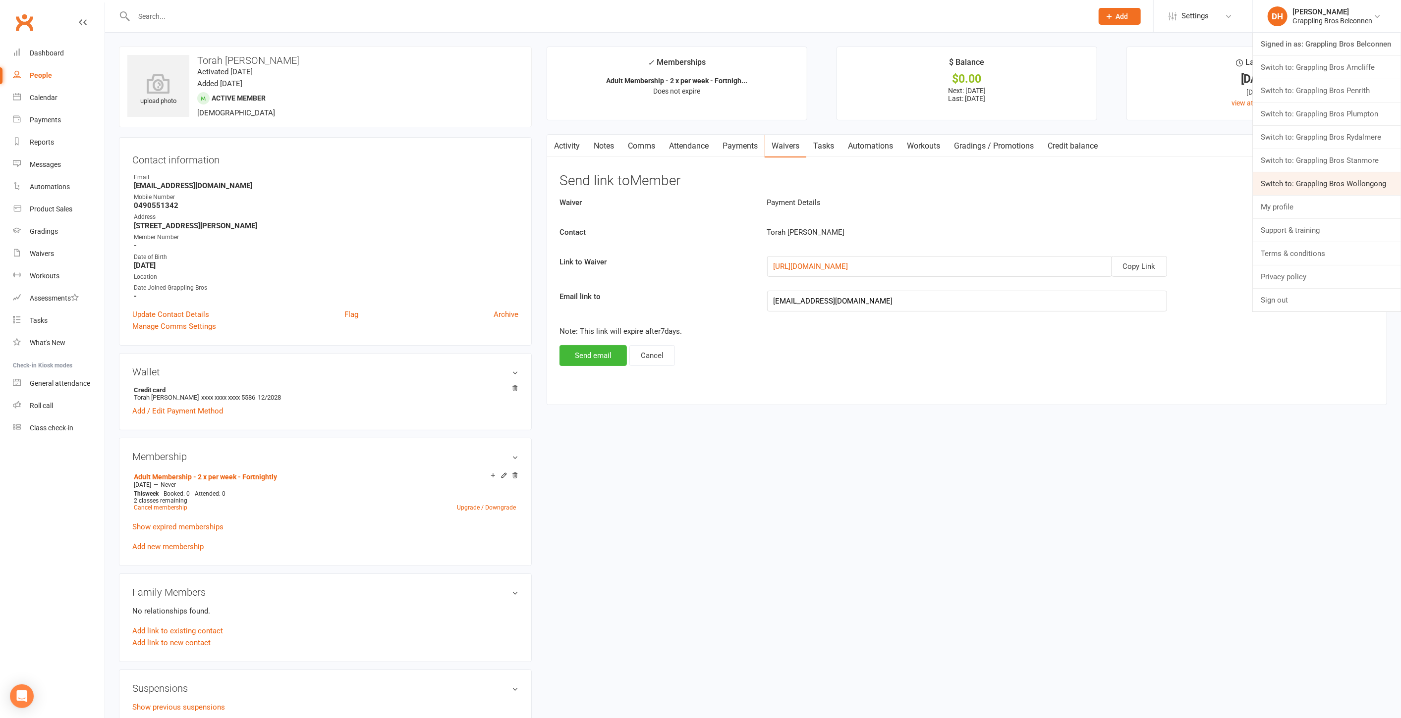
click at [1296, 175] on link "Switch to: Grappling Bros Wollongong" at bounding box center [1326, 183] width 148 height 23
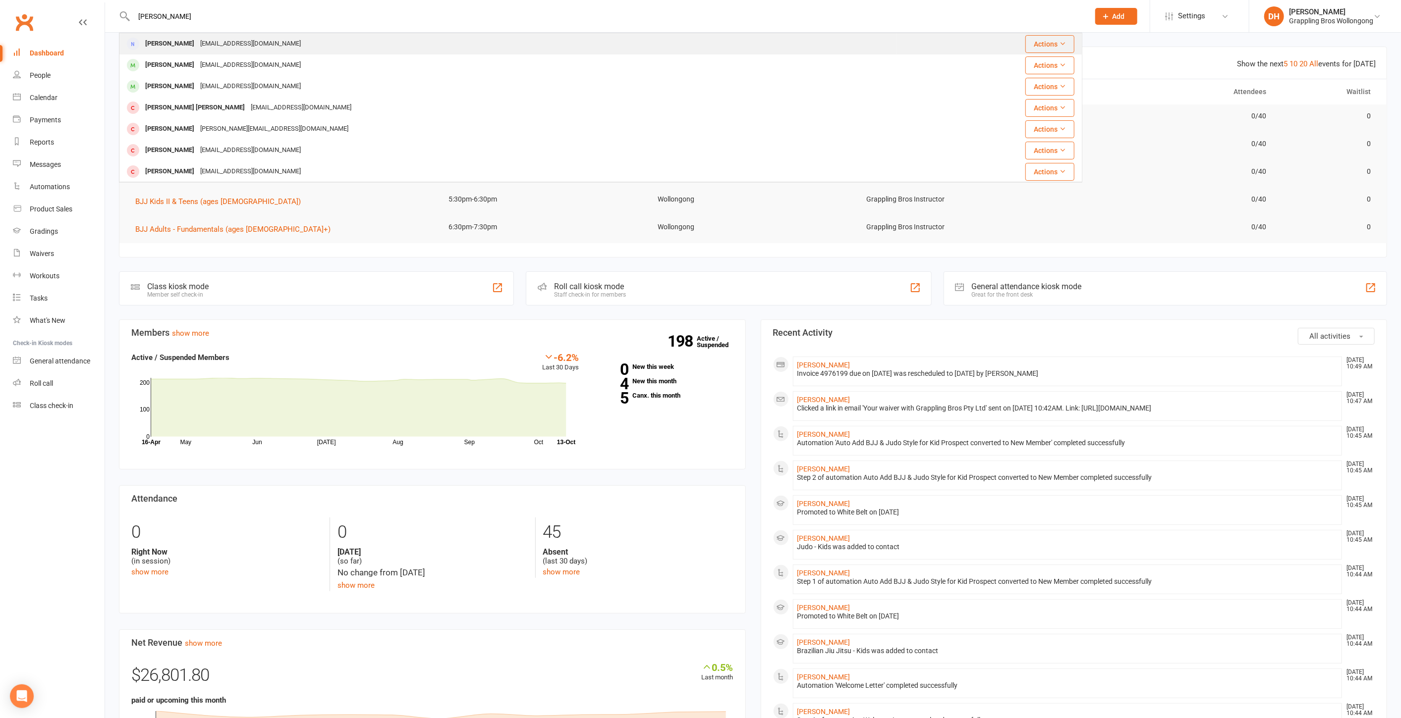
type input "[PERSON_NAME]"
click at [312, 45] on div "[PERSON_NAME] [EMAIL_ADDRESS][DOMAIN_NAME]" at bounding box center [508, 44] width 776 height 20
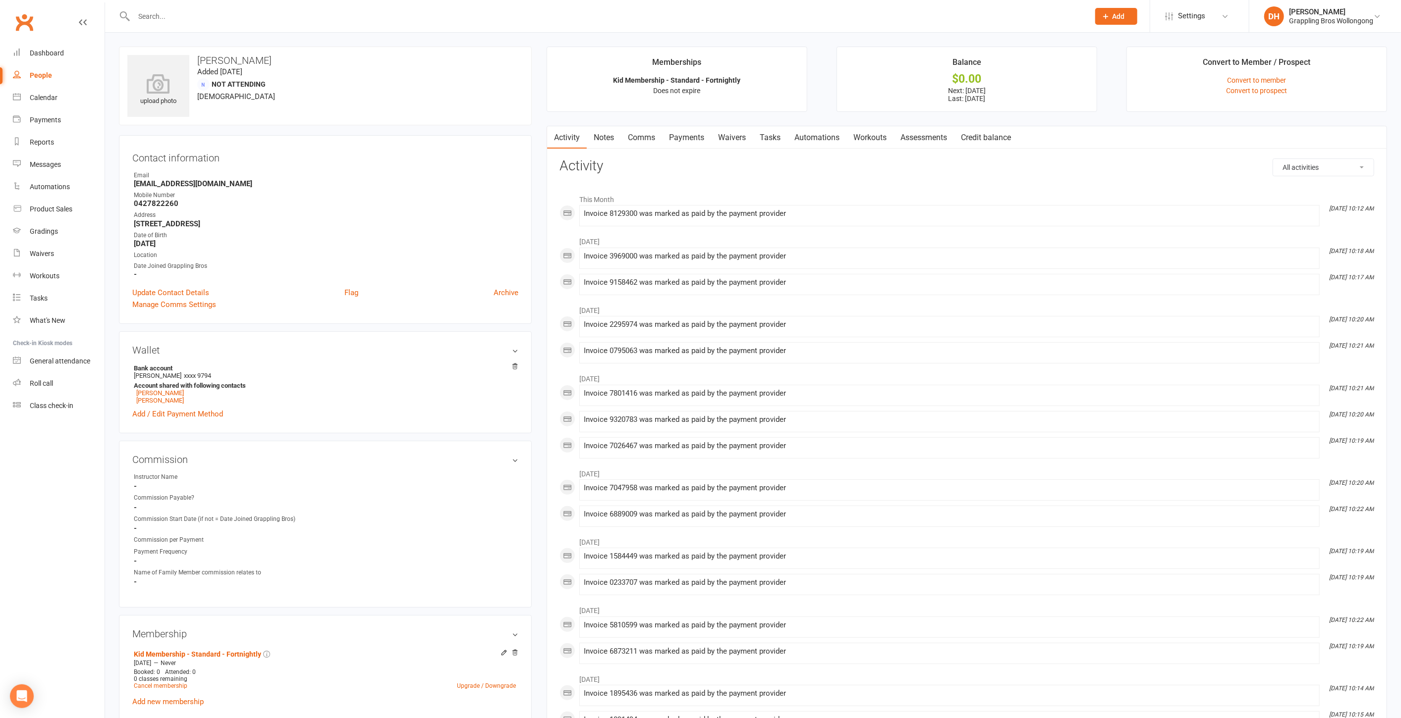
click at [684, 139] on link "Payments" at bounding box center [686, 137] width 49 height 23
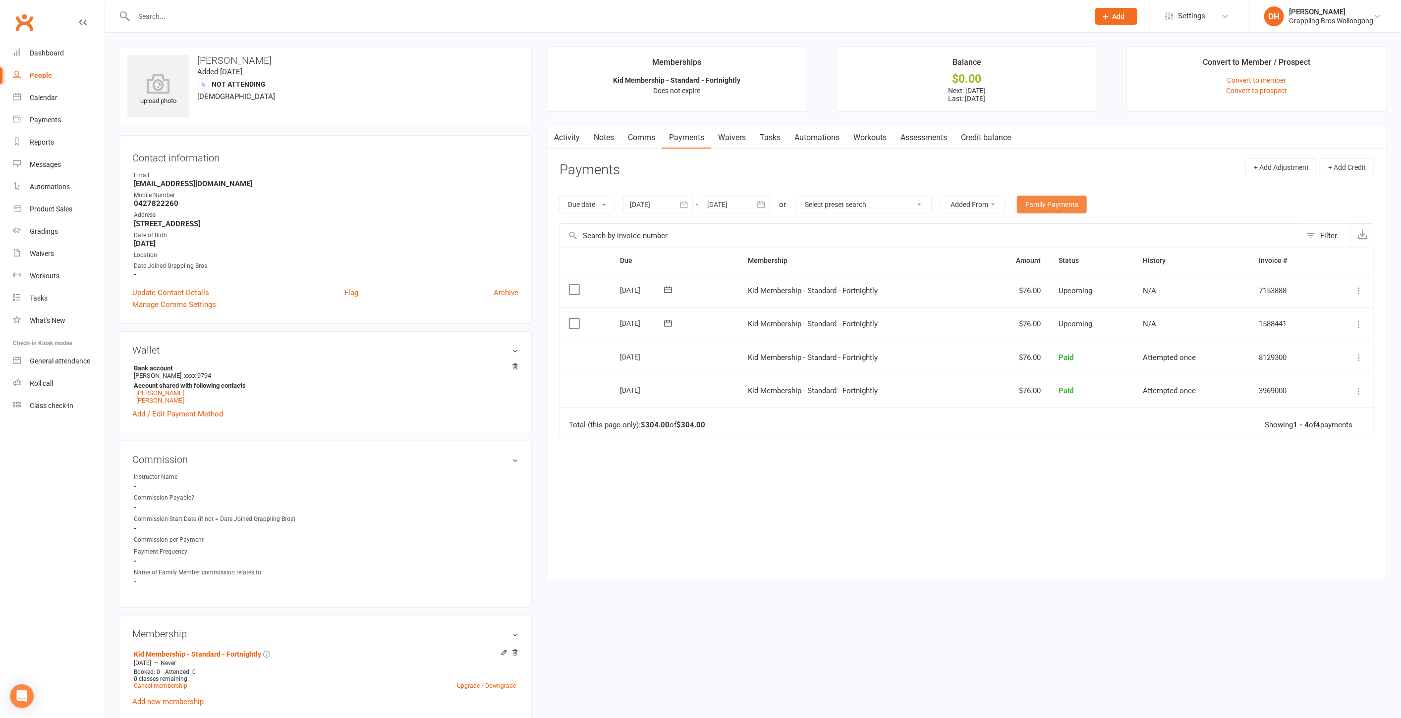
click at [1039, 204] on link "Family Payments" at bounding box center [1052, 205] width 70 height 18
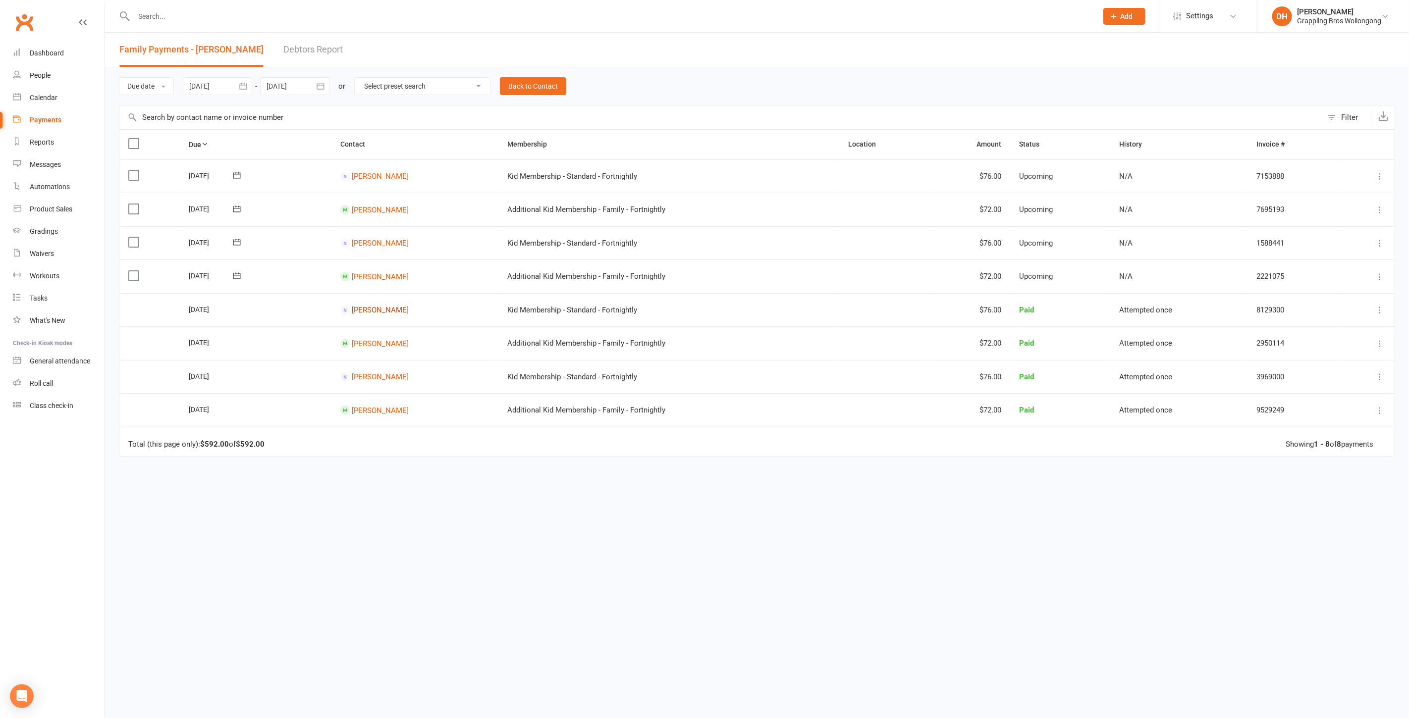
click at [387, 306] on link "[PERSON_NAME]" at bounding box center [380, 310] width 57 height 9
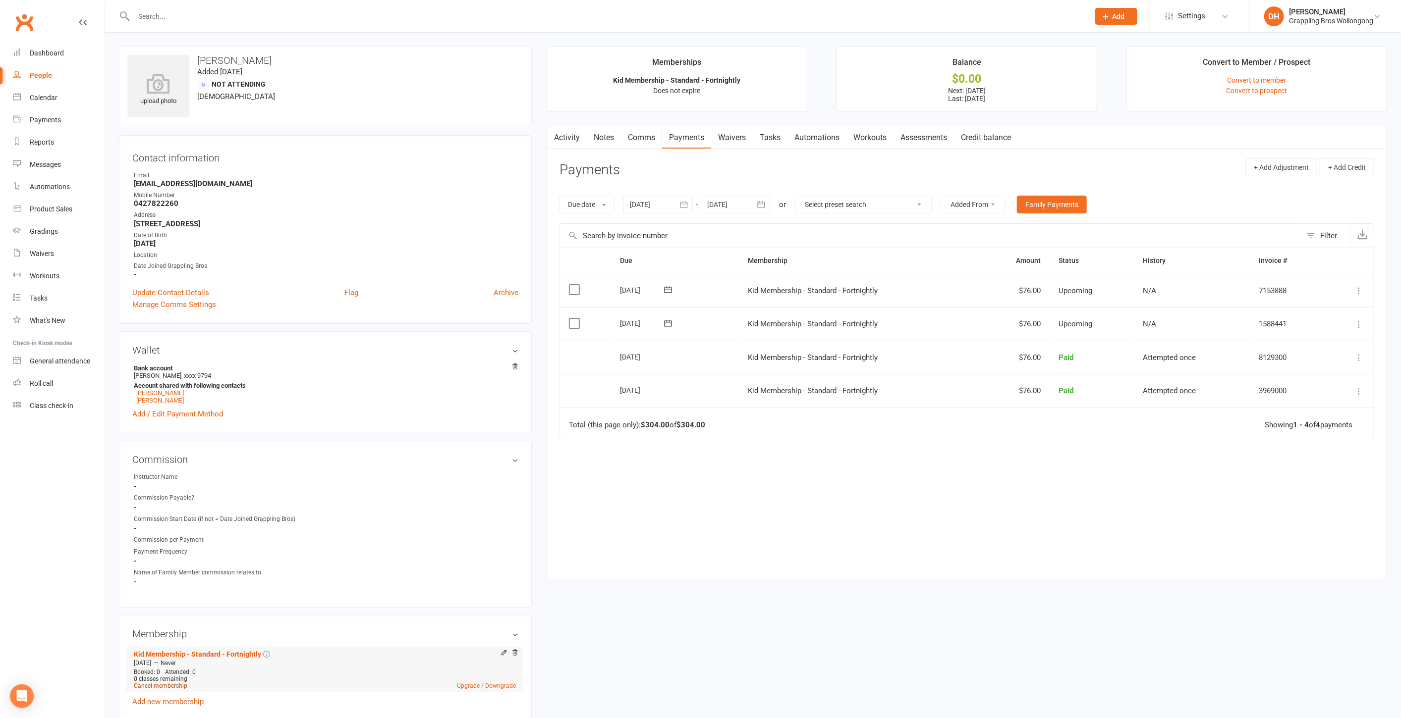
click at [161, 684] on link "Cancel membership" at bounding box center [161, 686] width 54 height 7
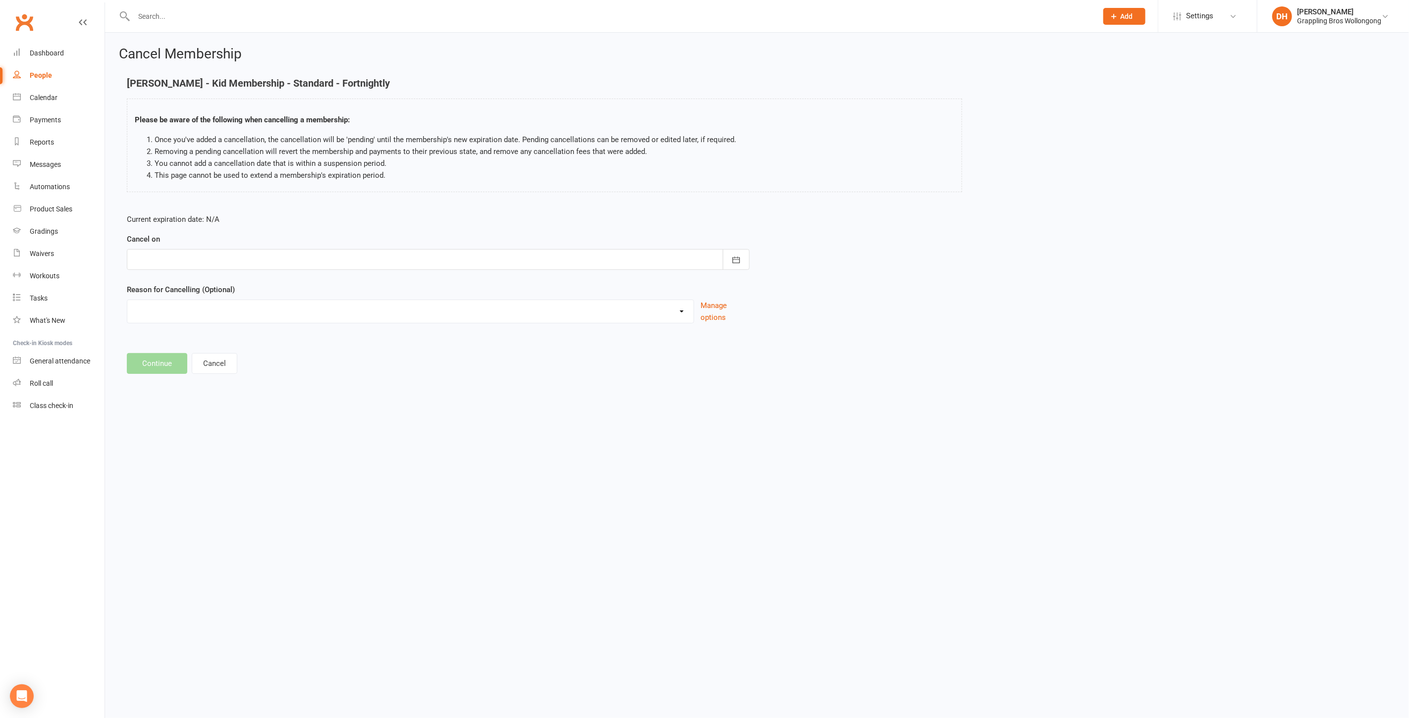
click at [254, 254] on div at bounding box center [438, 259] width 623 height 21
click at [297, 375] on span "25" at bounding box center [300, 379] width 8 height 8
type input "[DATE]"
click at [210, 315] on select "Ezidebit Dispute Failed Payments Going Overseas Holiday Injury Work Commitments…" at bounding box center [410, 310] width 566 height 20
select select "6"
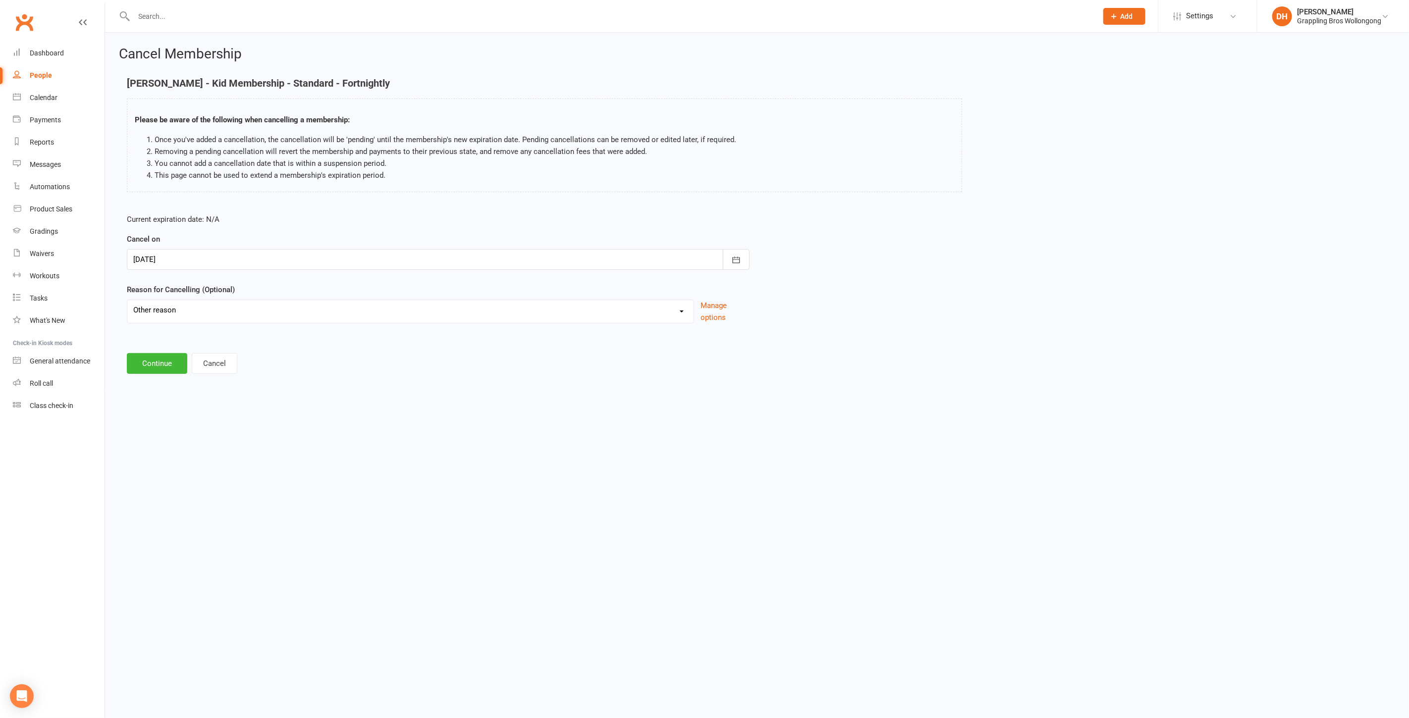
click at [127, 300] on select "Ezidebit Dispute Failed Payments Going Overseas Holiday Injury Work Commitments…" at bounding box center [410, 310] width 566 height 20
click at [199, 364] on input at bounding box center [438, 363] width 623 height 21
type input "taking a break"
click at [173, 420] on button "Continue" at bounding box center [157, 414] width 60 height 21
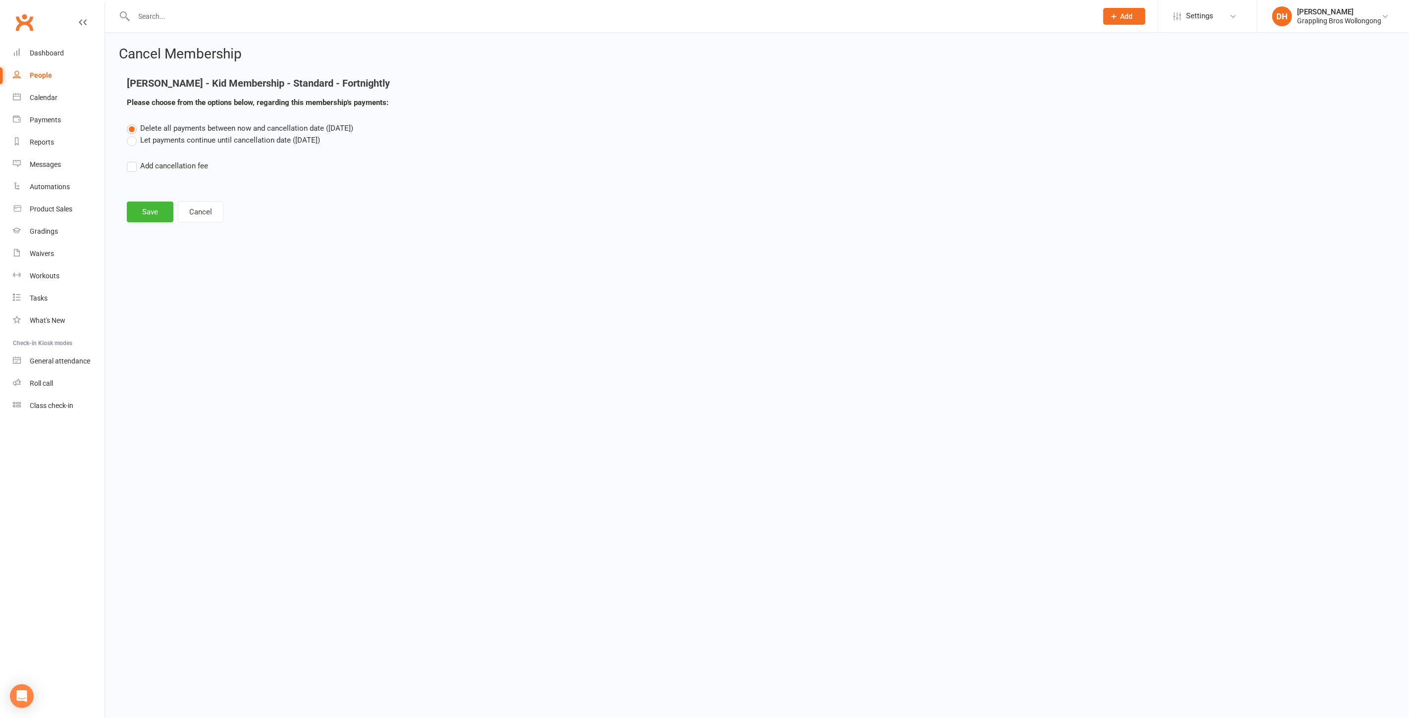
click at [189, 144] on label "Let payments continue until cancellation date ([DATE])" at bounding box center [223, 140] width 193 height 12
click at [133, 134] on input "Let payments continue until cancellation date ([DATE])" at bounding box center [130, 134] width 6 height 0
click at [140, 212] on button "Save" at bounding box center [150, 212] width 47 height 21
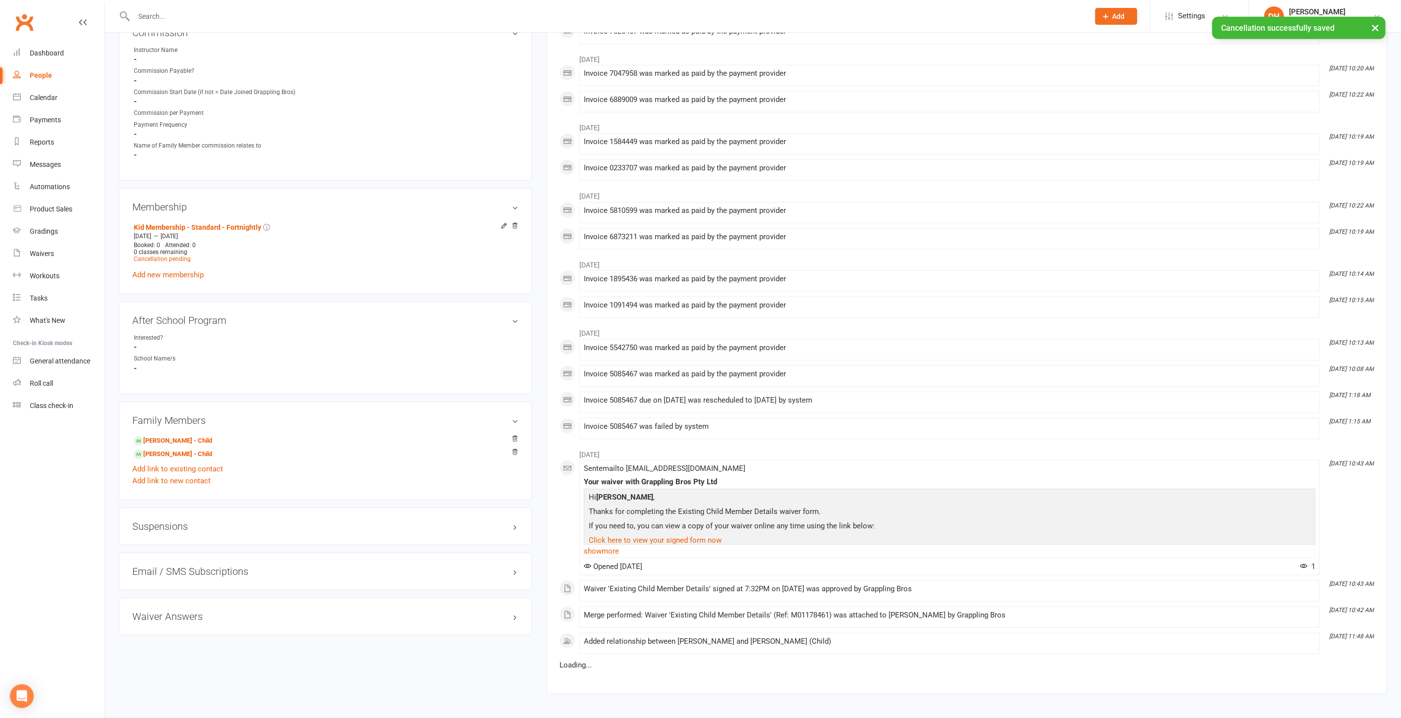
scroll to position [456, 0]
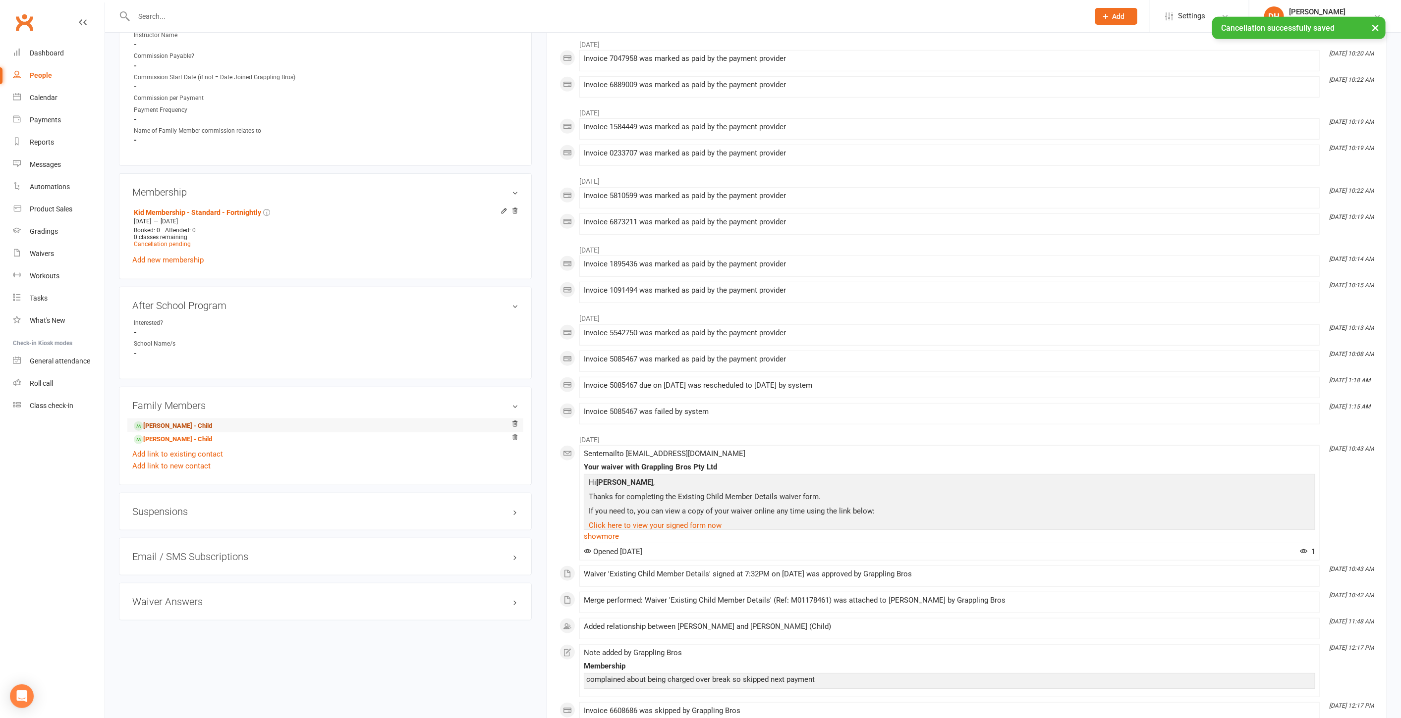
click at [184, 426] on link "[PERSON_NAME] - Child" at bounding box center [173, 426] width 78 height 10
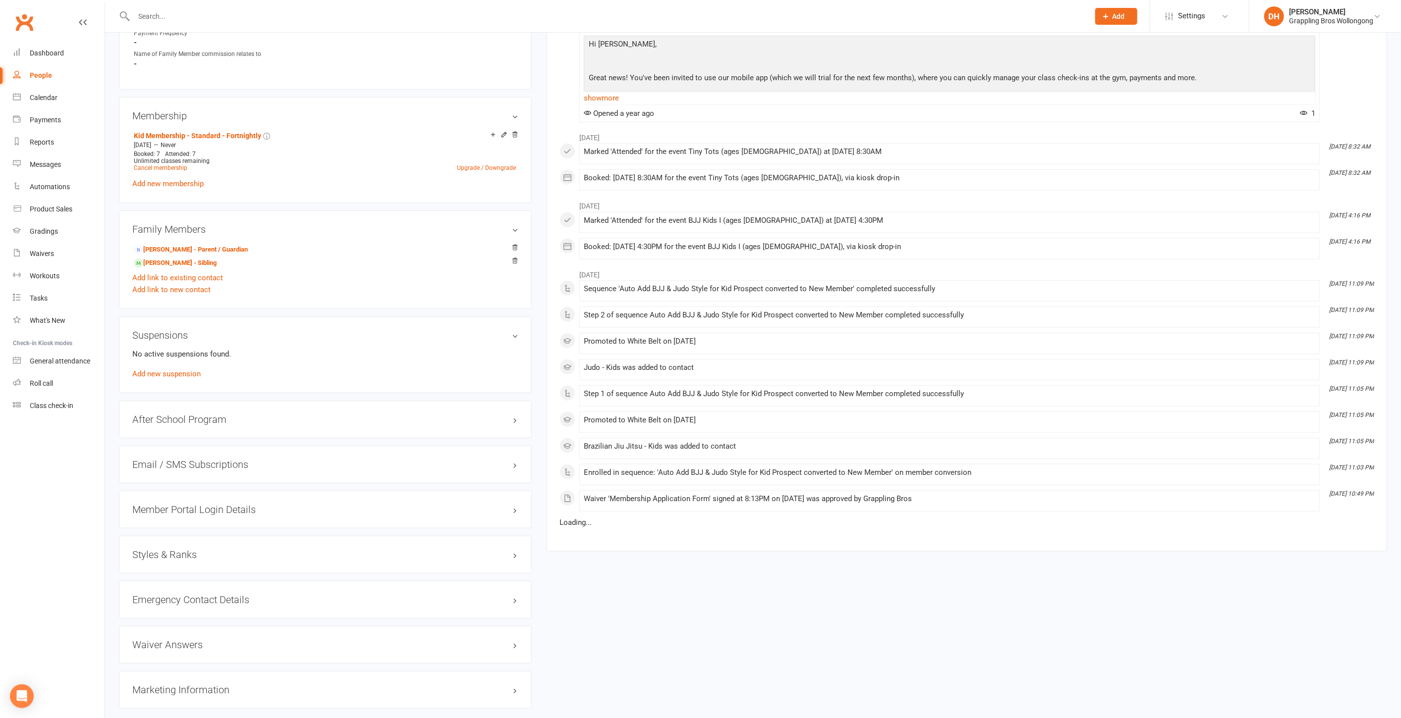
scroll to position [618, 0]
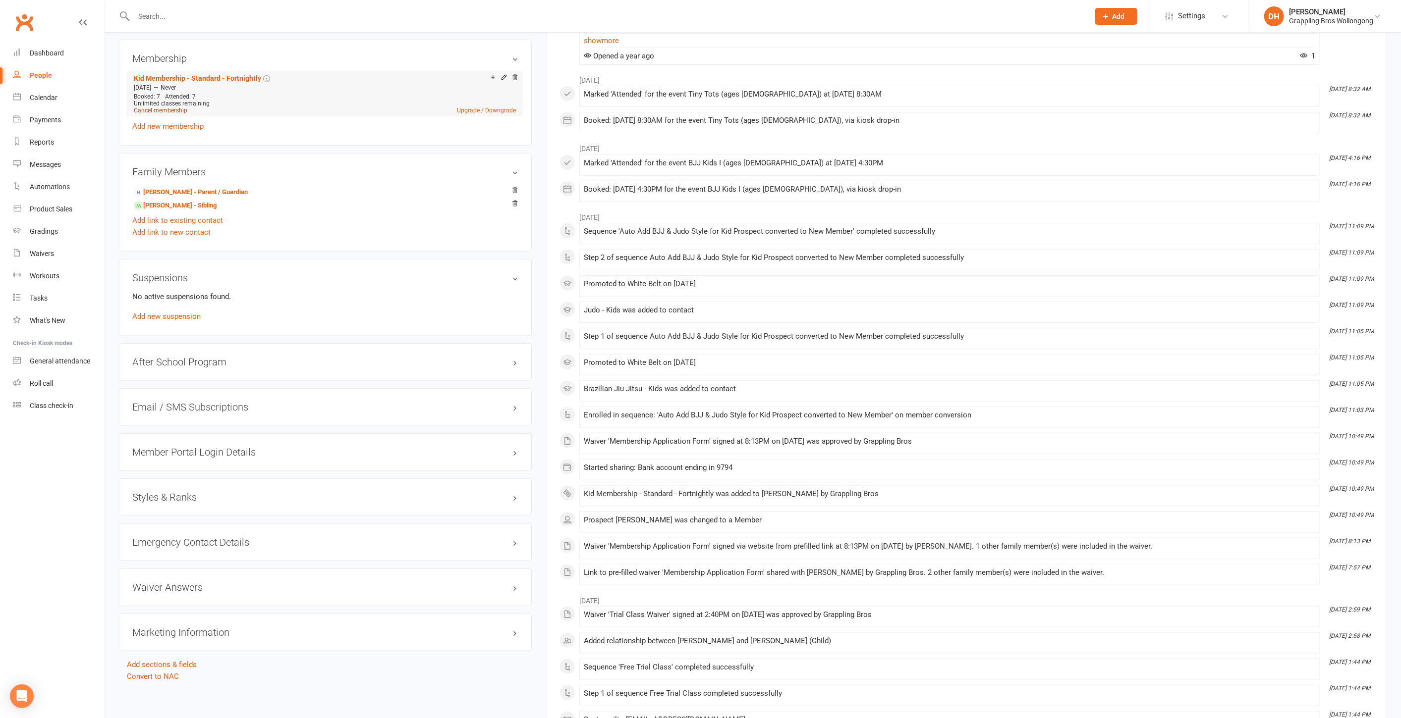
click at [177, 107] on link "Cancel membership" at bounding box center [161, 110] width 54 height 7
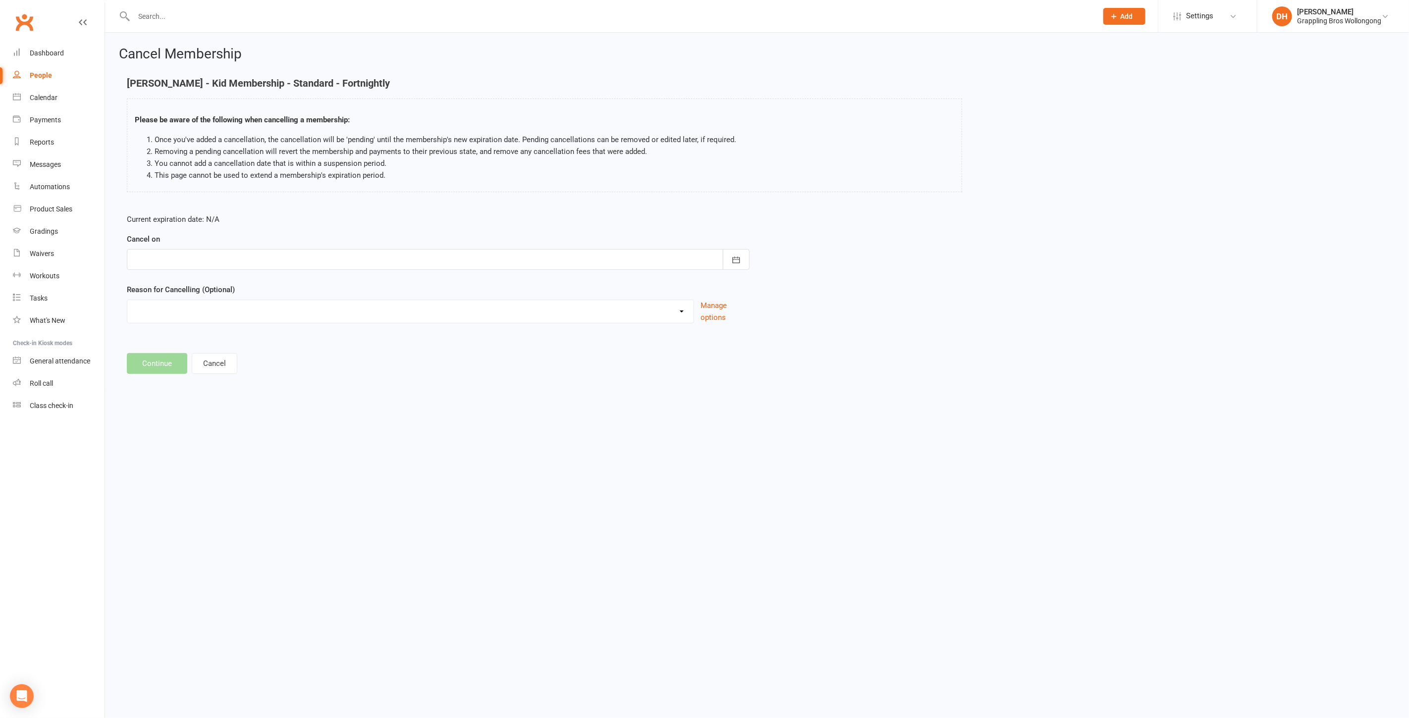
click at [240, 266] on div at bounding box center [438, 259] width 623 height 21
click at [301, 376] on button "25" at bounding box center [299, 379] width 25 height 18
type input "[DATE]"
click at [217, 305] on select "Ezidebit Dispute Failed Payments Going Overseas Holiday Injury Work Commitments…" at bounding box center [410, 310] width 566 height 20
select select "6"
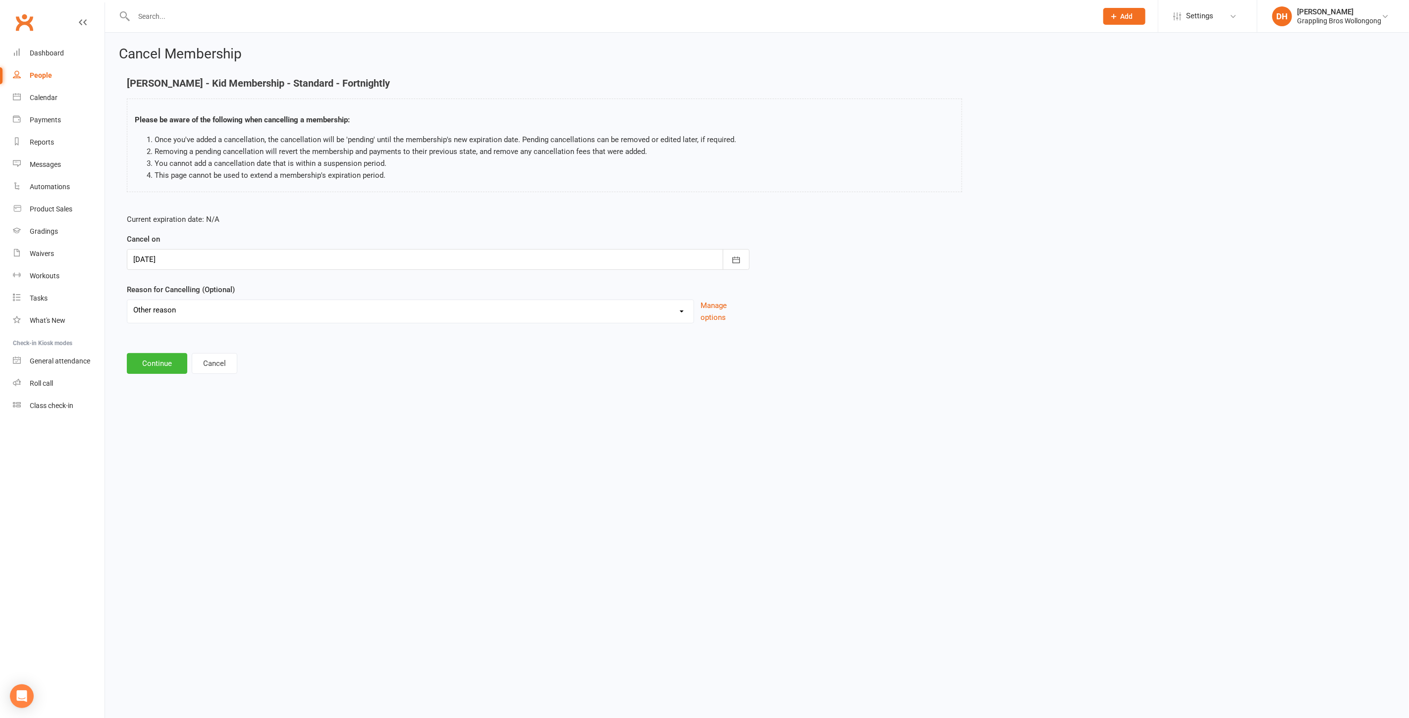
click at [127, 300] on select "Ezidebit Dispute Failed Payments Going Overseas Holiday Injury Work Commitments…" at bounding box center [410, 310] width 566 height 20
drag, startPoint x: 195, startPoint y: 380, endPoint x: 200, endPoint y: 370, distance: 10.9
click at [200, 370] on input at bounding box center [438, 363] width 623 height 21
type input "Taking a break"
click at [157, 418] on button "Continue" at bounding box center [157, 414] width 60 height 21
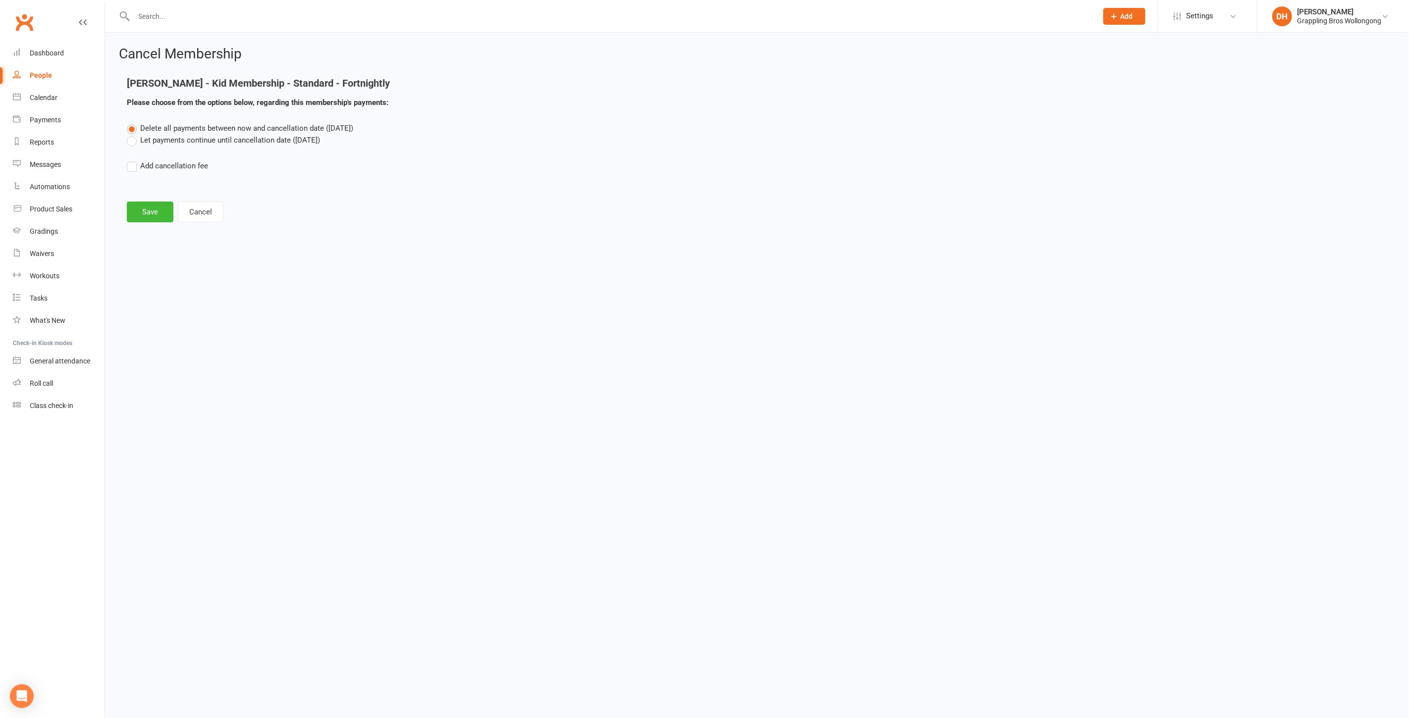
click at [199, 138] on label "Let payments continue until cancellation date ([DATE])" at bounding box center [223, 140] width 193 height 12
click at [133, 134] on input "Let payments continue until cancellation date ([DATE])" at bounding box center [130, 134] width 6 height 0
click at [156, 209] on button "Save" at bounding box center [150, 212] width 47 height 21
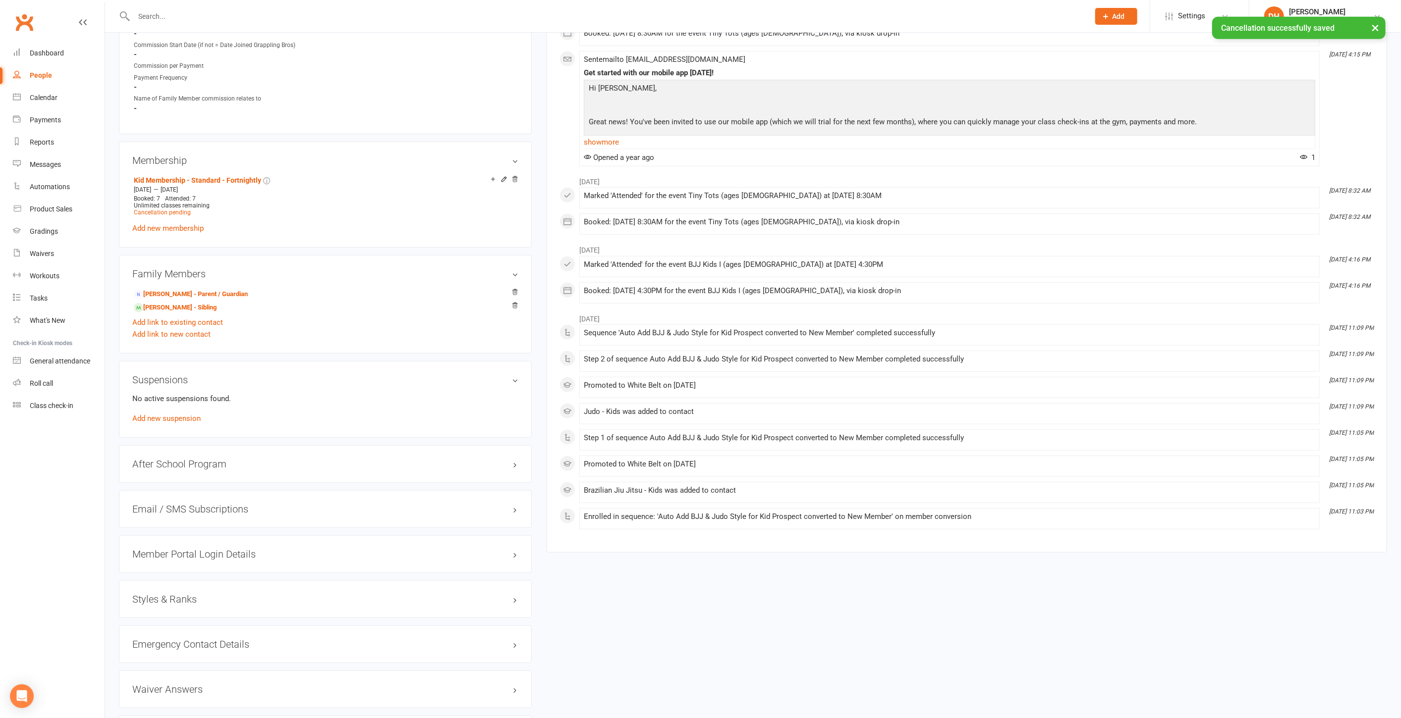
scroll to position [628, 0]
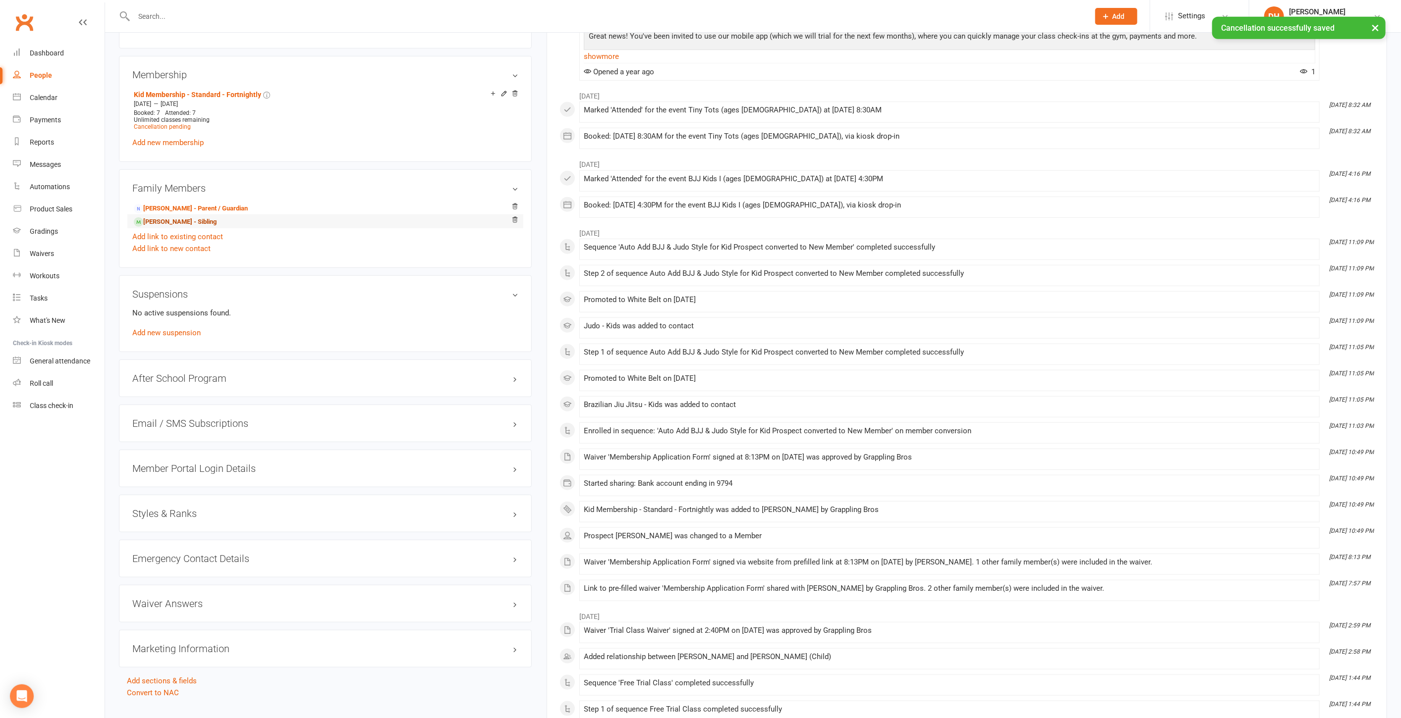
click at [157, 217] on link "[PERSON_NAME] - Sibling" at bounding box center [175, 222] width 83 height 10
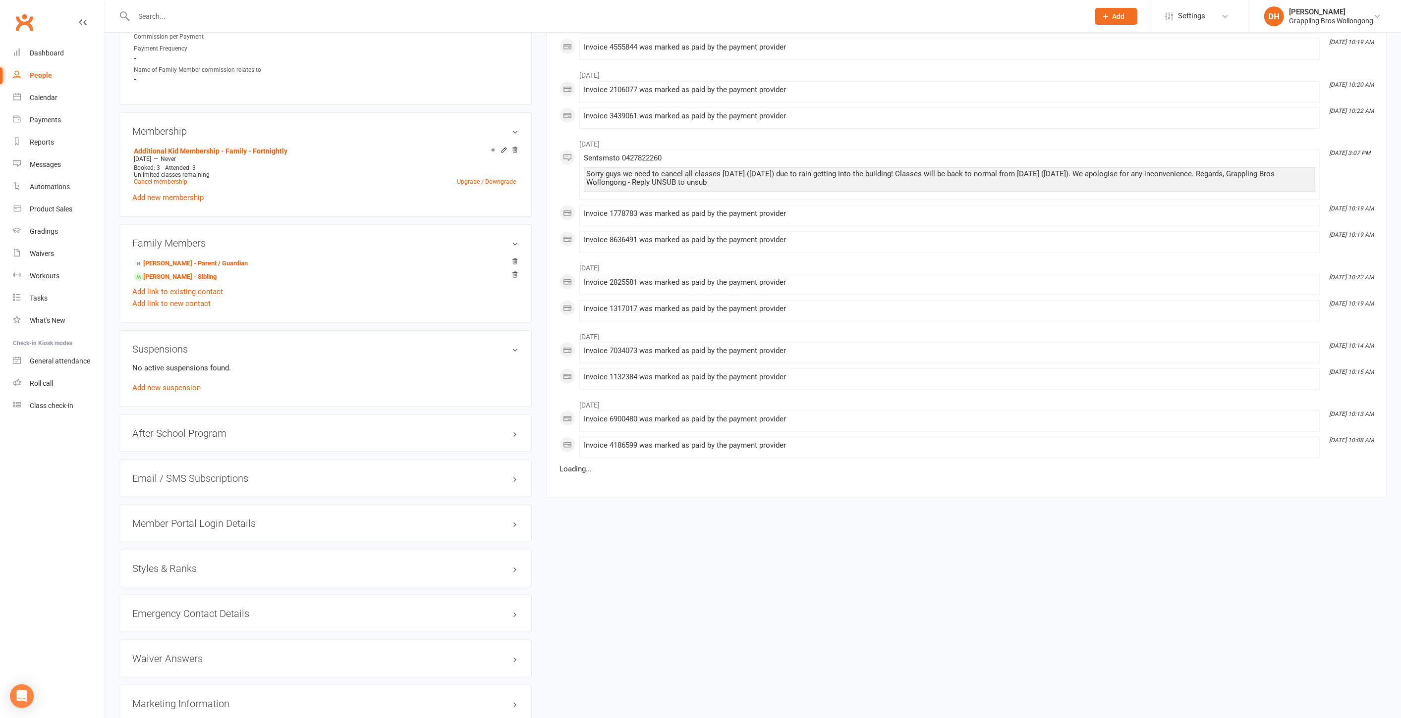
scroll to position [628, 0]
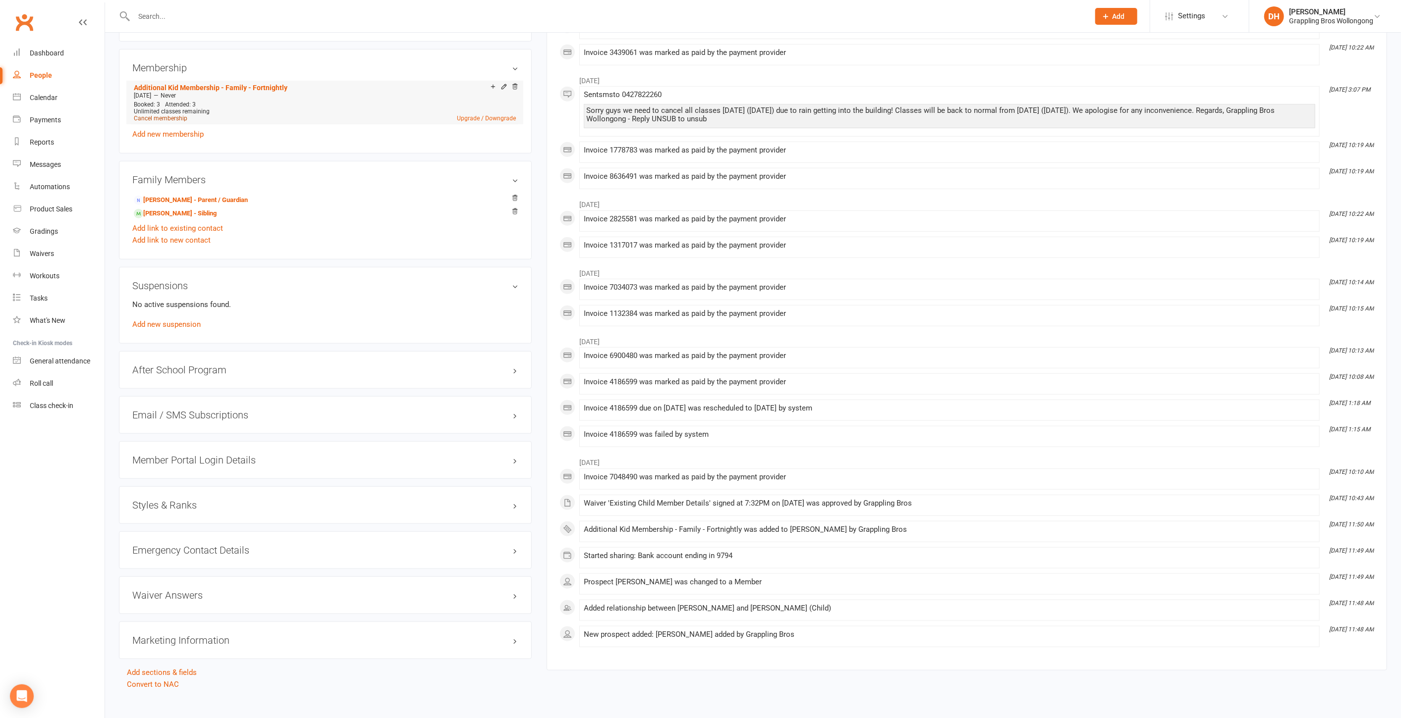
click at [165, 115] on link "Cancel membership" at bounding box center [161, 118] width 54 height 7
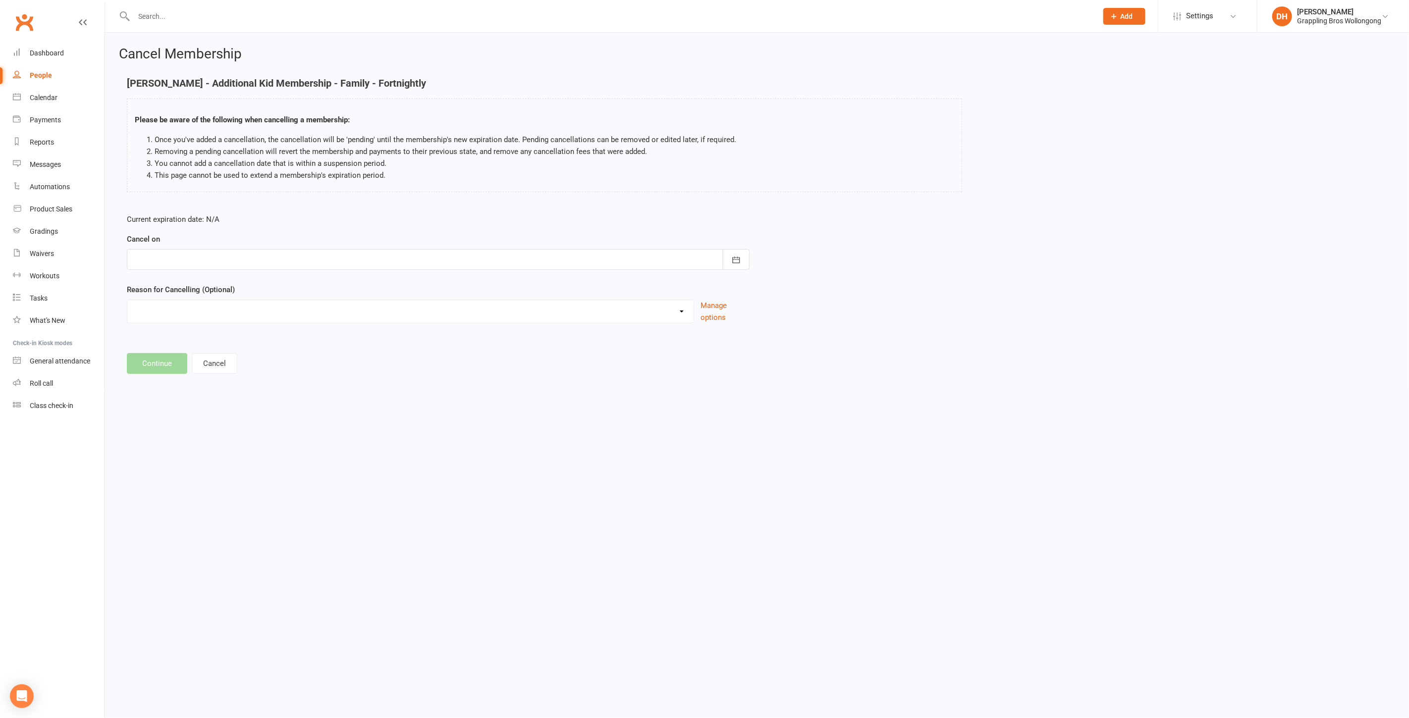
click at [181, 246] on div "Cancel on [DATE] Sun Mon Tue Wed Thu Fri Sat 40 28 29 30 01 02 03 04 41 05 06 0…" at bounding box center [438, 251] width 623 height 37
click at [179, 257] on div at bounding box center [438, 259] width 623 height 21
click at [302, 377] on button "25" at bounding box center [299, 379] width 25 height 18
type input "[DATE]"
drag, startPoint x: 175, startPoint y: 301, endPoint x: 172, endPoint y: 311, distance: 9.9
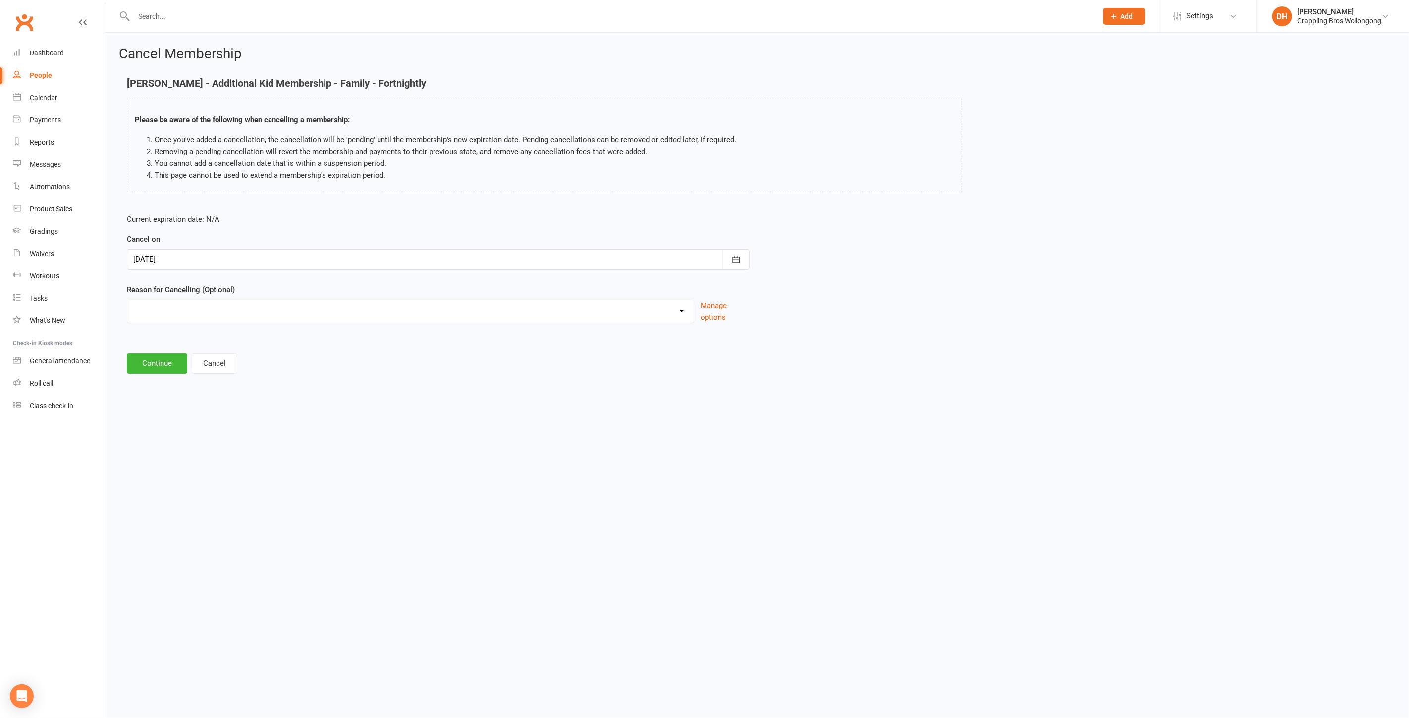
click at [175, 301] on select "Ezidebit Dispute Failed Payments Going Overseas Holiday Injury Work Commitments…" at bounding box center [410, 310] width 566 height 20
select select "6"
click at [127, 300] on select "Ezidebit Dispute Failed Payments Going Overseas Holiday Injury Work Commitments…" at bounding box center [410, 310] width 566 height 20
drag, startPoint x: 161, startPoint y: 351, endPoint x: 156, endPoint y: 362, distance: 11.7
click at [161, 354] on div "Please specify" at bounding box center [438, 355] width 623 height 37
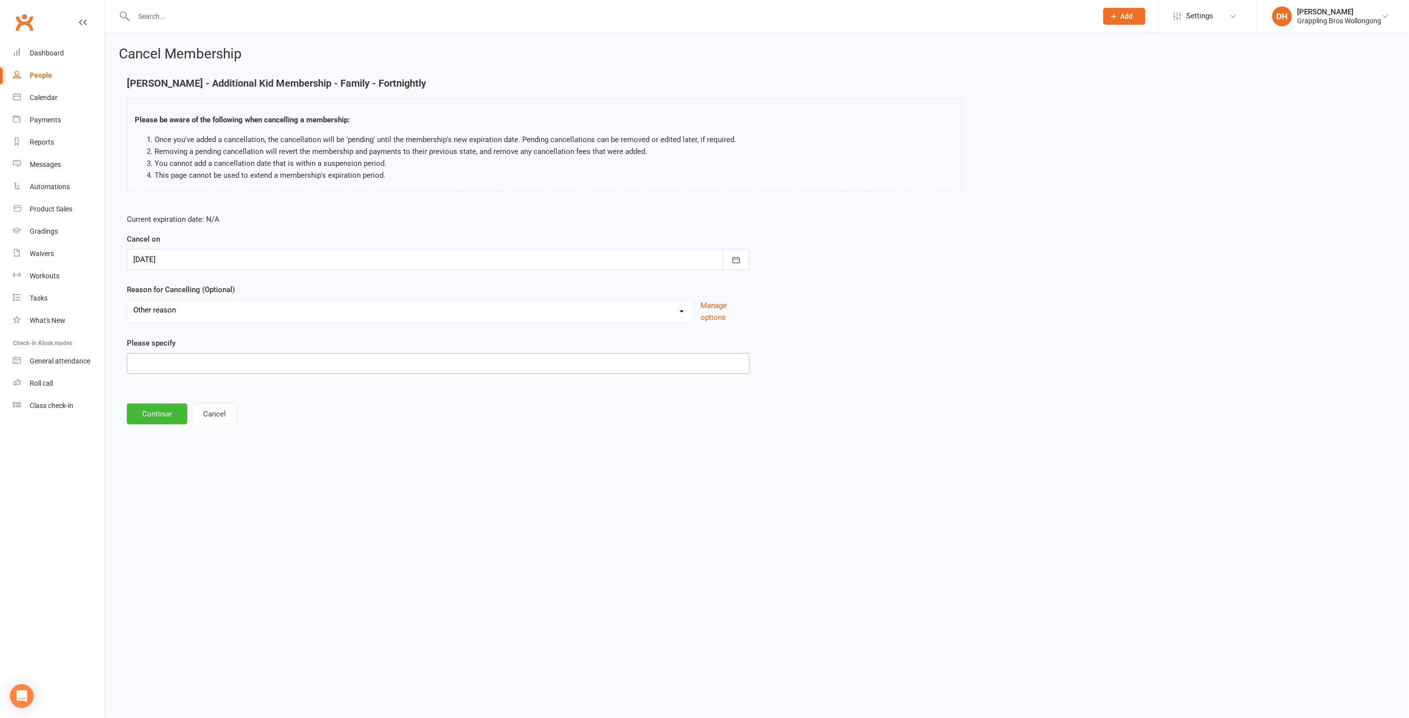
click at [155, 363] on input at bounding box center [438, 363] width 623 height 21
type input "Taking a break"
click at [157, 417] on button "Continue" at bounding box center [157, 414] width 60 height 21
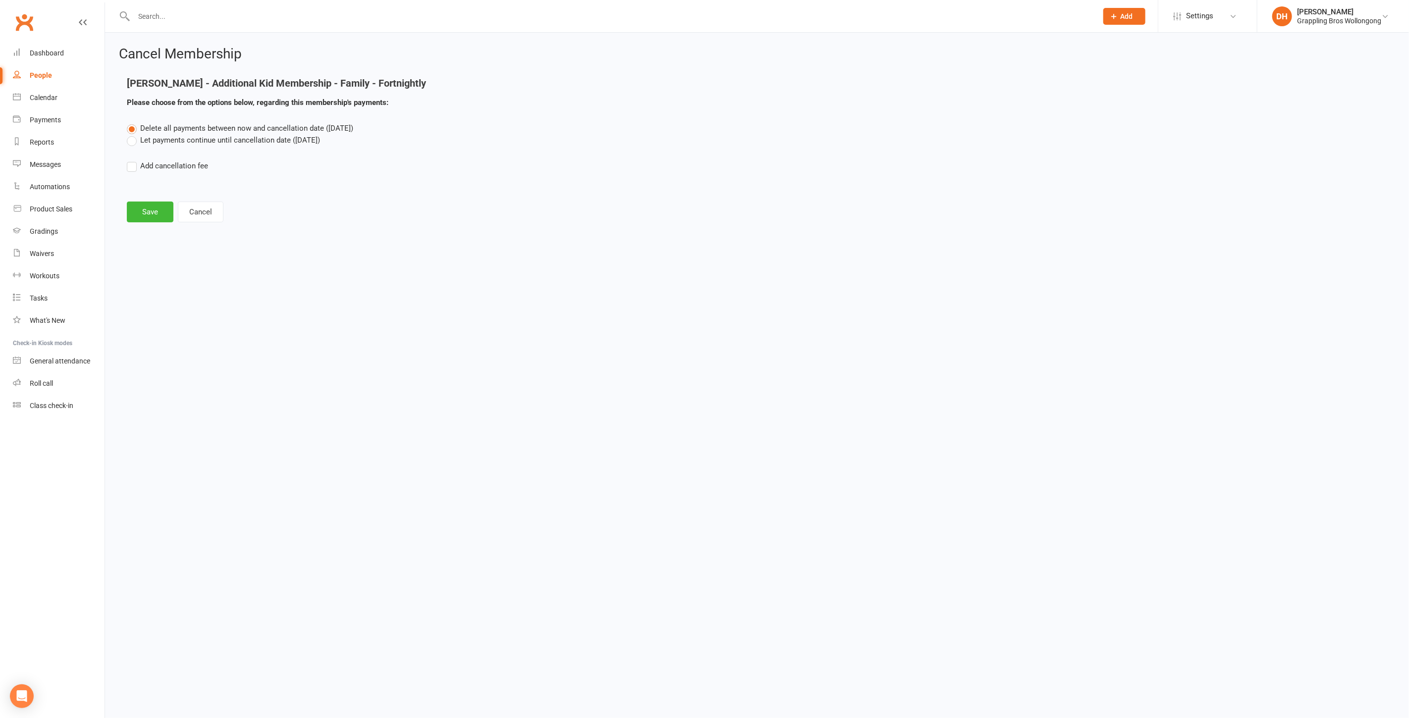
click at [243, 139] on label "Let payments continue until cancellation date (Oct 25, 2025)" at bounding box center [223, 140] width 193 height 12
click at [133, 134] on input "Let payments continue until cancellation date (Oct 25, 2025)" at bounding box center [130, 134] width 6 height 0
click at [145, 205] on button "Save" at bounding box center [150, 212] width 47 height 21
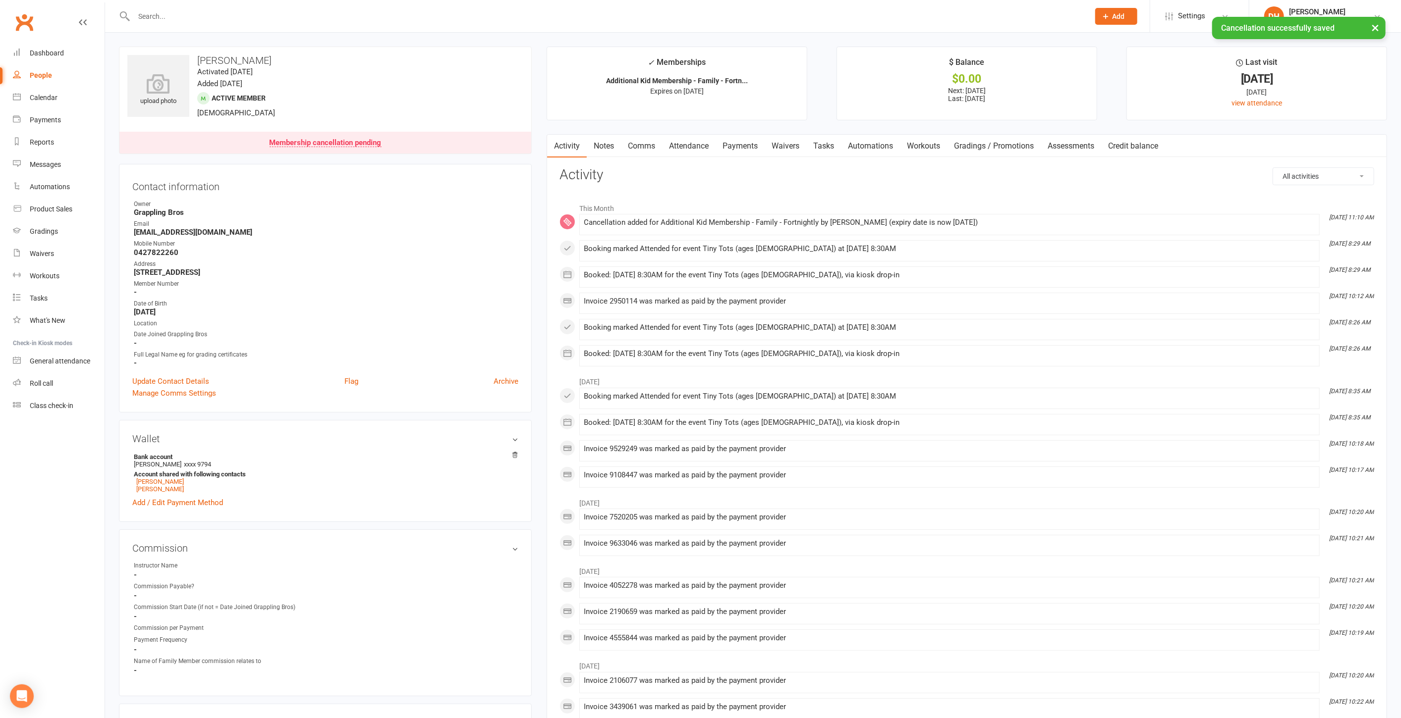
click at [724, 144] on link "Payments" at bounding box center [739, 146] width 49 height 23
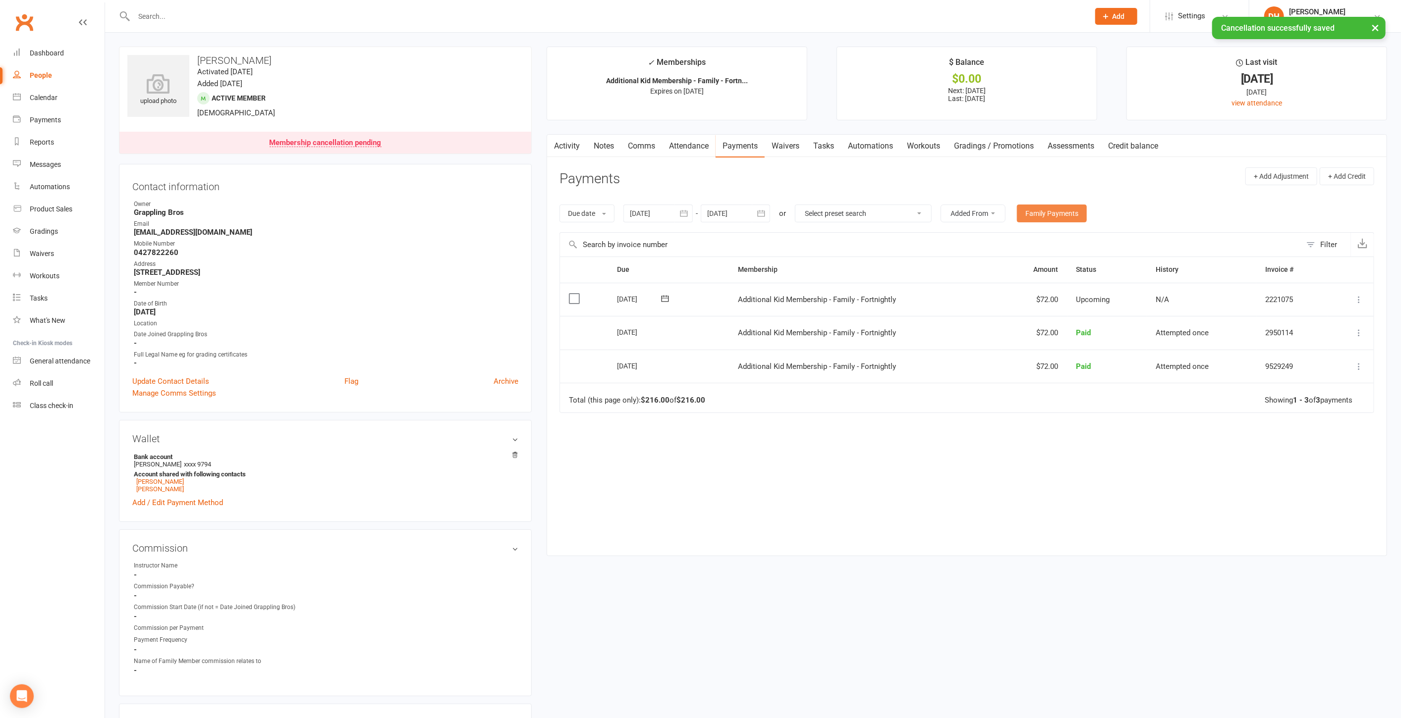
click at [1047, 217] on link "Family Payments" at bounding box center [1052, 214] width 70 height 18
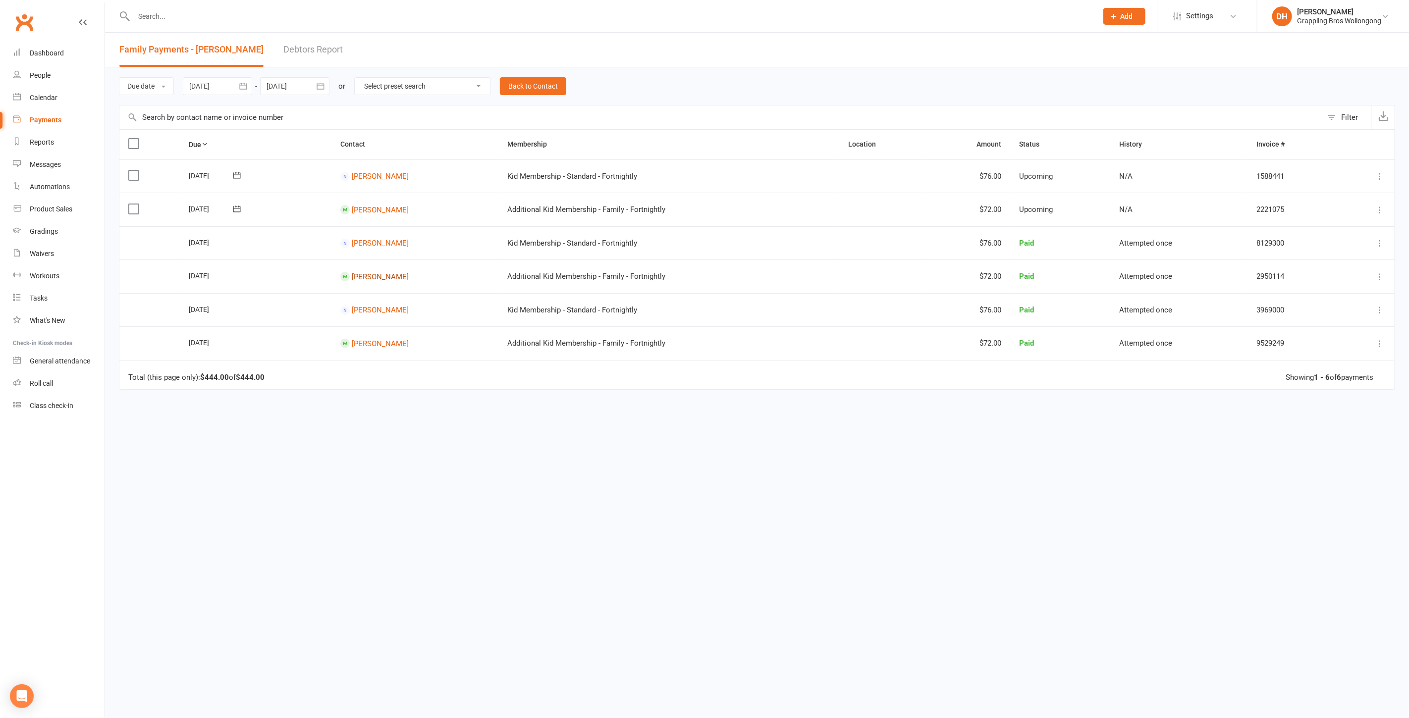
click at [381, 273] on link "Ottavio Johnson" at bounding box center [380, 276] width 57 height 9
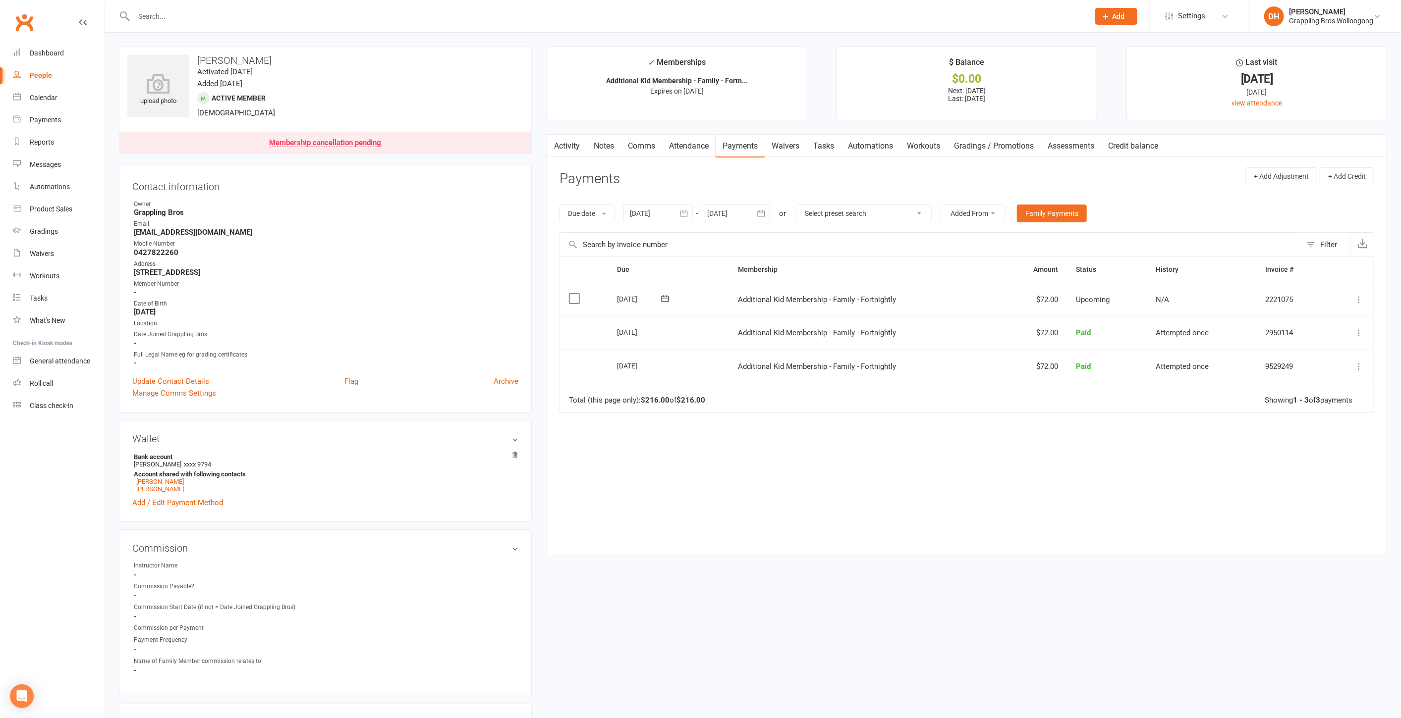
click at [219, 14] on input "text" at bounding box center [606, 16] width 951 height 14
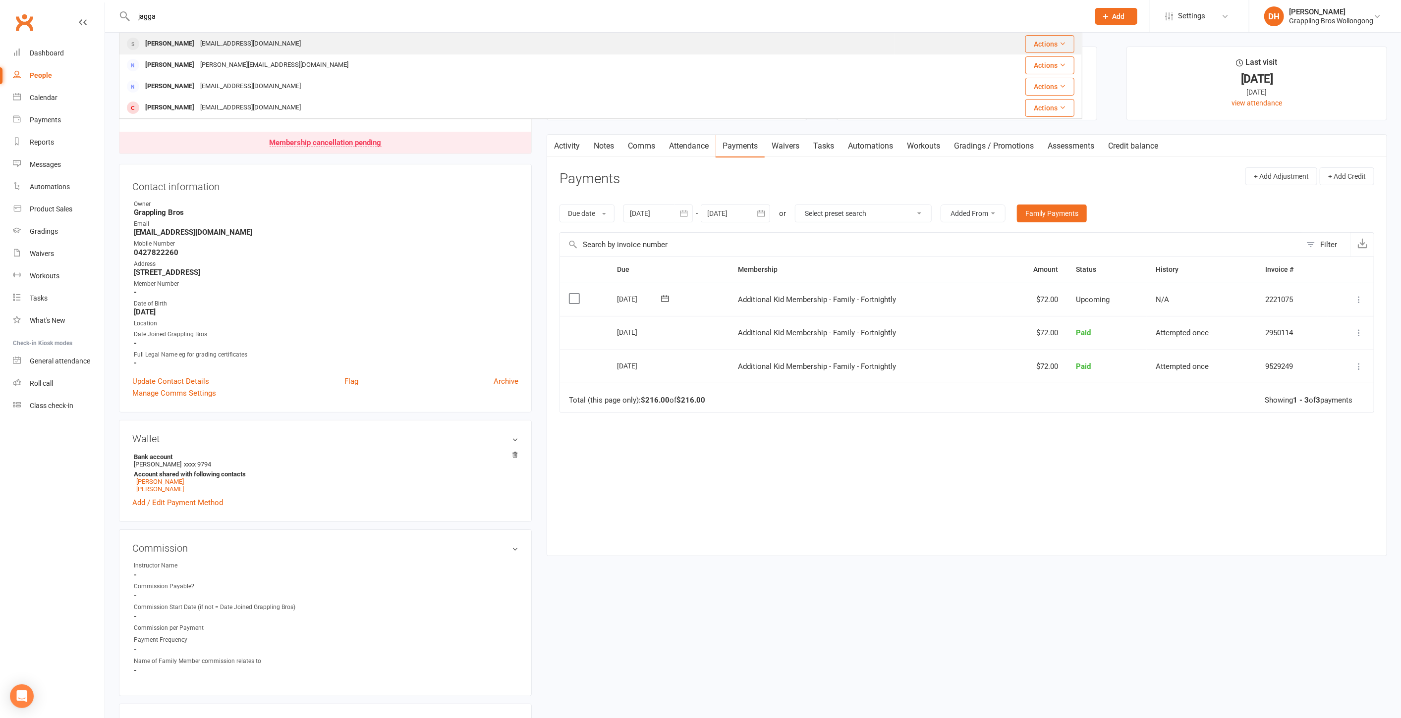
type input "jagga"
click at [209, 41] on div "Antonjagga@gmail.com" at bounding box center [250, 44] width 107 height 14
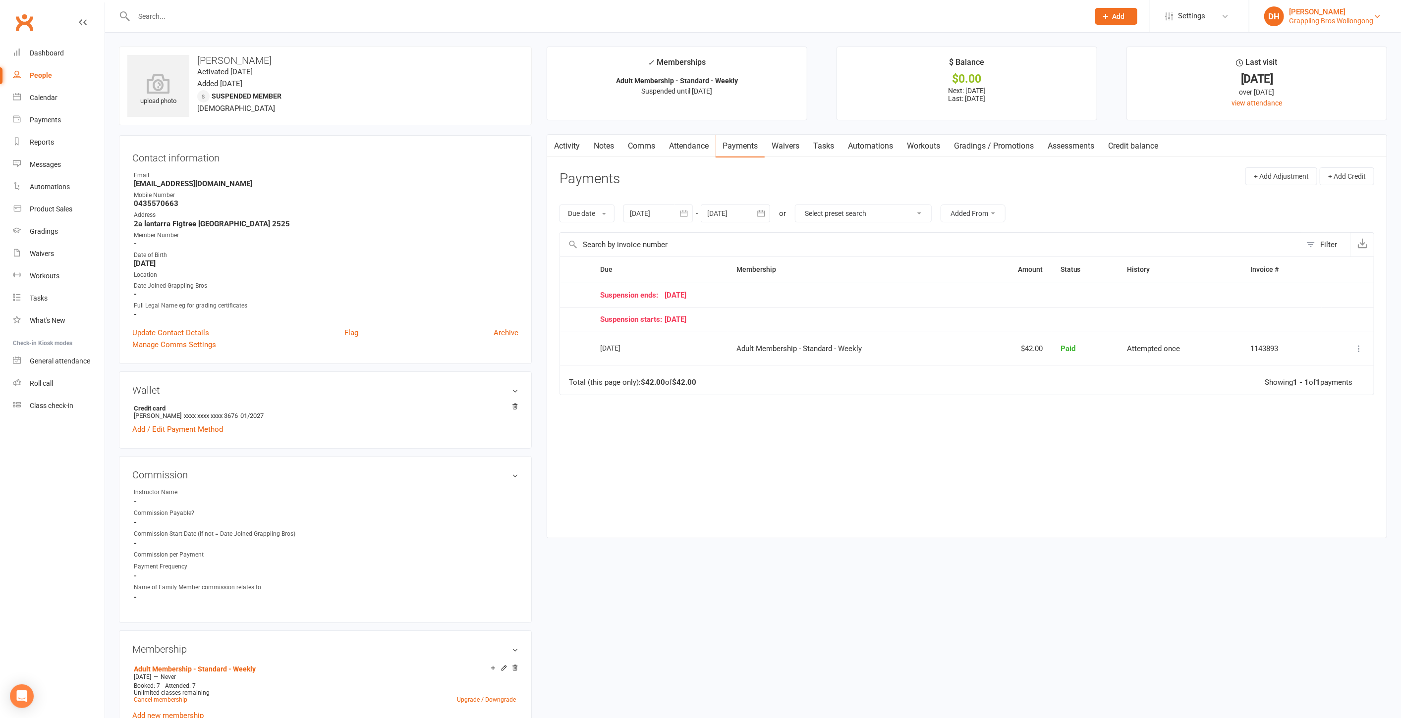
click at [1338, 20] on div "Grappling Bros Wollongong" at bounding box center [1331, 20] width 84 height 9
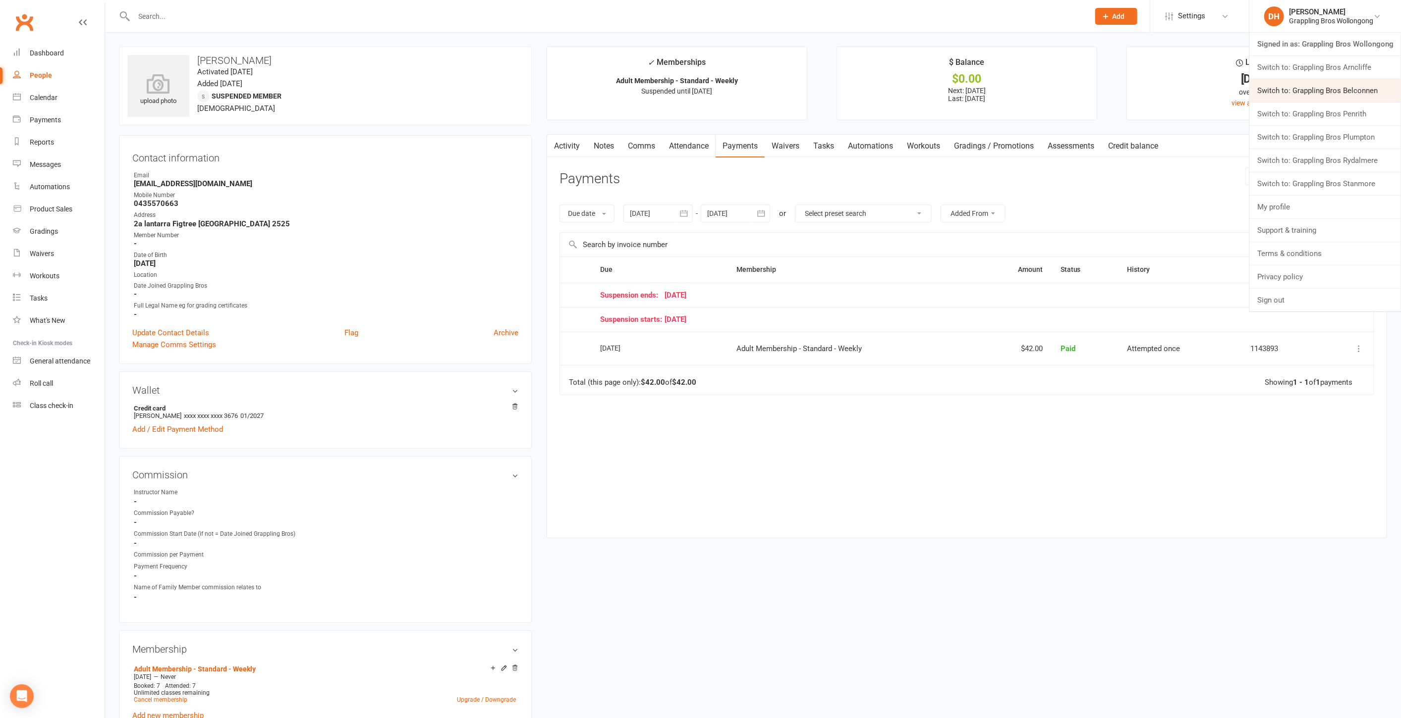
click at [1333, 85] on link "Switch to: Grappling Bros Belconnen" at bounding box center [1325, 90] width 152 height 23
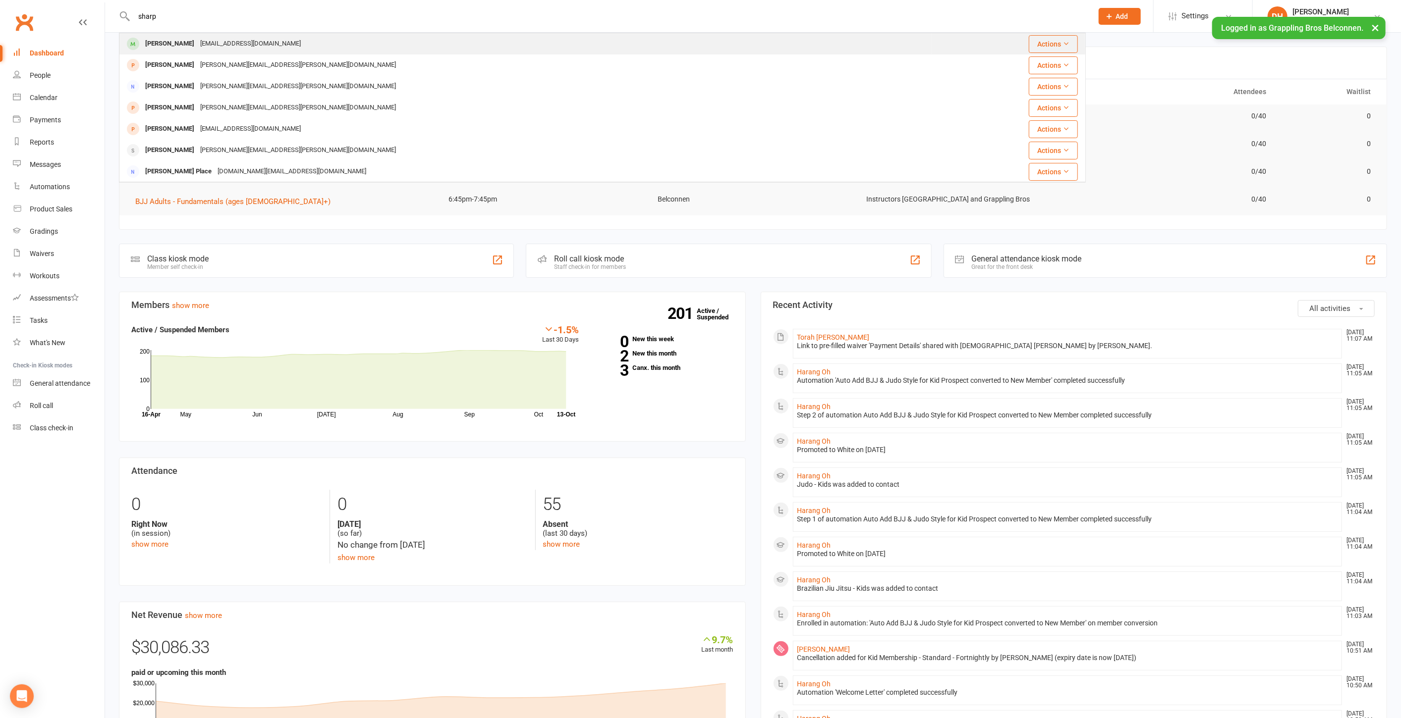
type input "sharp"
click at [286, 44] on div "[PERSON_NAME] [EMAIL_ADDRESS][DOMAIN_NAME]" at bounding box center [525, 44] width 811 height 20
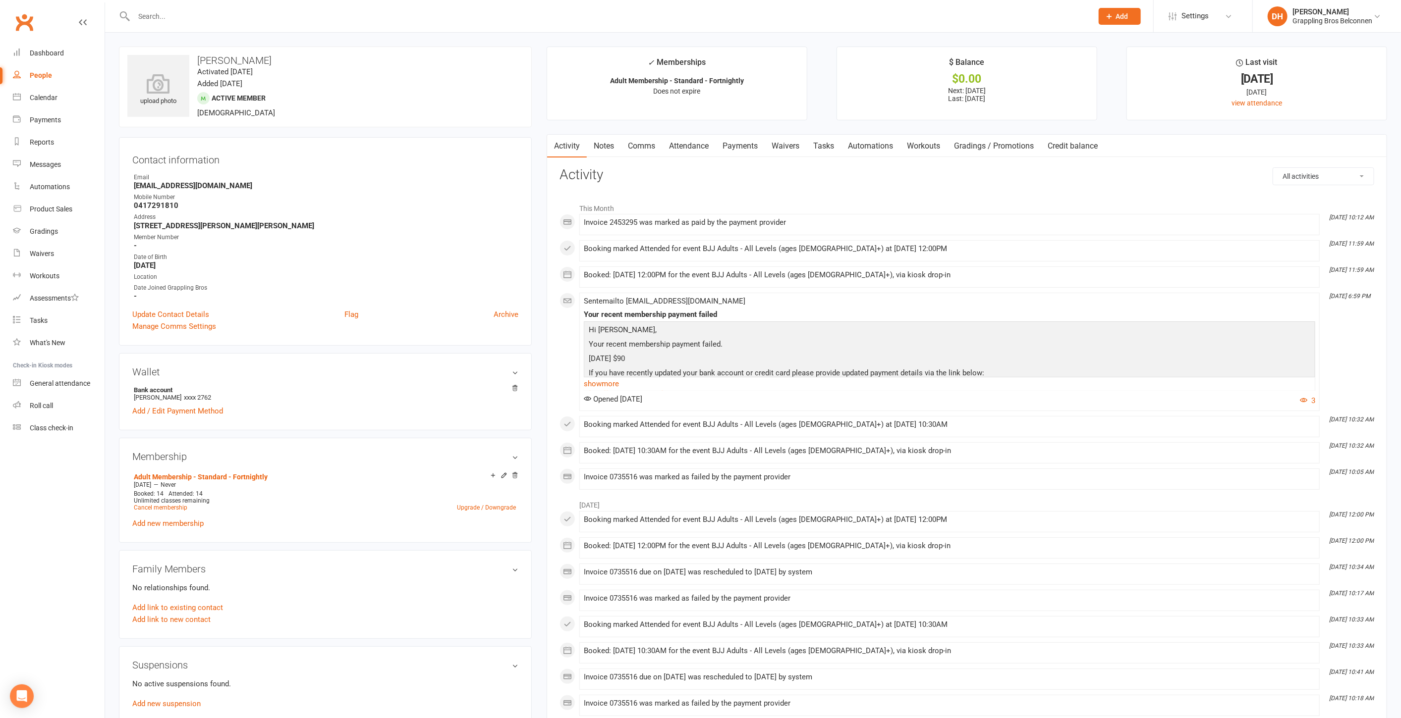
click at [750, 150] on link "Payments" at bounding box center [739, 146] width 49 height 23
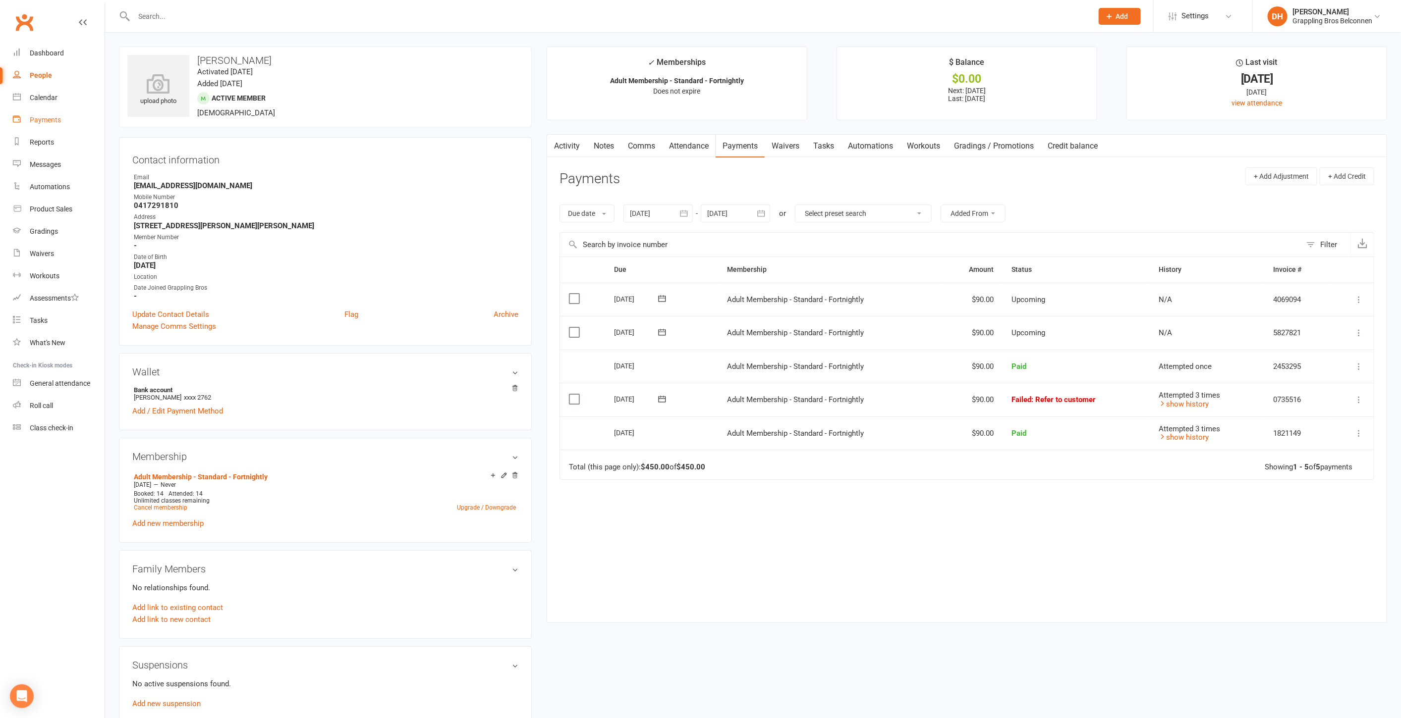
click at [50, 117] on div "Payments" at bounding box center [45, 120] width 31 height 8
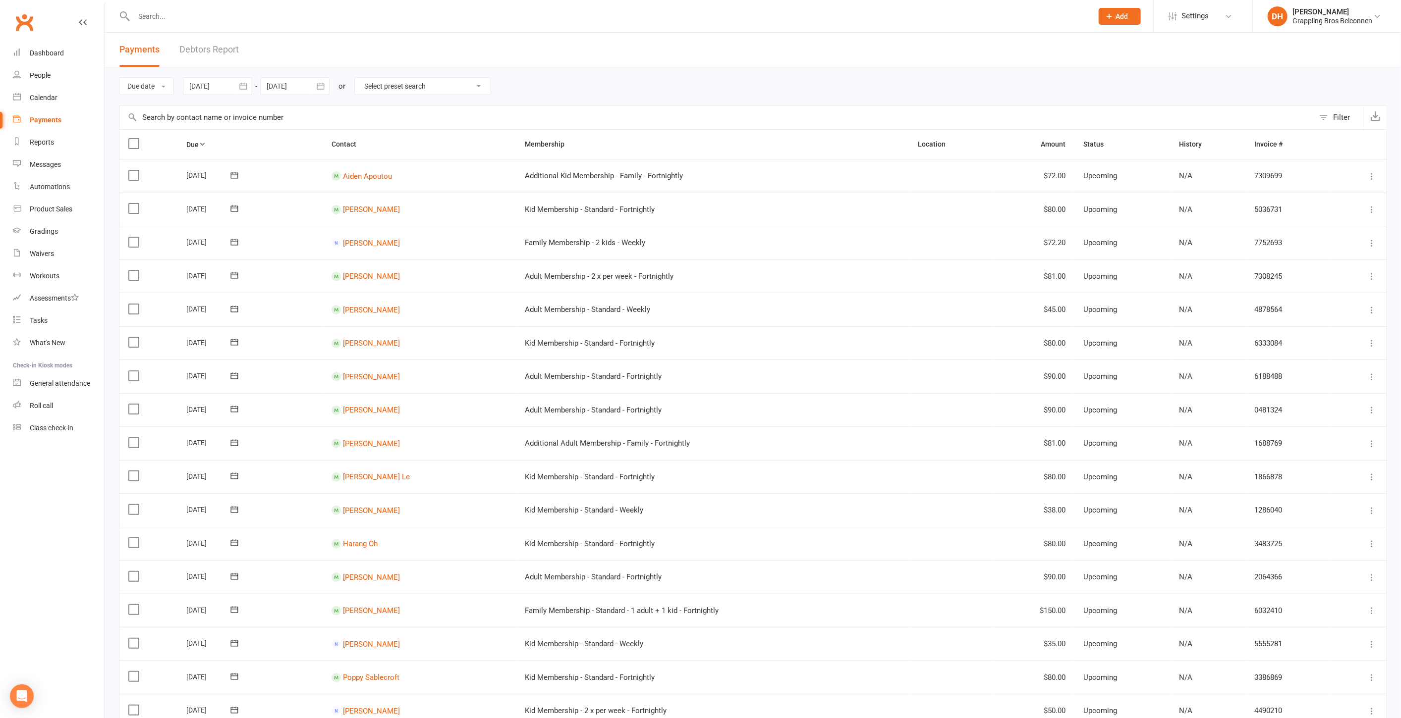
click at [216, 46] on link "Debtors Report" at bounding box center [208, 50] width 59 height 34
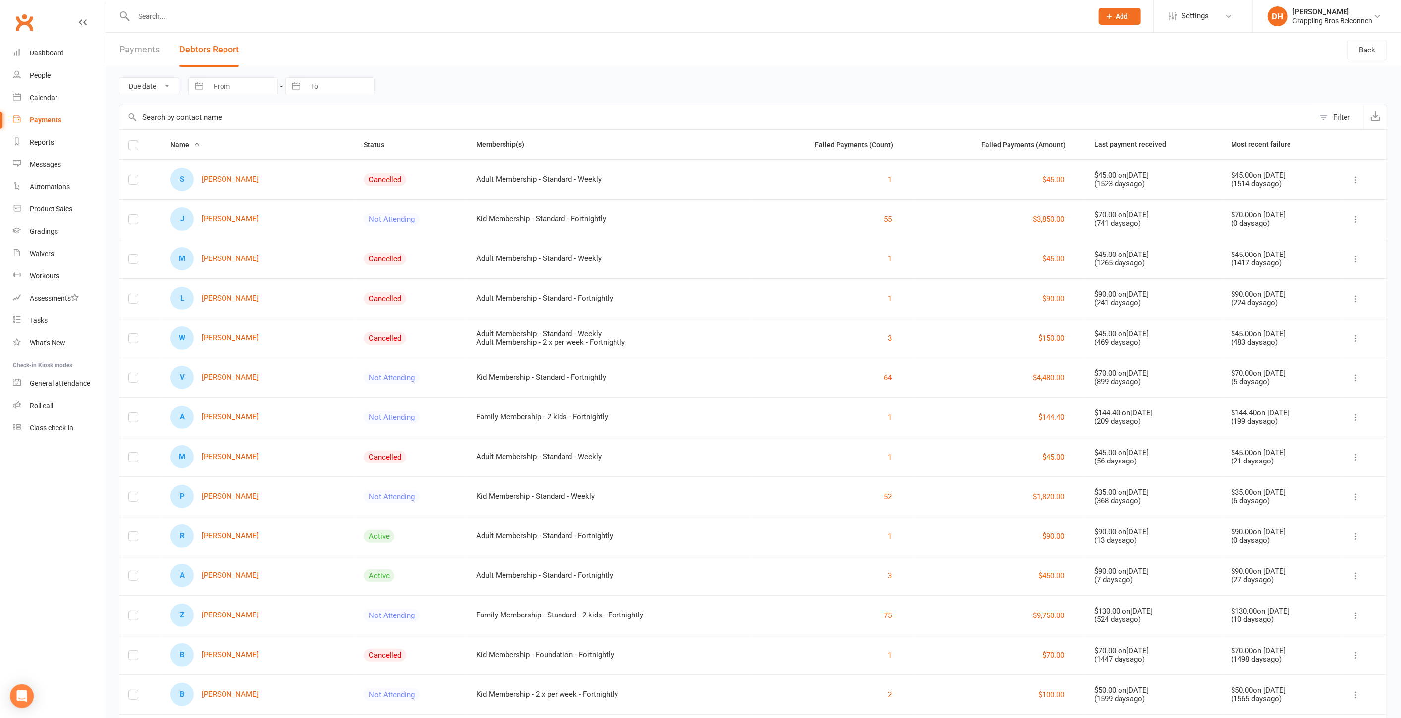
click at [239, 111] on input "text" at bounding box center [716, 118] width 1194 height 24
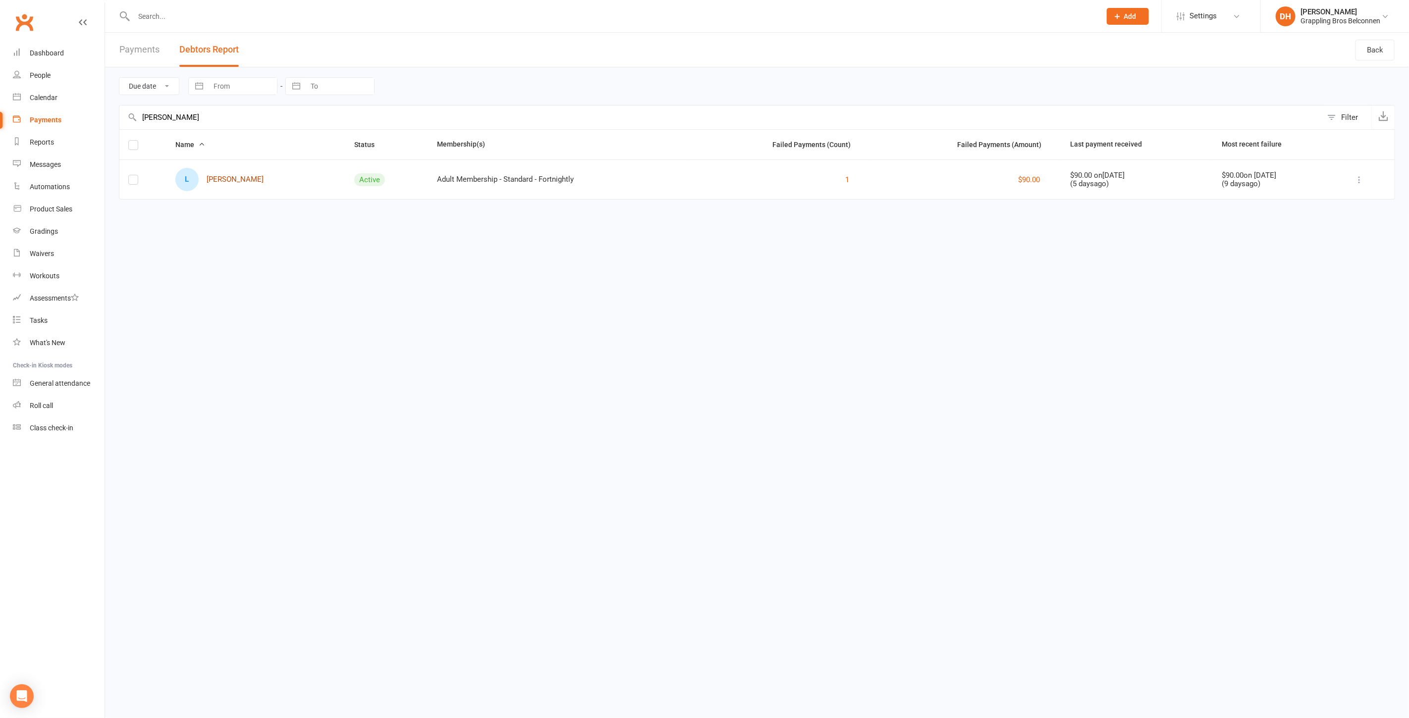
type input "laura"
click at [244, 176] on link "L Laura Sharp" at bounding box center [219, 179] width 88 height 23
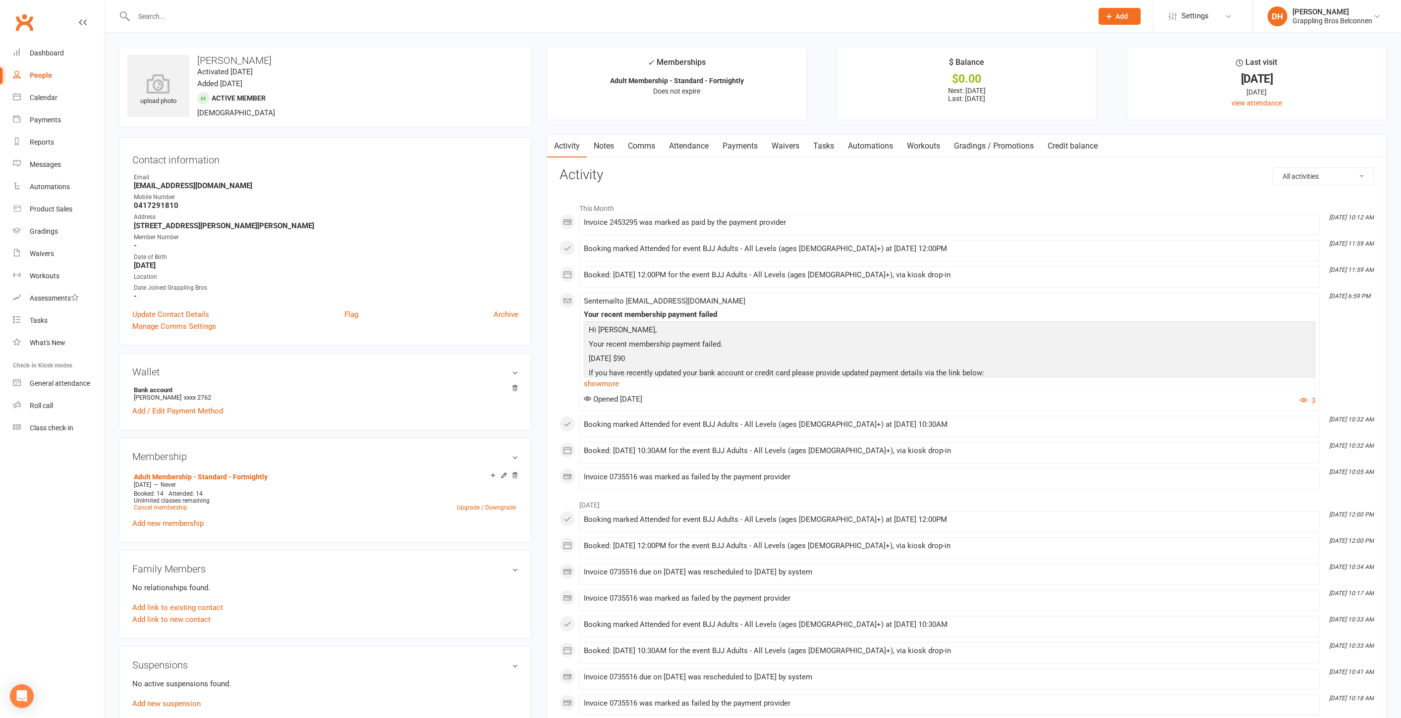
click at [754, 145] on link "Payments" at bounding box center [739, 146] width 49 height 23
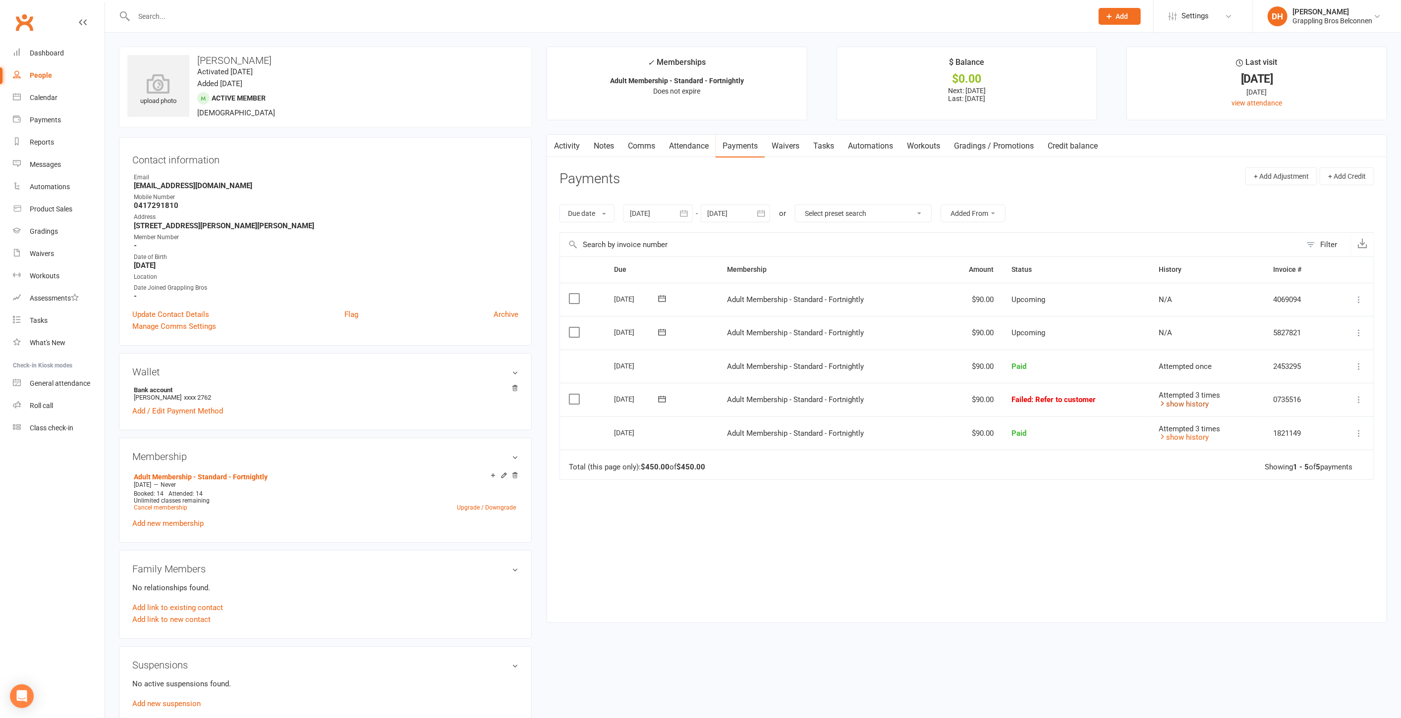
click at [1200, 401] on link "show history" at bounding box center [1183, 404] width 50 height 9
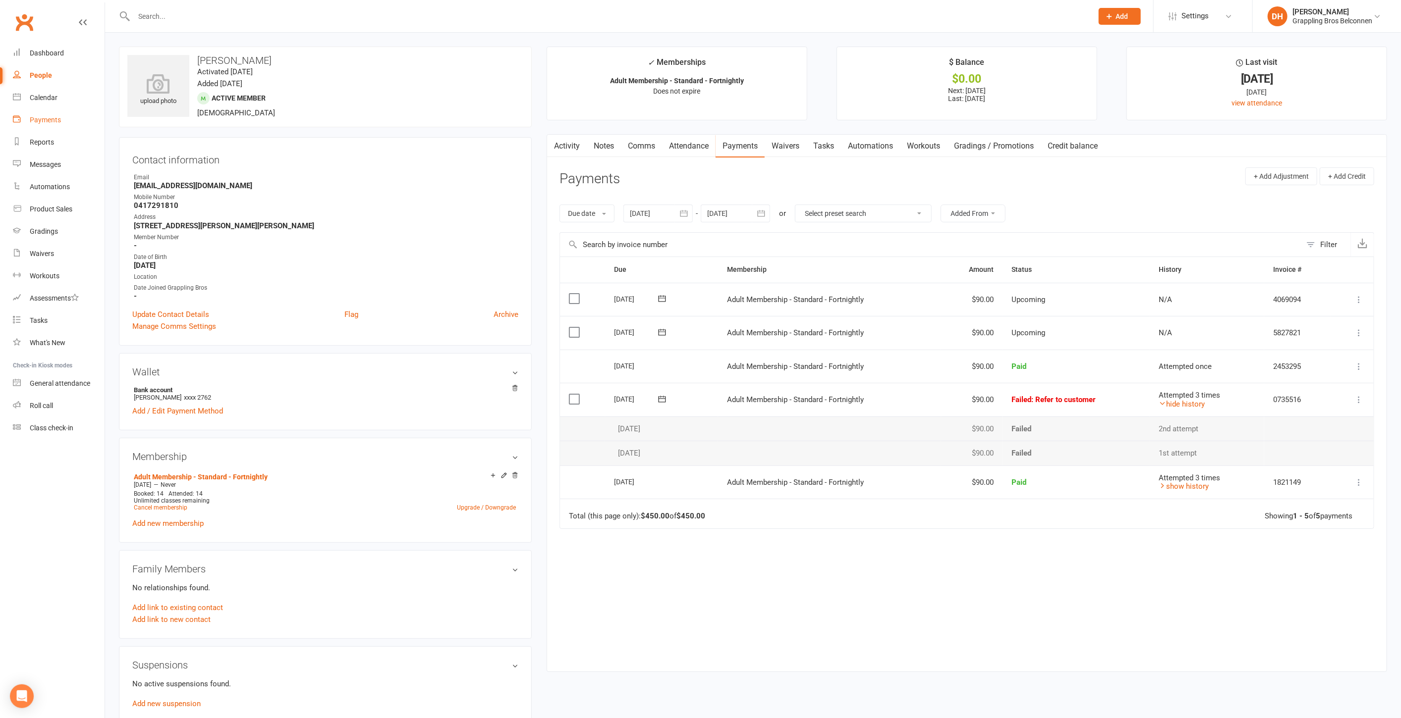
click at [47, 116] on div "Payments" at bounding box center [45, 120] width 31 height 8
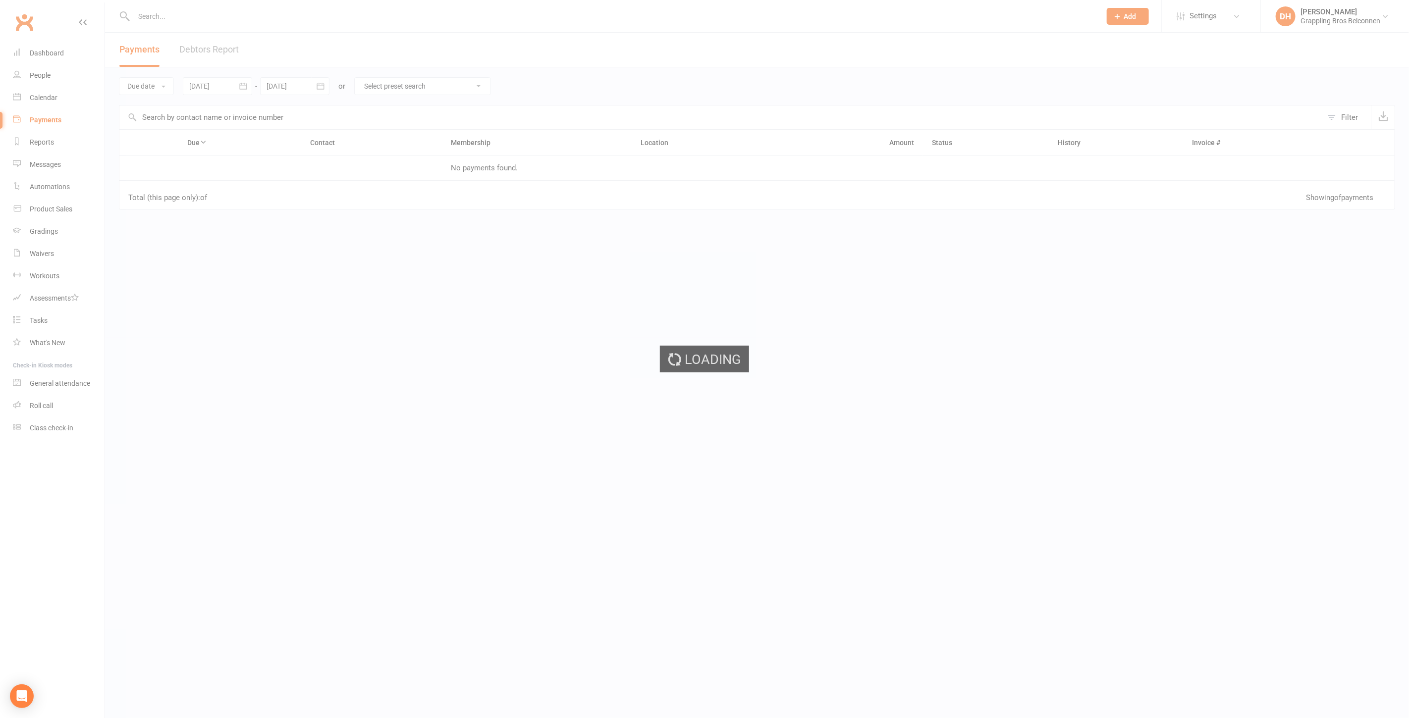
click at [225, 47] on ui-view "Prospect Member Non-attending contact Class / event Appointment Grading event T…" at bounding box center [704, 169] width 1409 height 335
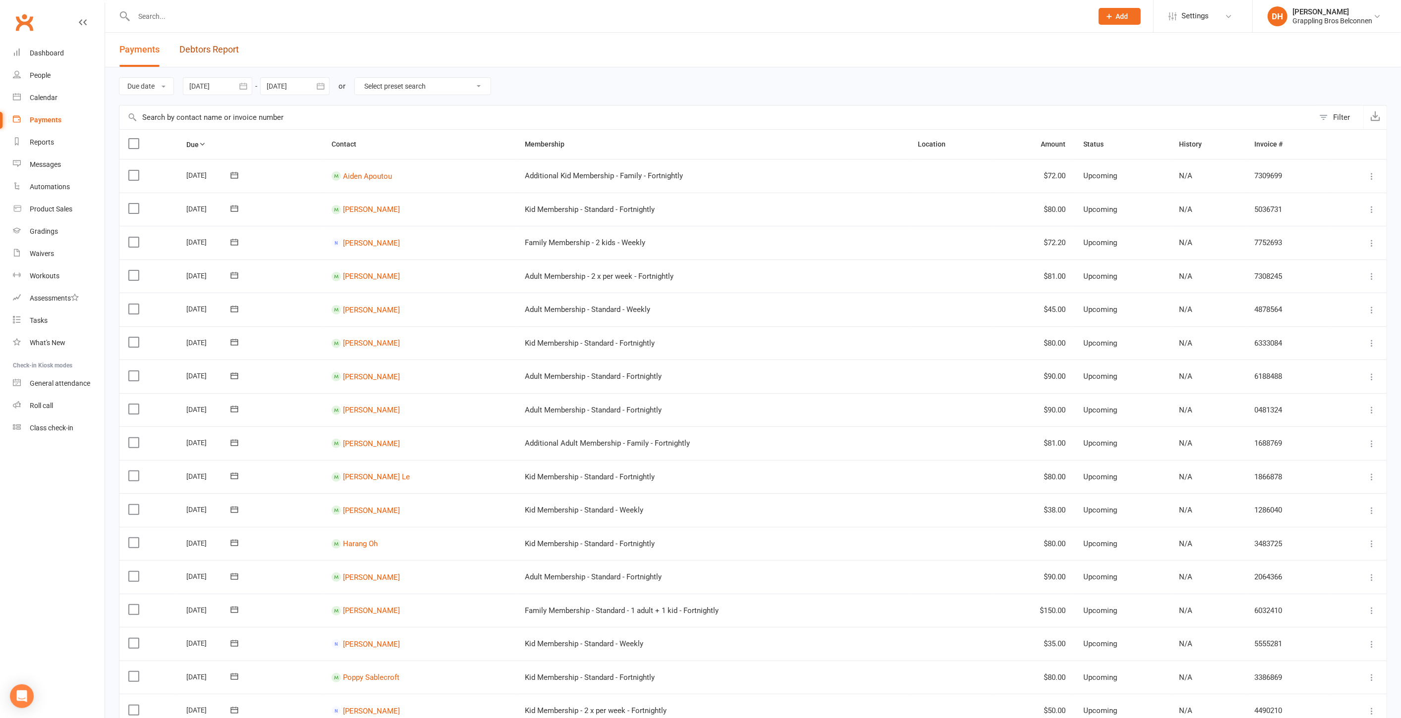
click at [225, 47] on link "Debtors Report" at bounding box center [208, 50] width 59 height 34
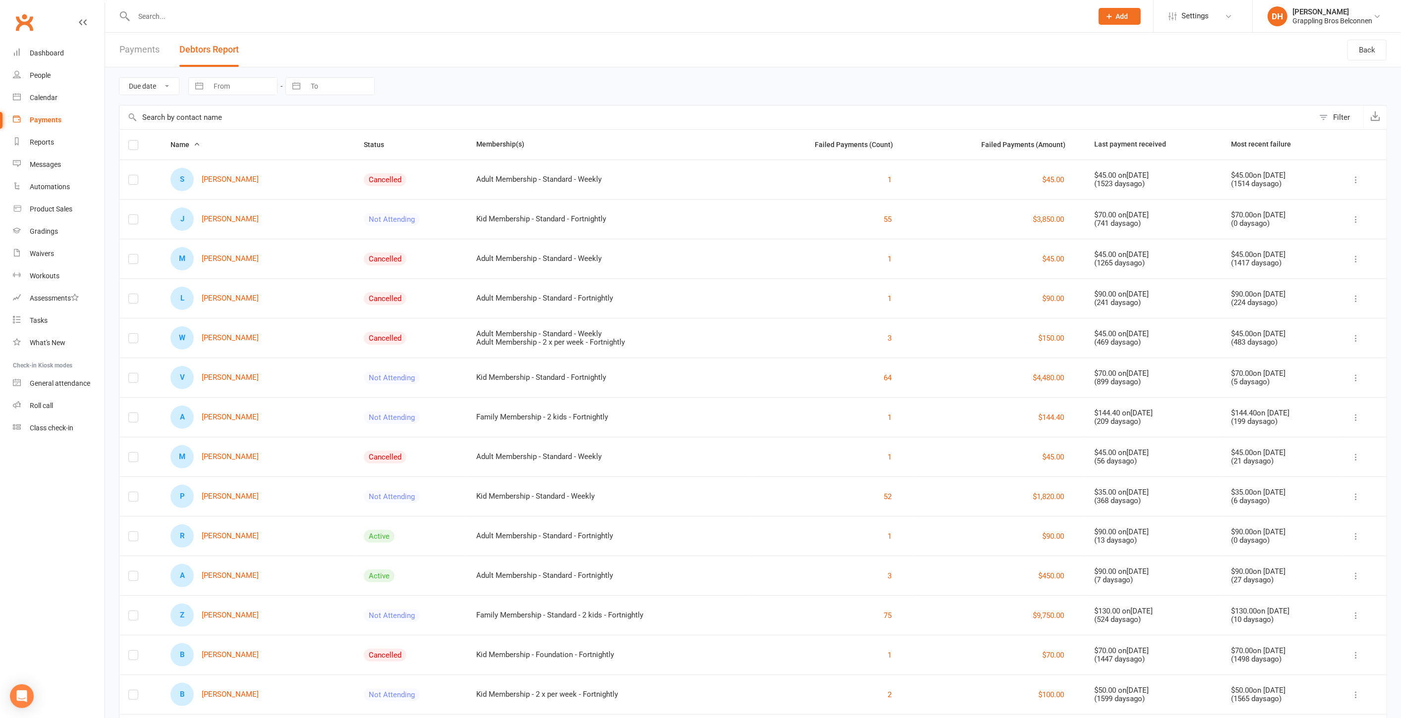
click at [247, 111] on input "text" at bounding box center [716, 118] width 1194 height 24
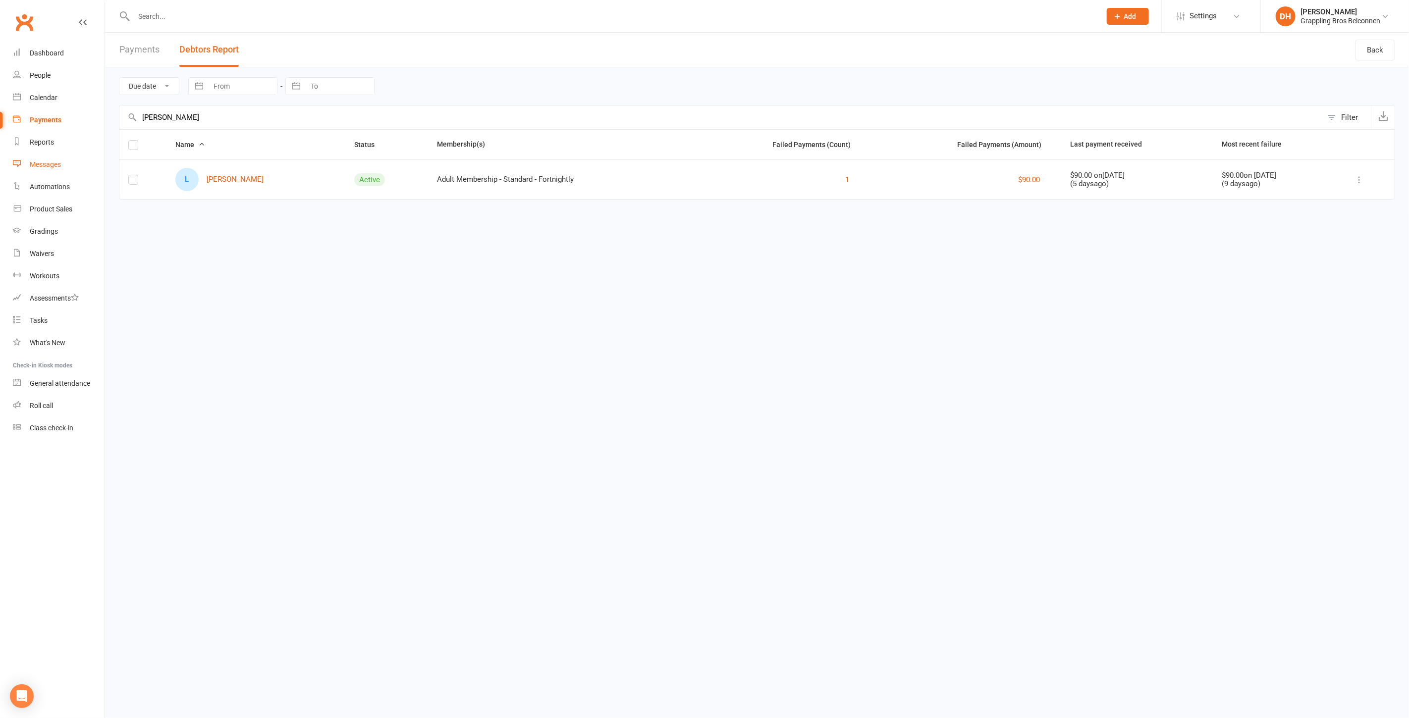
type input "laura"
click at [61, 160] on link "Messages" at bounding box center [59, 165] width 92 height 22
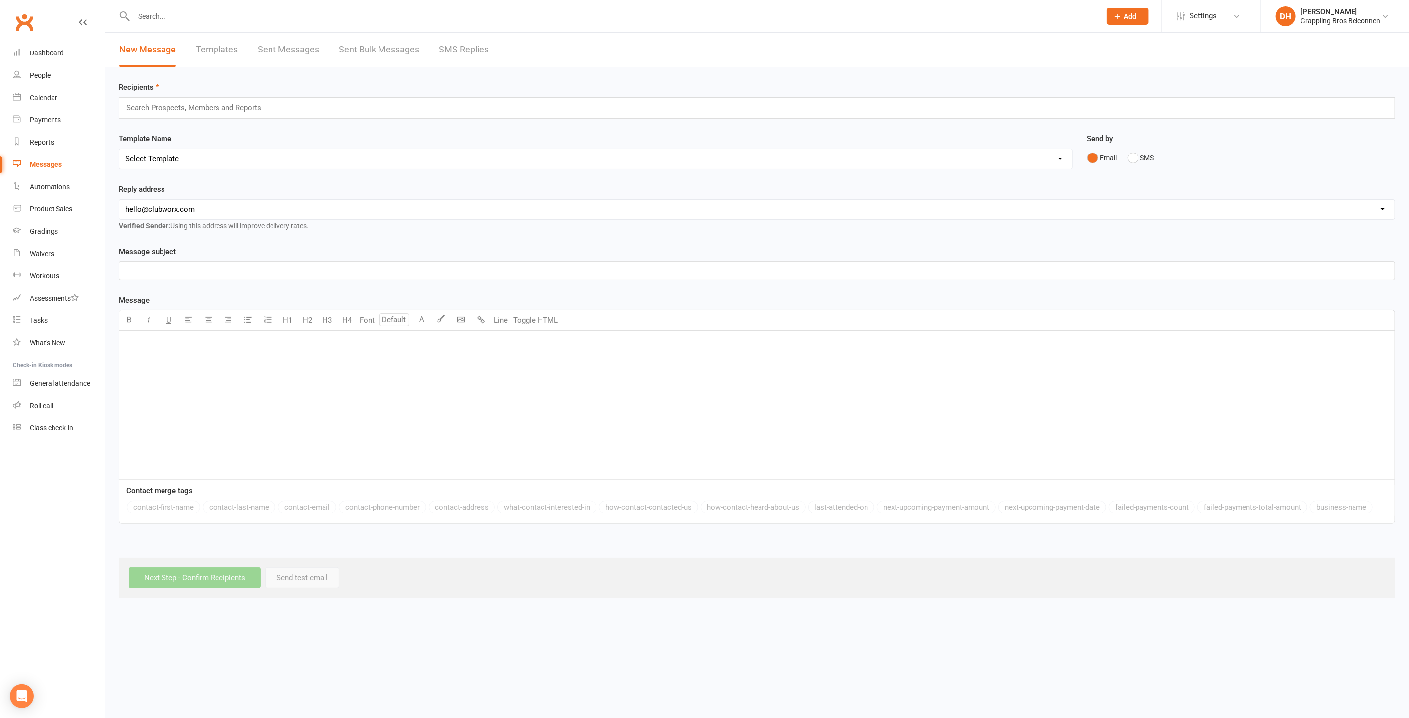
click at [214, 44] on link "Templates" at bounding box center [217, 50] width 42 height 34
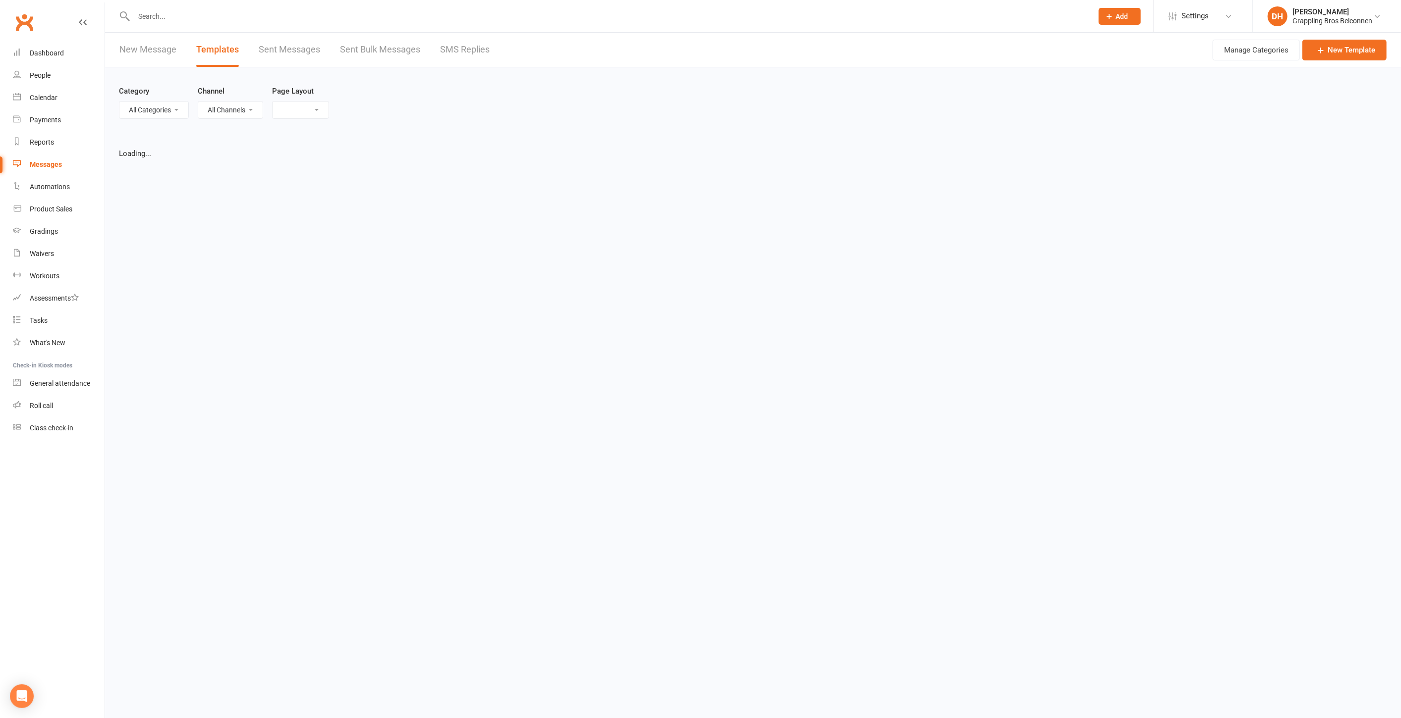
select select "grid"
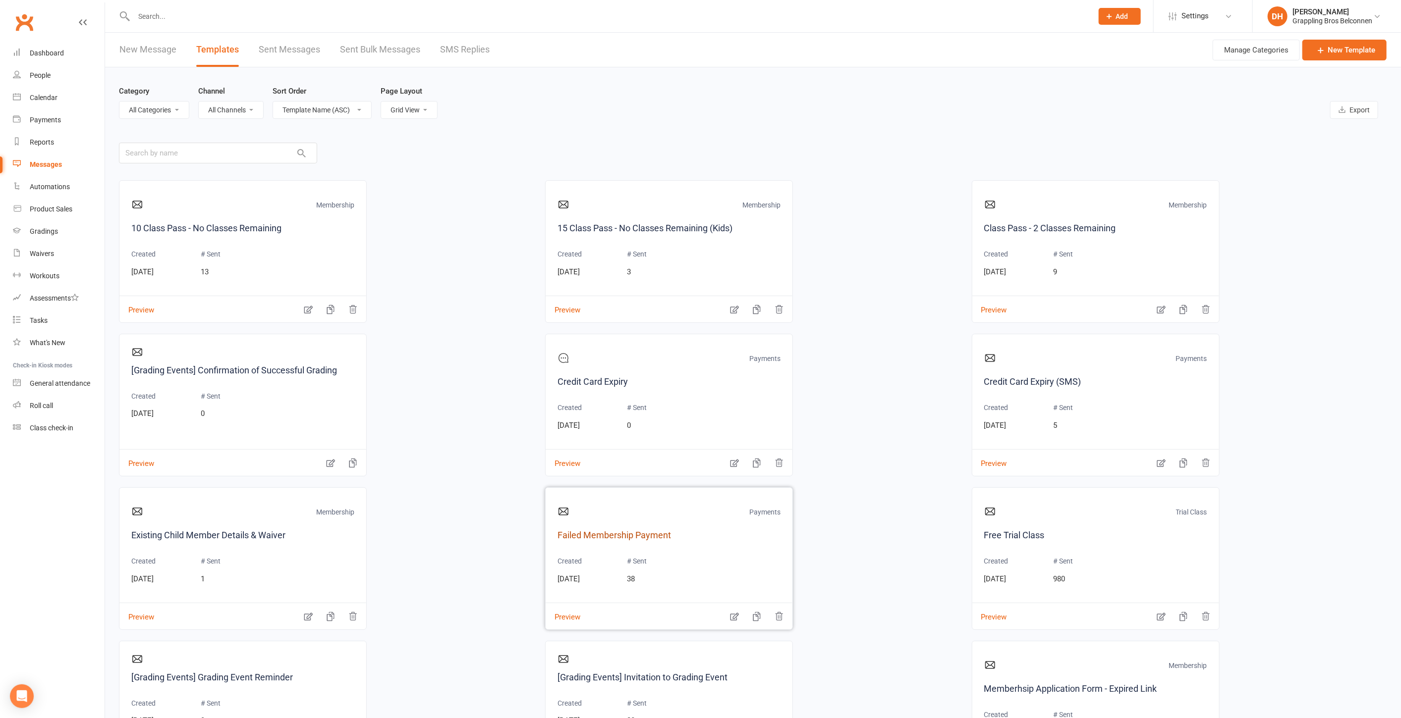
click at [601, 536] on link "Failed Membership Payment" at bounding box center [668, 536] width 223 height 14
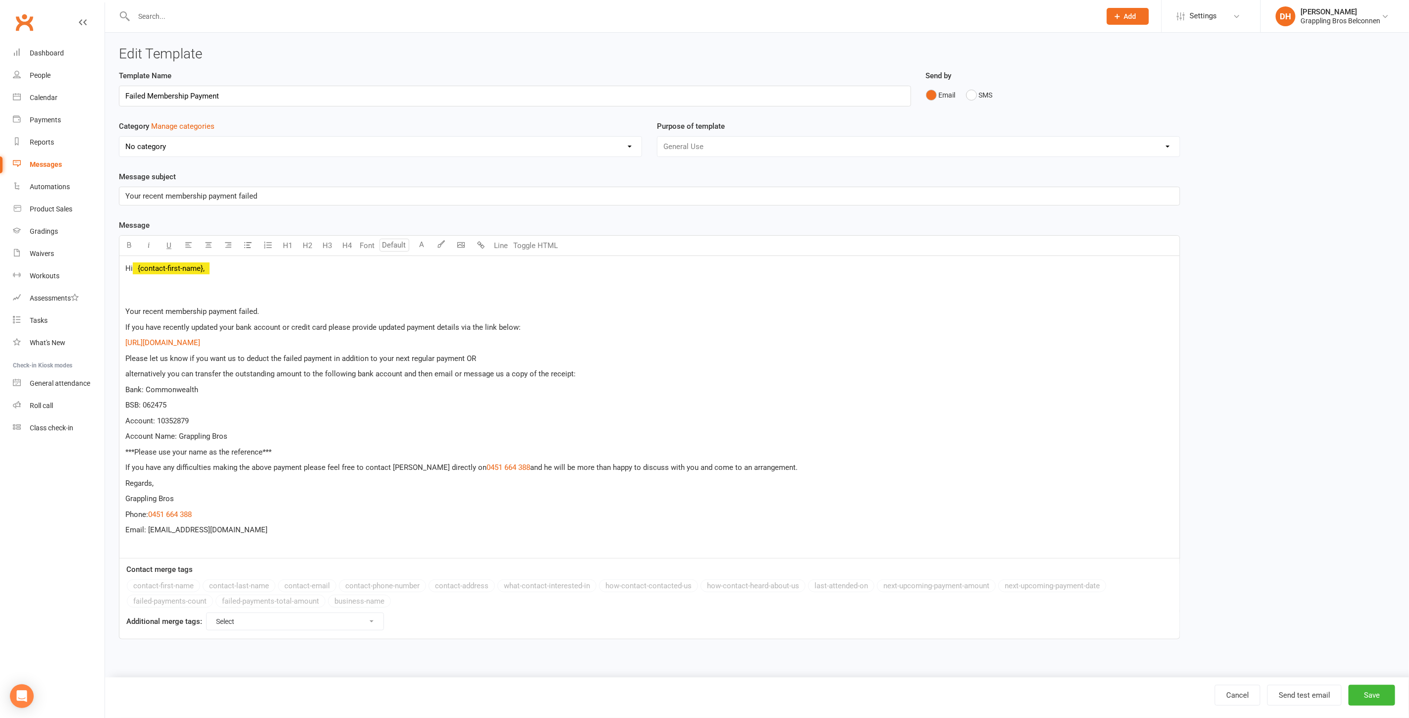
select select "5908"
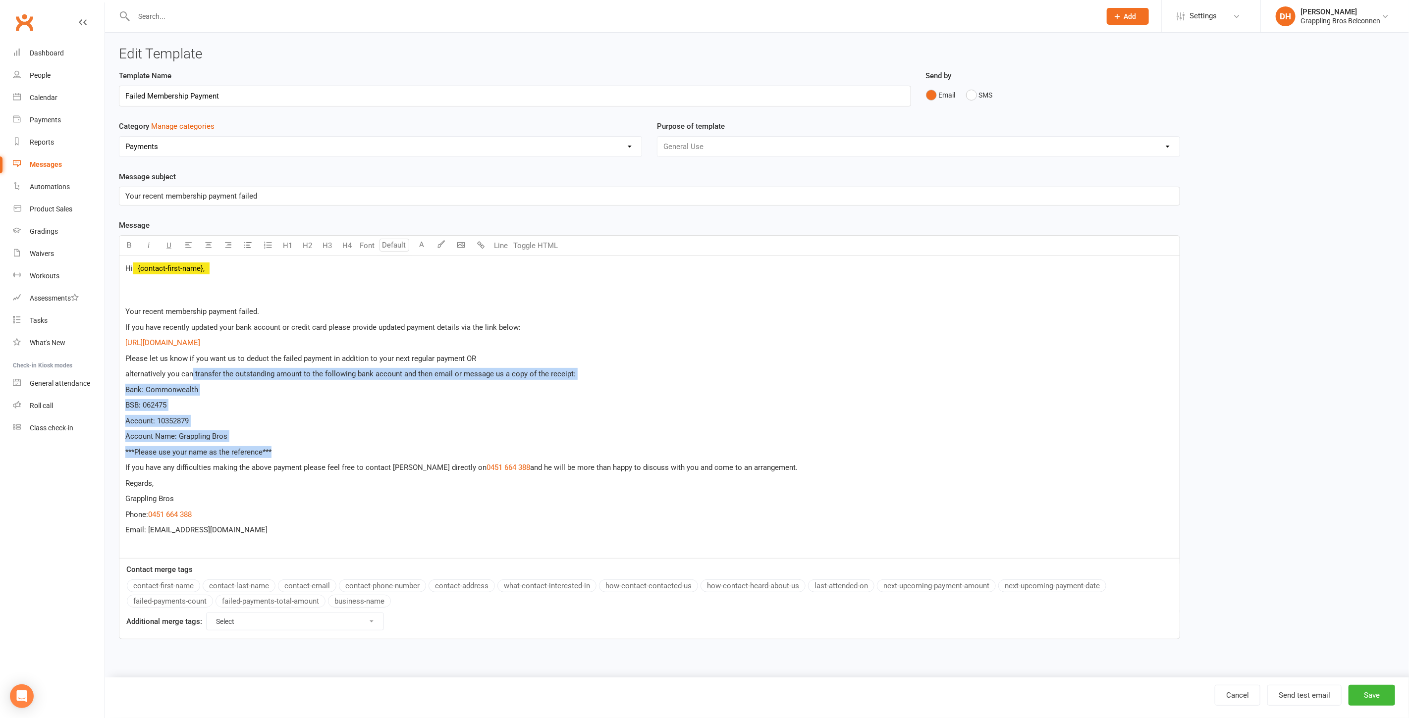
drag, startPoint x: 301, startPoint y: 451, endPoint x: 192, endPoint y: 369, distance: 136.9
click at [192, 369] on div "Hi ﻿ {contact-first-name}, Your recent membership payment failed. If you have r…" at bounding box center [649, 407] width 1060 height 303
copy div "transfer the outstanding amount to the following bank account and then email or…"
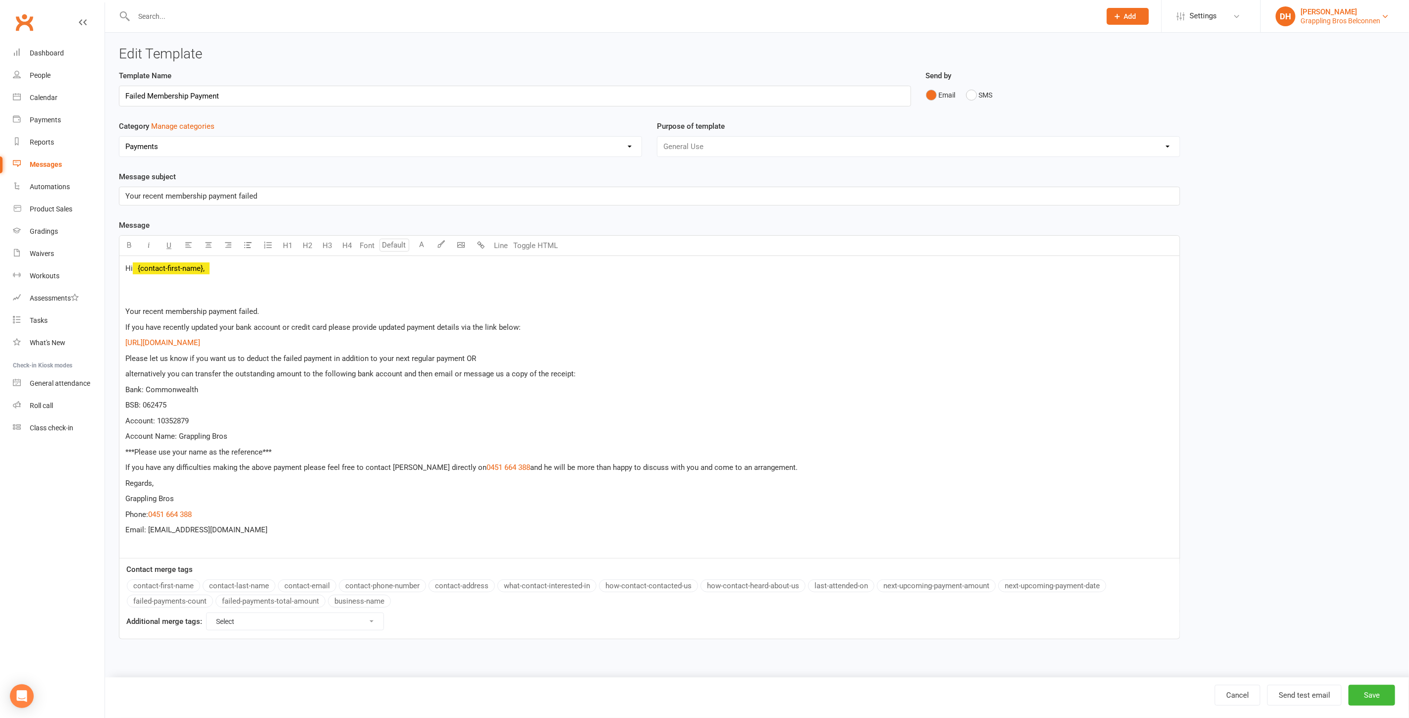
click at [1311, 16] on div "Grappling Bros Belconnen" at bounding box center [1340, 20] width 80 height 9
click at [1299, 174] on link "Switch to: Grappling Bros Wollongong" at bounding box center [1335, 183] width 148 height 23
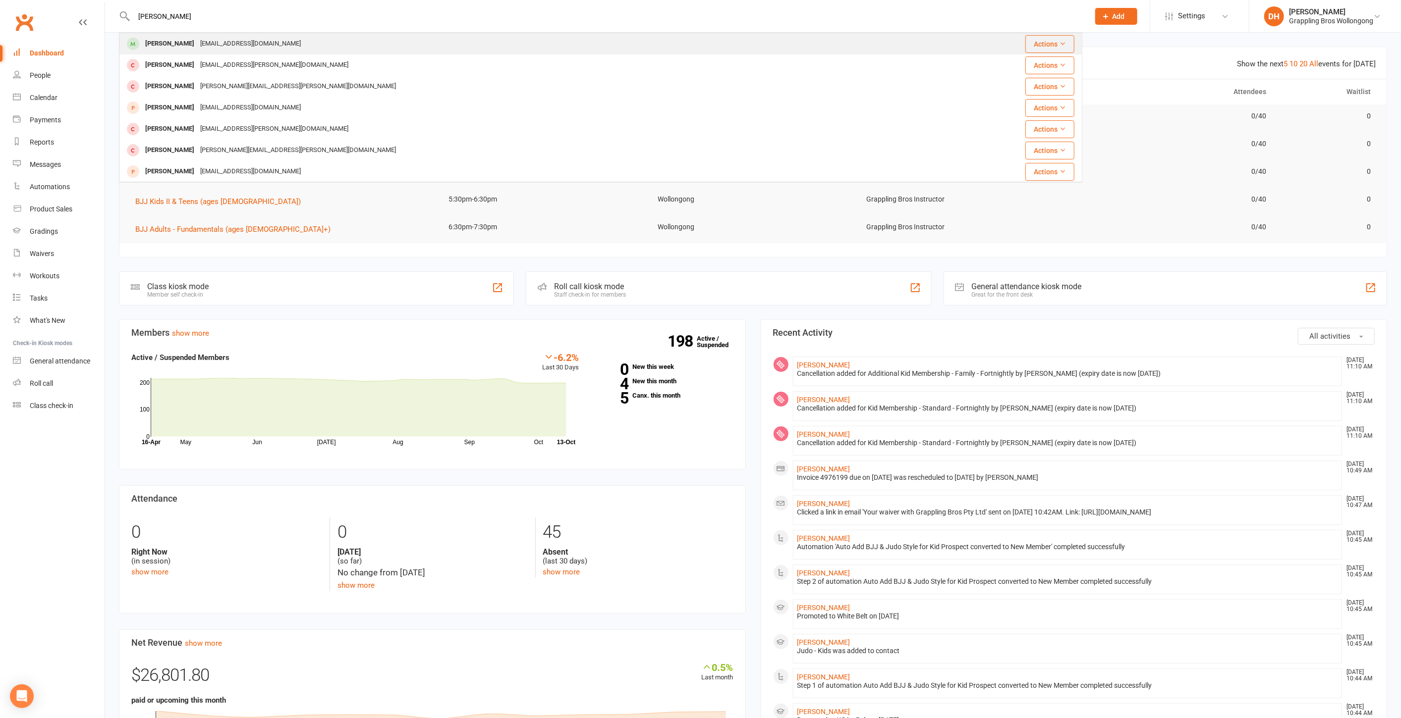
type input "[PERSON_NAME]"
click at [240, 44] on div "[EMAIL_ADDRESS][DOMAIN_NAME]" at bounding box center [250, 44] width 107 height 14
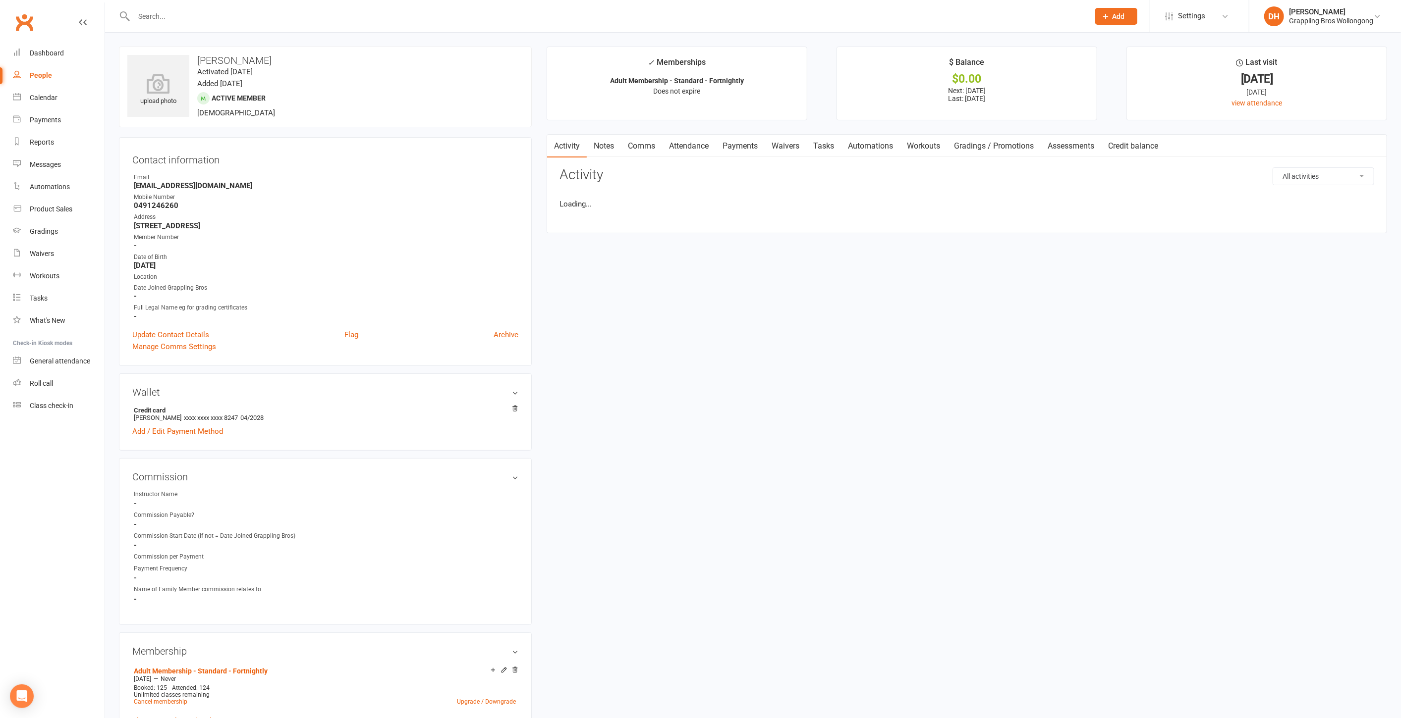
click at [730, 144] on link "Payments" at bounding box center [739, 146] width 49 height 23
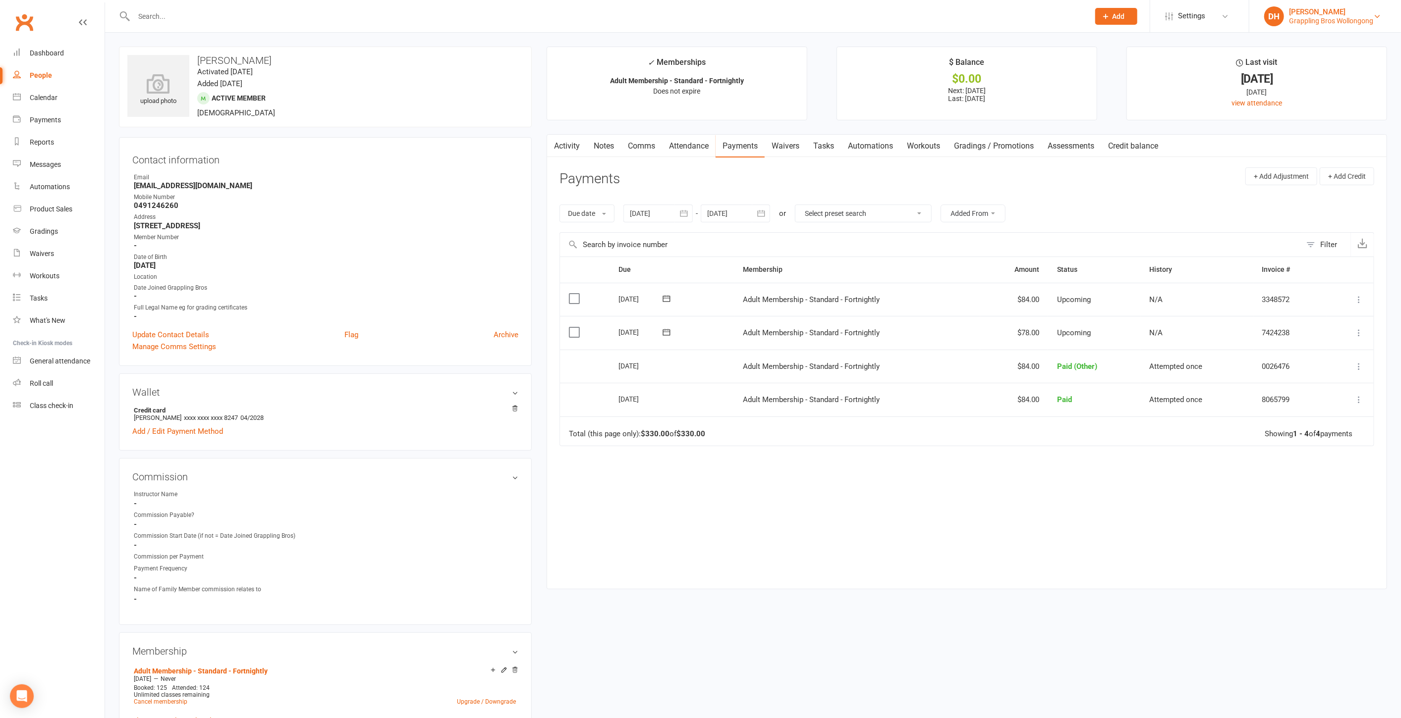
click at [1349, 21] on div "Grappling Bros Wollongong" at bounding box center [1331, 20] width 84 height 9
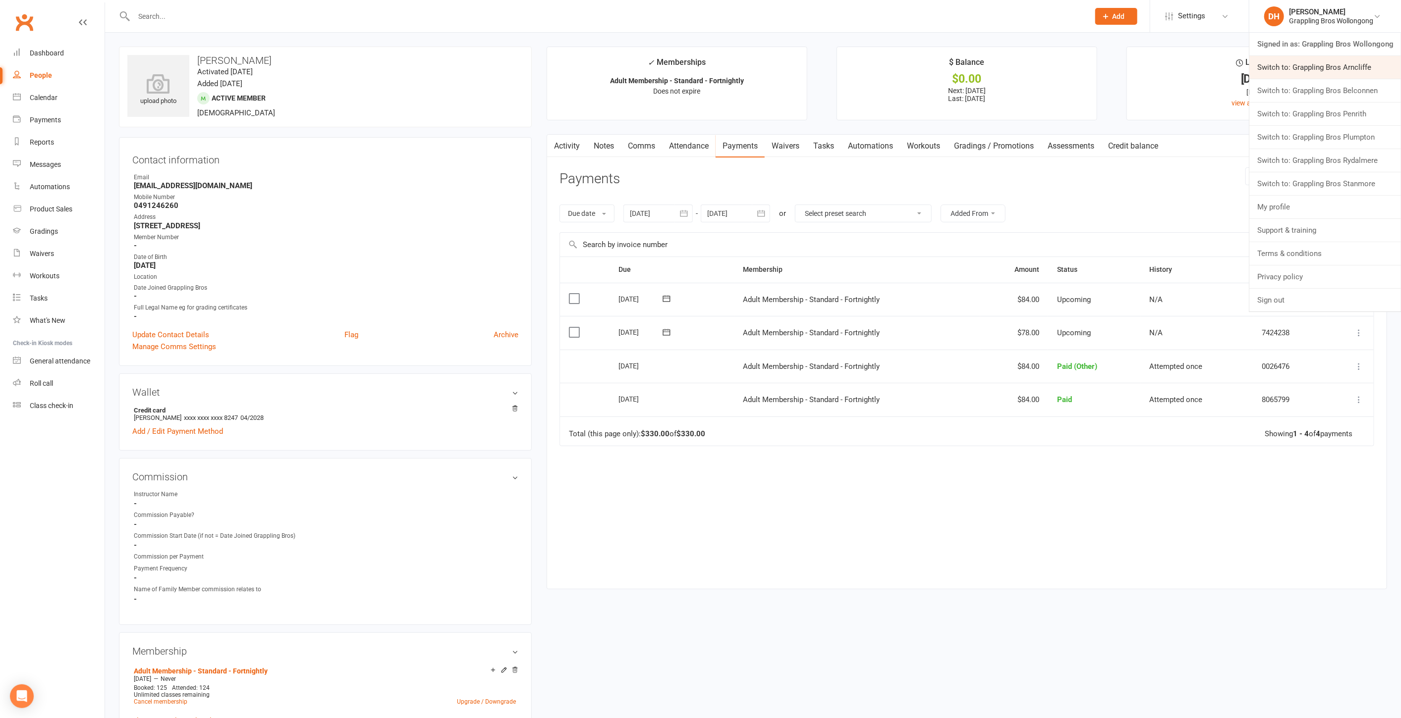
click at [1324, 69] on link "Switch to: Grappling Bros Arncliffe" at bounding box center [1325, 67] width 152 height 23
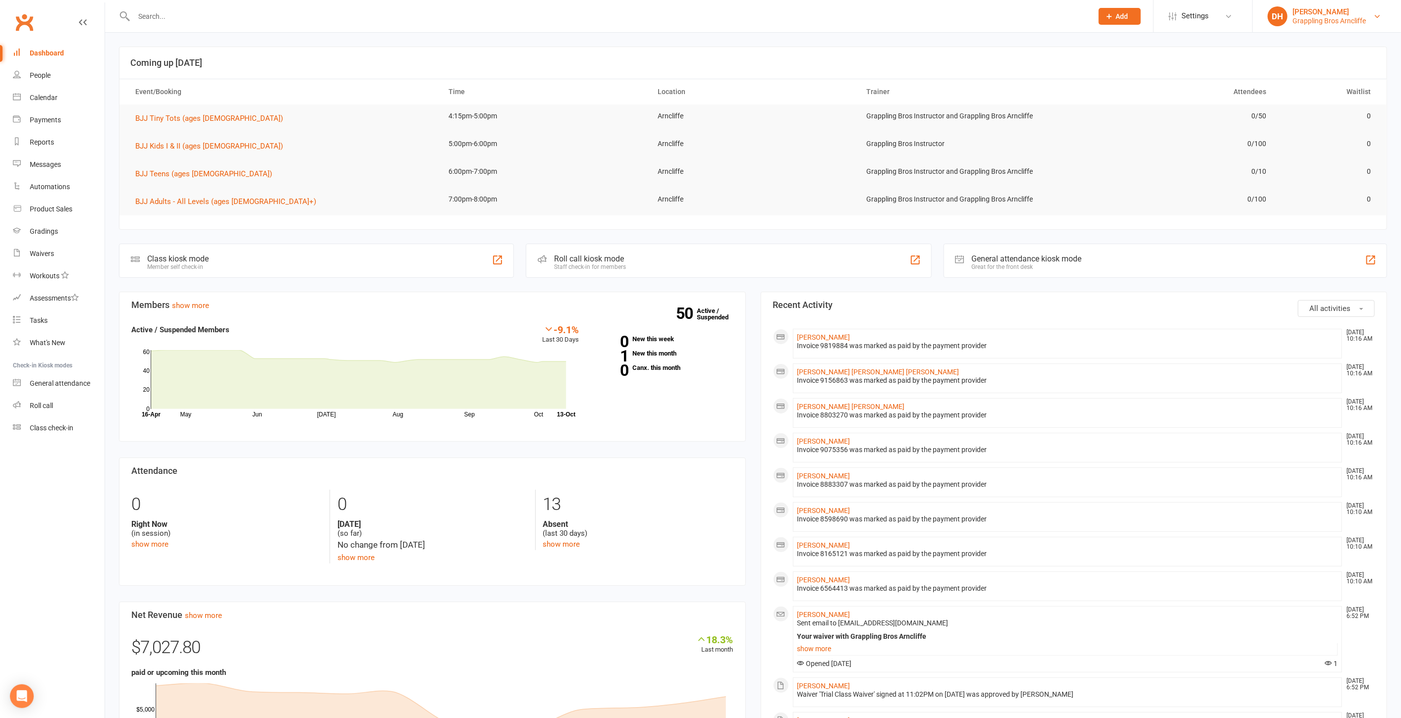
click at [1308, 16] on div "Grappling Bros Arncliffe" at bounding box center [1328, 20] width 73 height 9
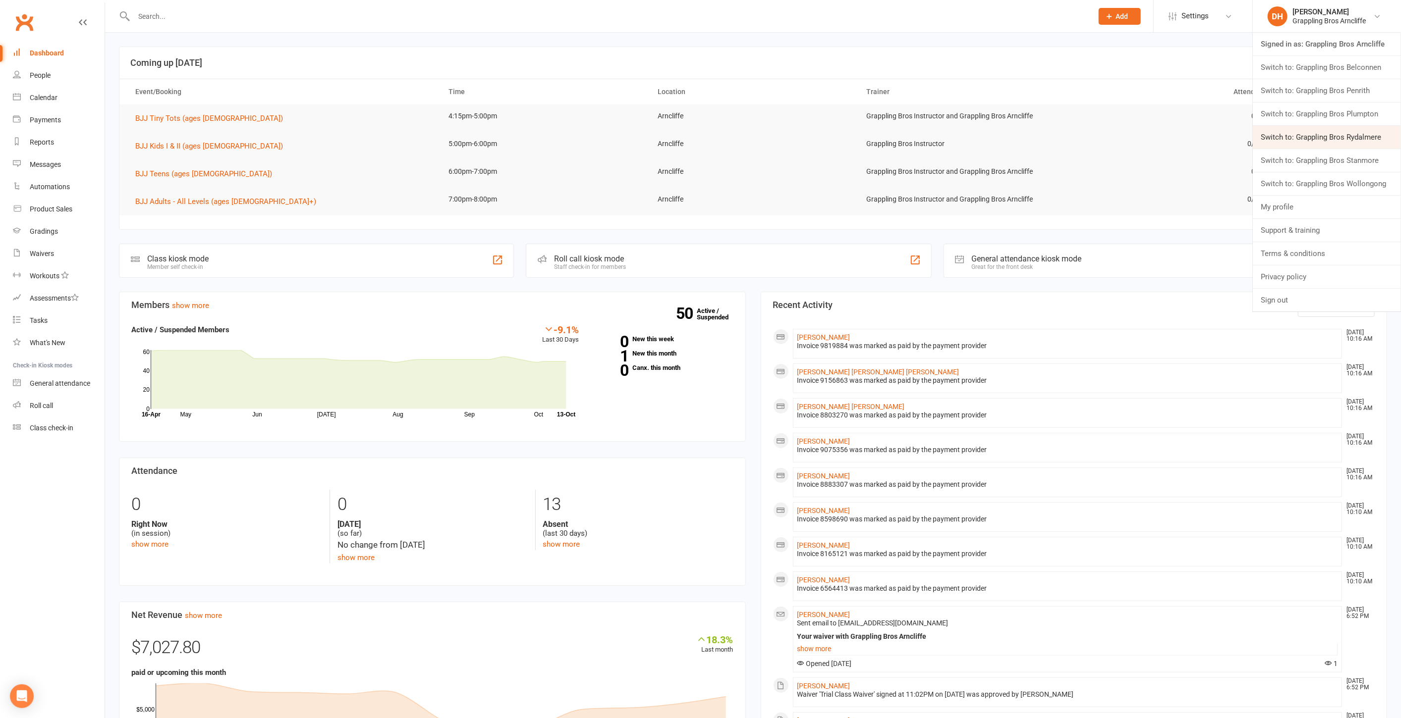
click at [1299, 142] on link "Switch to: Grappling Bros Rydalmere" at bounding box center [1326, 137] width 148 height 23
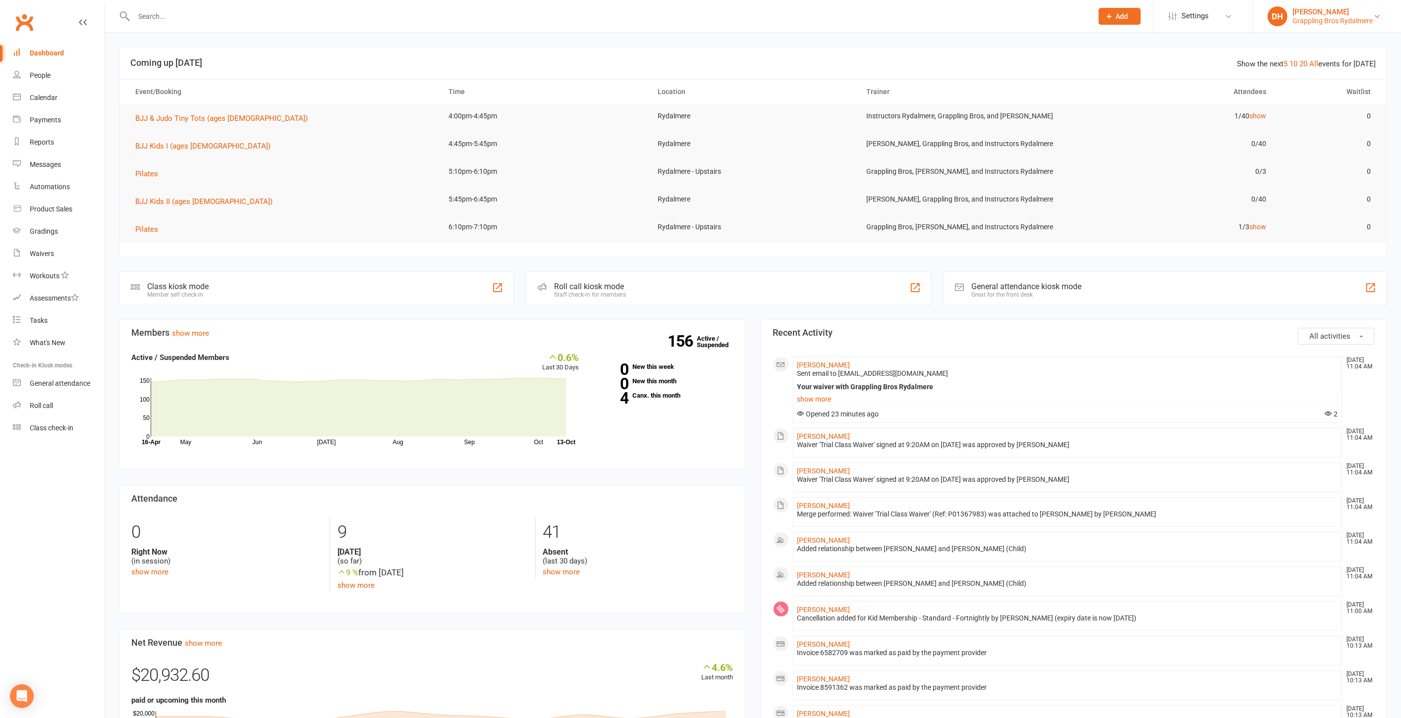
click at [1326, 17] on div "Grappling Bros Rydalmere" at bounding box center [1332, 20] width 80 height 9
click at [1325, 184] on link "Switch to: Grappling Bros Wollongong" at bounding box center [1326, 183] width 148 height 23
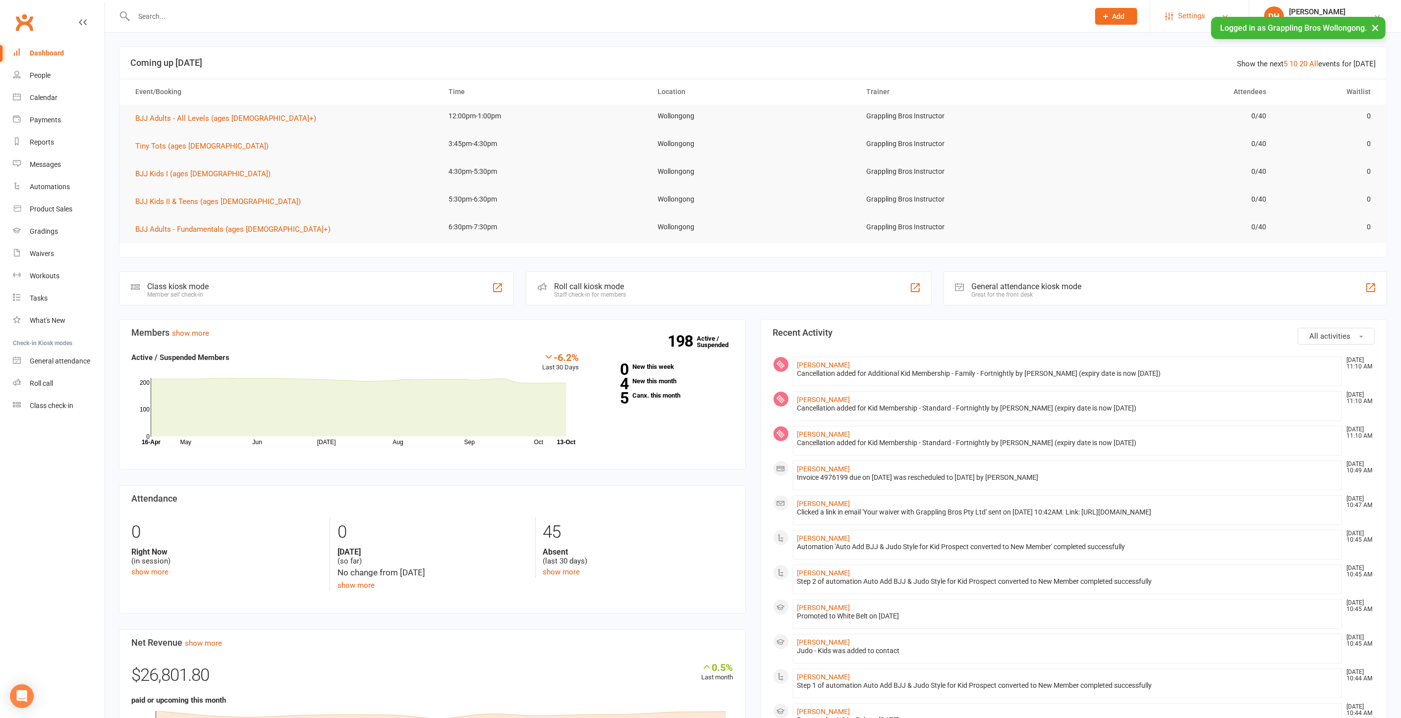
click at [1179, 13] on span "Settings" at bounding box center [1191, 16] width 27 height 22
click at [1170, 46] on link "Membership Plans" at bounding box center [1199, 44] width 99 height 23
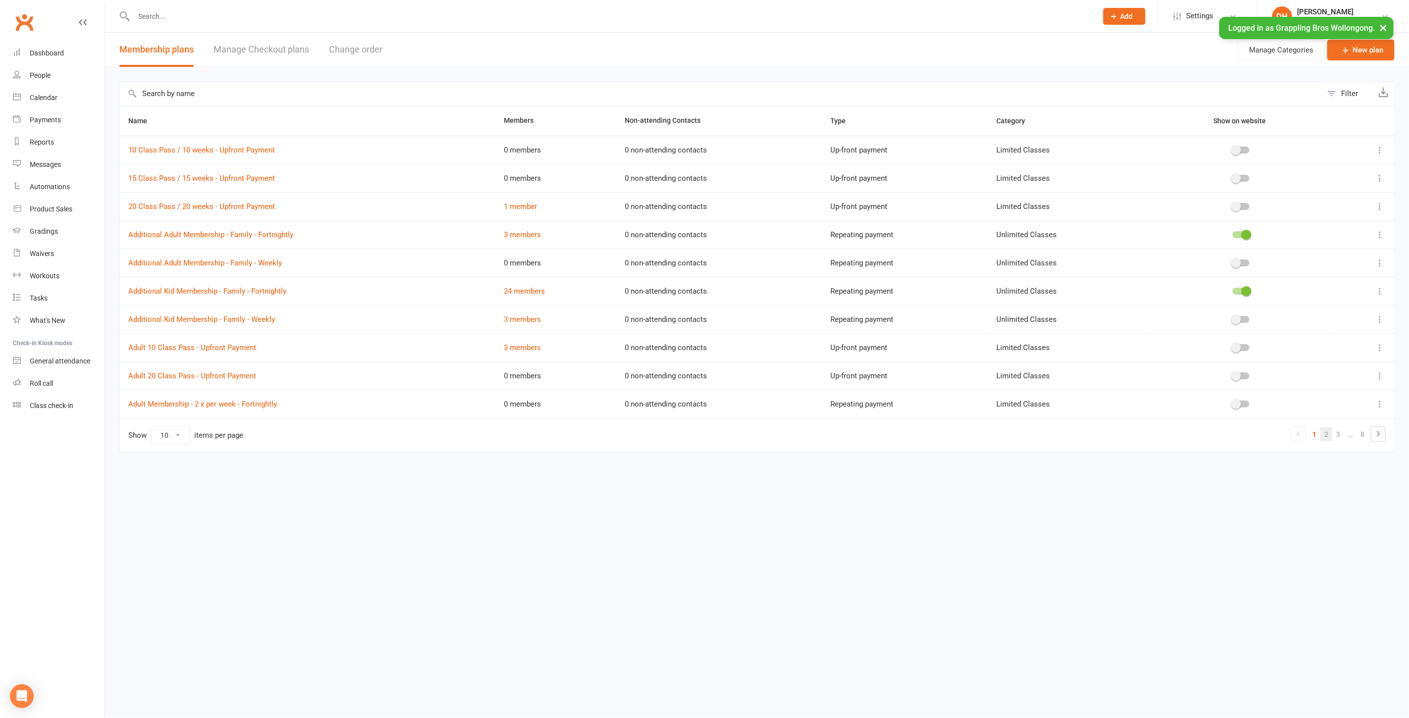
click at [1326, 430] on link "2" at bounding box center [1326, 435] width 12 height 14
click at [224, 290] on link "Adult Membership - Standard - Fortnightly" at bounding box center [196, 291] width 137 height 9
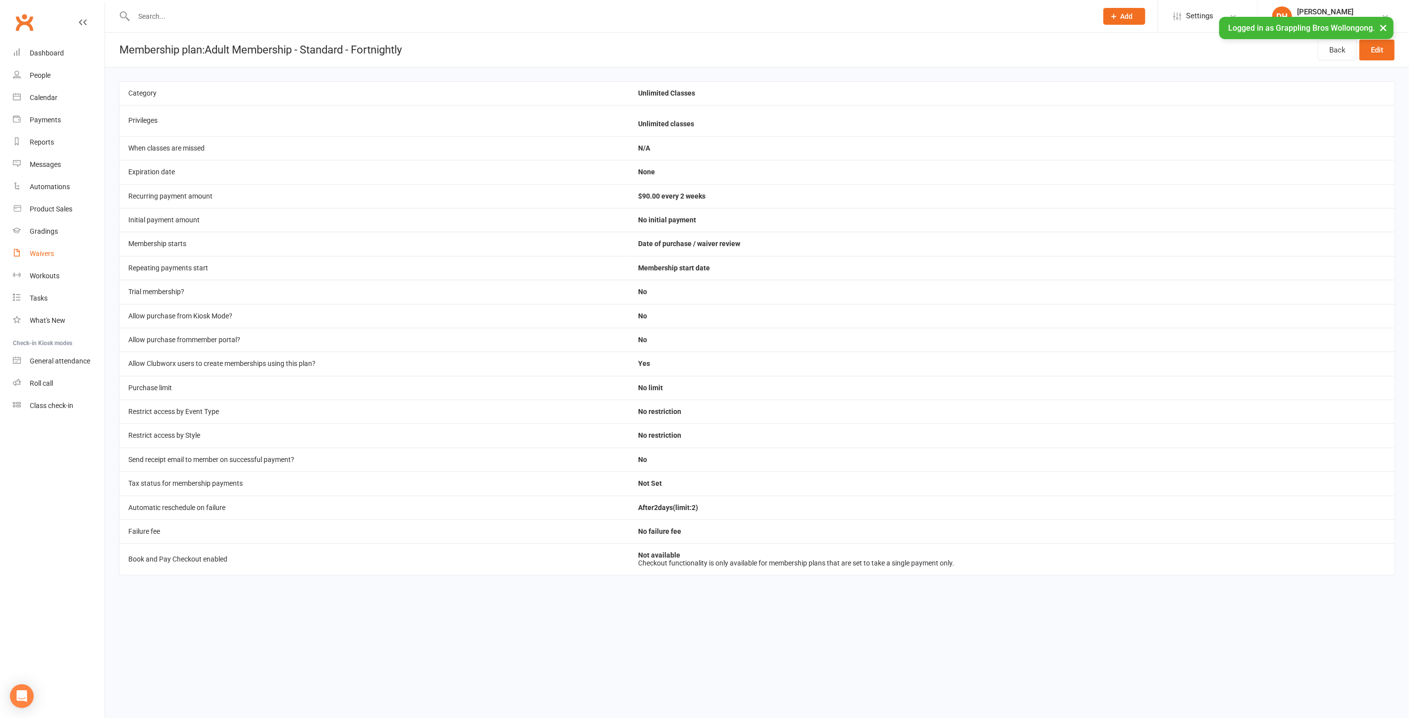
click at [42, 254] on div "Waivers" at bounding box center [42, 254] width 24 height 8
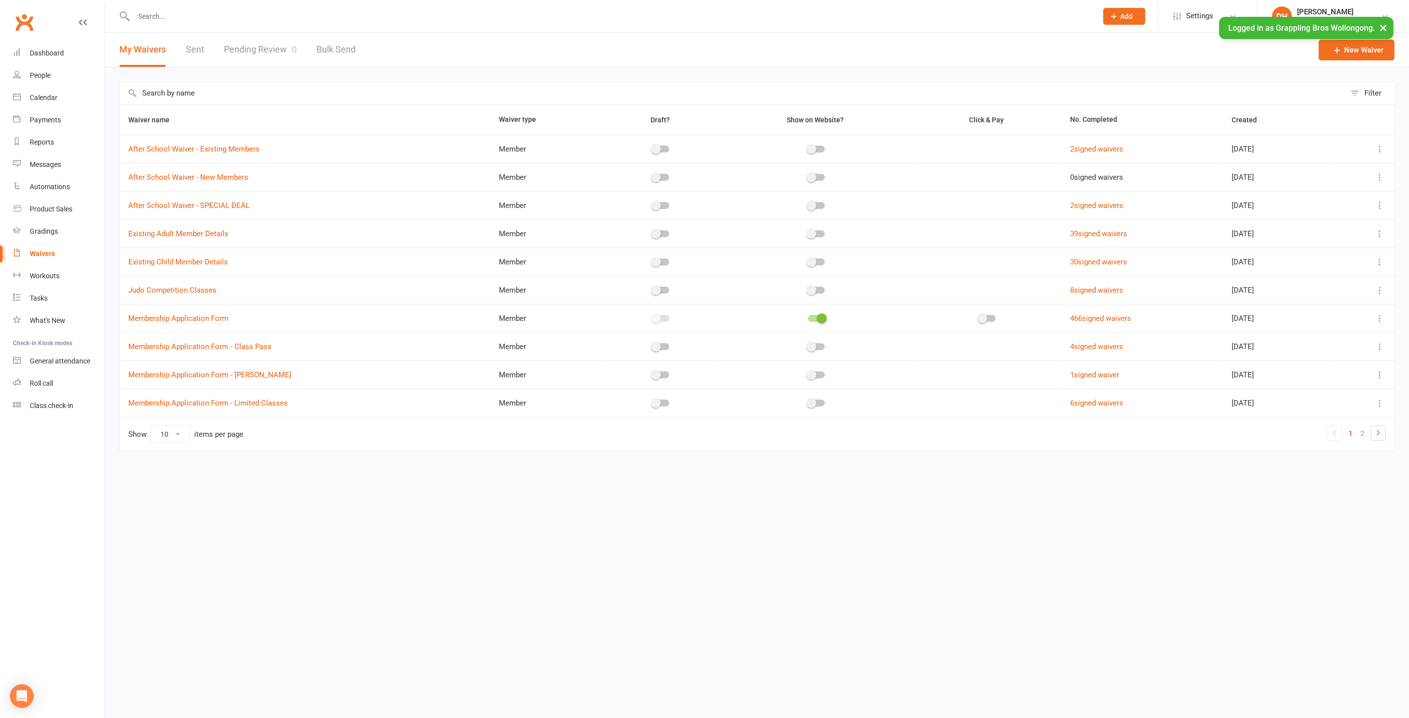
click at [1377, 315] on icon at bounding box center [1380, 319] width 10 height 10
drag, startPoint x: 1308, startPoint y: 376, endPoint x: 1314, endPoint y: 149, distance: 226.5
click at [1308, 375] on link "Copy external link to clipboard" at bounding box center [1327, 377] width 116 height 20
click at [68, 54] on link "Dashboard" at bounding box center [59, 53] width 92 height 22
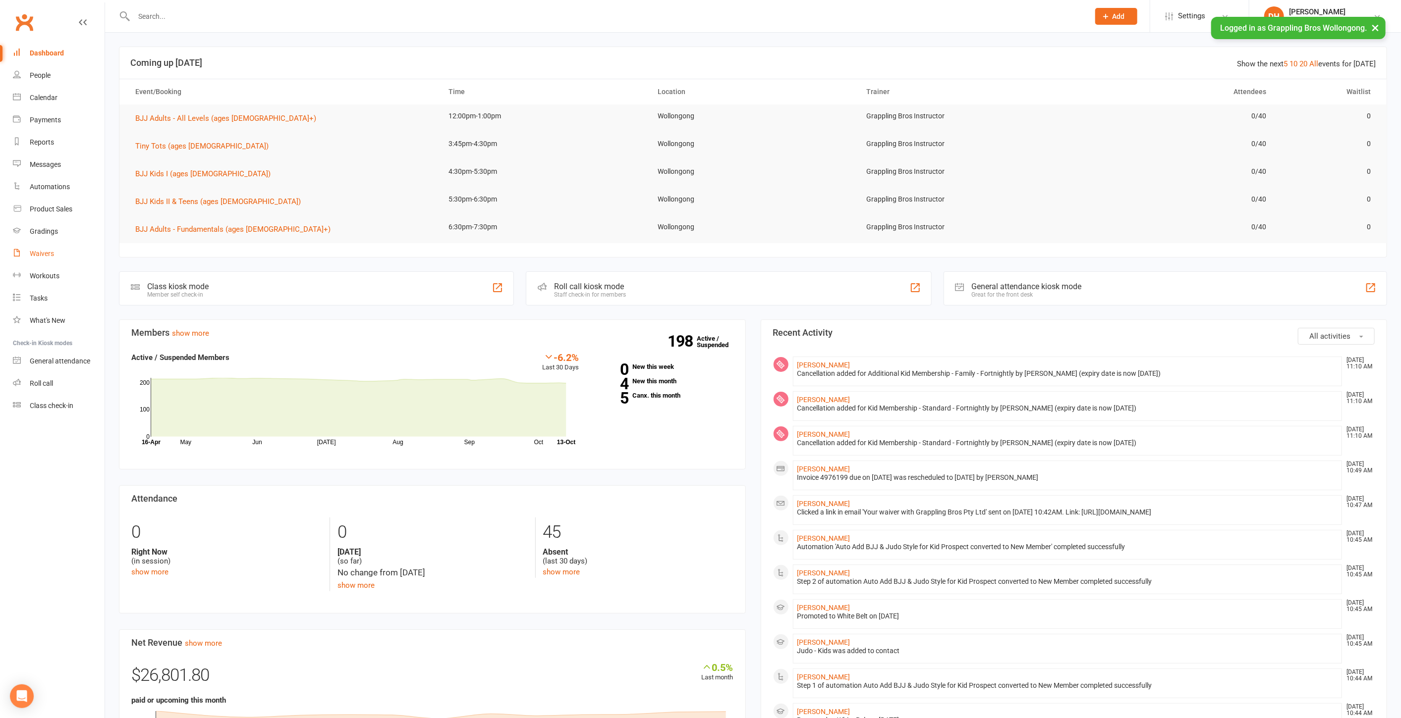
click at [49, 255] on div "Waivers" at bounding box center [42, 254] width 24 height 8
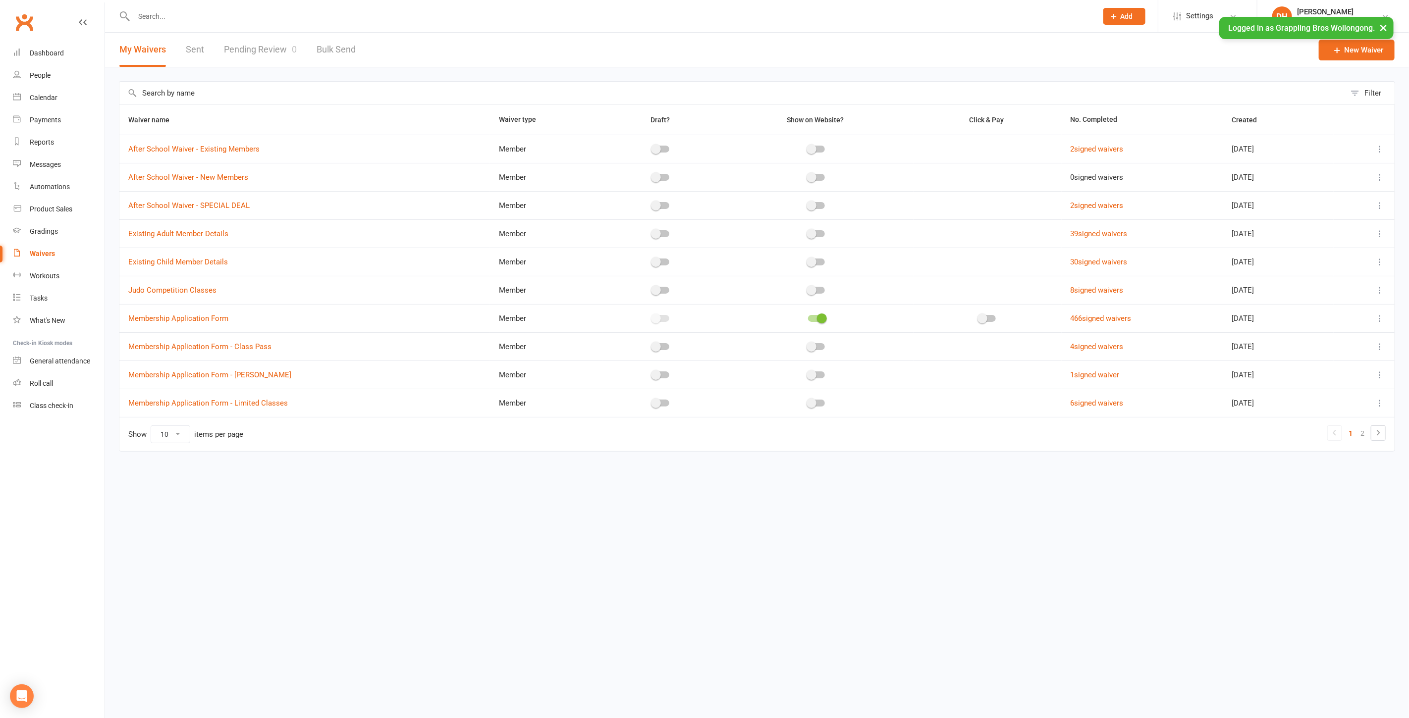
click at [1377, 316] on icon at bounding box center [1380, 319] width 10 height 10
click at [1303, 372] on link "Copy external link to clipboard" at bounding box center [1327, 377] width 116 height 20
